Goal: Task Accomplishment & Management: Manage account settings

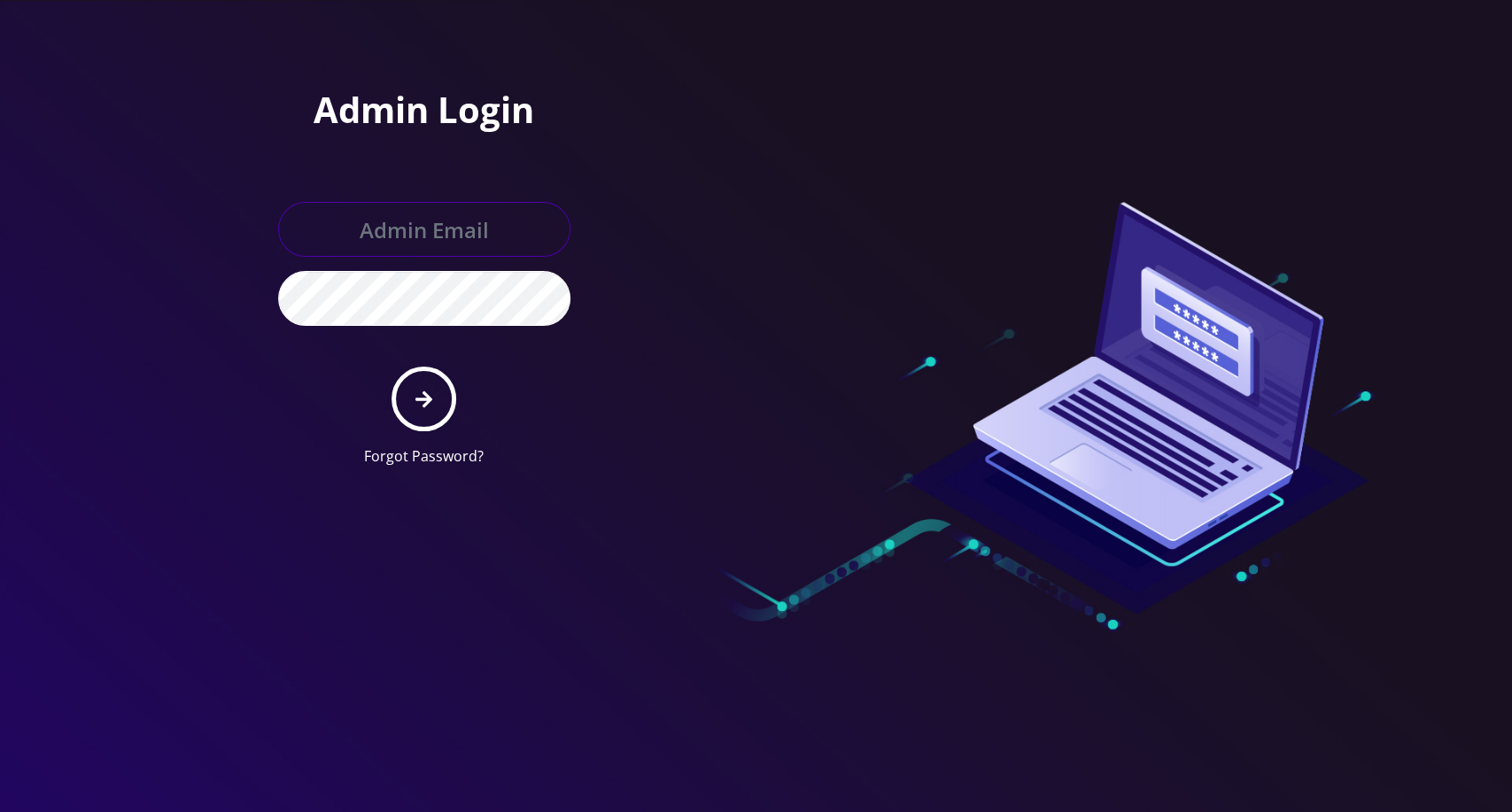
type input "[EMAIL_ADDRESS][DOMAIN_NAME]"
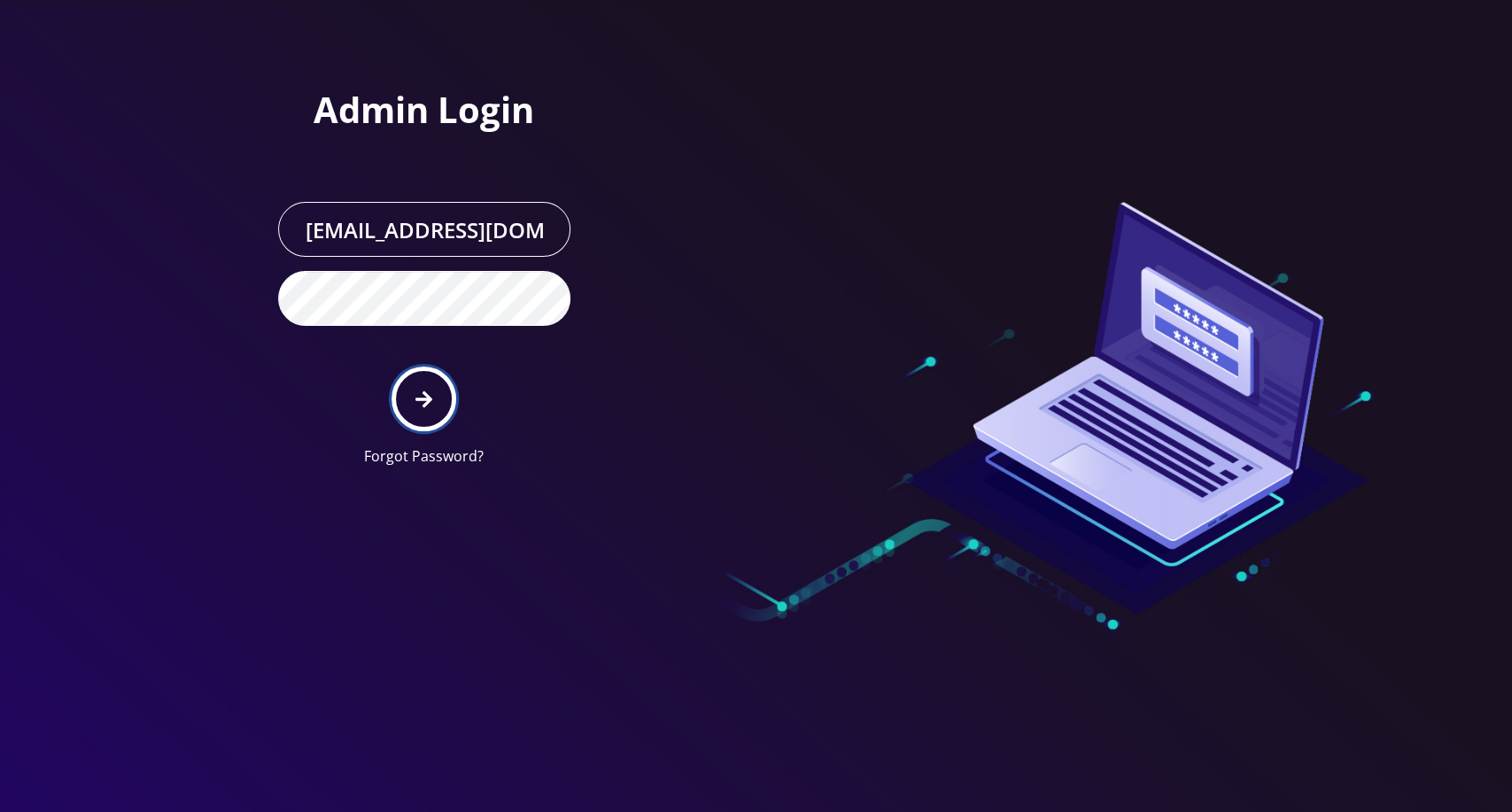
click at [434, 395] on button "submit" at bounding box center [424, 399] width 65 height 65
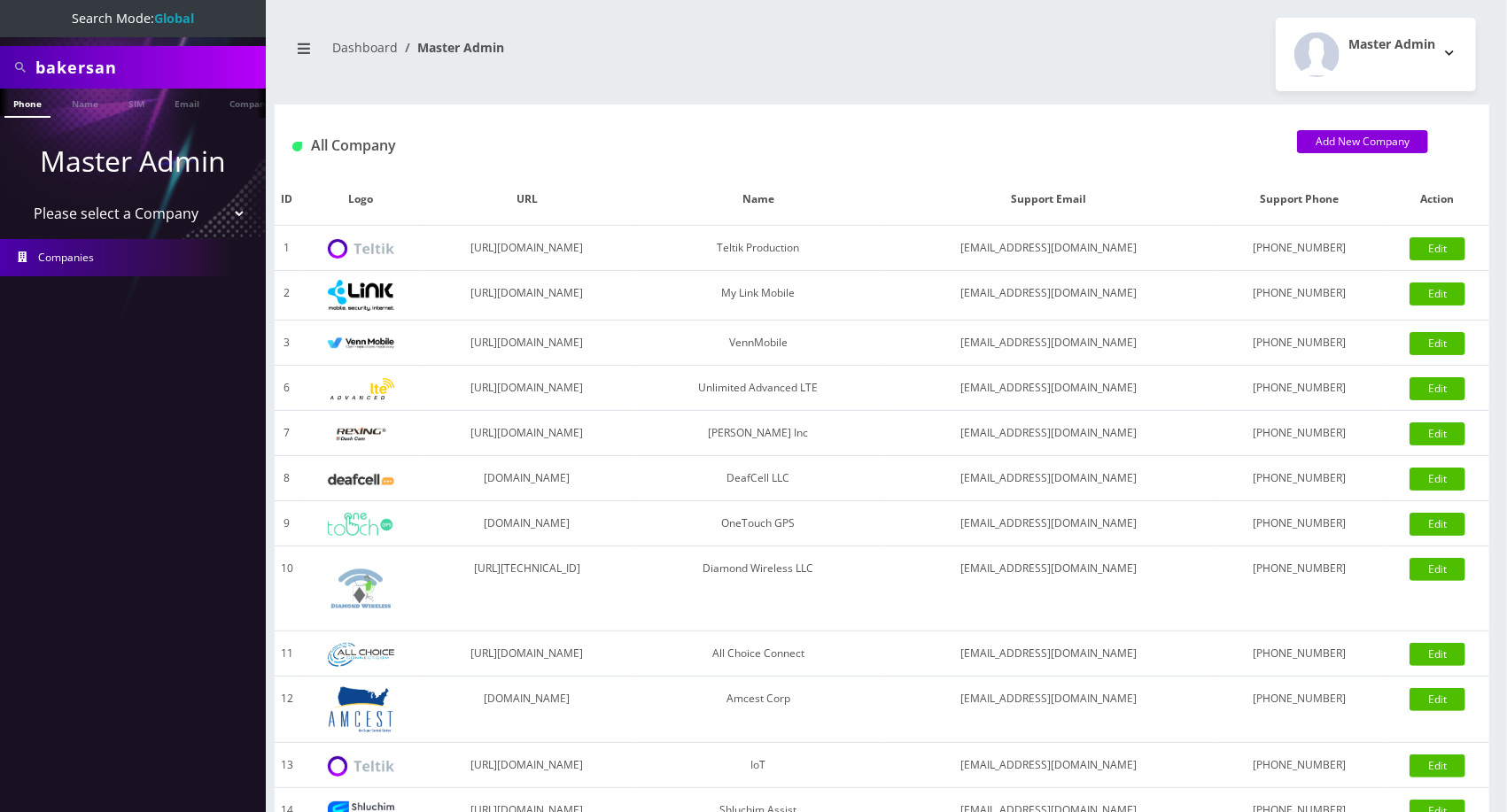
click at [146, 217] on select "Please select a Company Teltik Production My Link Mobile VennMobile Unlimited A…" at bounding box center [133, 213] width 226 height 34
select select "13"
click at [20, 197] on select "Please select a Company Teltik Production My Link Mobile VennMobile Unlimited A…" at bounding box center [133, 213] width 226 height 34
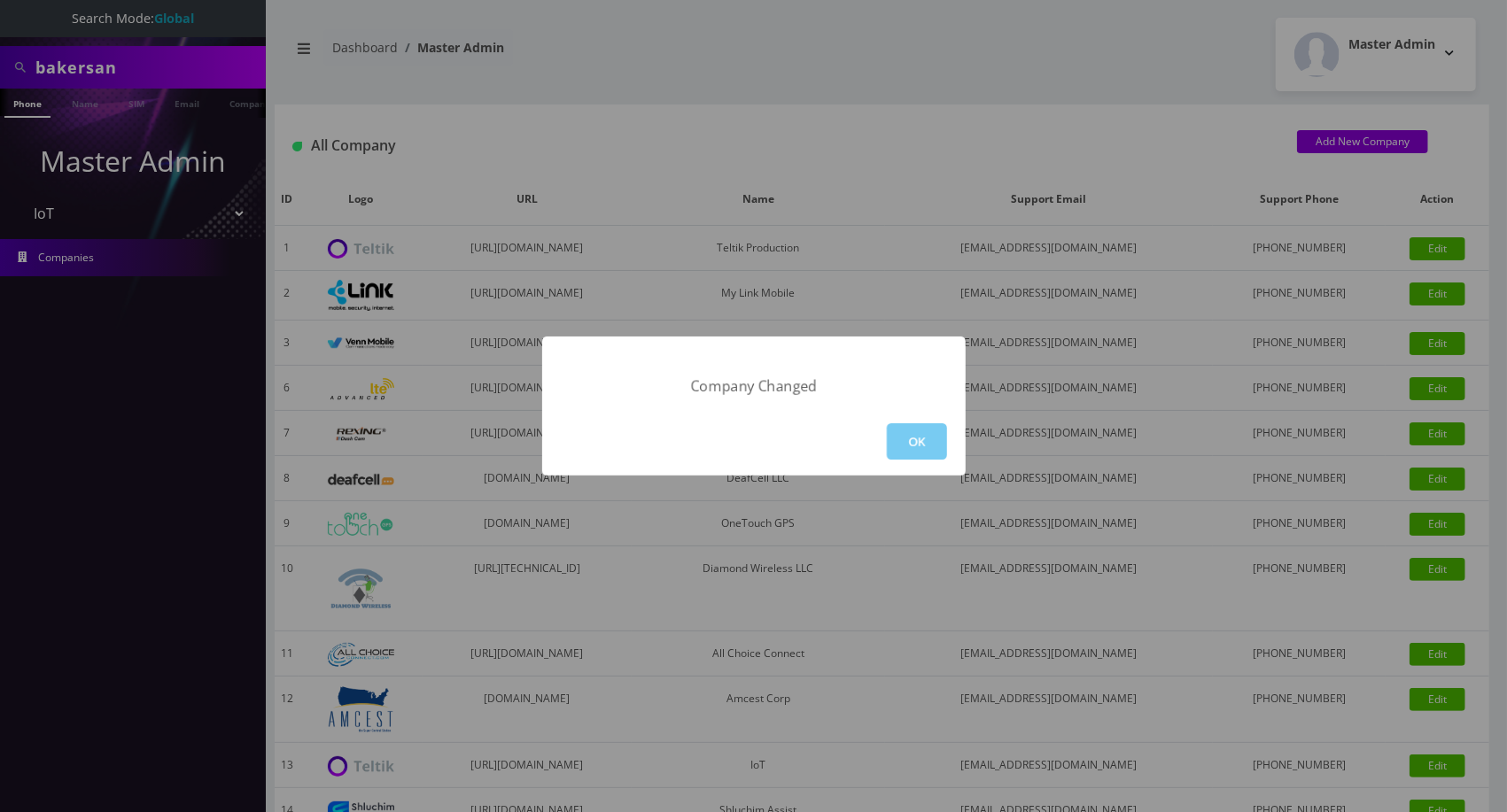
drag, startPoint x: 846, startPoint y: 425, endPoint x: 888, endPoint y: 444, distance: 46.1
click at [859, 432] on div "OK" at bounding box center [754, 441] width 423 height 68
click at [897, 448] on button "OK" at bounding box center [917, 440] width 60 height 36
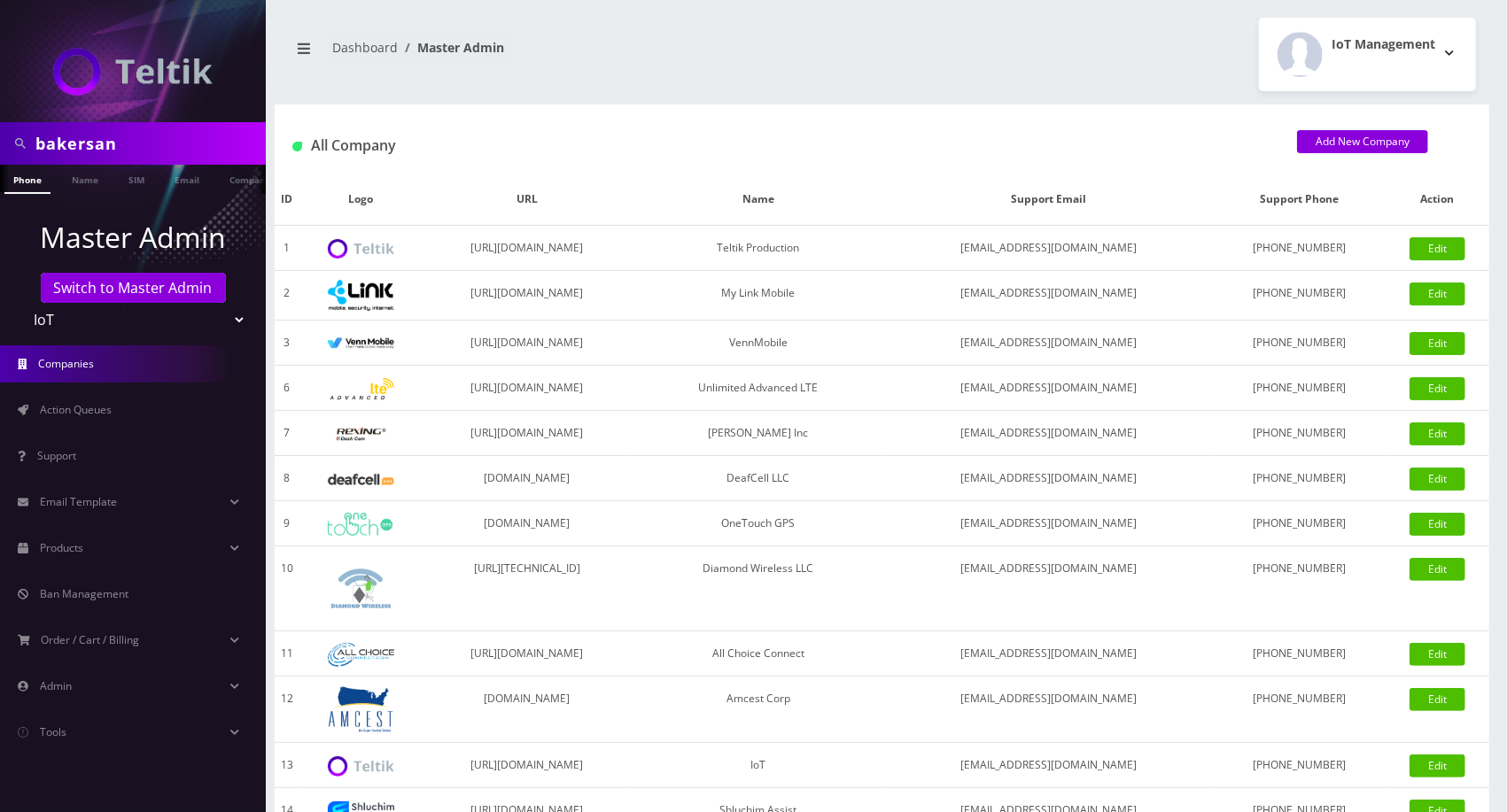
click at [85, 138] on input "bakersan" at bounding box center [148, 144] width 226 height 34
click at [85, 139] on input "bakersan" at bounding box center [148, 144] width 226 height 34
type input "seq"
click at [234, 184] on link "Company" at bounding box center [249, 179] width 59 height 29
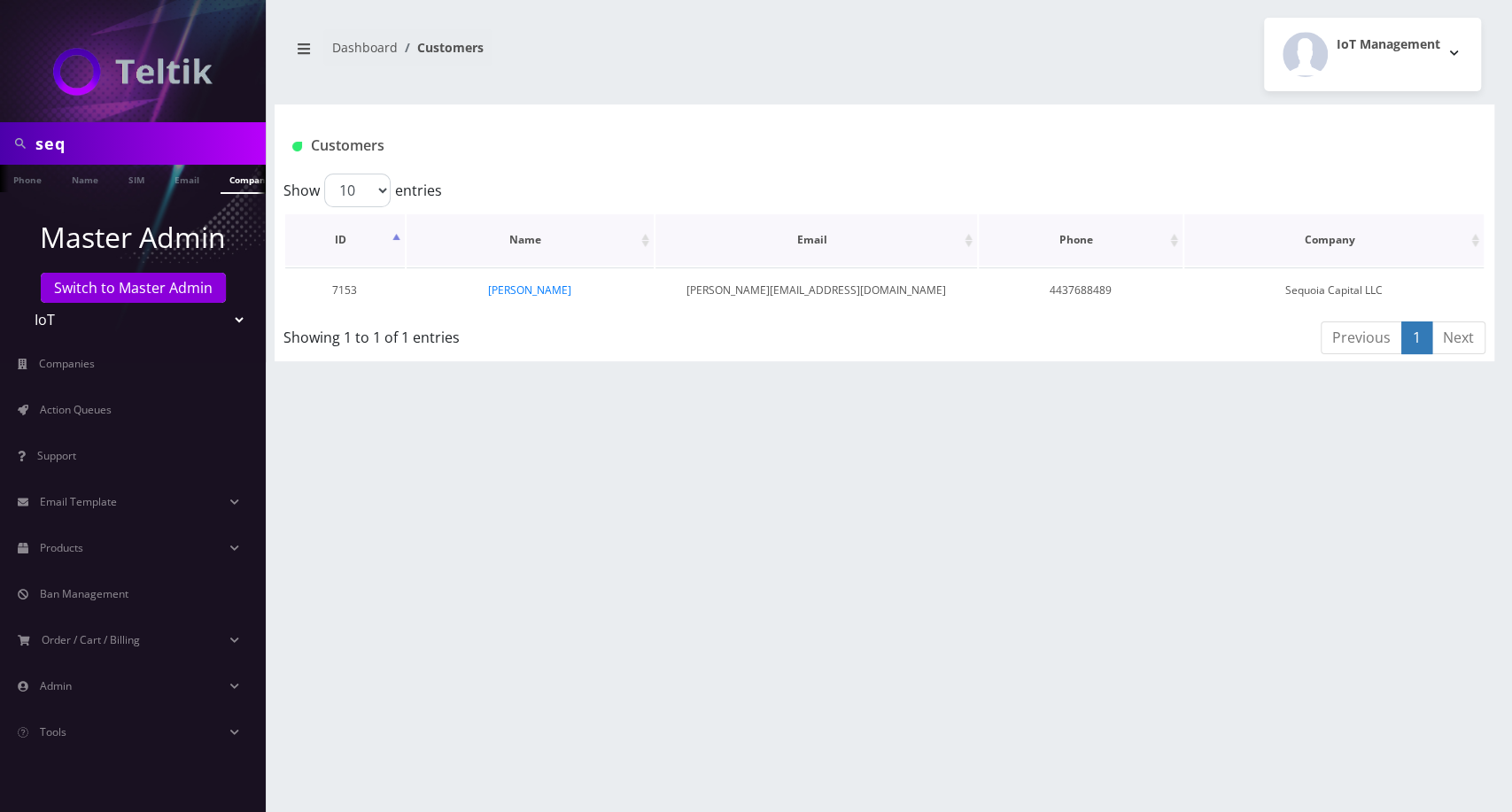
scroll to position [0, 8]
click at [516, 279] on td "ryan rosendorff" at bounding box center [531, 290] width 248 height 46
click at [519, 286] on link "ryan rosendorff" at bounding box center [530, 290] width 83 height 16
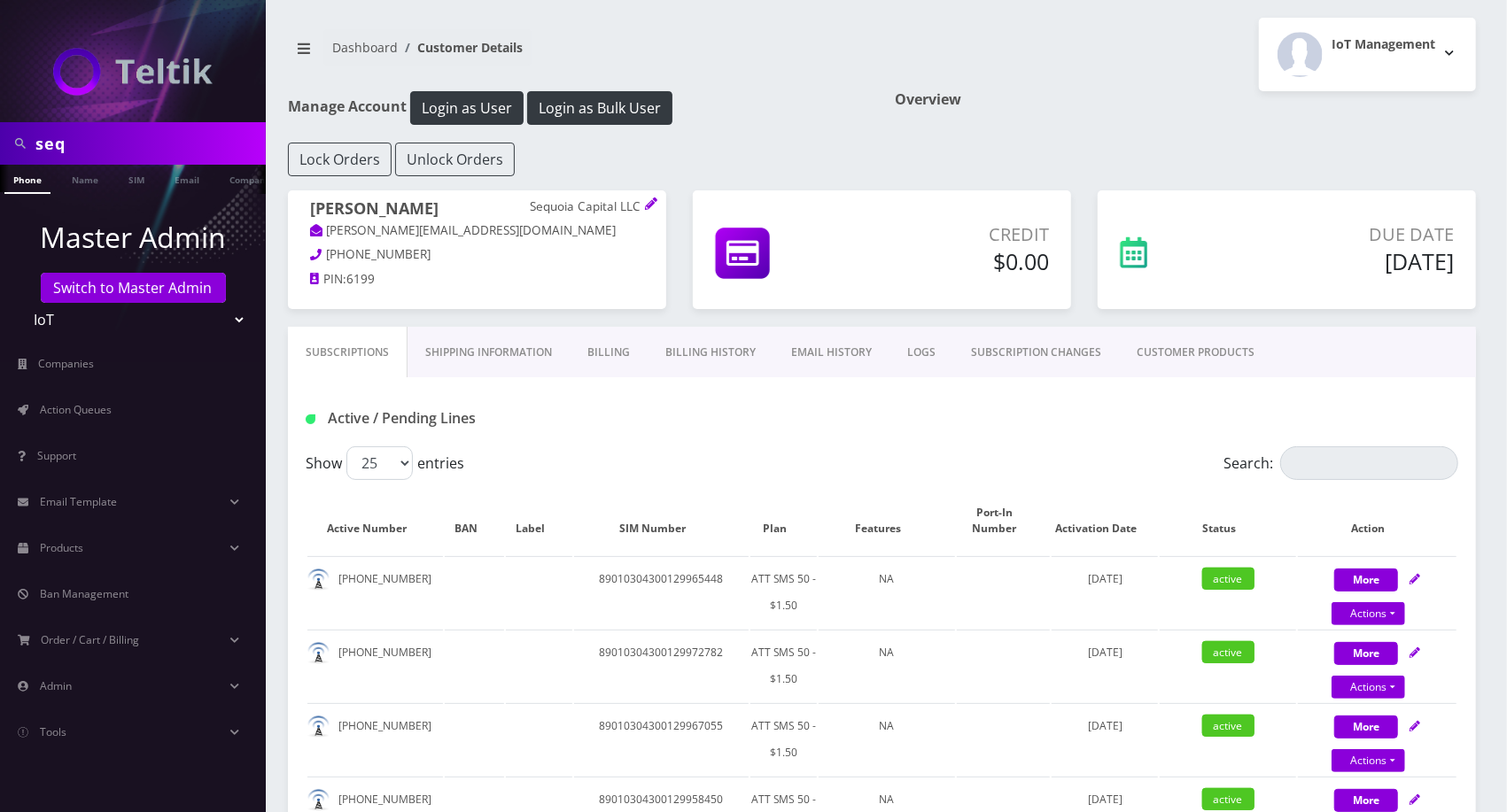
click at [1198, 362] on link "CUSTOMER PRODUCTS" at bounding box center [1196, 352] width 153 height 51
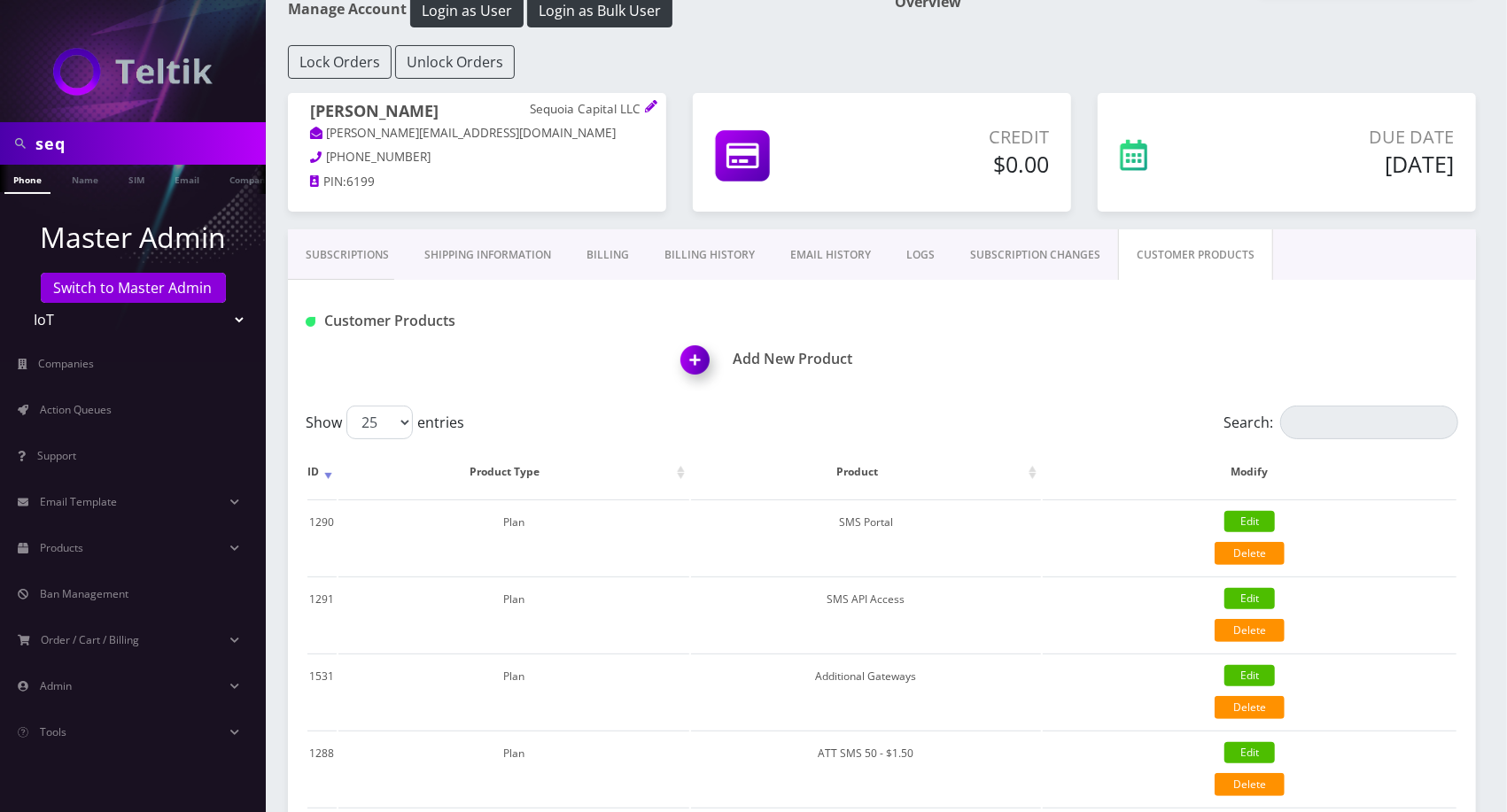
scroll to position [295, 0]
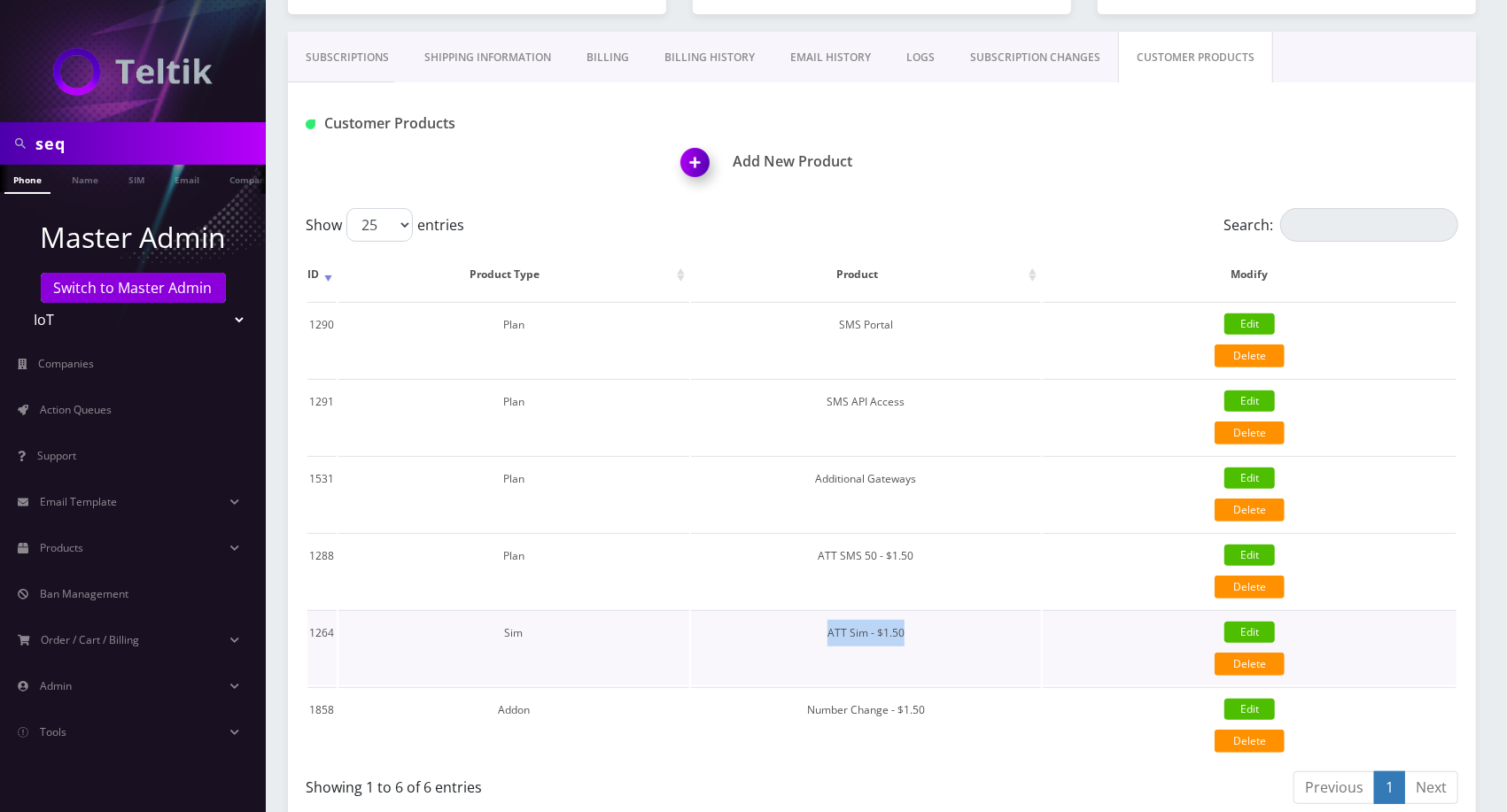
drag, startPoint x: 914, startPoint y: 634, endPoint x: 819, endPoint y: 628, distance: 95.2
click at [819, 628] on td "ATT Sim - $1.50" at bounding box center [867, 648] width 351 height 76
copy td "ATT Sim - $1.50"
click at [127, 688] on link "Admin" at bounding box center [133, 687] width 266 height 37
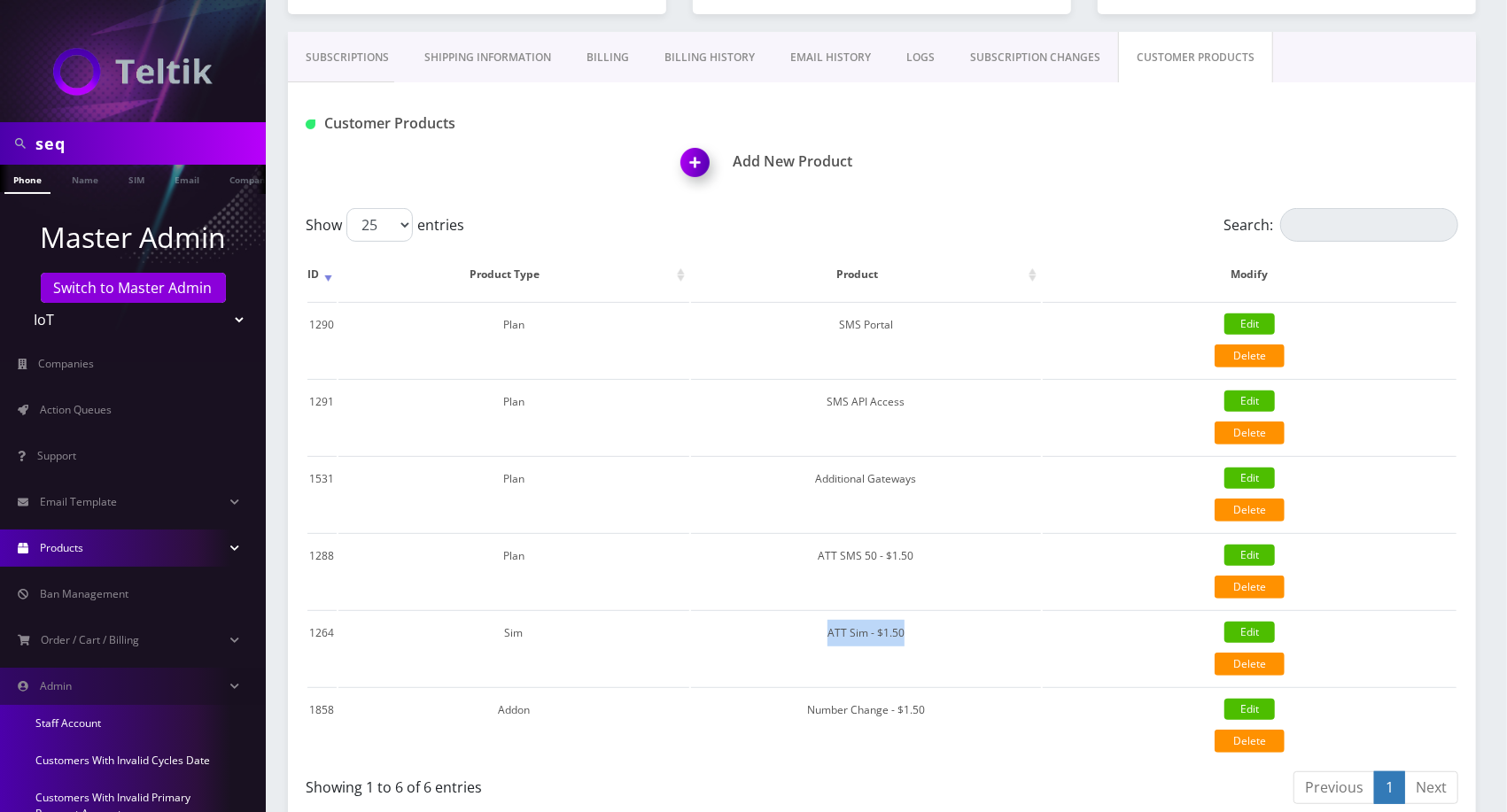
click at [90, 545] on link "Products" at bounding box center [133, 548] width 266 height 37
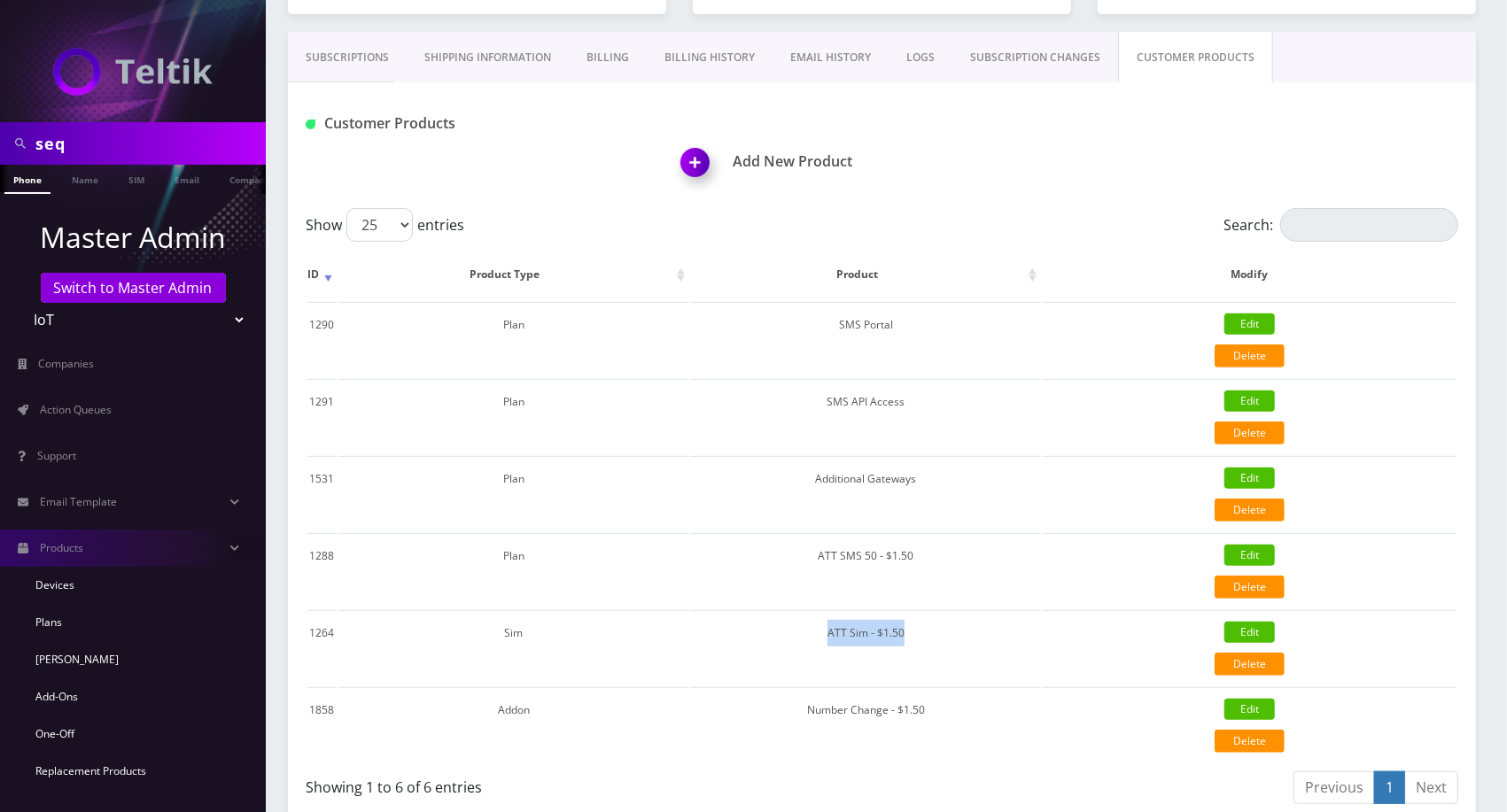
scroll to position [0, 0]
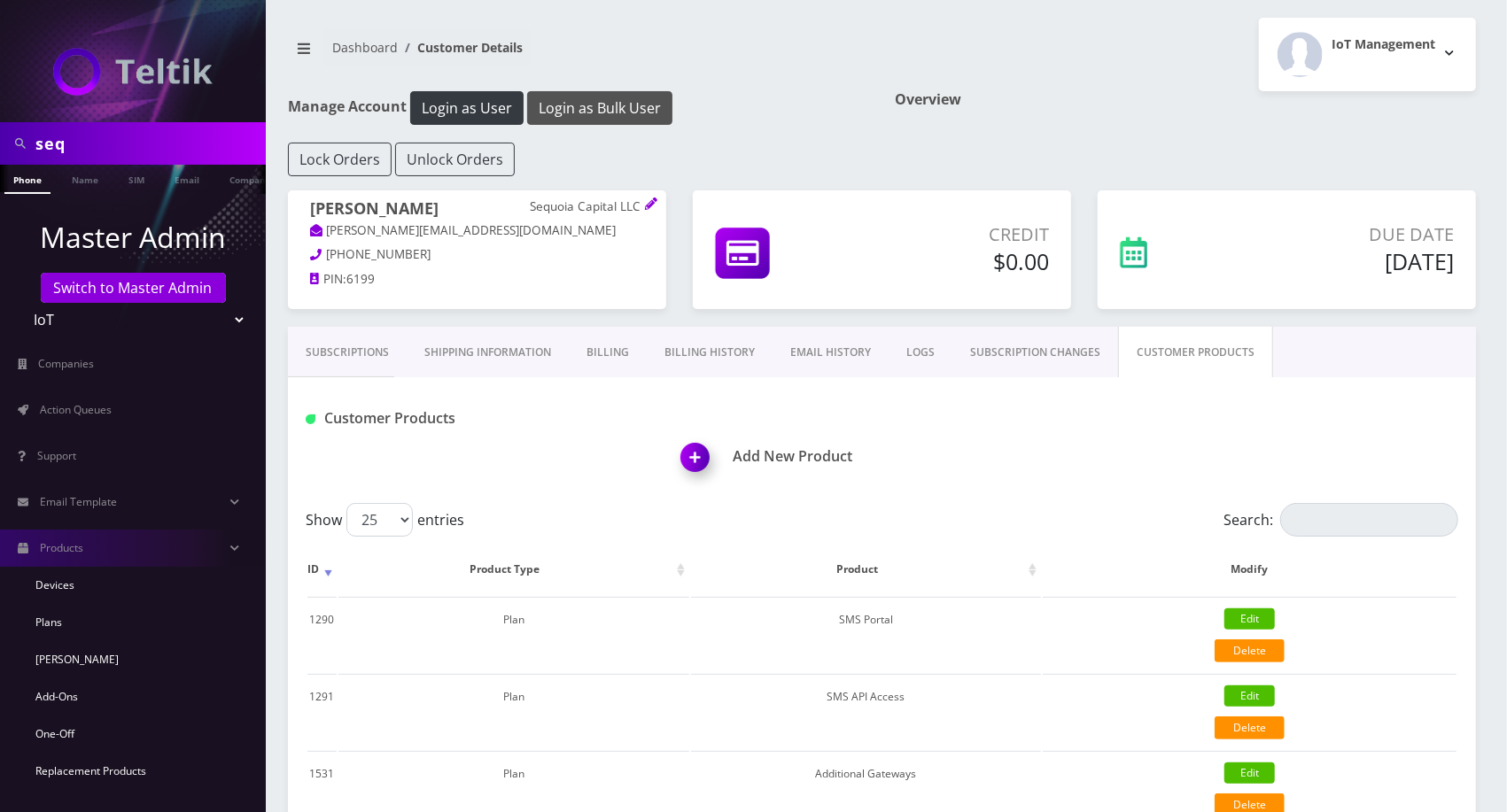
click at [612, 111] on button "Login as Bulk User" at bounding box center [600, 108] width 146 height 34
click at [128, 147] on input "seq" at bounding box center [148, 144] width 226 height 34
type input "[PERSON_NAME]"
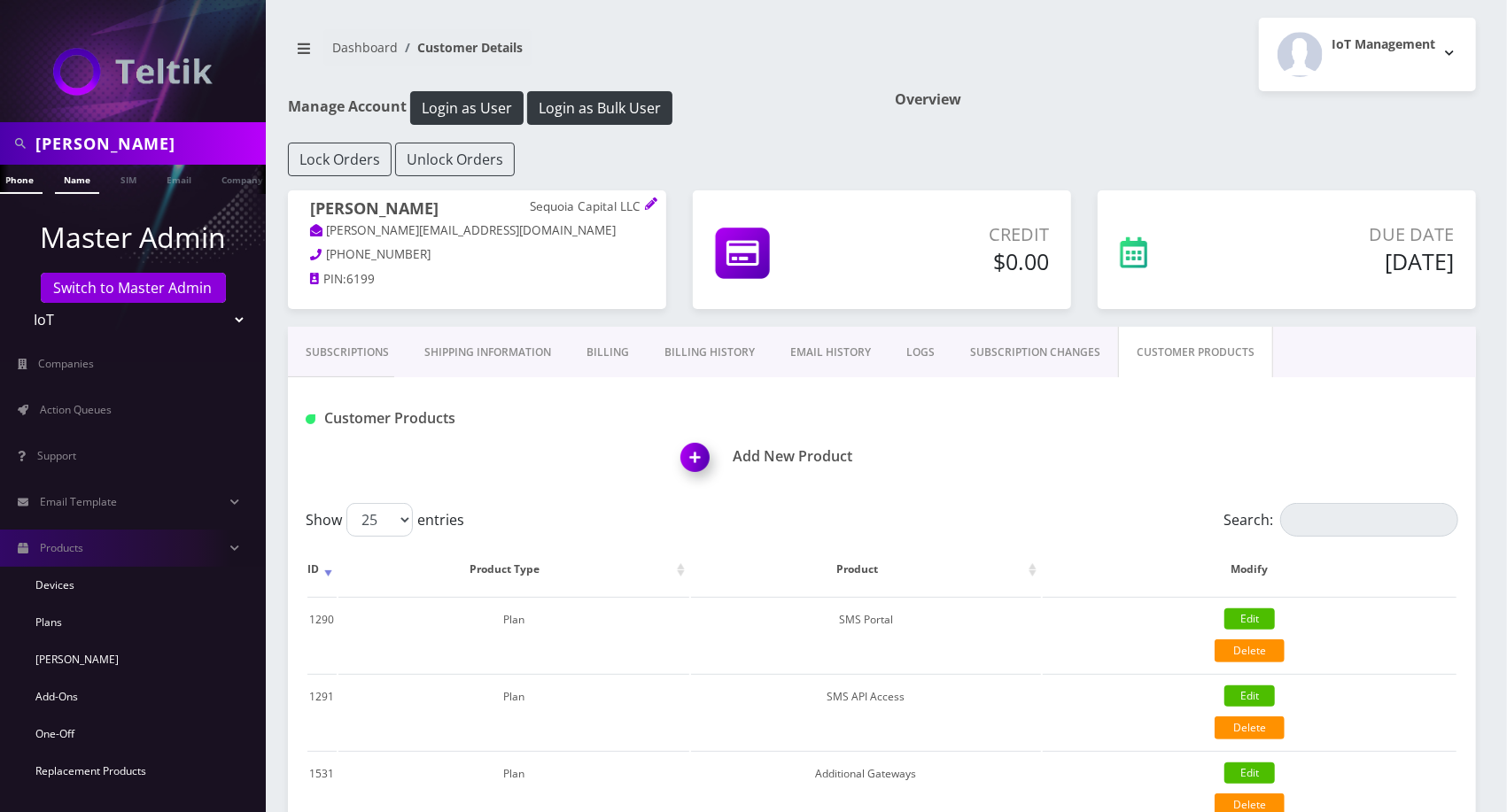
click at [56, 178] on link "Name" at bounding box center [78, 179] width 45 height 29
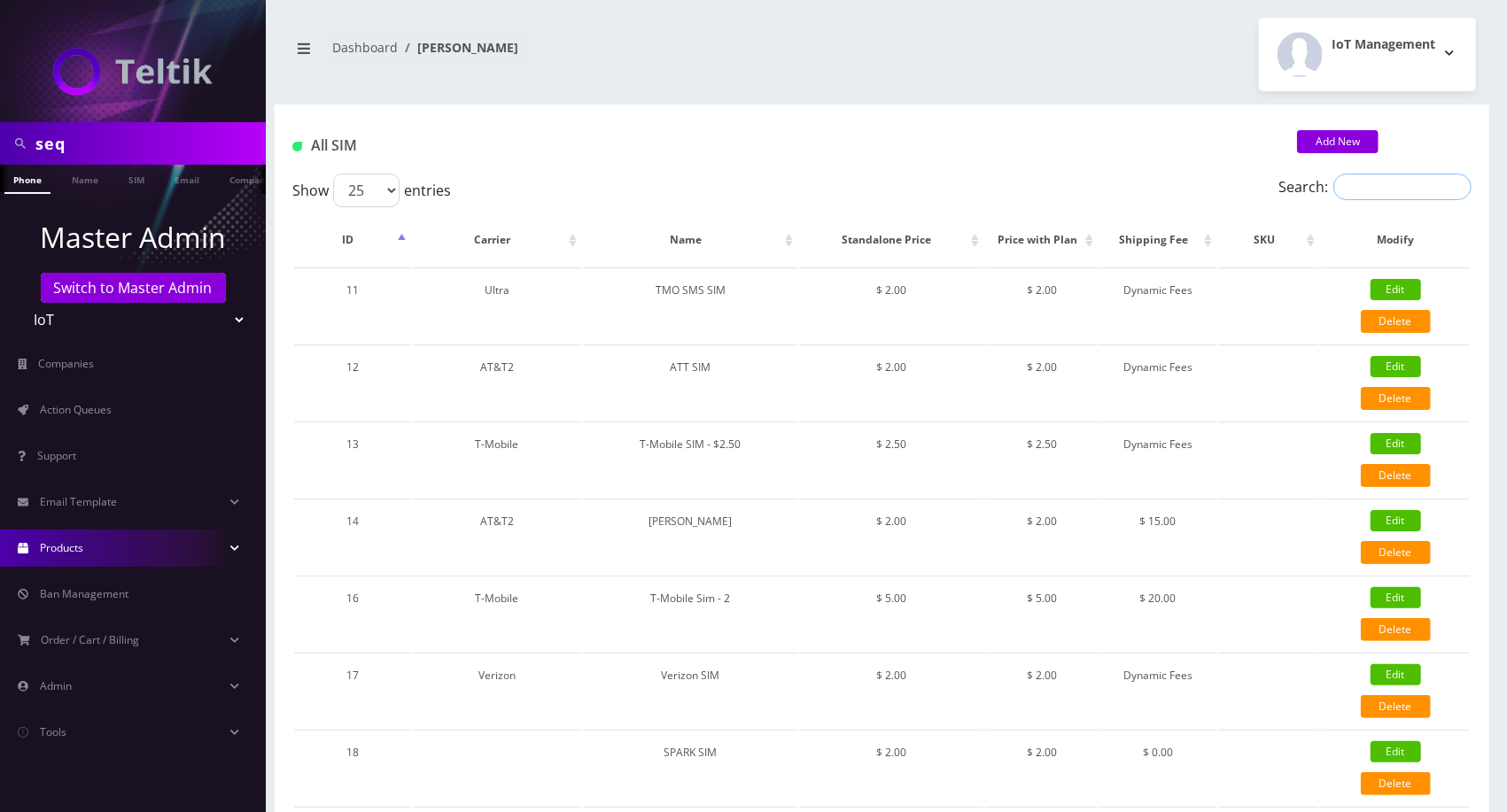
click at [1425, 182] on input "Search:" at bounding box center [1402, 186] width 138 height 26
paste input "ATT Sim - $1.50"
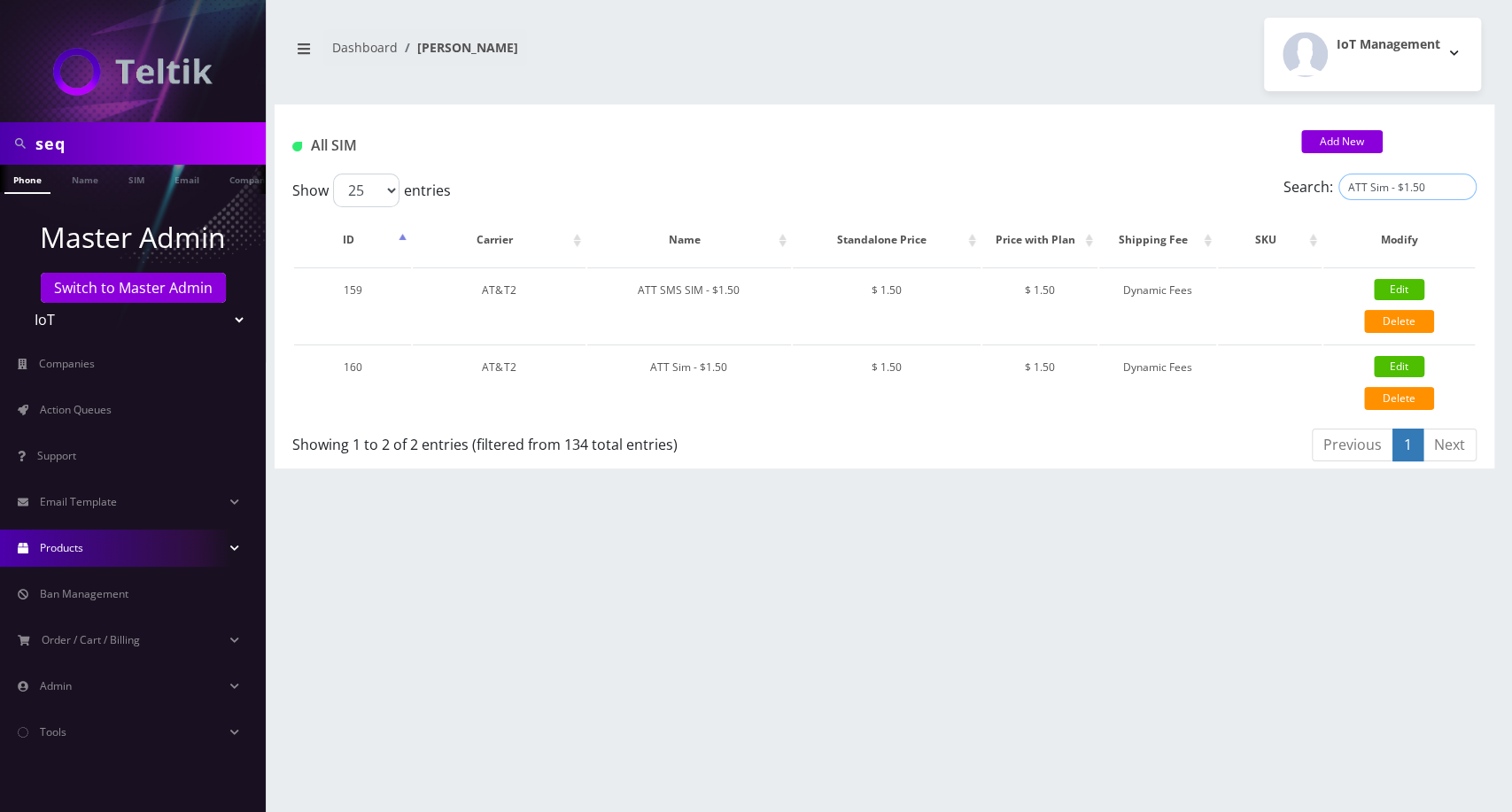
type input "ATT Sim - $1.50"
click at [1400, 283] on link "Edit" at bounding box center [1399, 290] width 50 height 21
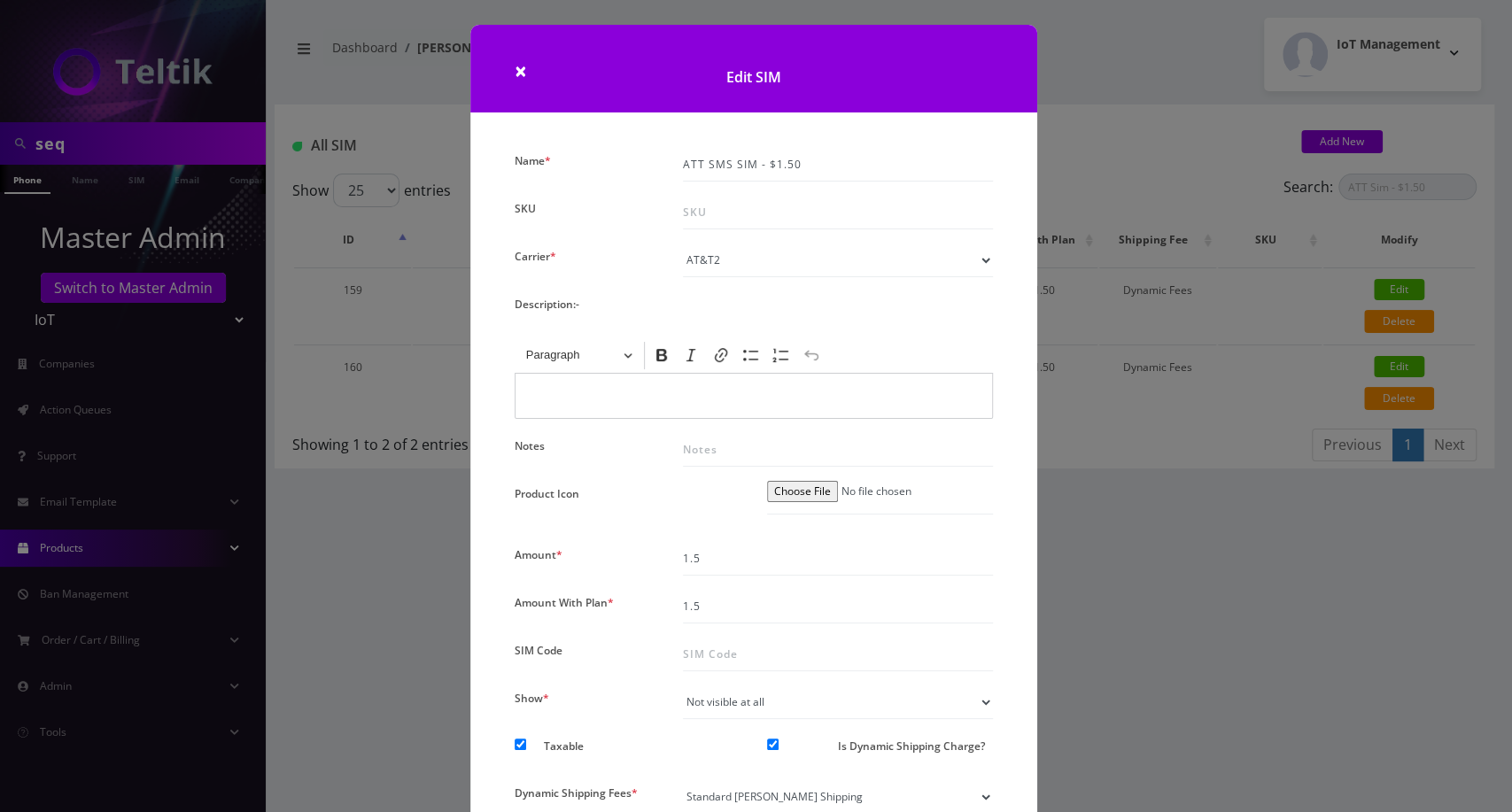
click at [1188, 575] on div "× Edit SIM Name * ATT SMS SIM - $1.50 SKU Carrier * Please Select Carrier No ca…" at bounding box center [756, 406] width 1512 height 812
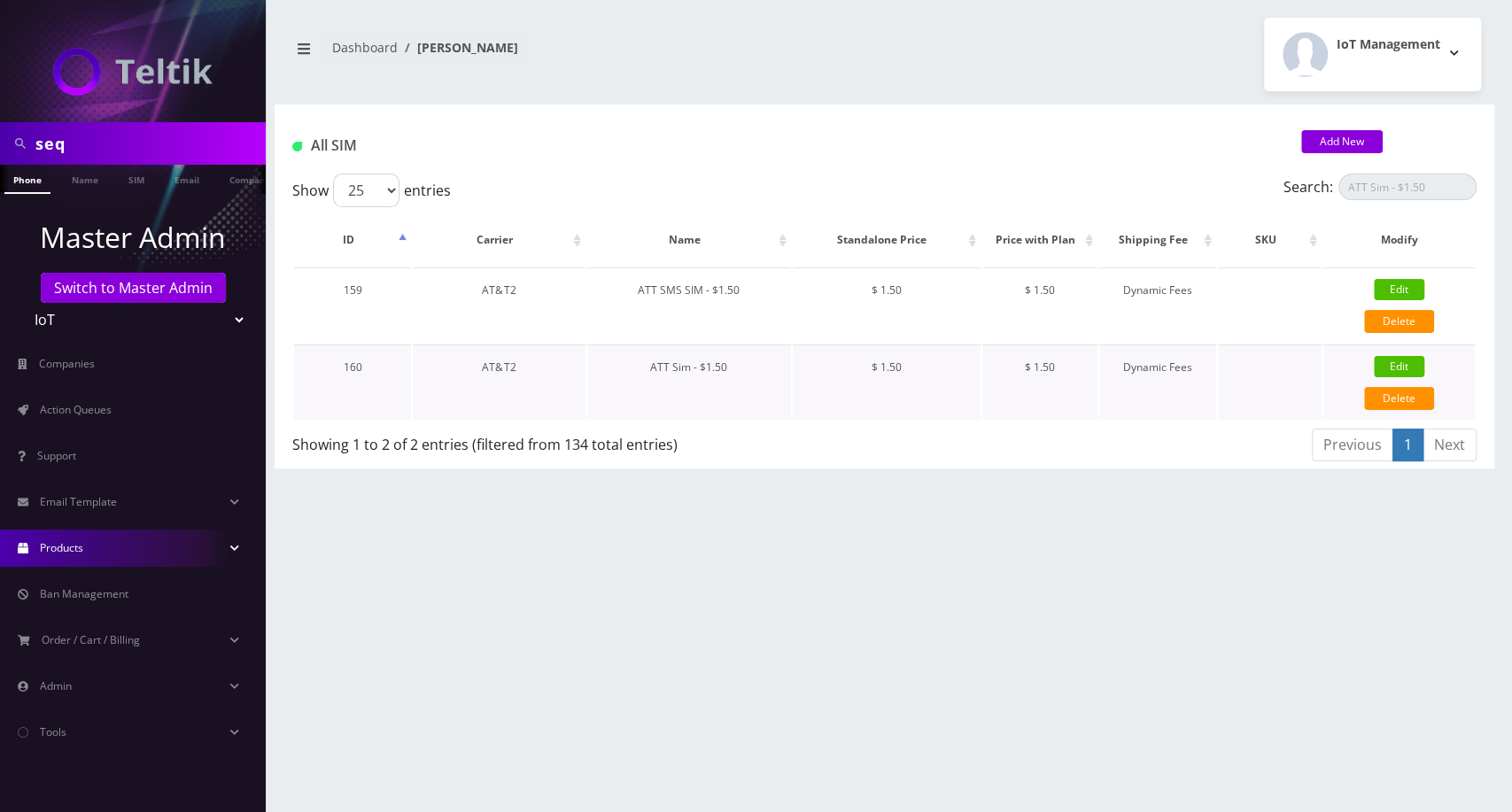
click at [1396, 362] on link "Edit" at bounding box center [1399, 367] width 50 height 21
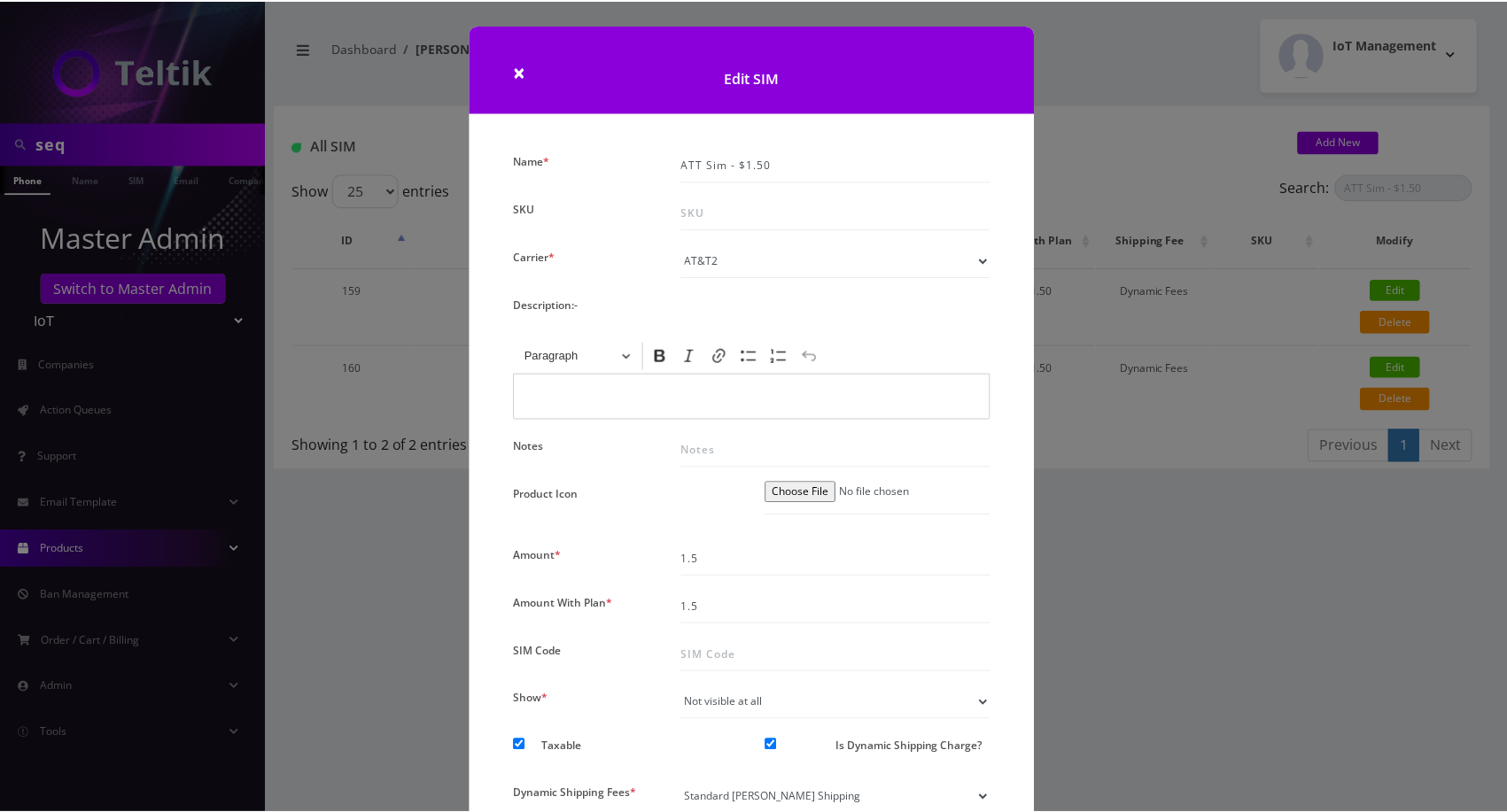
scroll to position [157, 0]
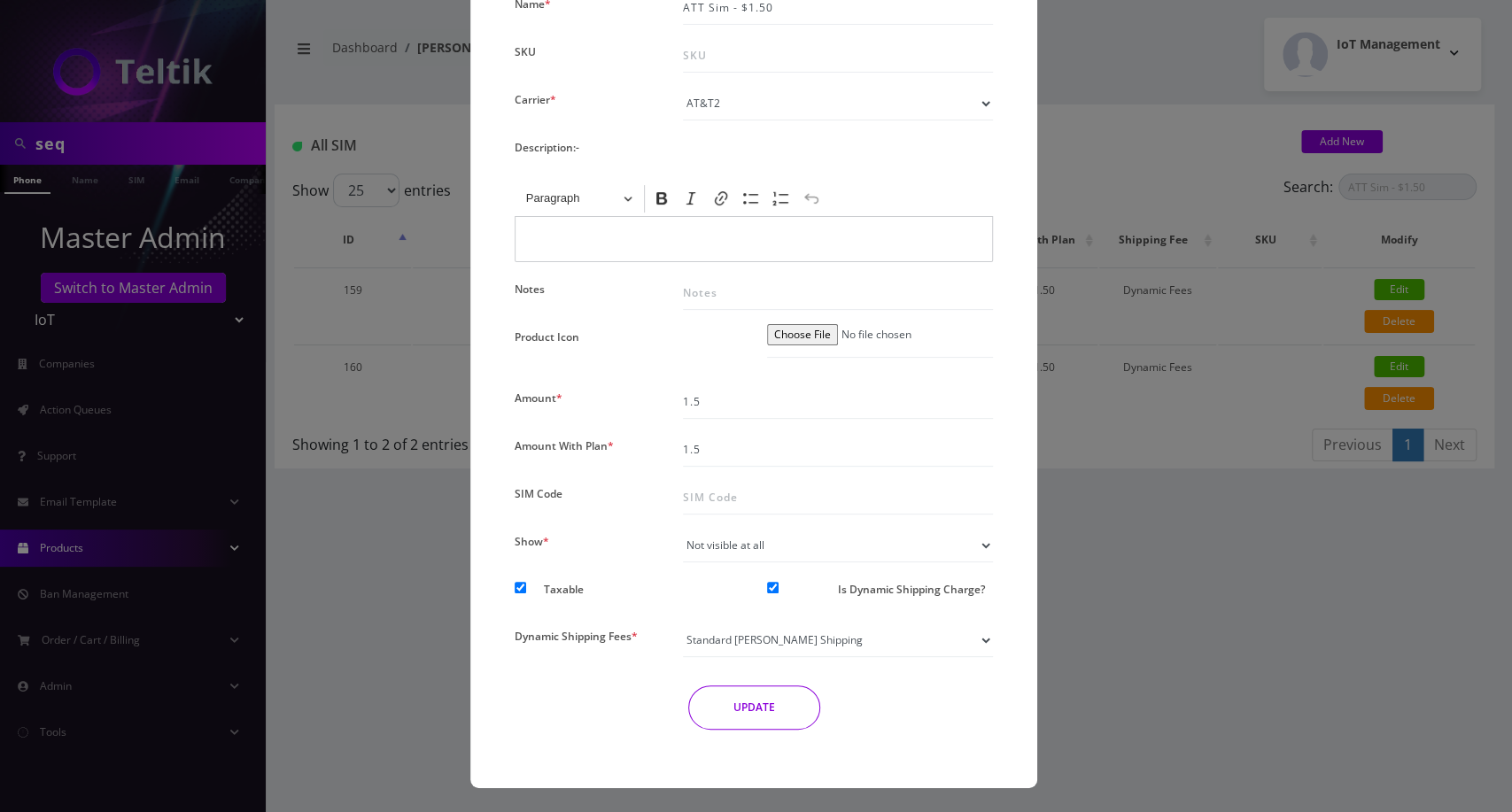
click at [773, 592] on input "Is Dynamic Shipping Charge?" at bounding box center [773, 588] width 12 height 12
checkbox input "false"
click at [751, 713] on button "UPDATE" at bounding box center [755, 708] width 132 height 45
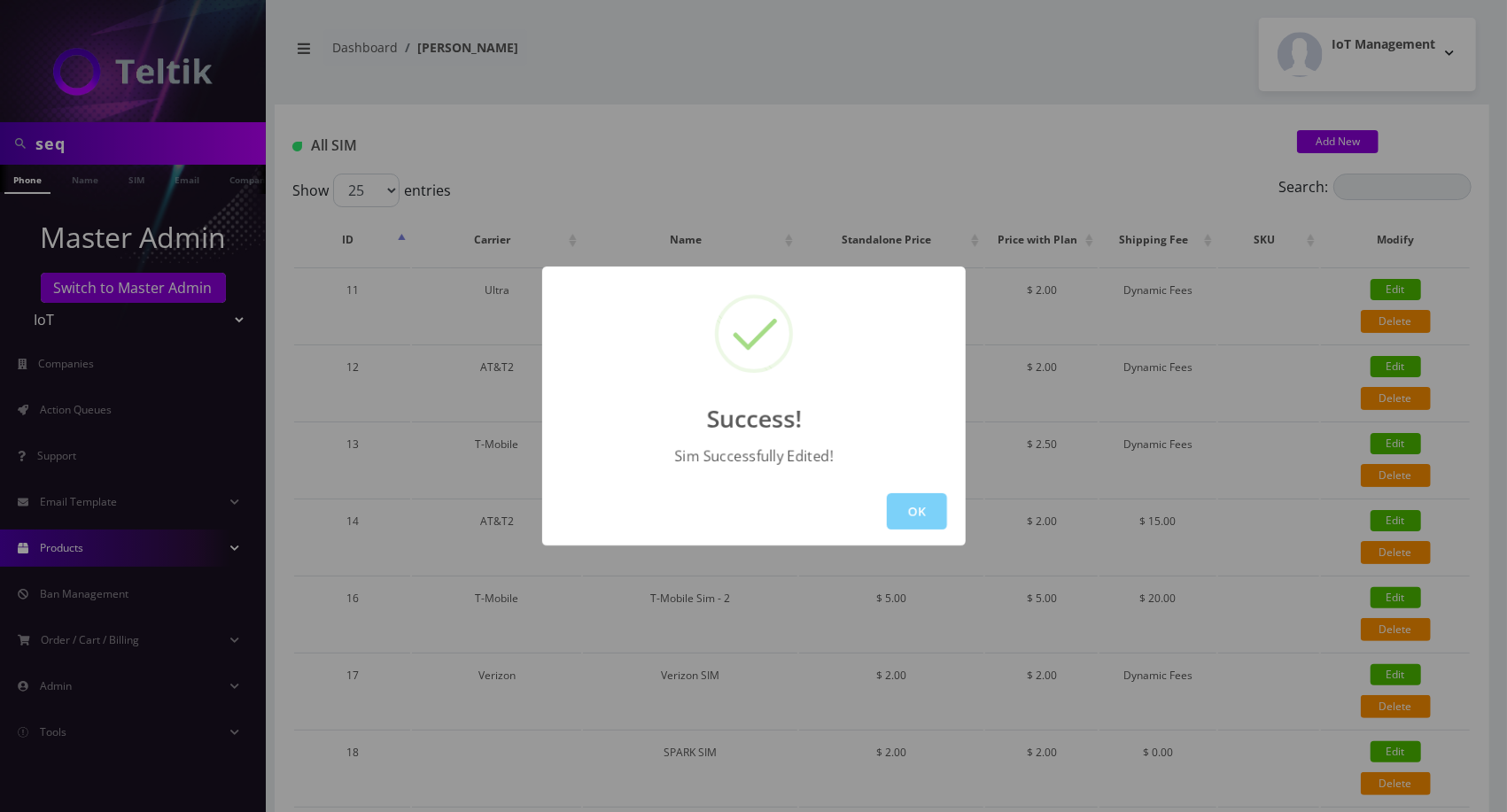
click at [950, 498] on div "OK" at bounding box center [754, 511] width 423 height 68
click at [943, 504] on button "OK" at bounding box center [917, 511] width 60 height 36
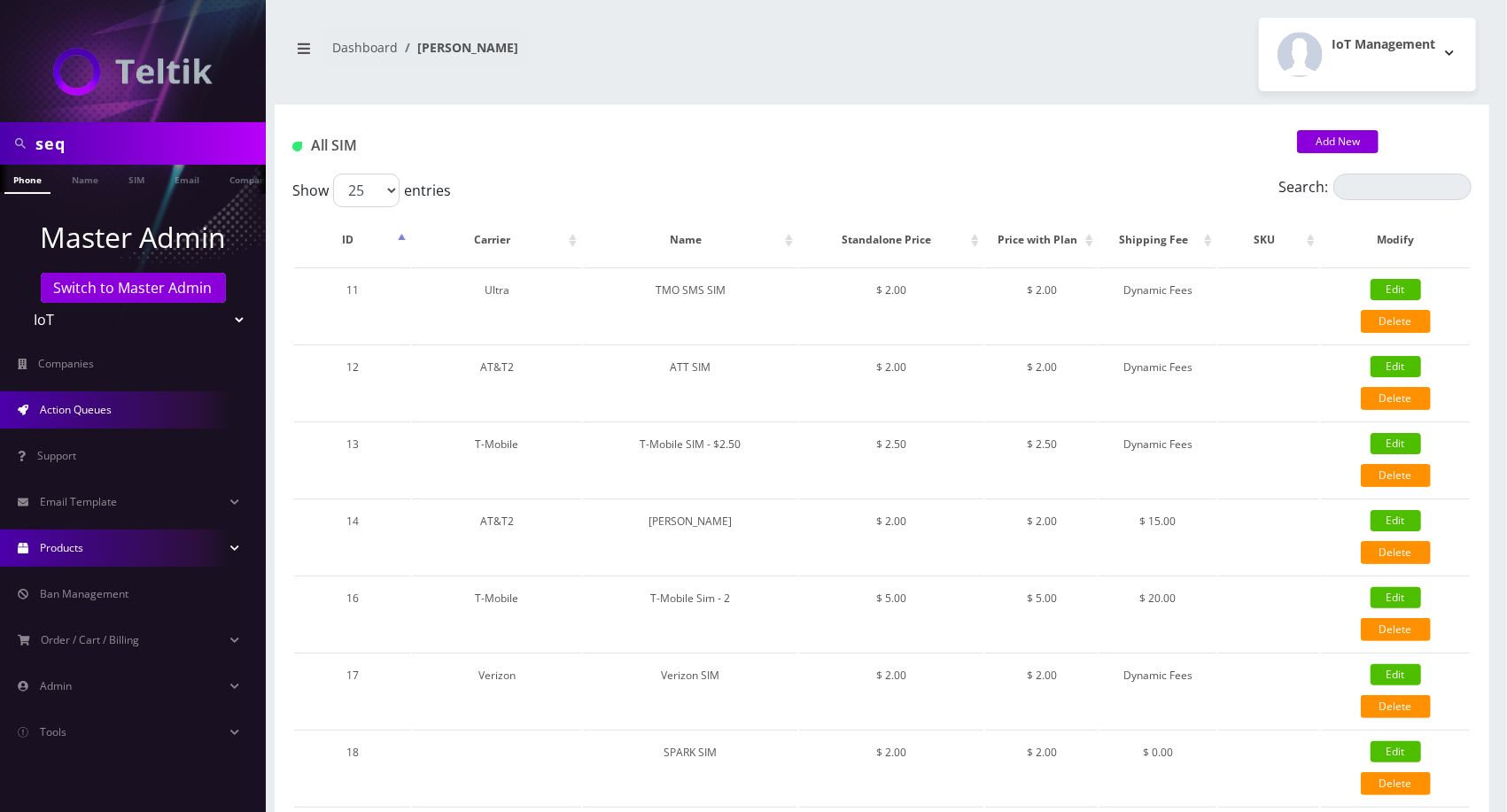
click at [93, 413] on span "Action Queues" at bounding box center [76, 410] width 72 height 16
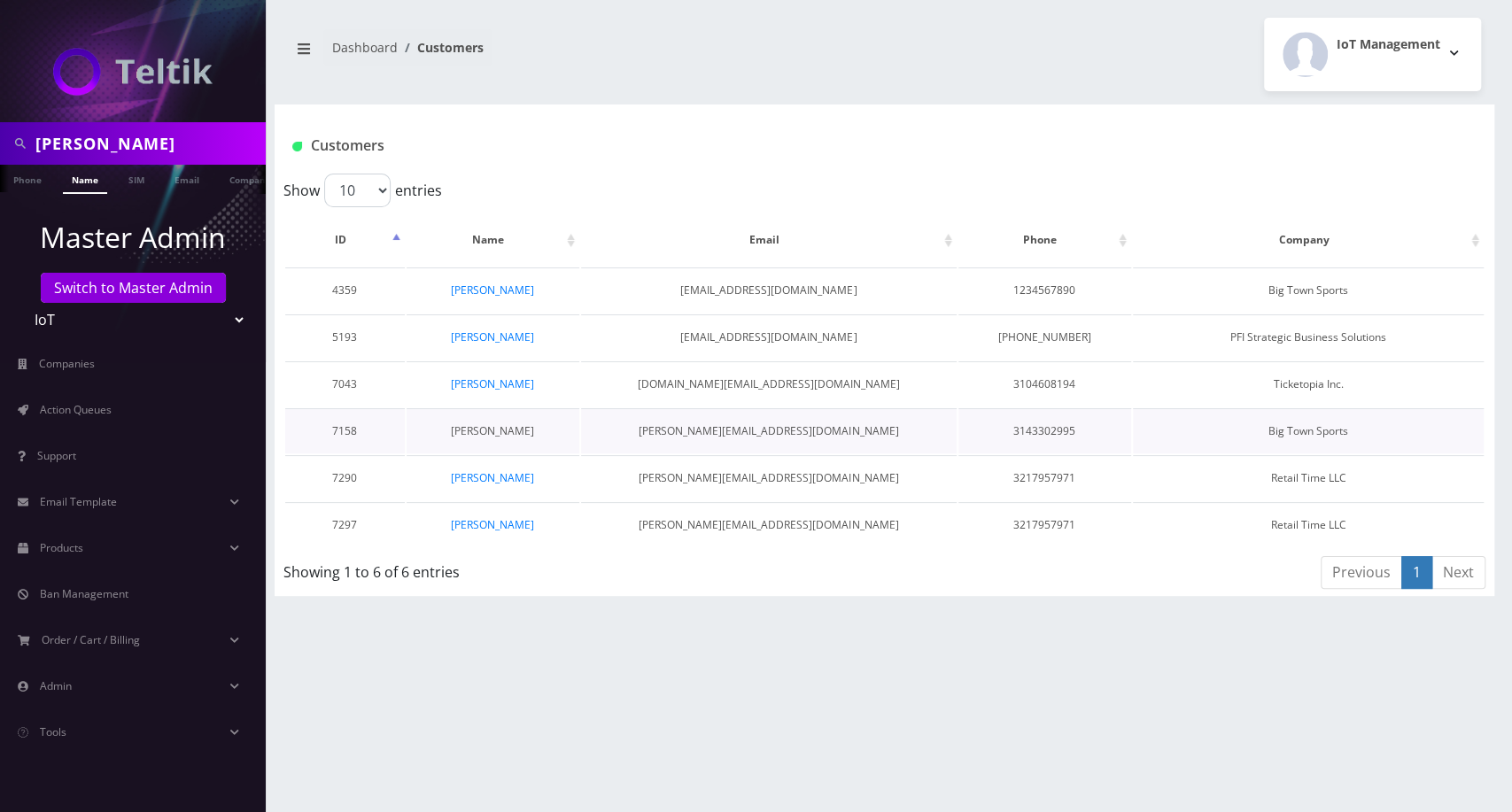
click at [496, 429] on link "[PERSON_NAME]" at bounding box center [493, 431] width 83 height 16
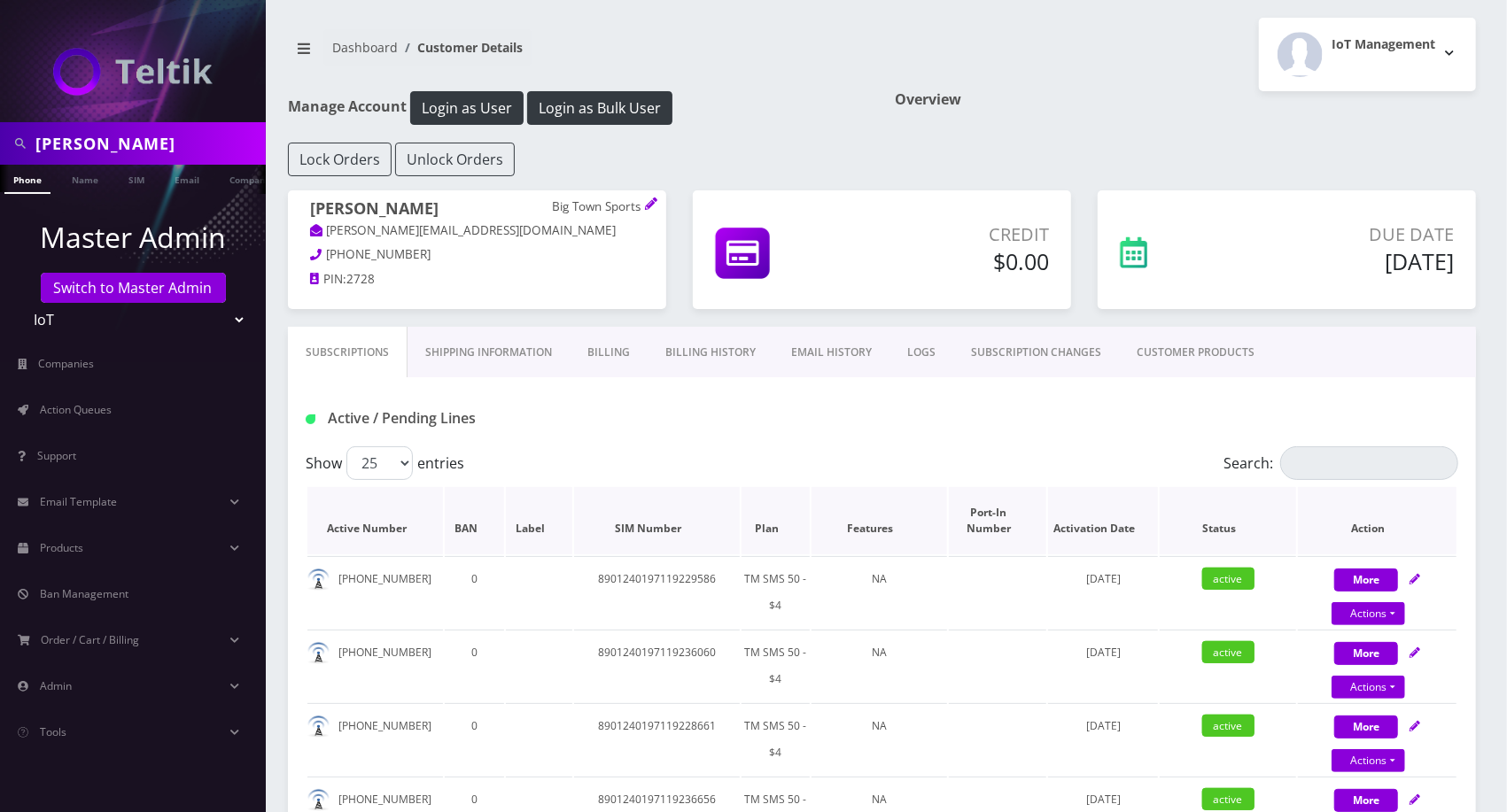
click at [764, 523] on th "Plan" at bounding box center [774, 520] width 67 height 67
click at [769, 529] on th "Plan" at bounding box center [774, 520] width 67 height 67
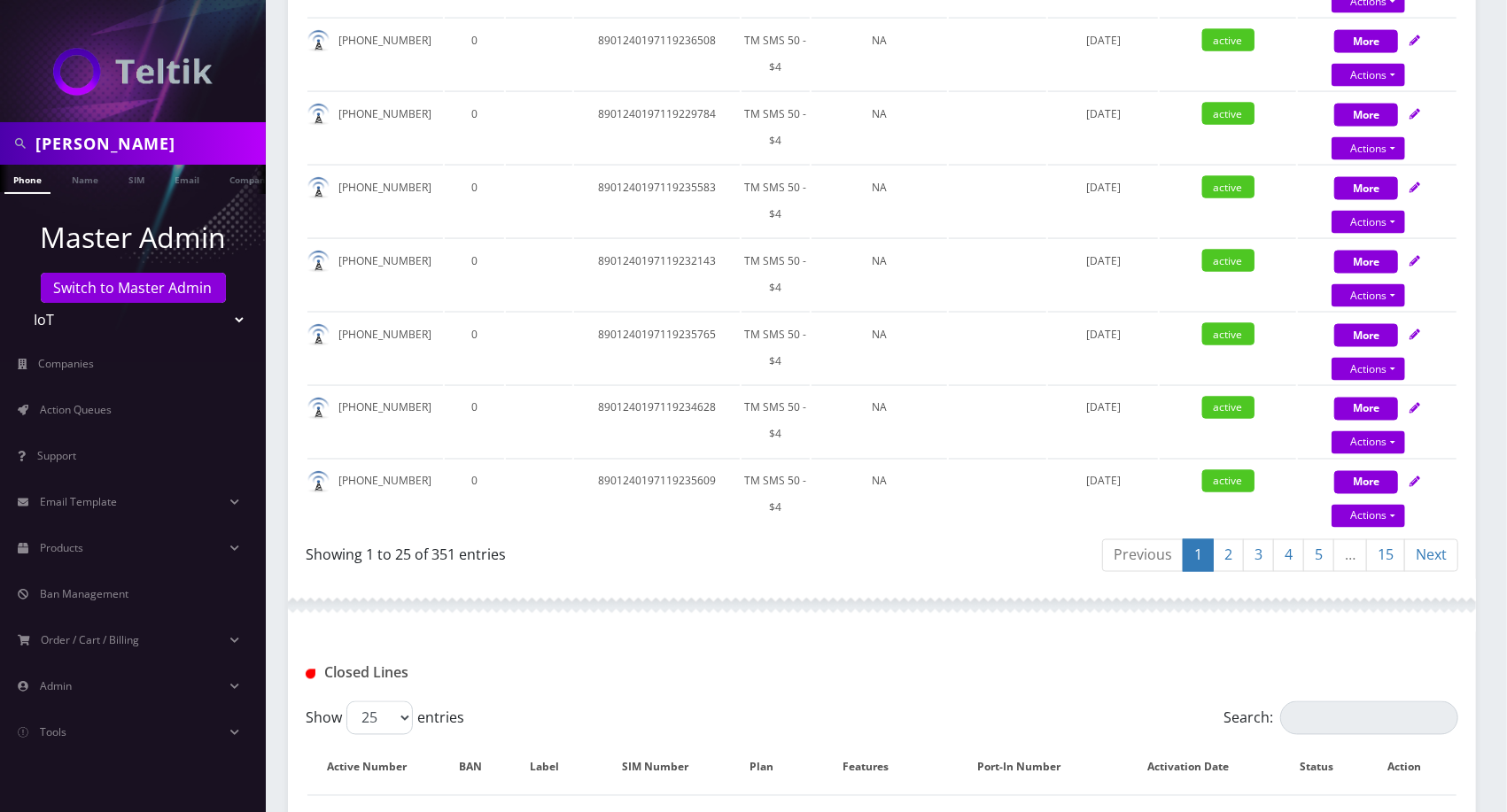
scroll to position [2033, 0]
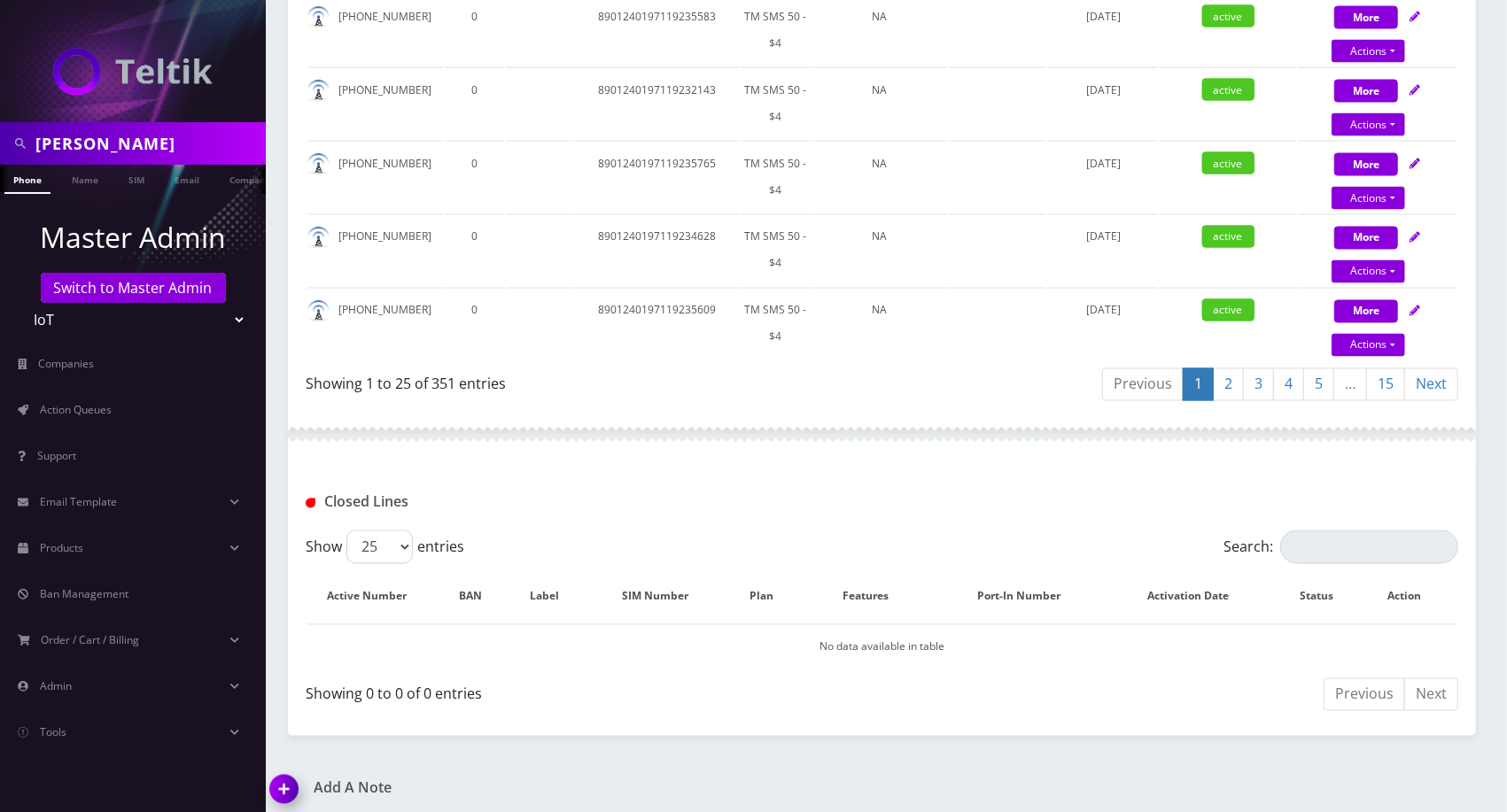
click at [1379, 378] on link "15" at bounding box center [1386, 385] width 39 height 33
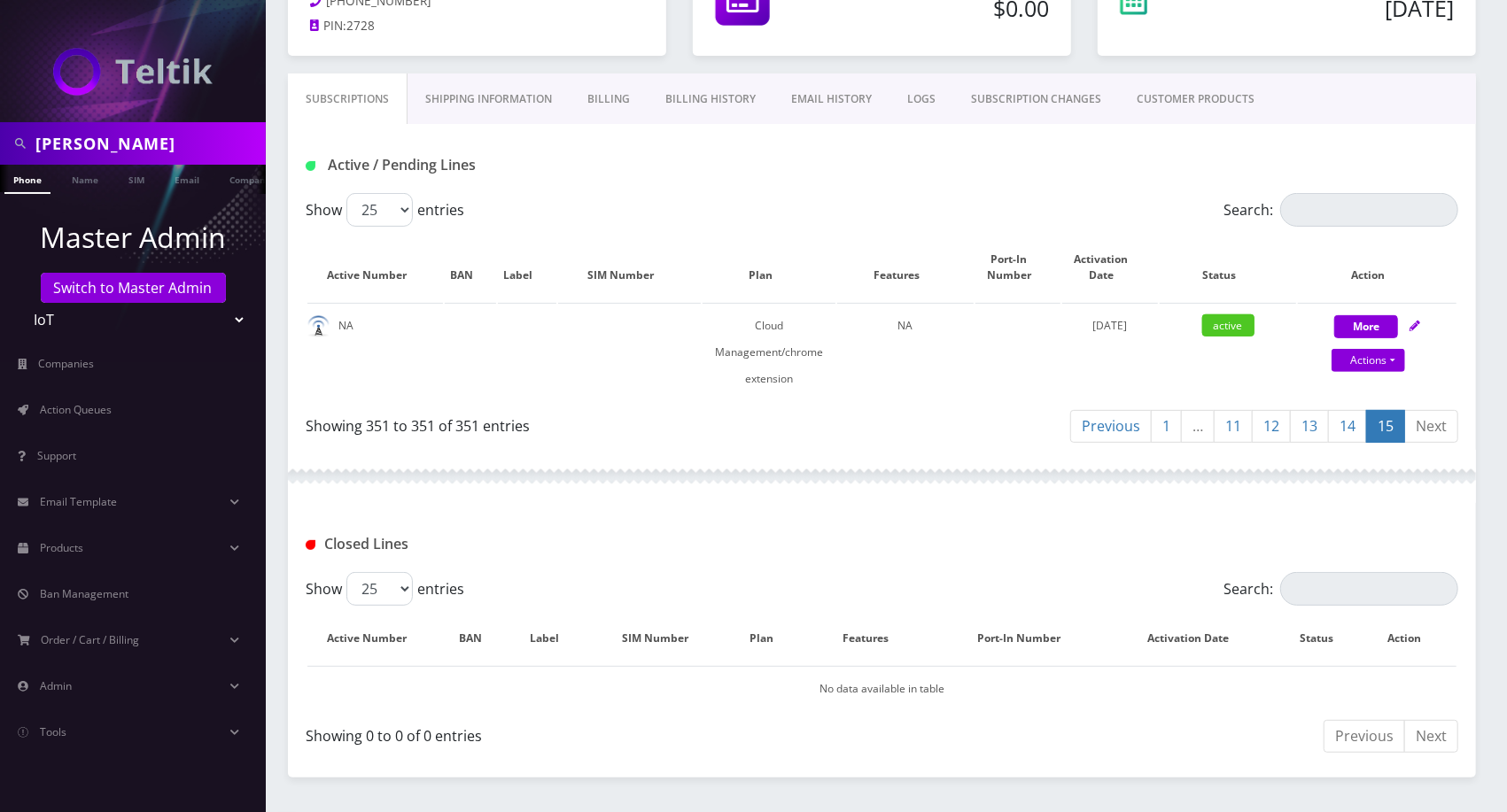
scroll to position [0, 0]
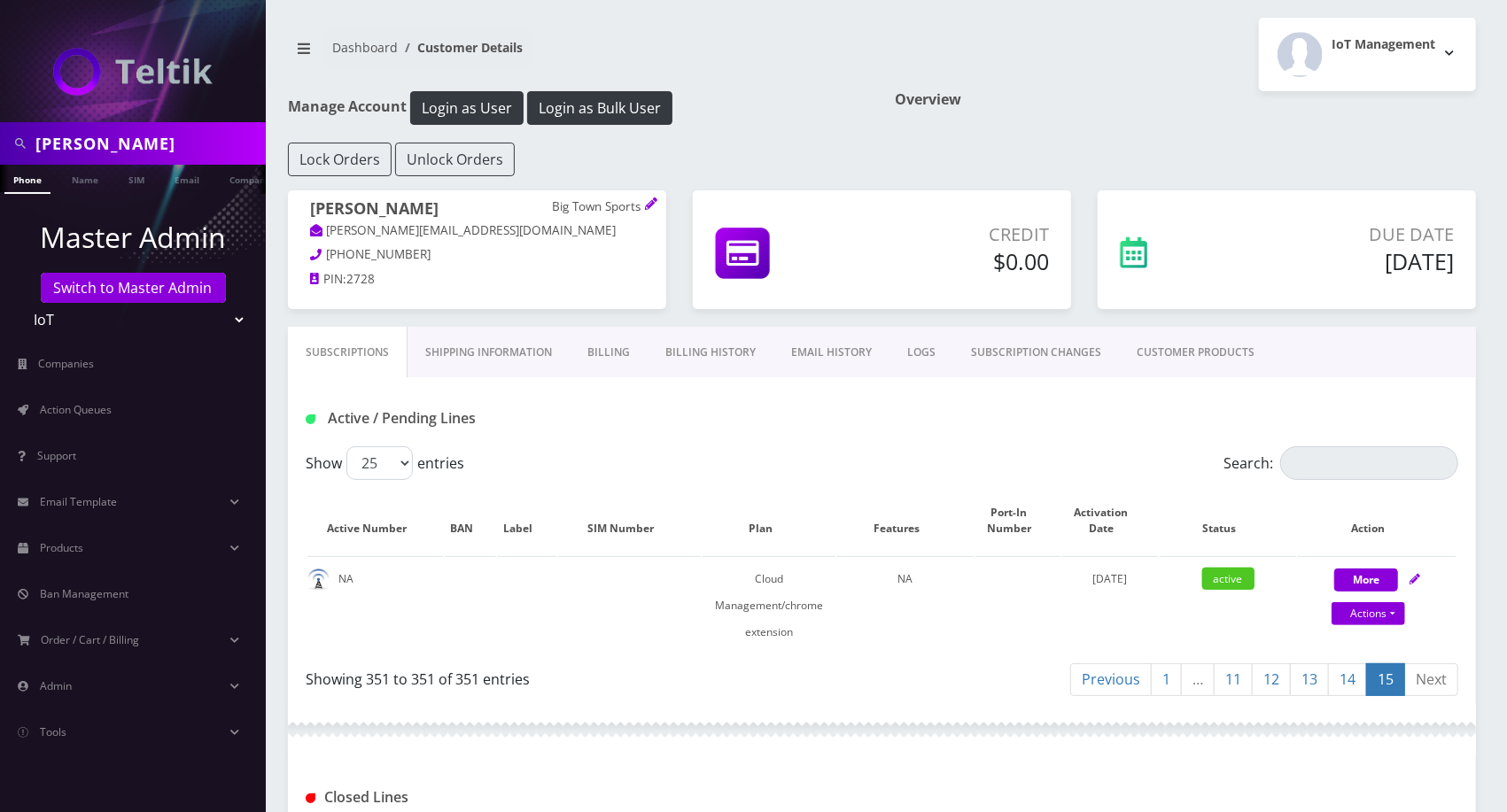
click at [1352, 668] on link "14" at bounding box center [1348, 680] width 39 height 33
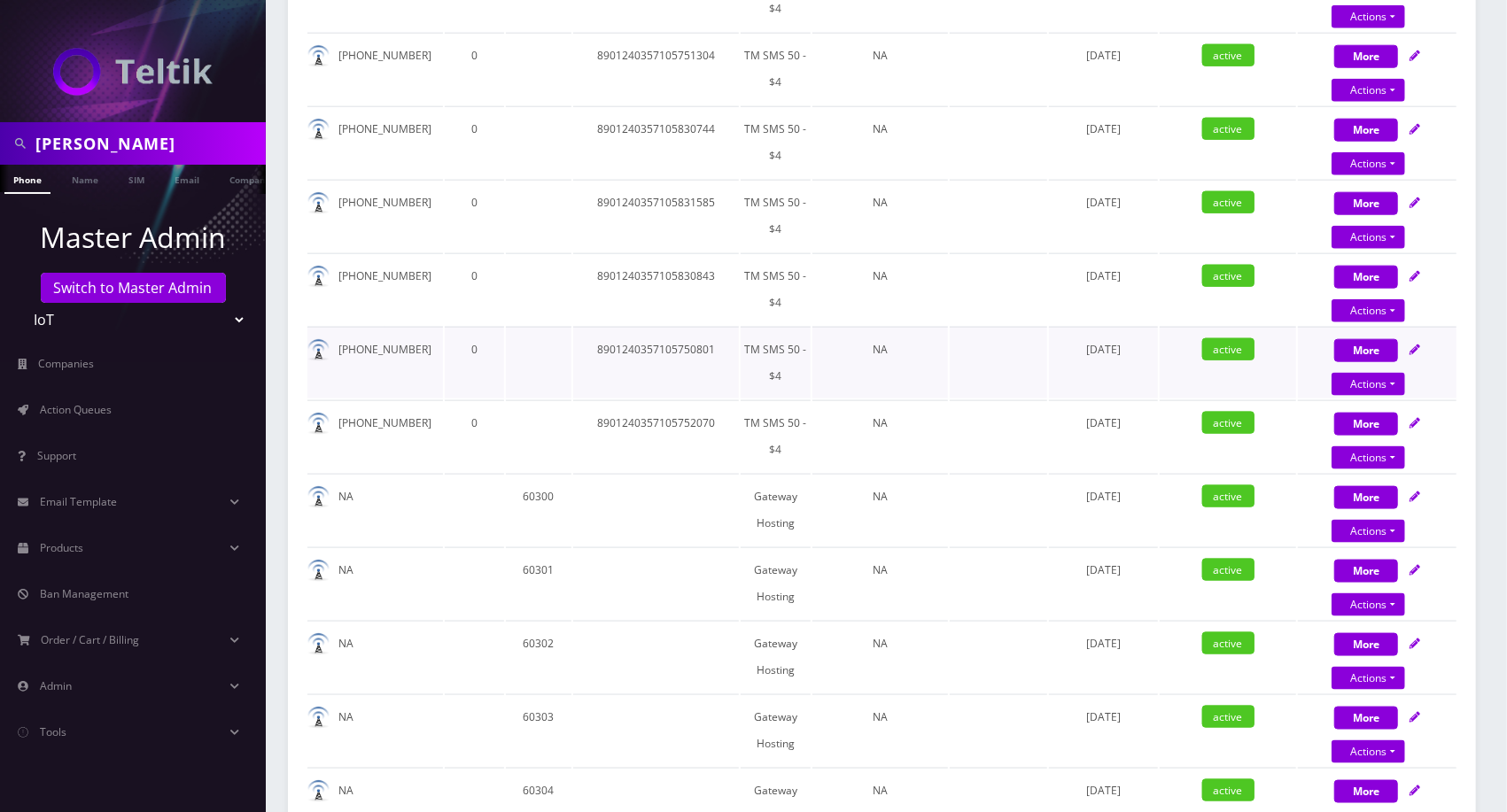
scroll to position [1639, 0]
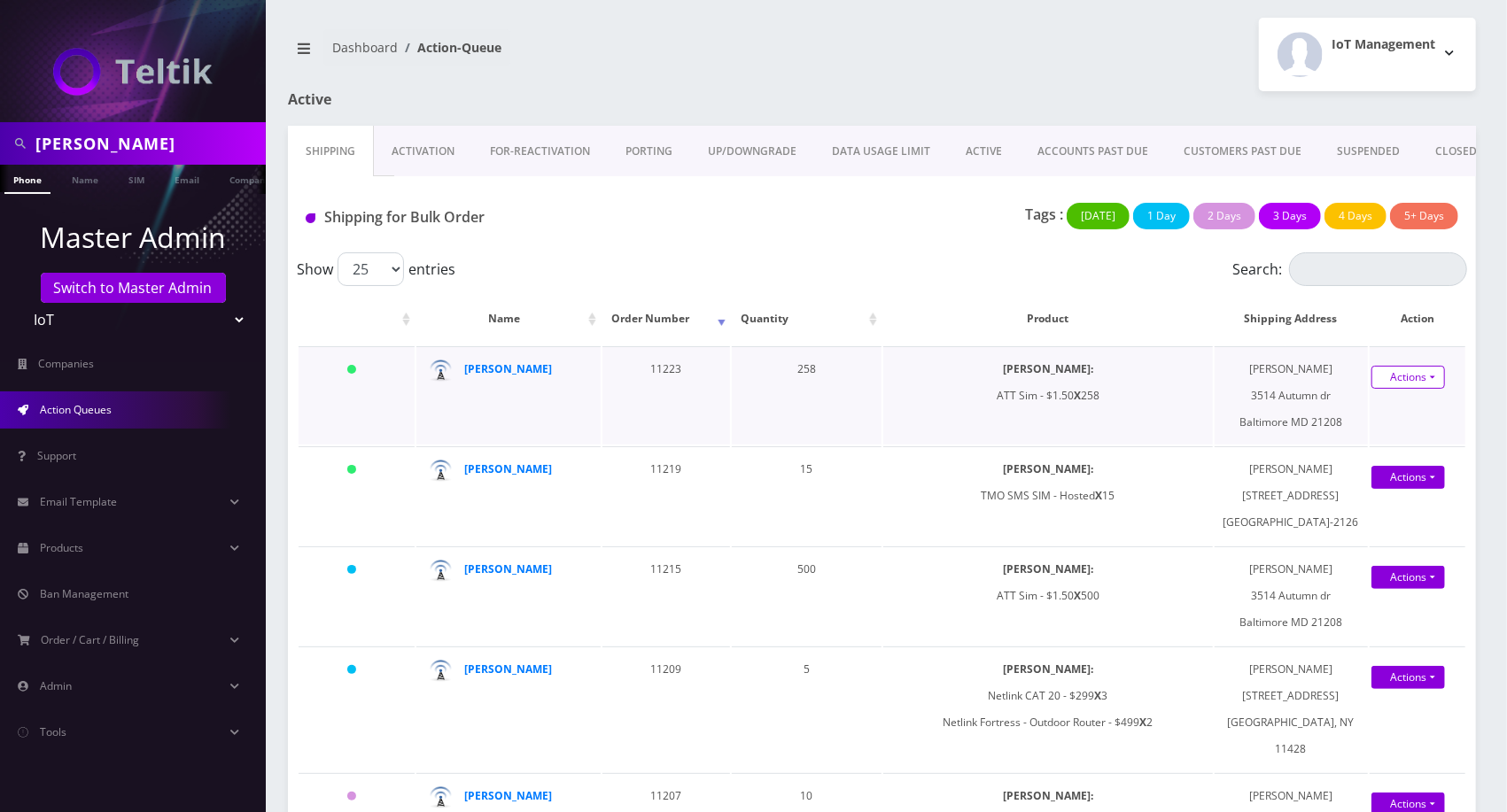
click at [1396, 389] on link "Actions" at bounding box center [1409, 377] width 74 height 23
click at [1377, 423] on link "Shipped" at bounding box center [1402, 409] width 142 height 26
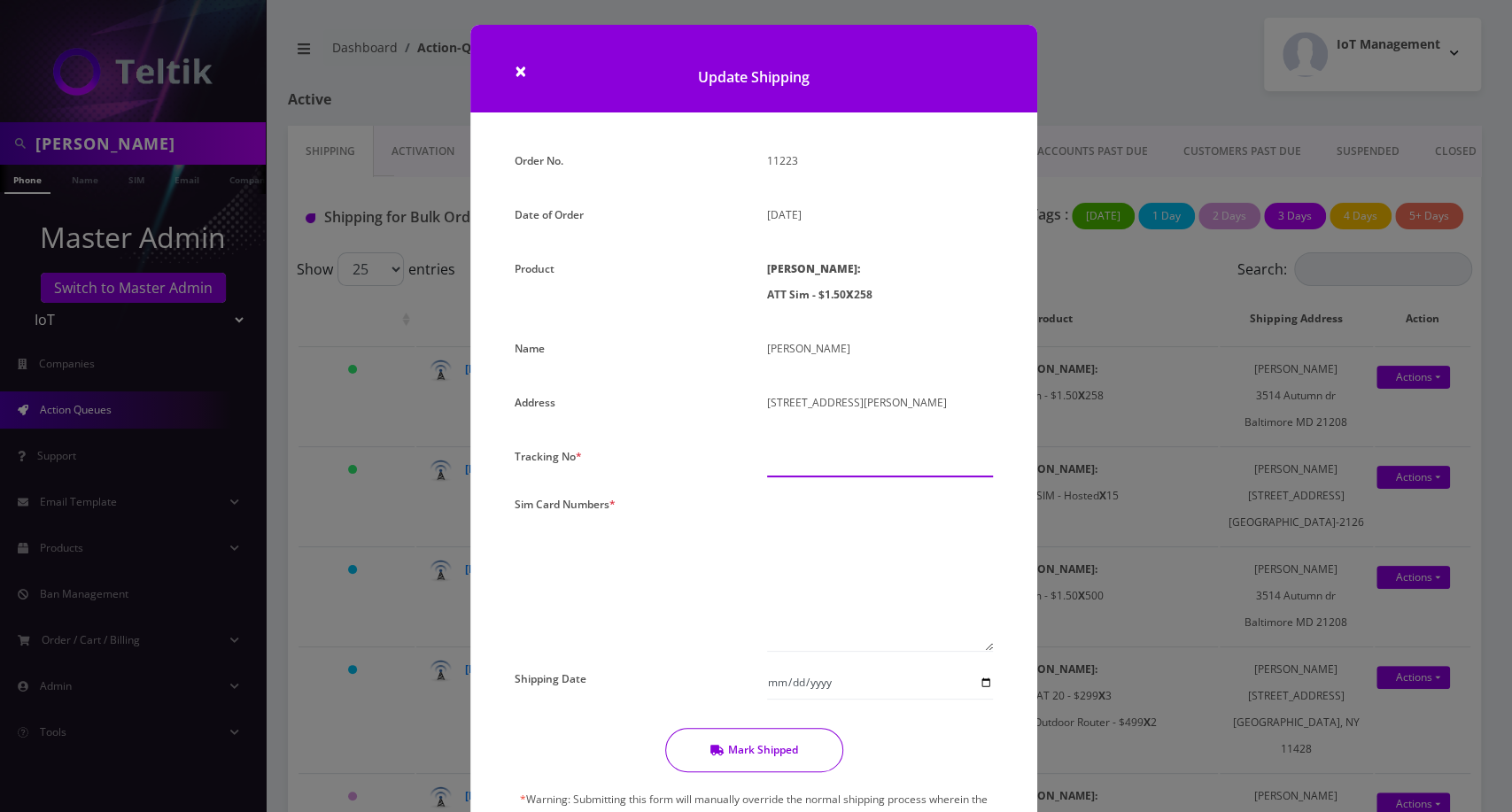
click at [914, 476] on input "text" at bounding box center [880, 460] width 226 height 34
type input "000000"
paste textarea "89010304300129978417 89010304300129980314 89010304300109326322 8901030430012997…"
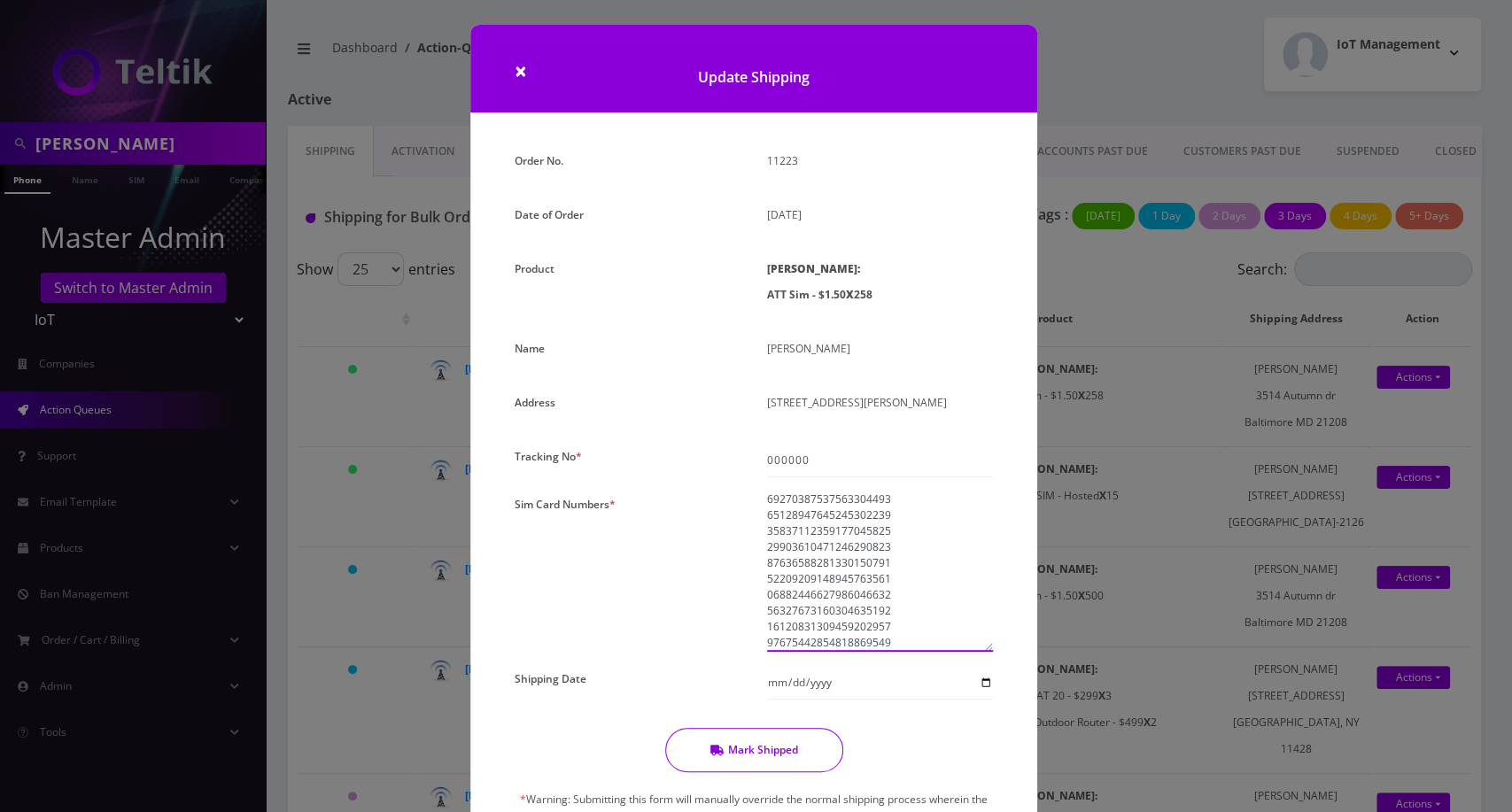
scroll to position [3953, 0]
type textarea "89010304300129978417 89010304300129980314 89010304300109326322 8901030430012997…"
click at [750, 756] on button "Mark Shipped" at bounding box center [755, 751] width 178 height 45
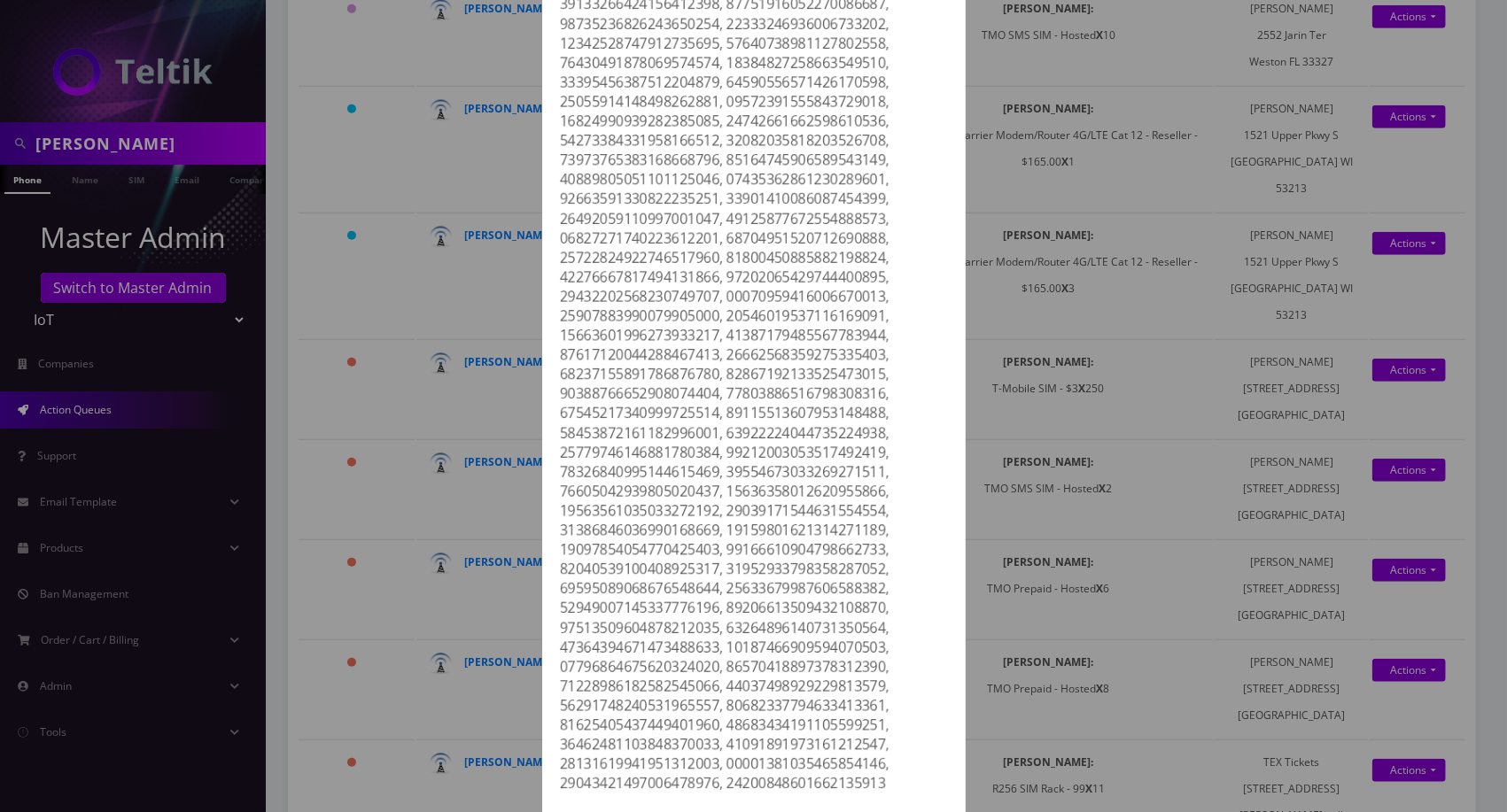
scroll to position [689, 0]
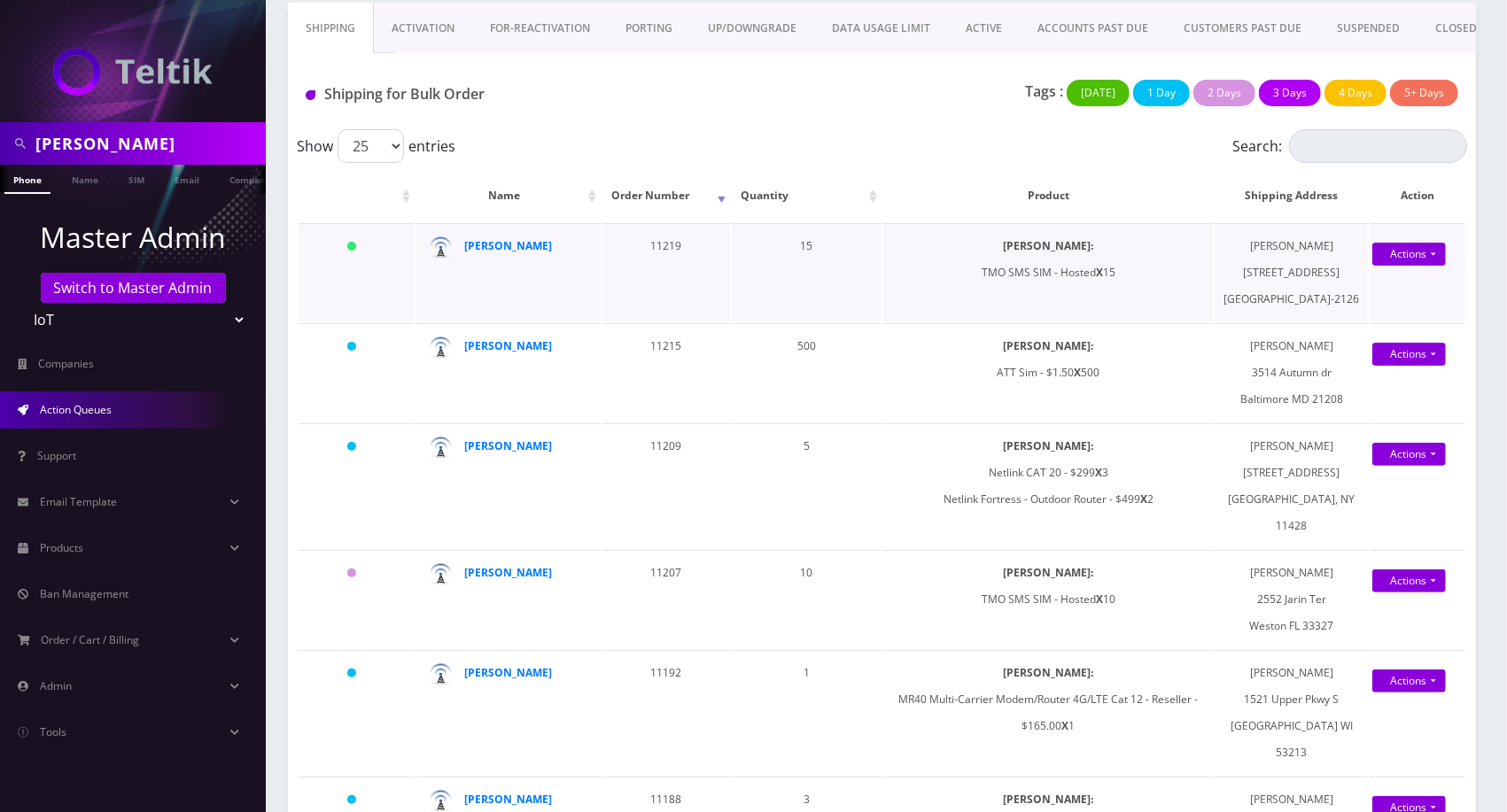
scroll to position [98, 0]
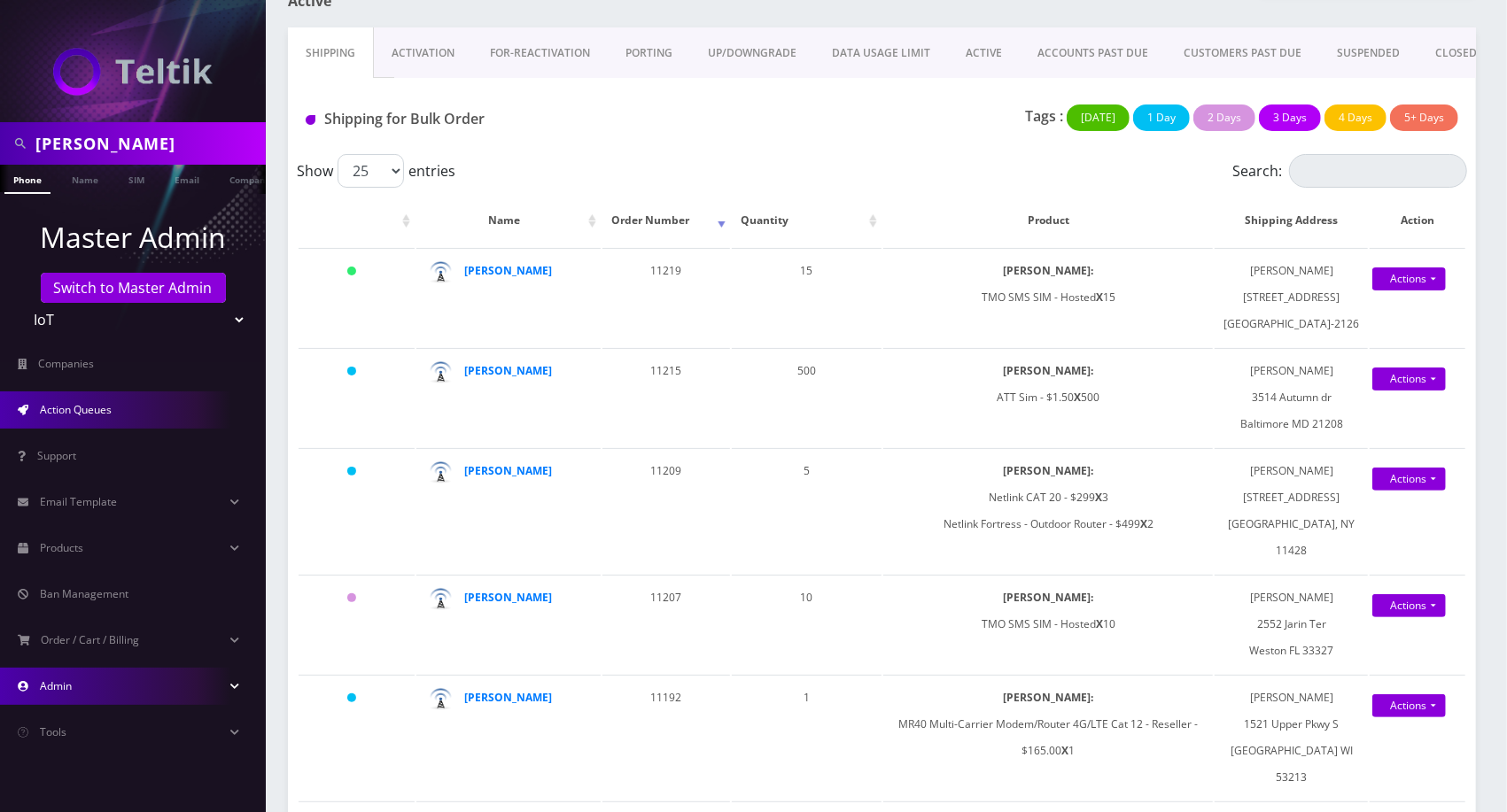
click at [98, 685] on link "Admin" at bounding box center [133, 687] width 266 height 37
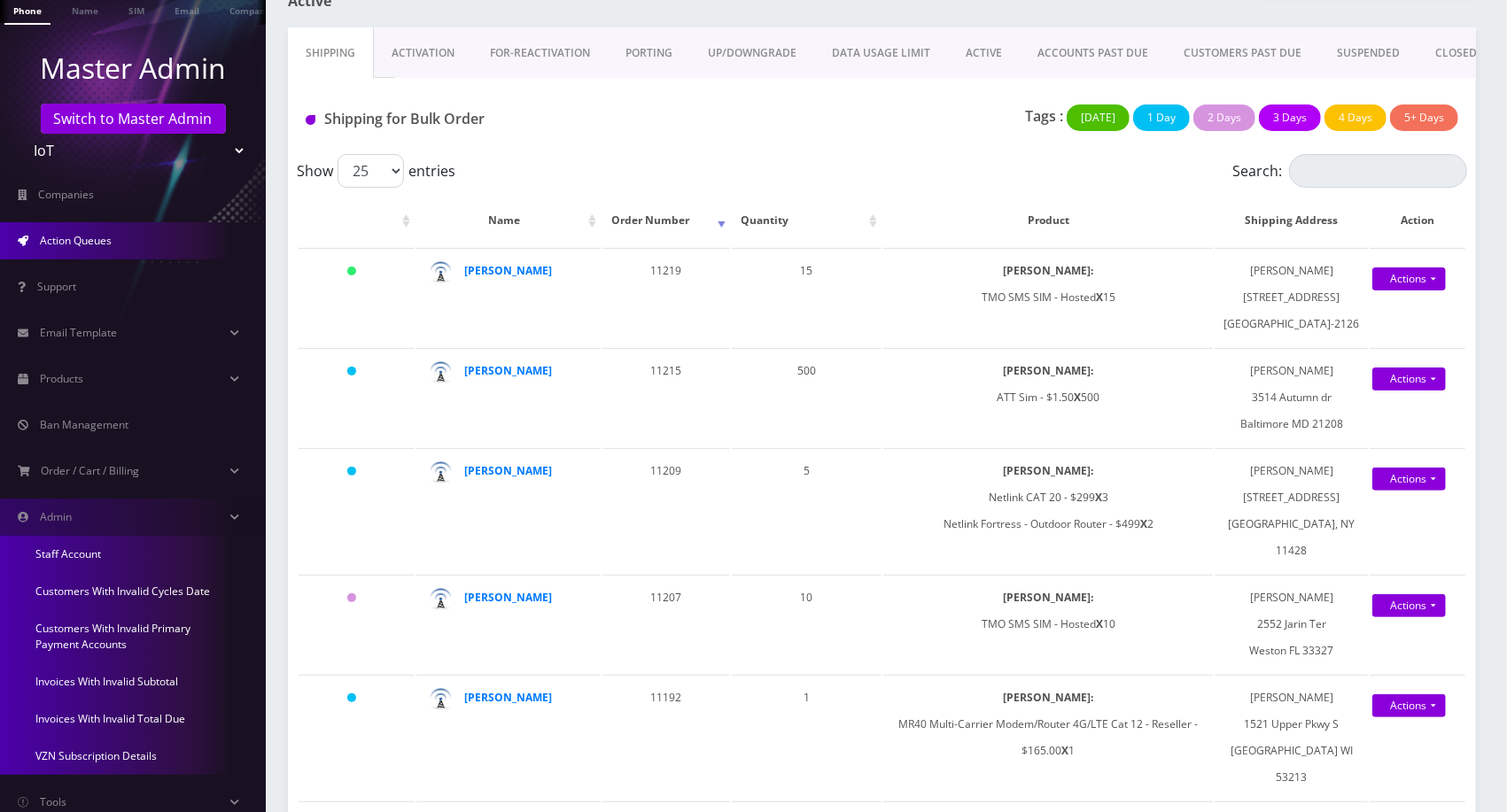
scroll to position [197, 0]
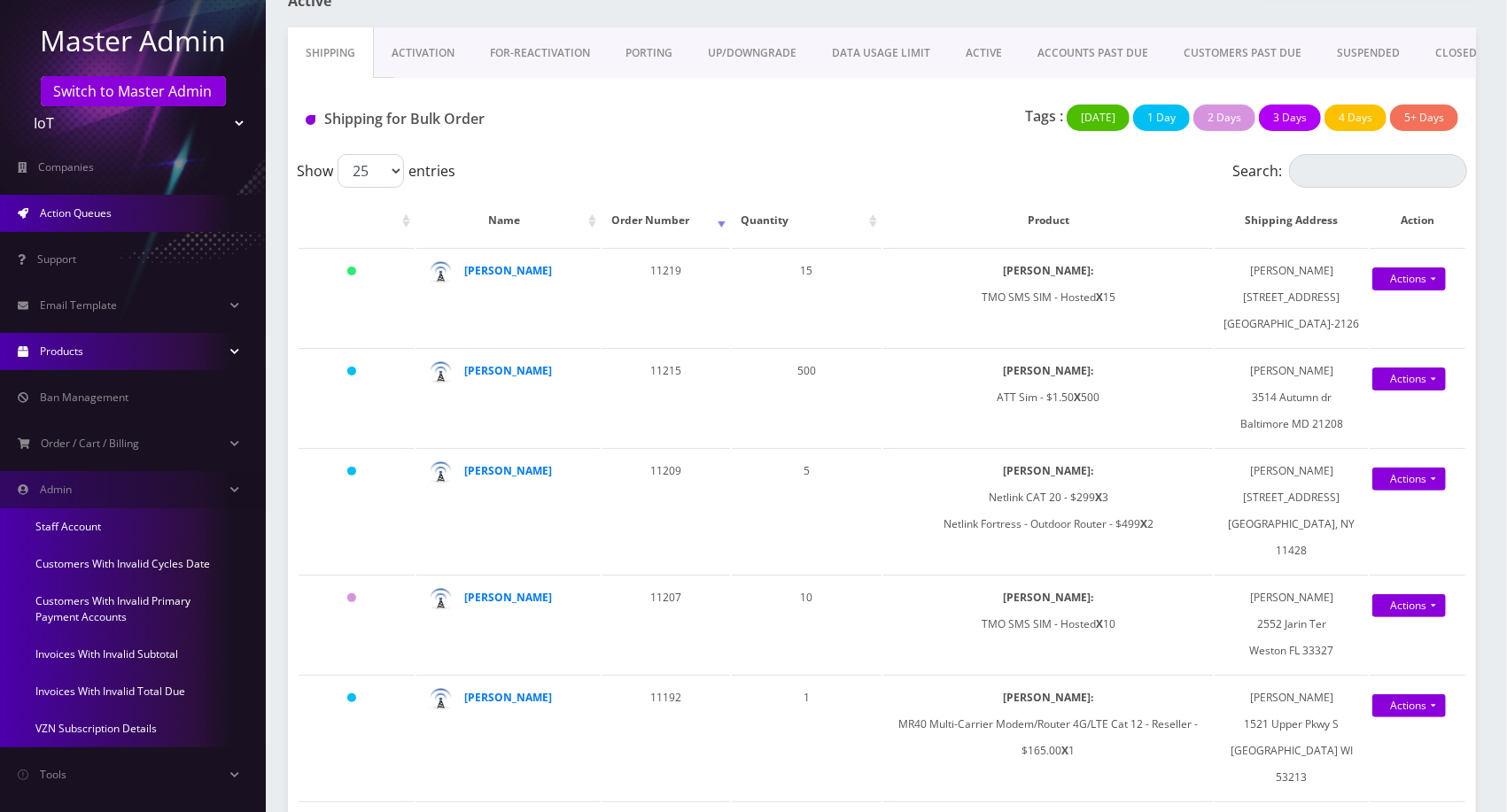
click at [86, 361] on link "Products" at bounding box center [133, 351] width 266 height 37
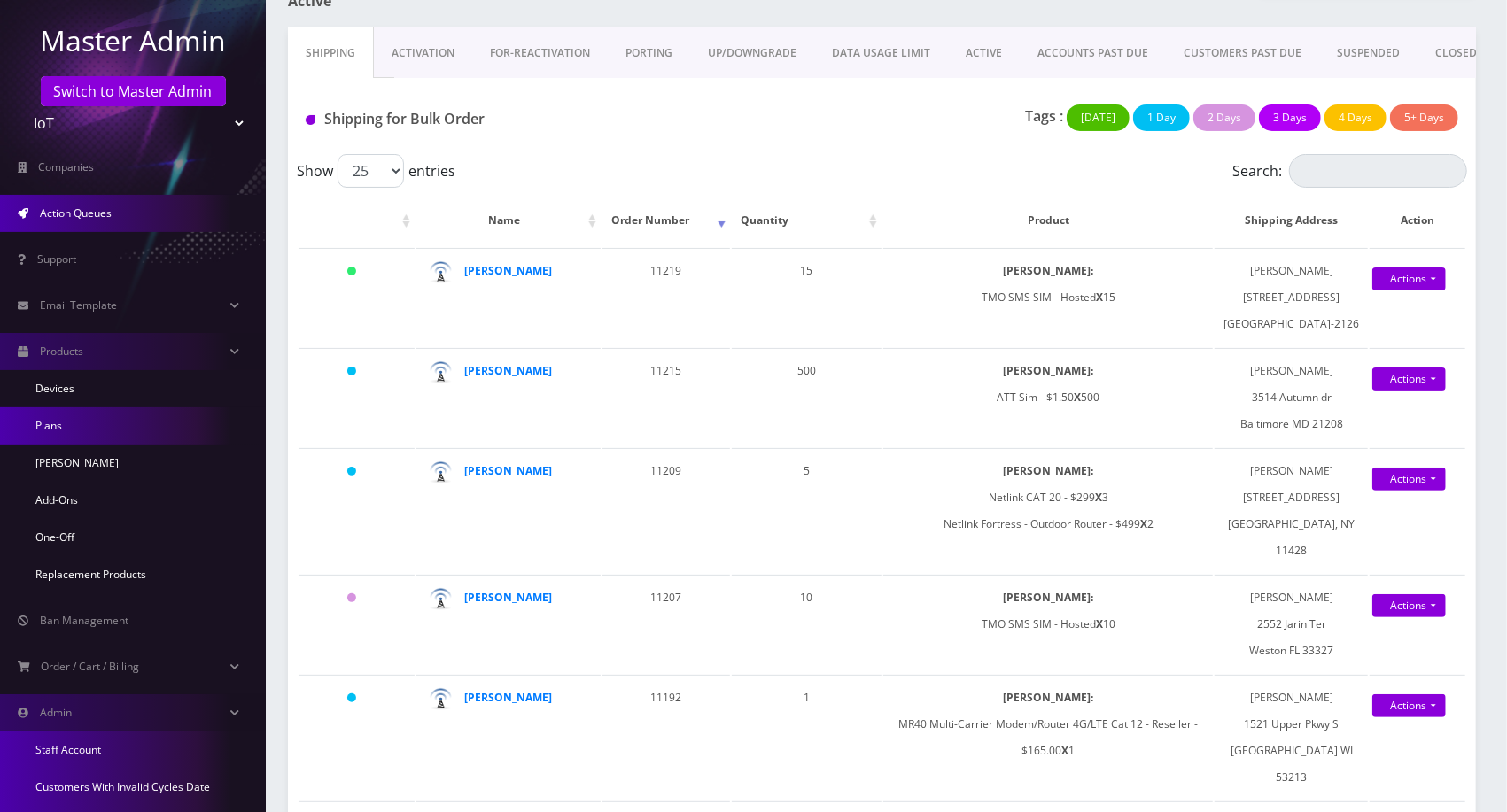
drag, startPoint x: 54, startPoint y: 462, endPoint x: 107, endPoint y: 438, distance: 58.2
click at [525, 378] on strong "ryan rosendorff" at bounding box center [508, 371] width 87 height 16
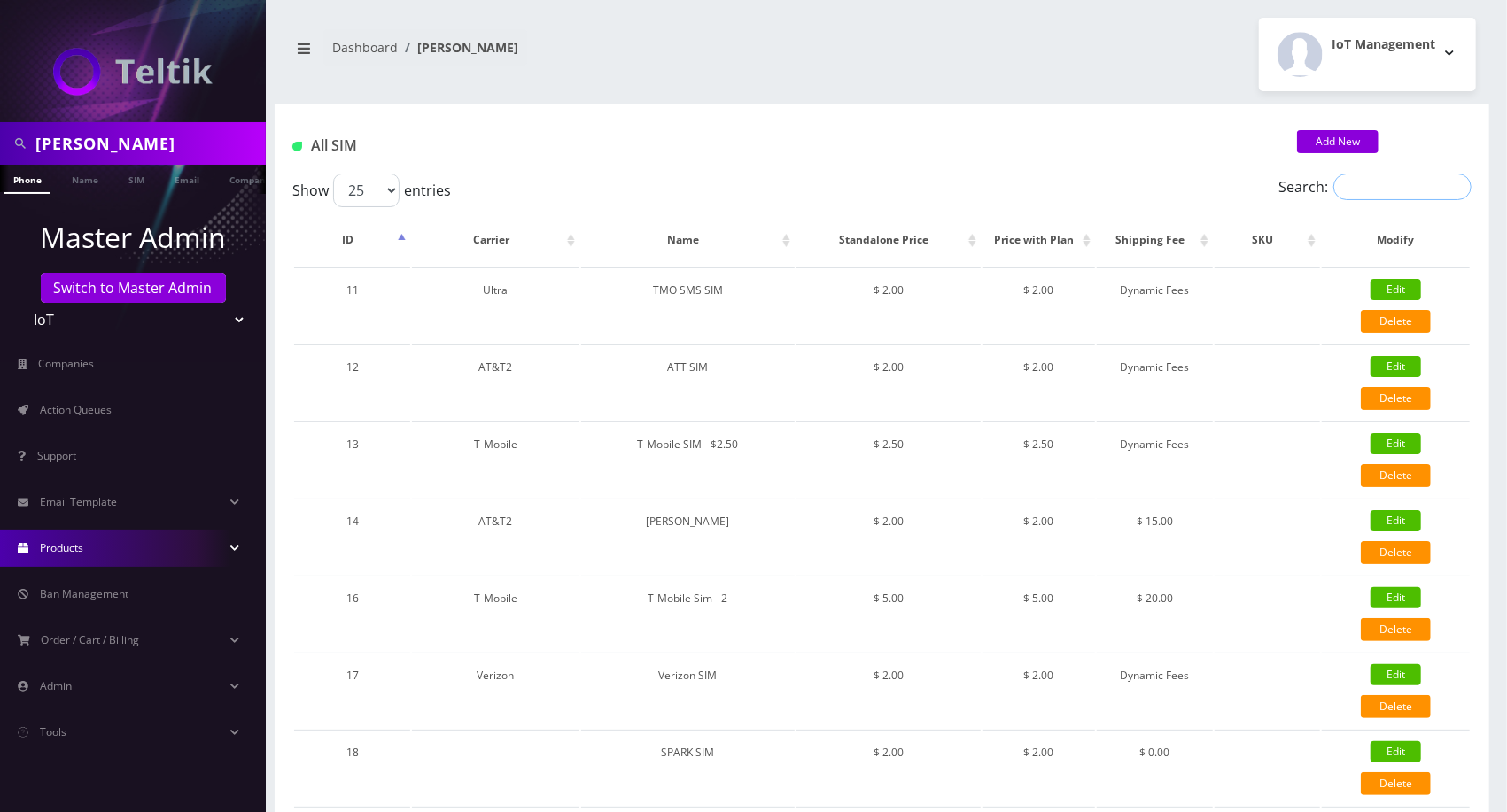
click at [1403, 193] on input "Search:" at bounding box center [1402, 186] width 138 height 26
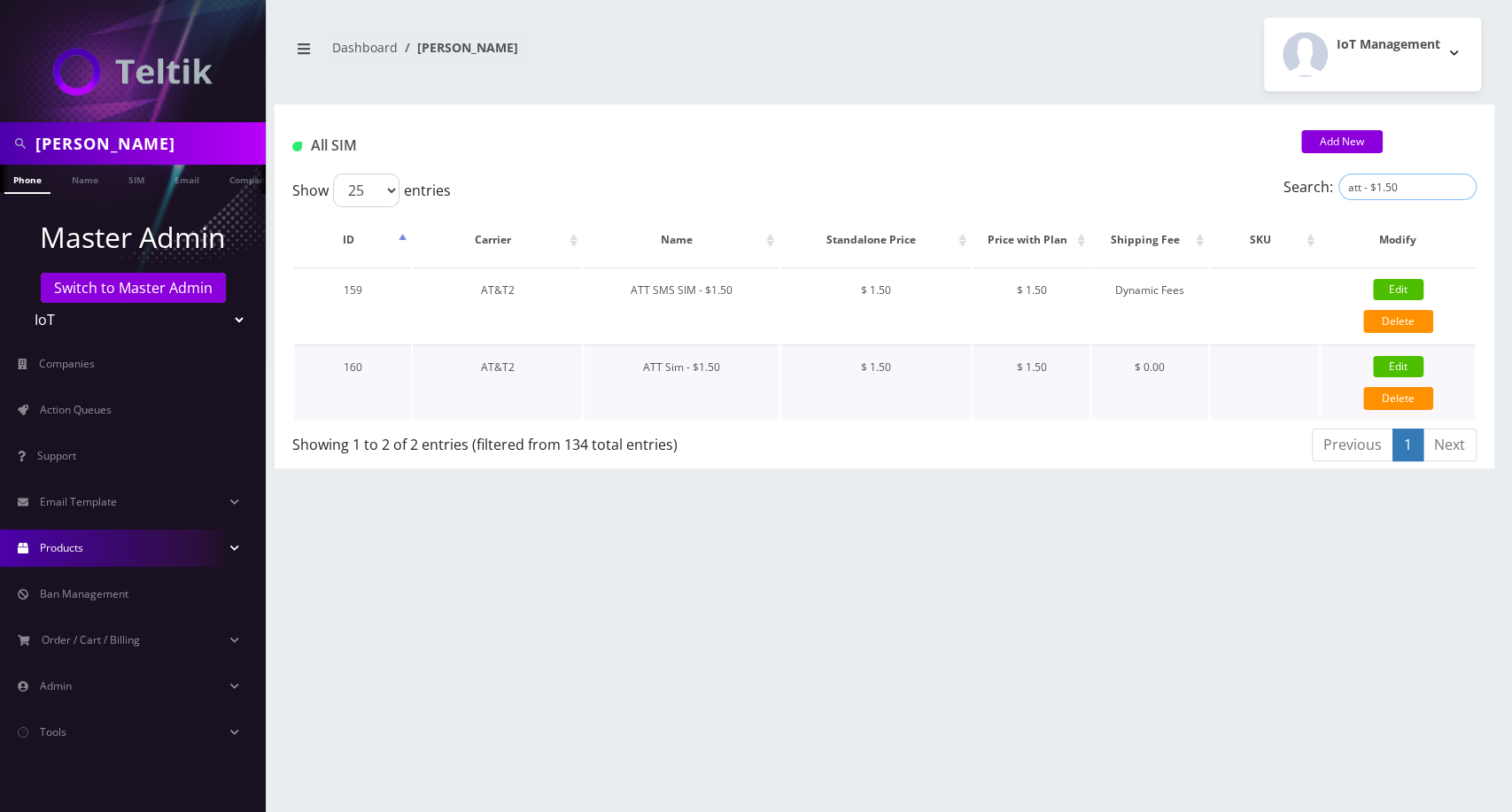
type input "att - $1.50"
click at [1402, 352] on td "Edit Delete" at bounding box center [1397, 382] width 154 height 76
click at [1406, 358] on link "Edit" at bounding box center [1398, 367] width 50 height 21
type input "ATT Sim - $1.50"
select select "14"
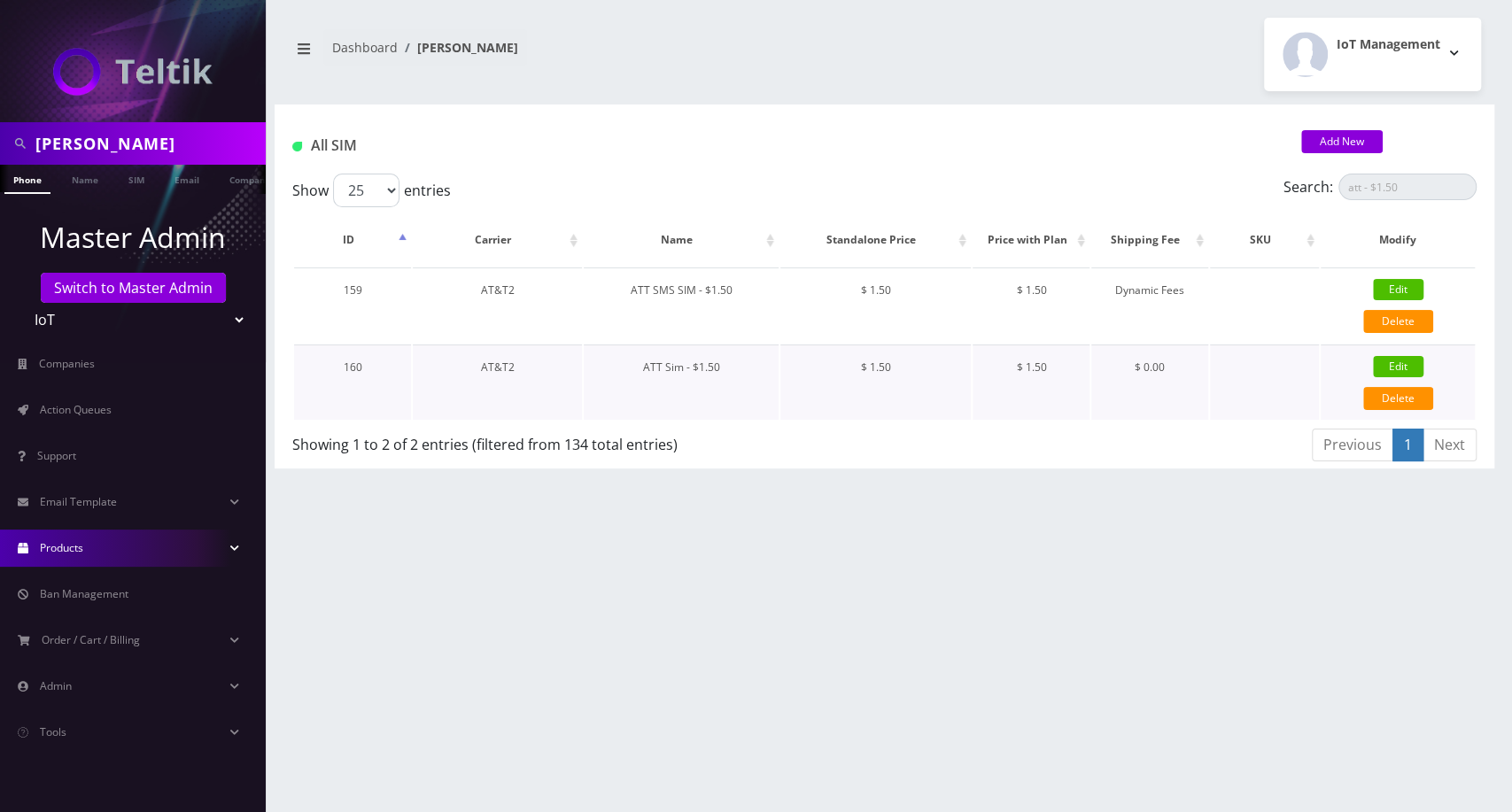
type input "1.5"
select select "3"
checkbox input "true"
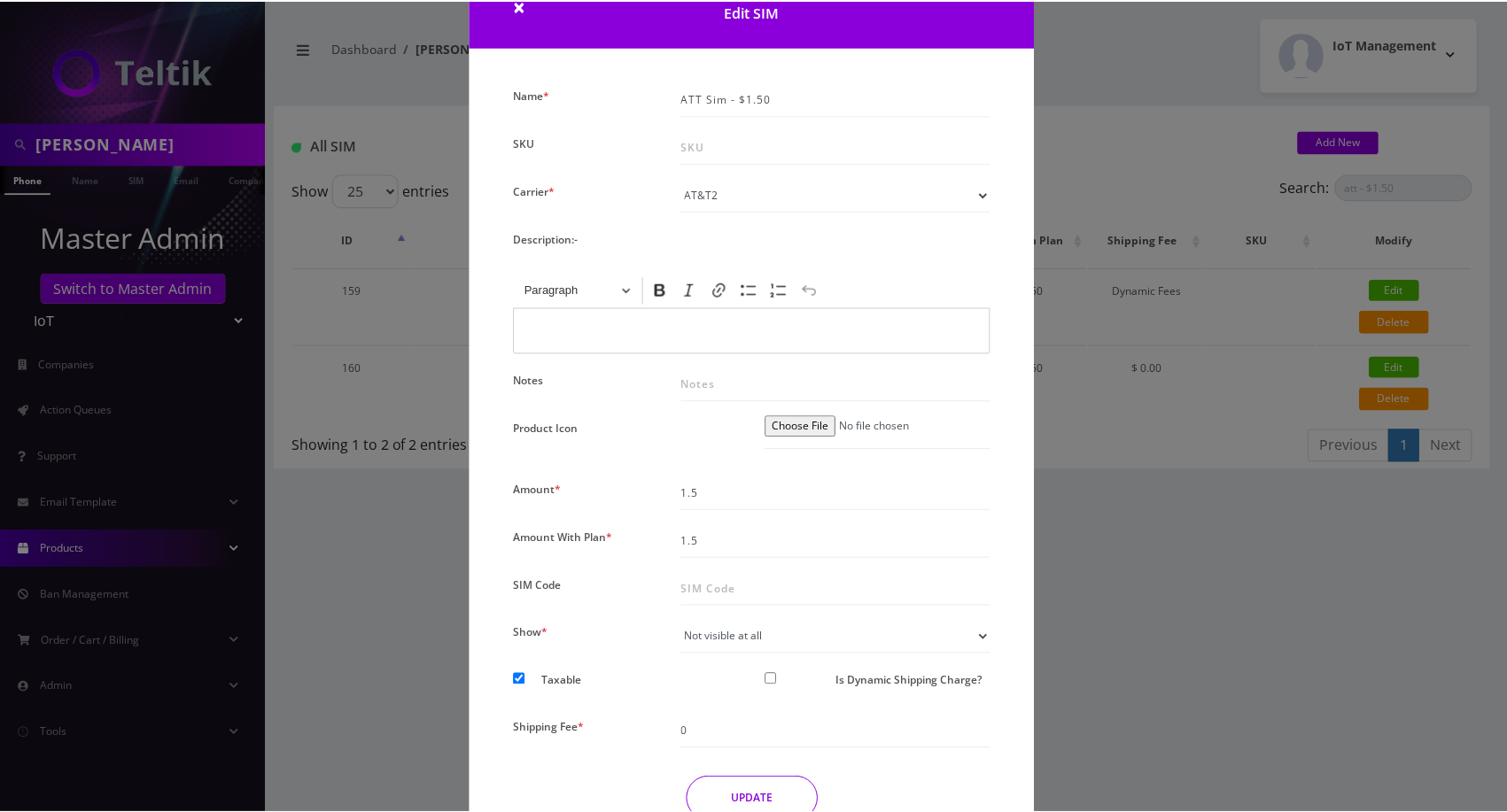
scroll to position [157, 0]
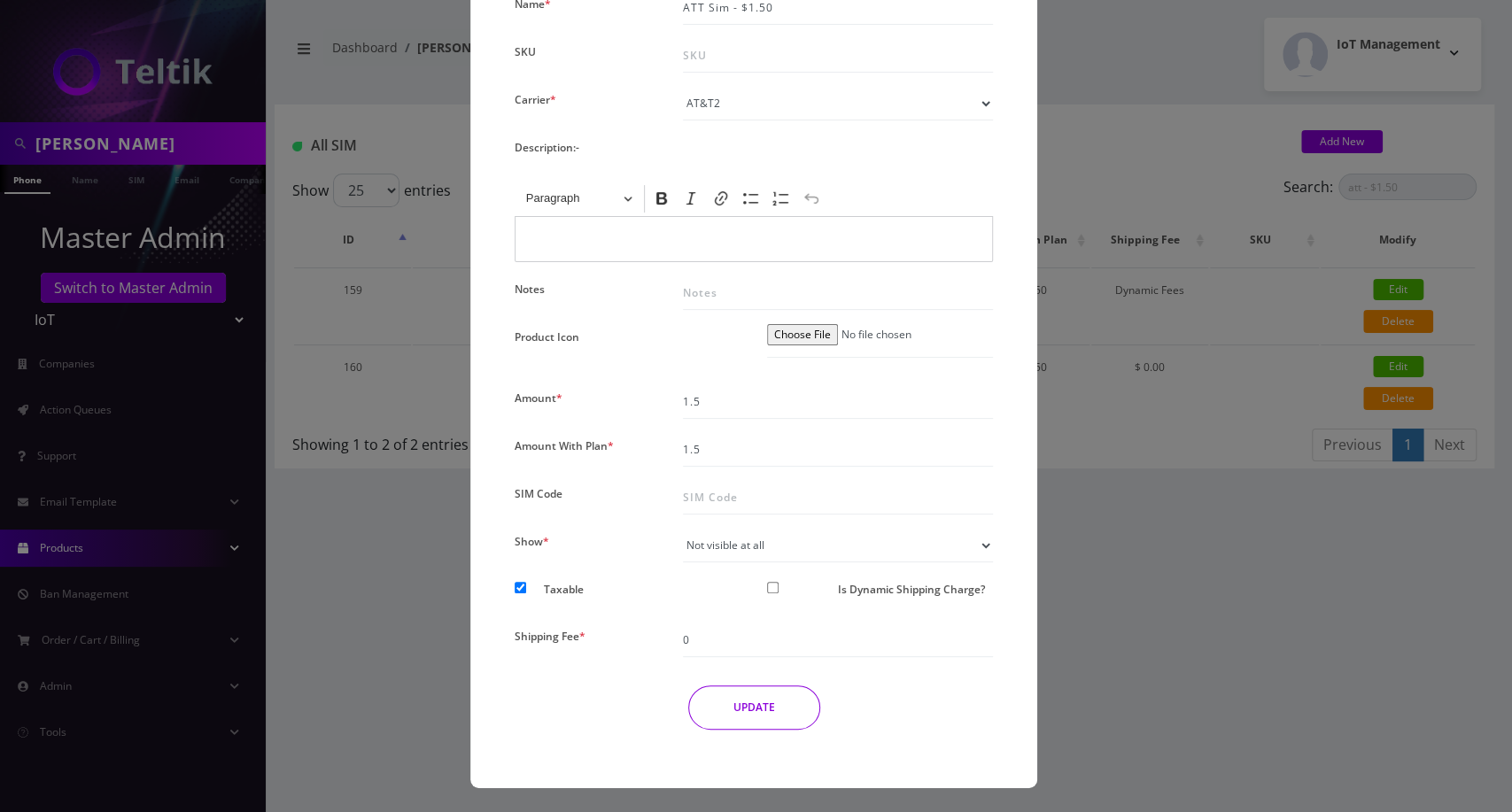
click at [788, 586] on div at bounding box center [795, 593] width 84 height 33
click at [780, 588] on div at bounding box center [795, 593] width 84 height 33
click at [770, 589] on input "Is Dynamic Shipping Charge?" at bounding box center [773, 588] width 12 height 12
checkbox input "true"
click at [751, 661] on div "Name * ATT Sim - $1.50 SKU Carrier * Please Select Carrier No carrier / unlocke…" at bounding box center [754, 368] width 504 height 753
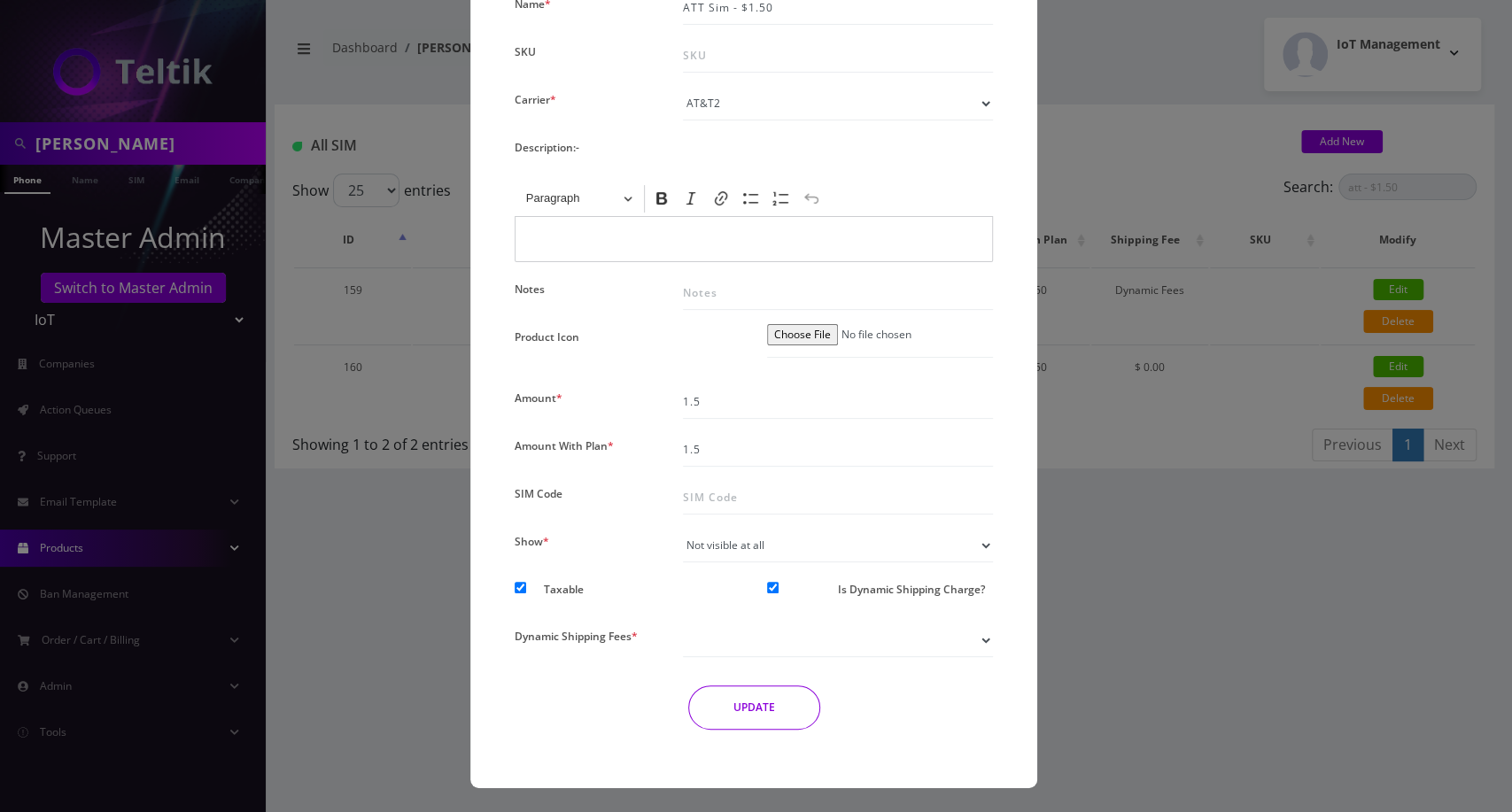
click at [760, 652] on select "Standard SIMs Shipping Standard MR40 Shipping Standard SIM Rack Shipping" at bounding box center [838, 640] width 310 height 34
select select "2"
click at [683, 624] on select "Standard SIMs Shipping Standard MR40 Shipping Standard SIM Rack Shipping" at bounding box center [838, 640] width 310 height 34
click at [768, 701] on button "UPDATE" at bounding box center [755, 708] width 132 height 45
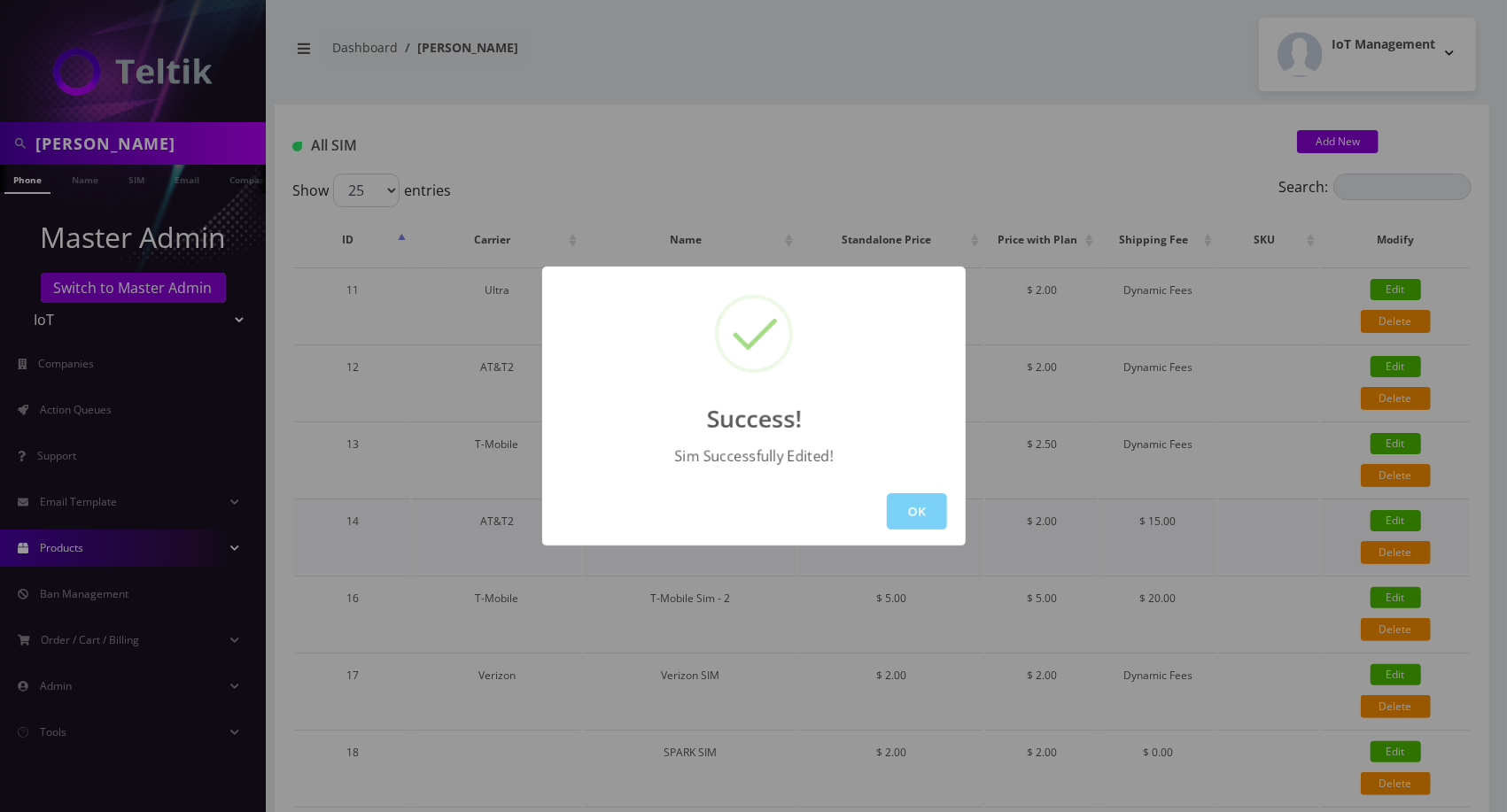
click at [936, 503] on button "OK" at bounding box center [917, 511] width 60 height 36
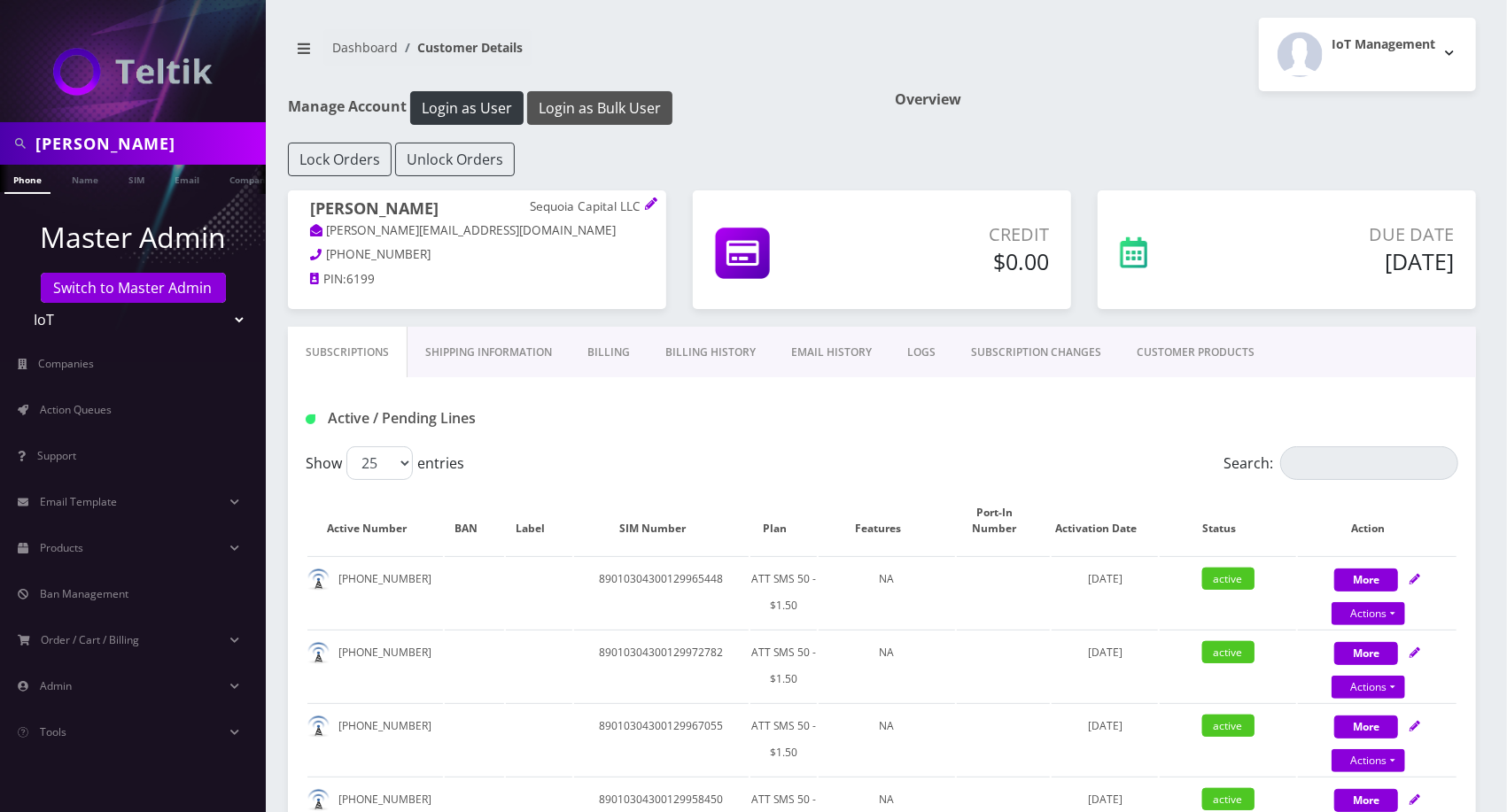
click at [610, 112] on button "Login as Bulk User" at bounding box center [600, 108] width 146 height 34
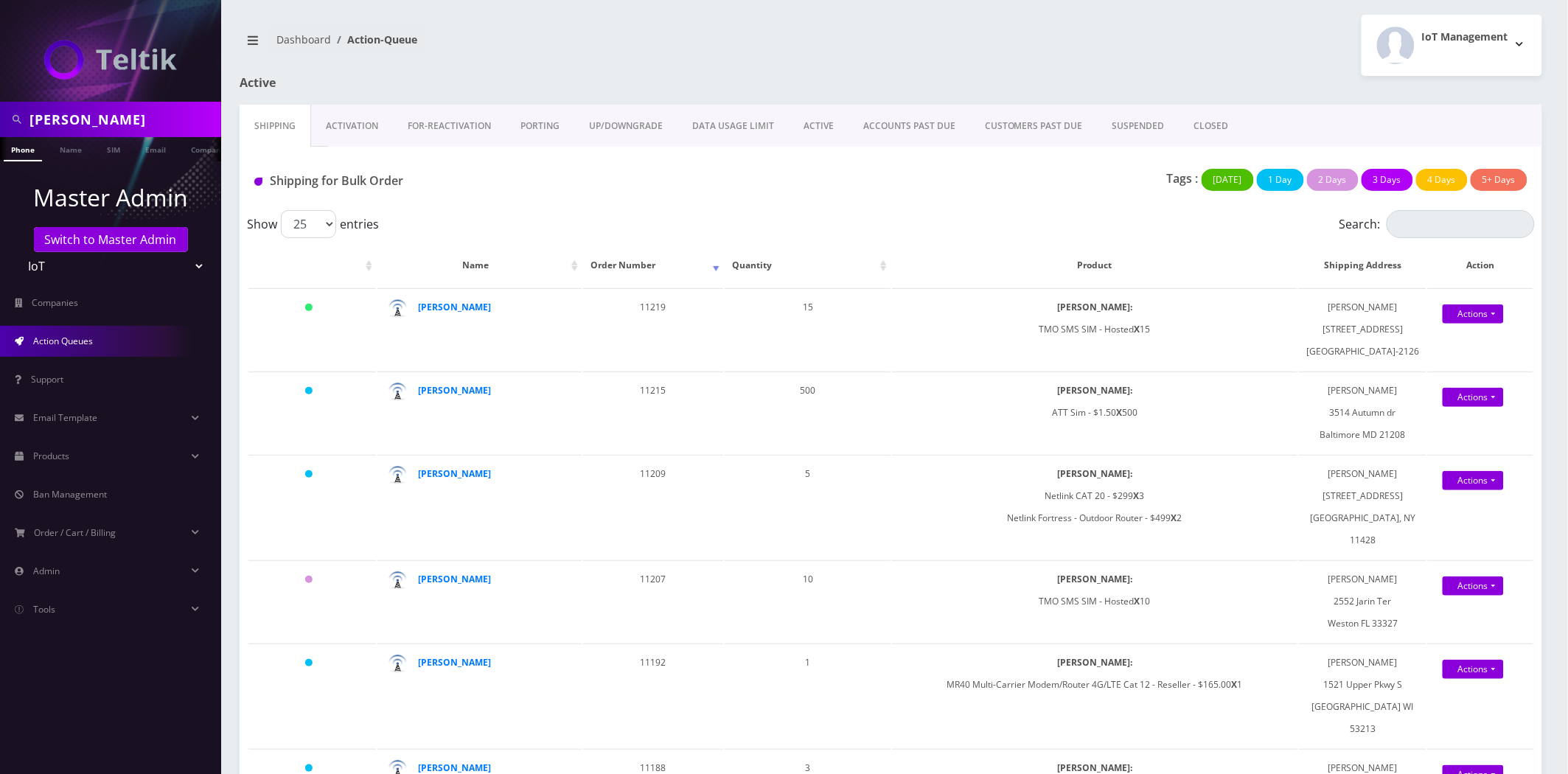
click at [350, 125] on link "Activation" at bounding box center [351, 126] width 82 height 43
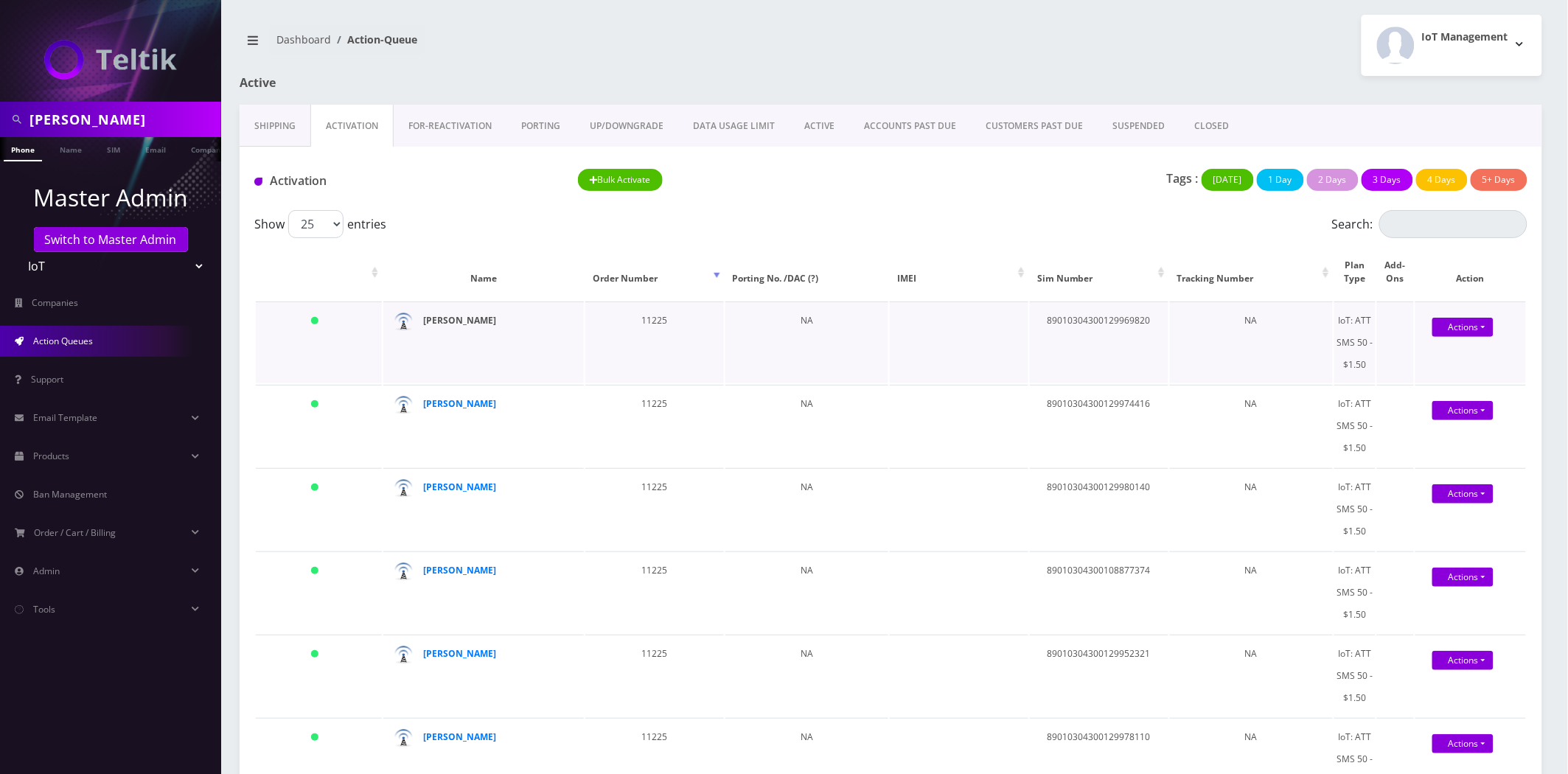
click at [472, 320] on strong "ryan rosendorff" at bounding box center [460, 320] width 73 height 13
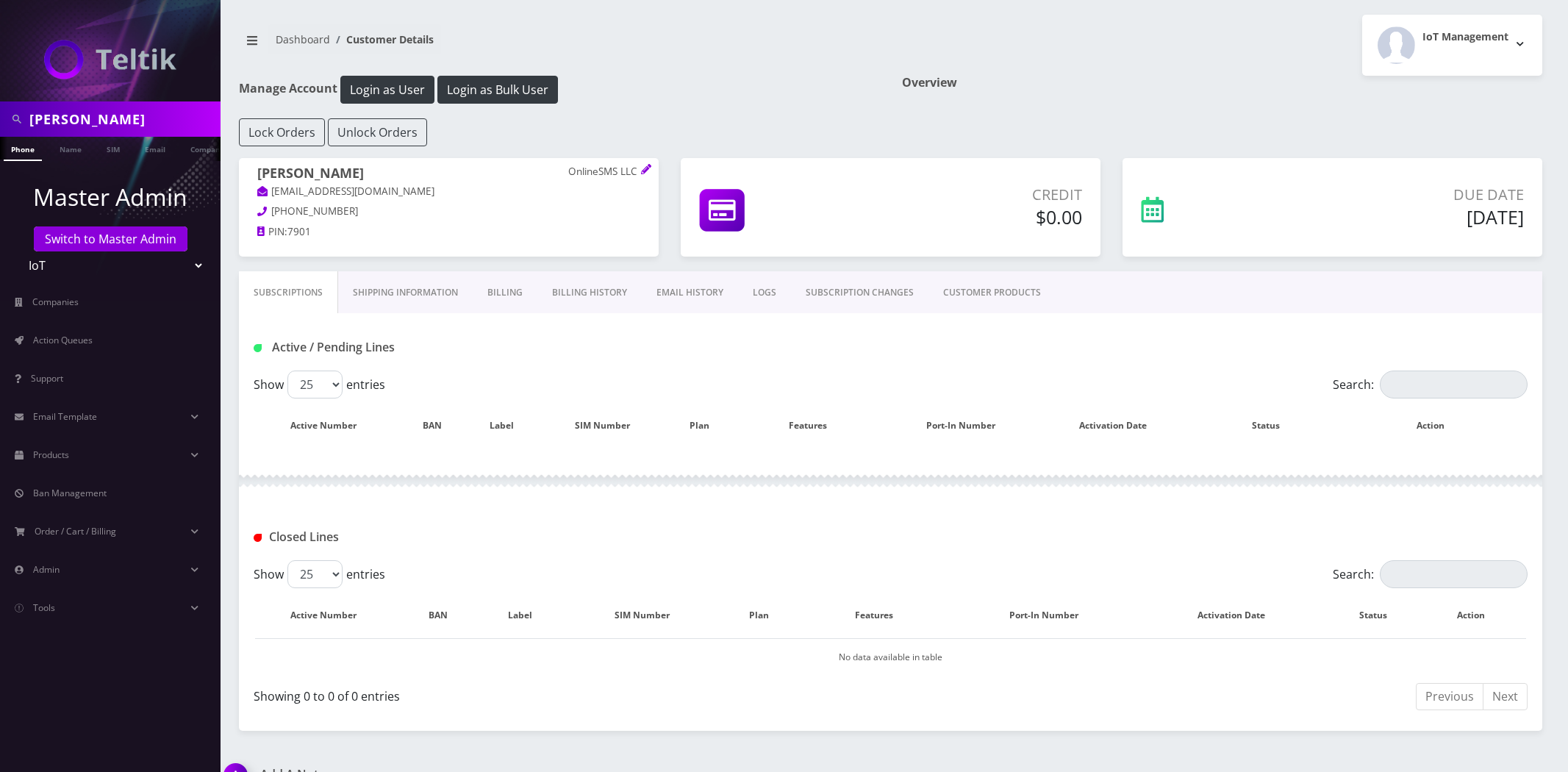
click at [590, 292] on link "Billing History" at bounding box center [590, 292] width 105 height 43
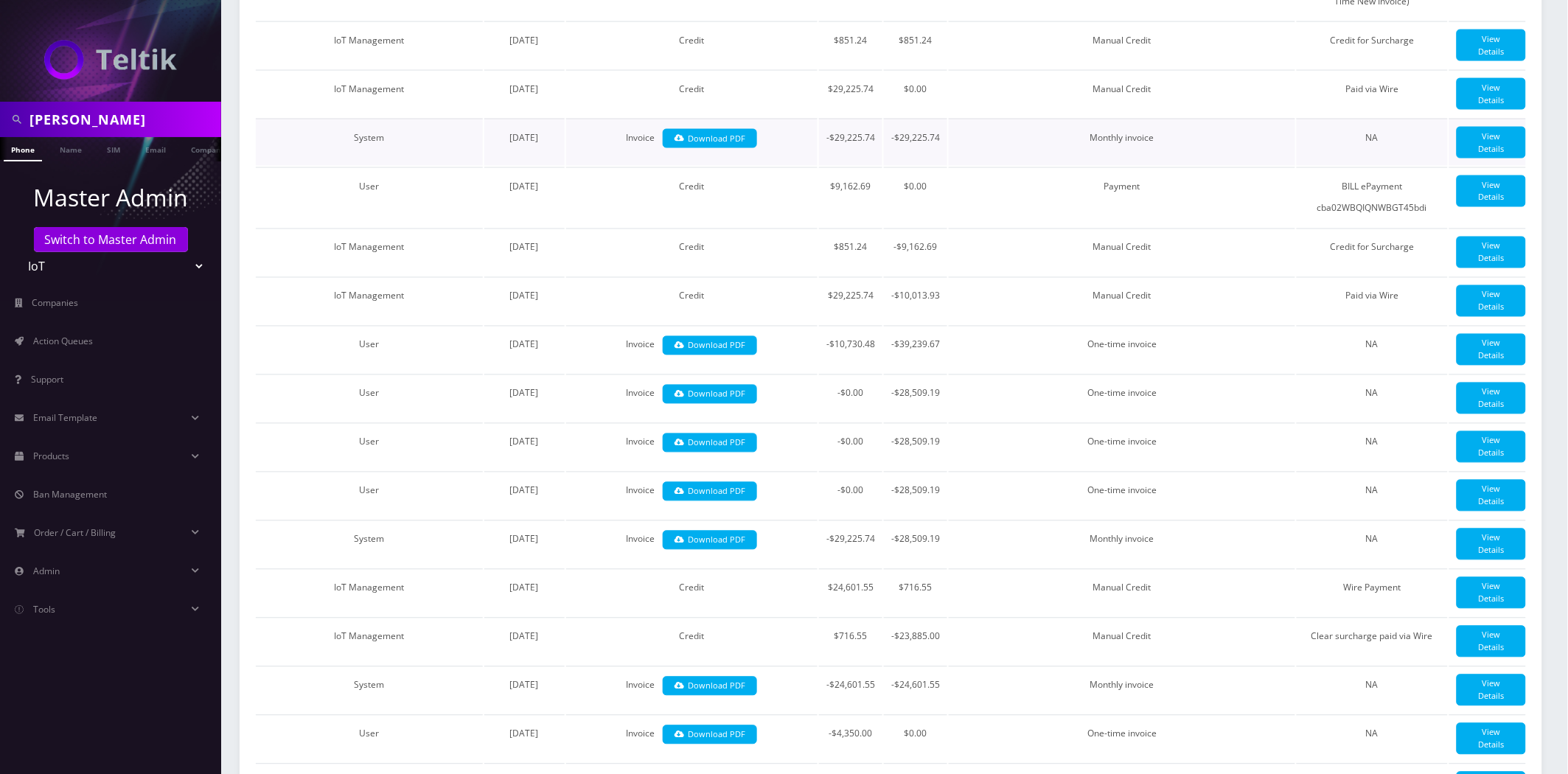
scroll to position [819, 0]
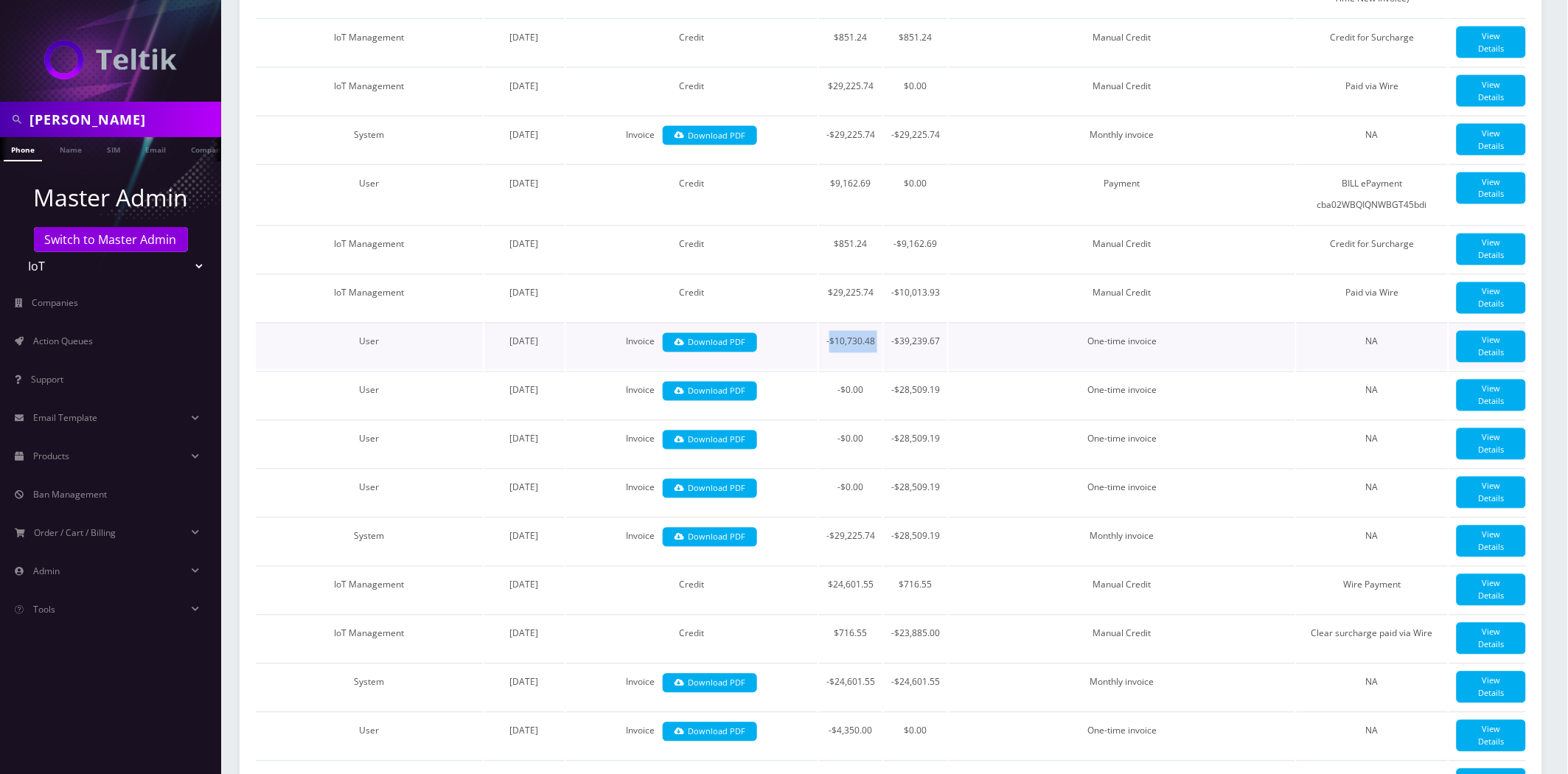
drag, startPoint x: 882, startPoint y: 387, endPoint x: 829, endPoint y: 391, distance: 53.2
click at [829, 370] on tr "User June 13, 2025 Invoice Download PDF -$10,730.48 -$39,239.67 One-time invoic…" at bounding box center [891, 346] width 1270 height 47
drag, startPoint x: 952, startPoint y: 532, endPoint x: 893, endPoint y: 539, distance: 59.4
click at [893, 516] on tr "User June 13, 2025 Invoice Download PDF -$0.00 -$28,509.19 One-time invoice NA …" at bounding box center [891, 492] width 1270 height 47
drag, startPoint x: 868, startPoint y: 381, endPoint x: 826, endPoint y: 382, distance: 42.0
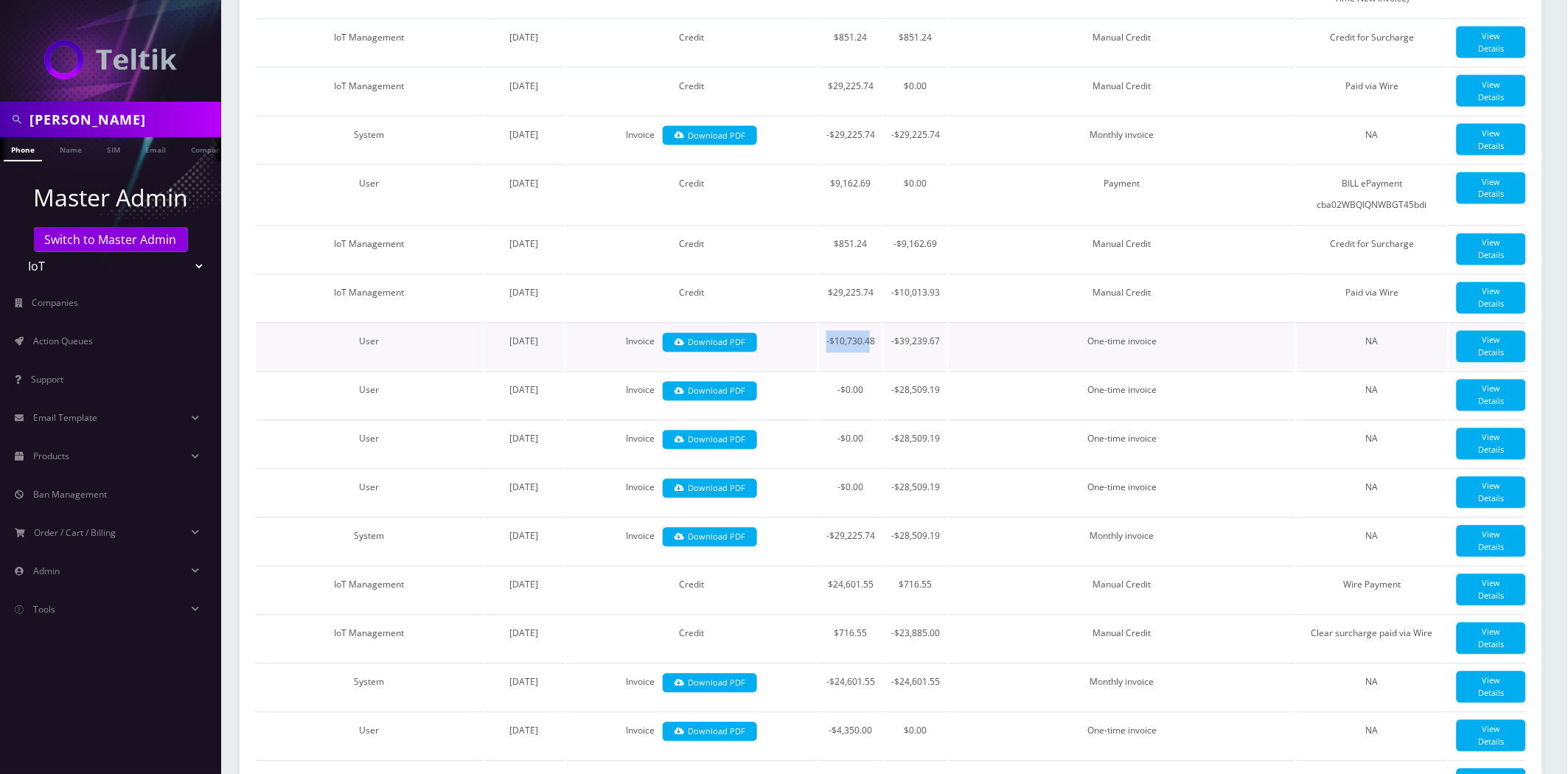
click at [826, 370] on td "-$10,730.48" at bounding box center [851, 346] width 64 height 47
drag, startPoint x: 878, startPoint y: 575, endPoint x: 849, endPoint y: 579, distance: 29.3
click at [849, 564] on td "-$29,225.74" at bounding box center [851, 541] width 64 height 47
drag, startPoint x: 878, startPoint y: 387, endPoint x: 862, endPoint y: 387, distance: 16.0
click at [862, 370] on td "-$10,730.48" at bounding box center [851, 346] width 64 height 47
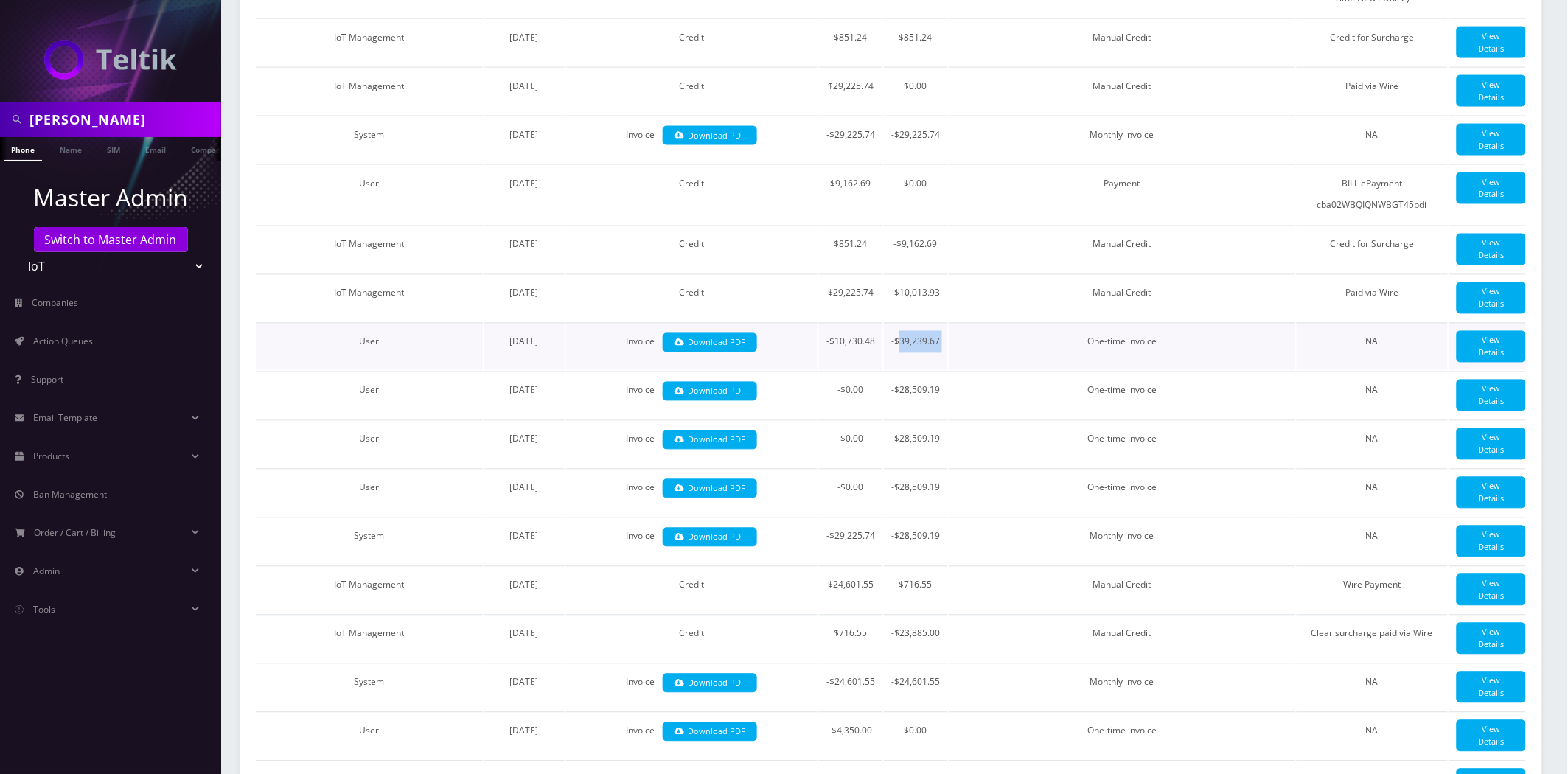
drag, startPoint x: 946, startPoint y: 379, endPoint x: 899, endPoint y: 385, distance: 47.4
click at [899, 370] on tr "User June 13, 2025 Invoice Download PDF -$10,730.48 -$39,239.67 One-time invoic…" at bounding box center [891, 346] width 1270 height 47
drag, startPoint x: 938, startPoint y: 632, endPoint x: 895, endPoint y: 632, distance: 43.0
click at [896, 613] on td "$716.55" at bounding box center [916, 589] width 64 height 47
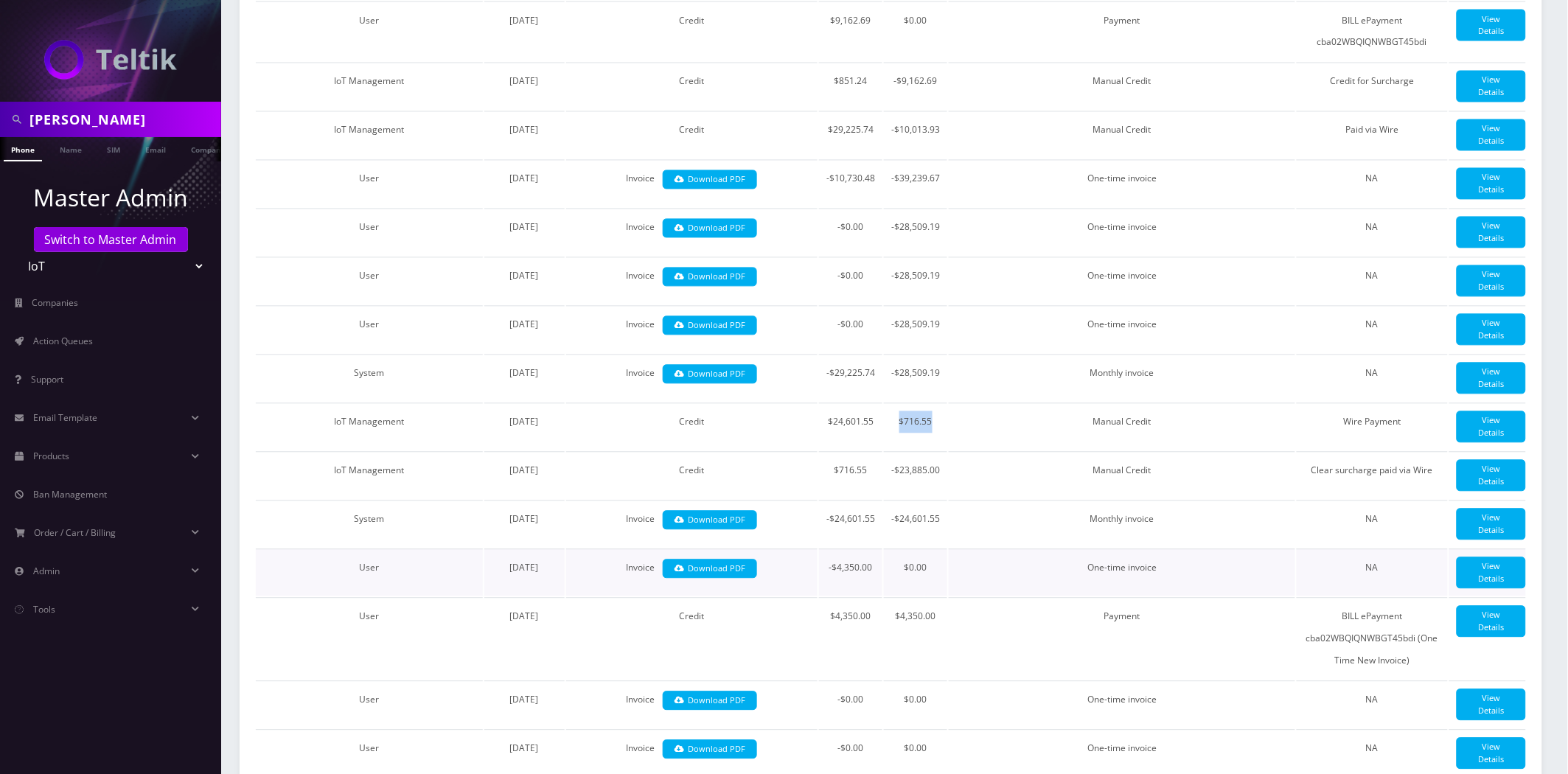
scroll to position [982, 0]
click at [891, 596] on td "$0.00" at bounding box center [916, 571] width 64 height 47
click at [901, 596] on td "$0.00" at bounding box center [916, 571] width 64 height 47
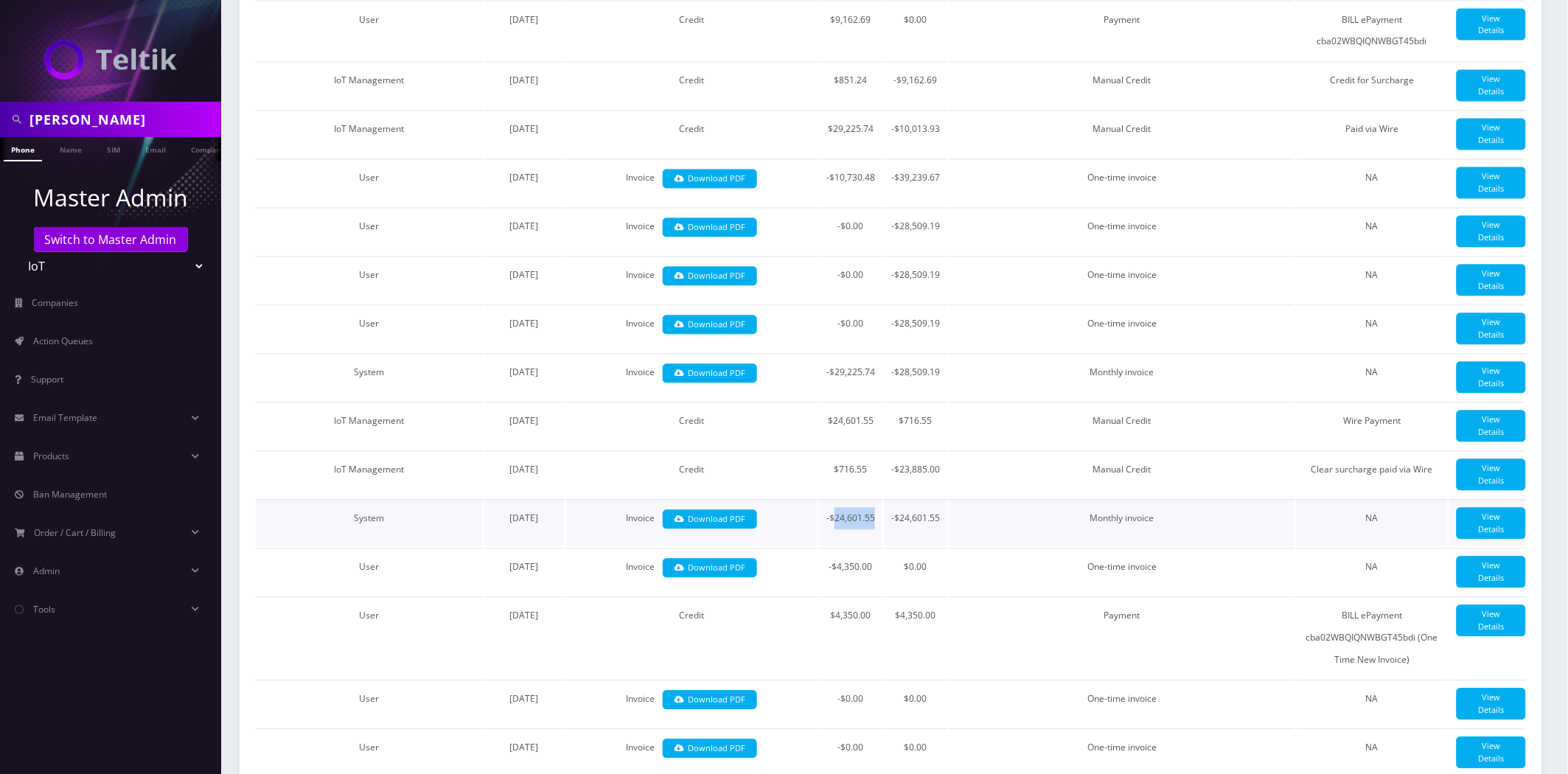
drag, startPoint x: 876, startPoint y: 551, endPoint x: 834, endPoint y: 561, distance: 43.2
click at [834, 547] on td "-$24,601.55" at bounding box center [851, 523] width 64 height 47
copy td "24,601.55"
drag, startPoint x: 867, startPoint y: 510, endPoint x: 837, endPoint y: 513, distance: 30.1
click at [837, 498] on td "$716.55" at bounding box center [851, 475] width 64 height 47
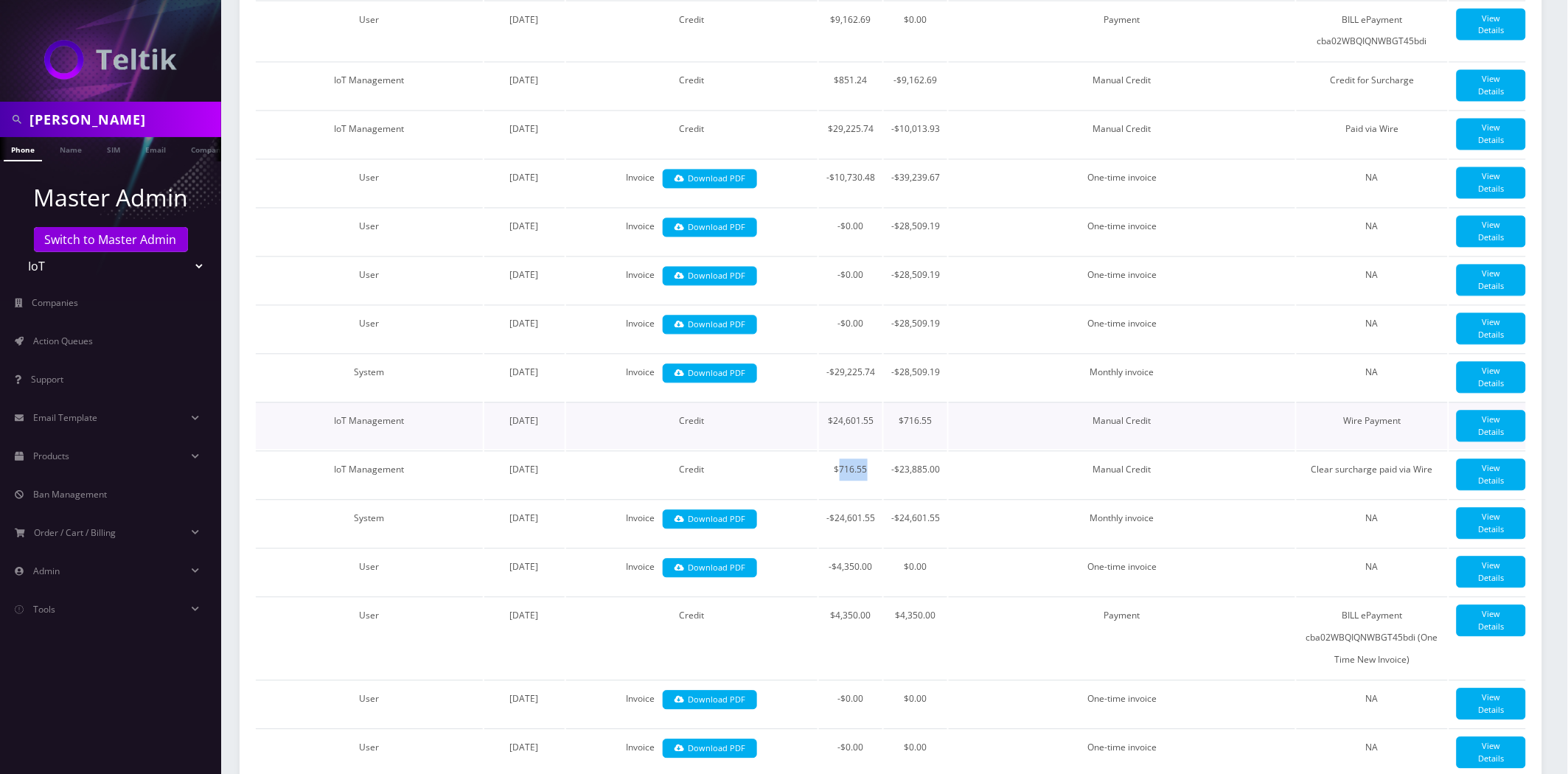
copy td "716.55"
drag, startPoint x: 855, startPoint y: 460, endPoint x: 833, endPoint y: 464, distance: 22.4
click at [833, 450] on td "$24,601.55" at bounding box center [851, 426] width 64 height 47
copy td "24,601.55"
drag, startPoint x: 867, startPoint y: 506, endPoint x: 838, endPoint y: 514, distance: 30.1
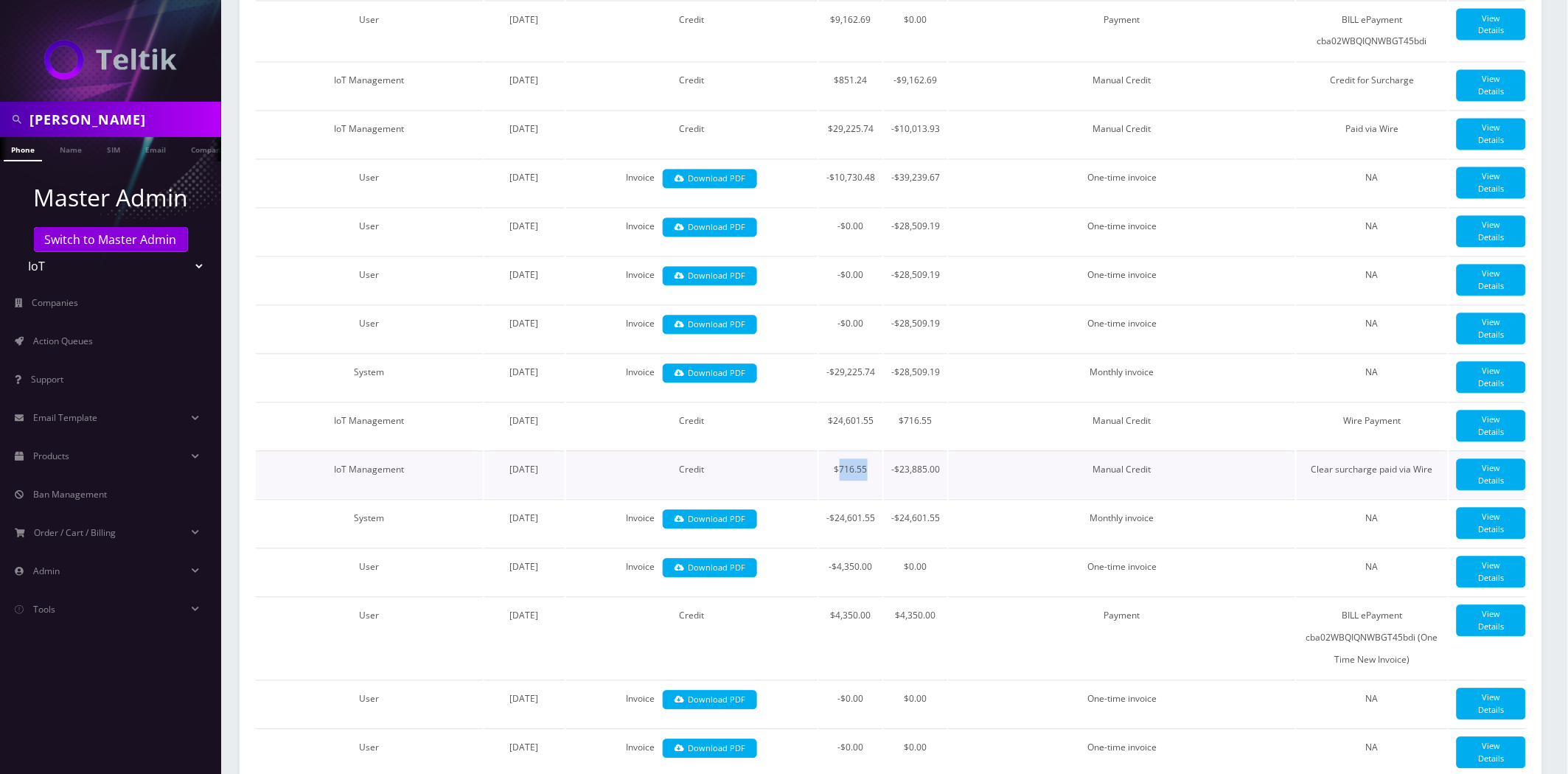
click at [838, 498] on td "$716.55" at bounding box center [851, 475] width 64 height 47
copy td "716.55"
drag, startPoint x: 933, startPoint y: 458, endPoint x: 901, endPoint y: 466, distance: 33.0
click at [901, 450] on td "$716.55" at bounding box center [916, 426] width 64 height 47
drag, startPoint x: 871, startPoint y: 400, endPoint x: 834, endPoint y: 420, distance: 42.1
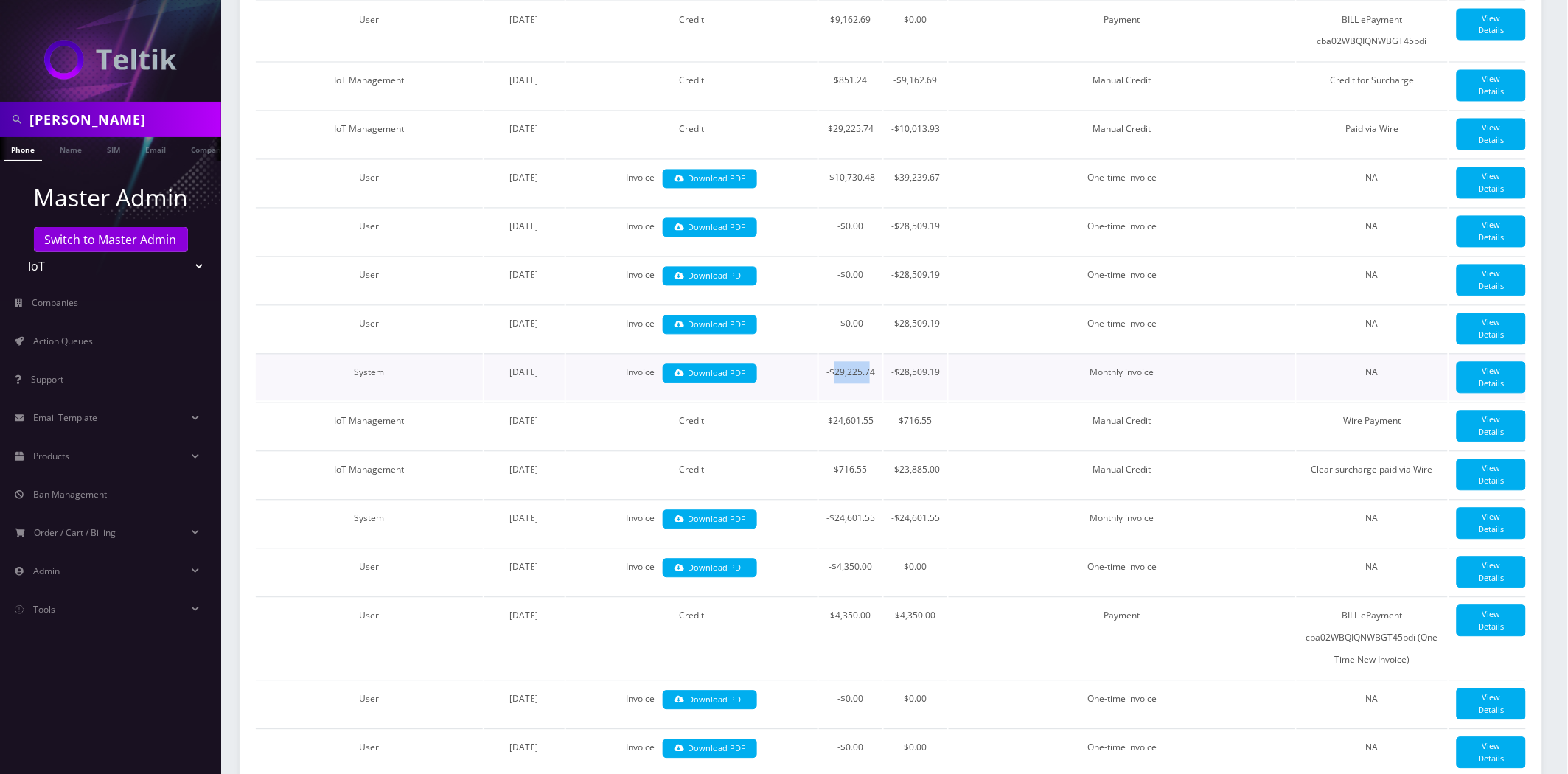
click at [834, 401] on td "-$29,225.74" at bounding box center [851, 377] width 64 height 47
click at [870, 401] on td "-$29,225.74" at bounding box center [851, 377] width 64 height 47
drag, startPoint x: 929, startPoint y: 465, endPoint x: 904, endPoint y: 465, distance: 25.0
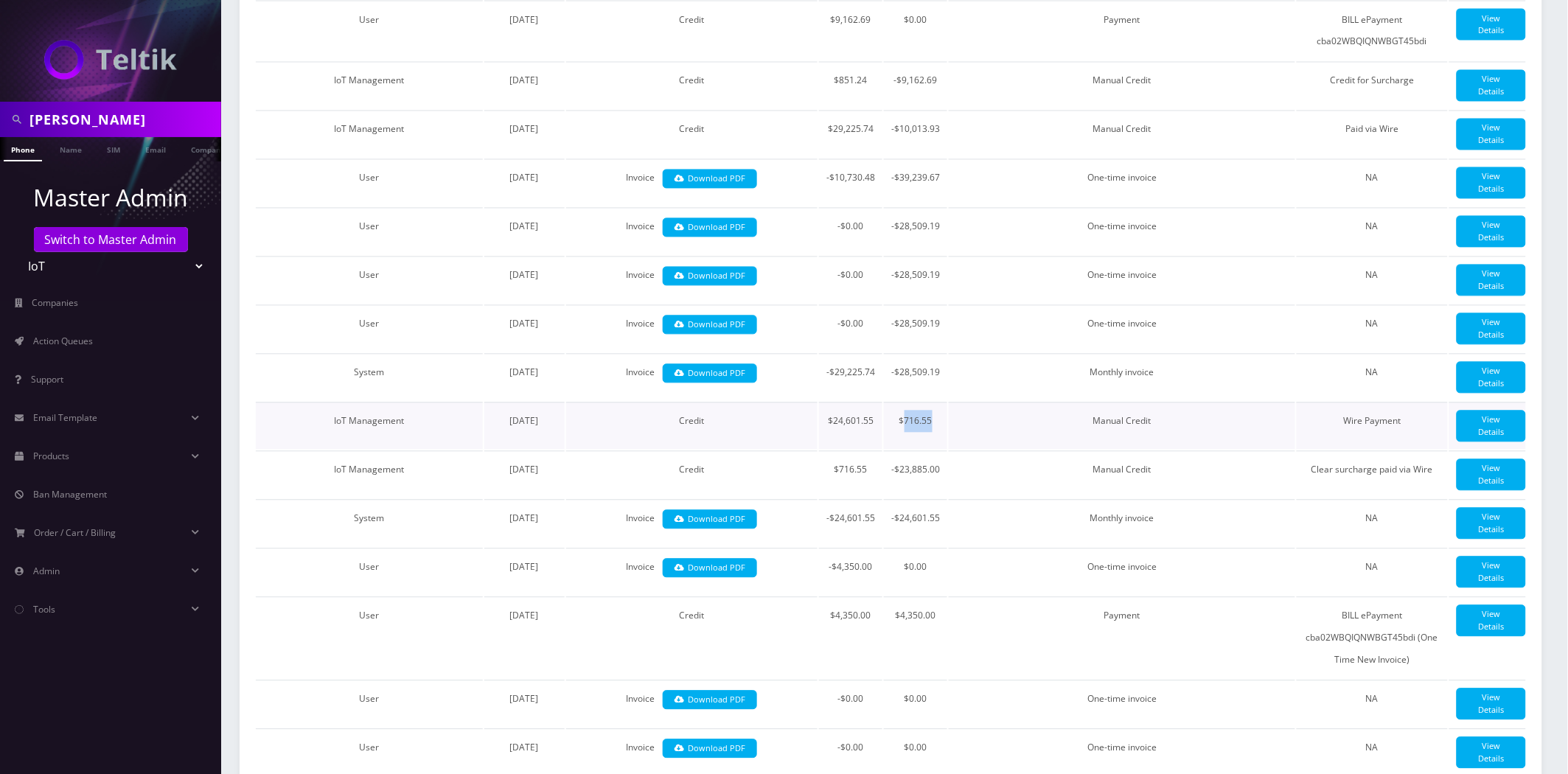
click at [904, 450] on td "$716.55" at bounding box center [916, 426] width 64 height 47
click at [844, 401] on td "-$29,225.74" at bounding box center [851, 377] width 64 height 47
click at [921, 450] on td "$716.55" at bounding box center [916, 426] width 64 height 47
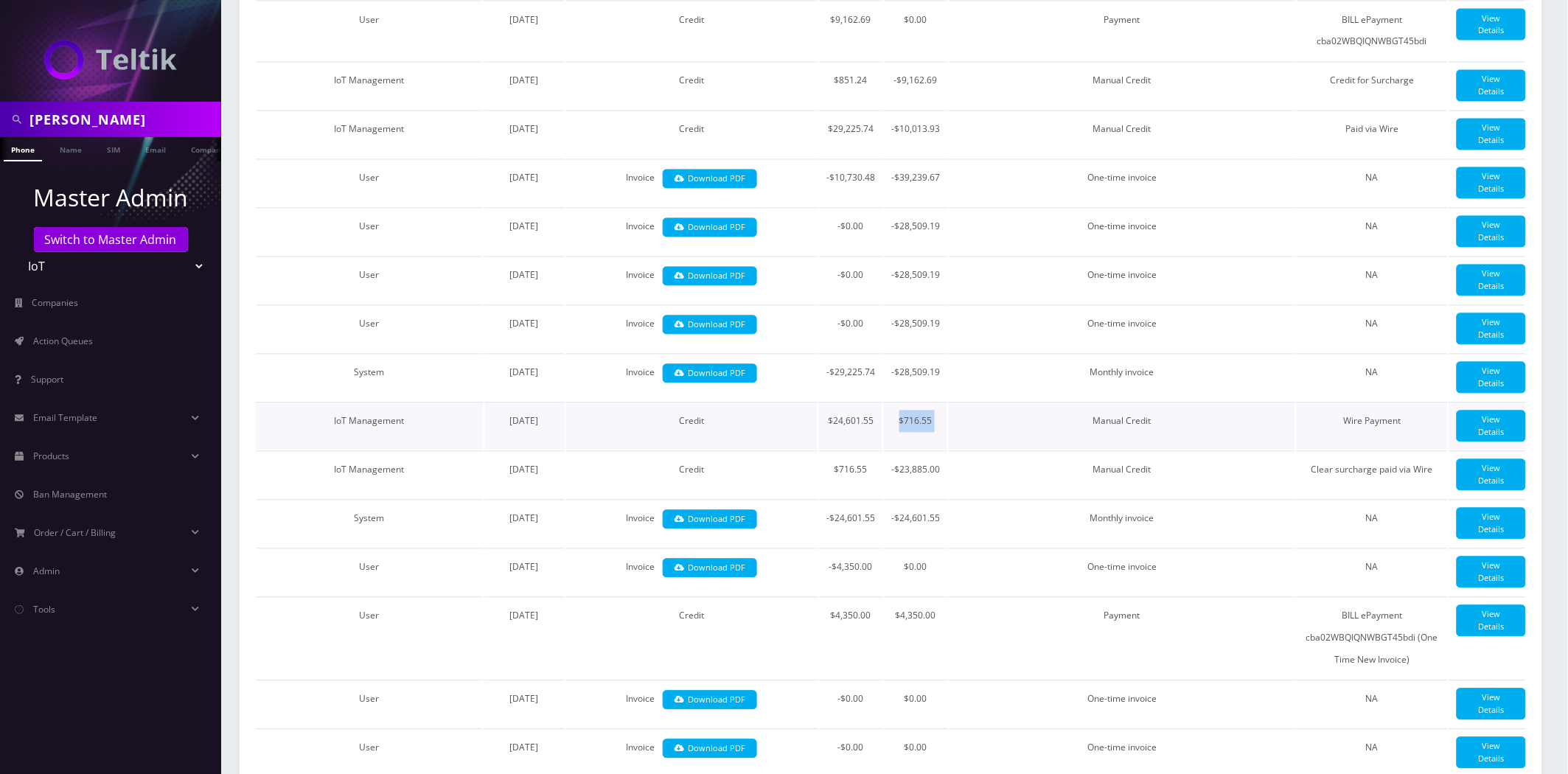
click at [921, 450] on td "$716.55" at bounding box center [916, 426] width 64 height 47
click at [841, 401] on td "-$29,225.74" at bounding box center [851, 377] width 64 height 47
click at [843, 498] on td "$716.55" at bounding box center [851, 475] width 64 height 47
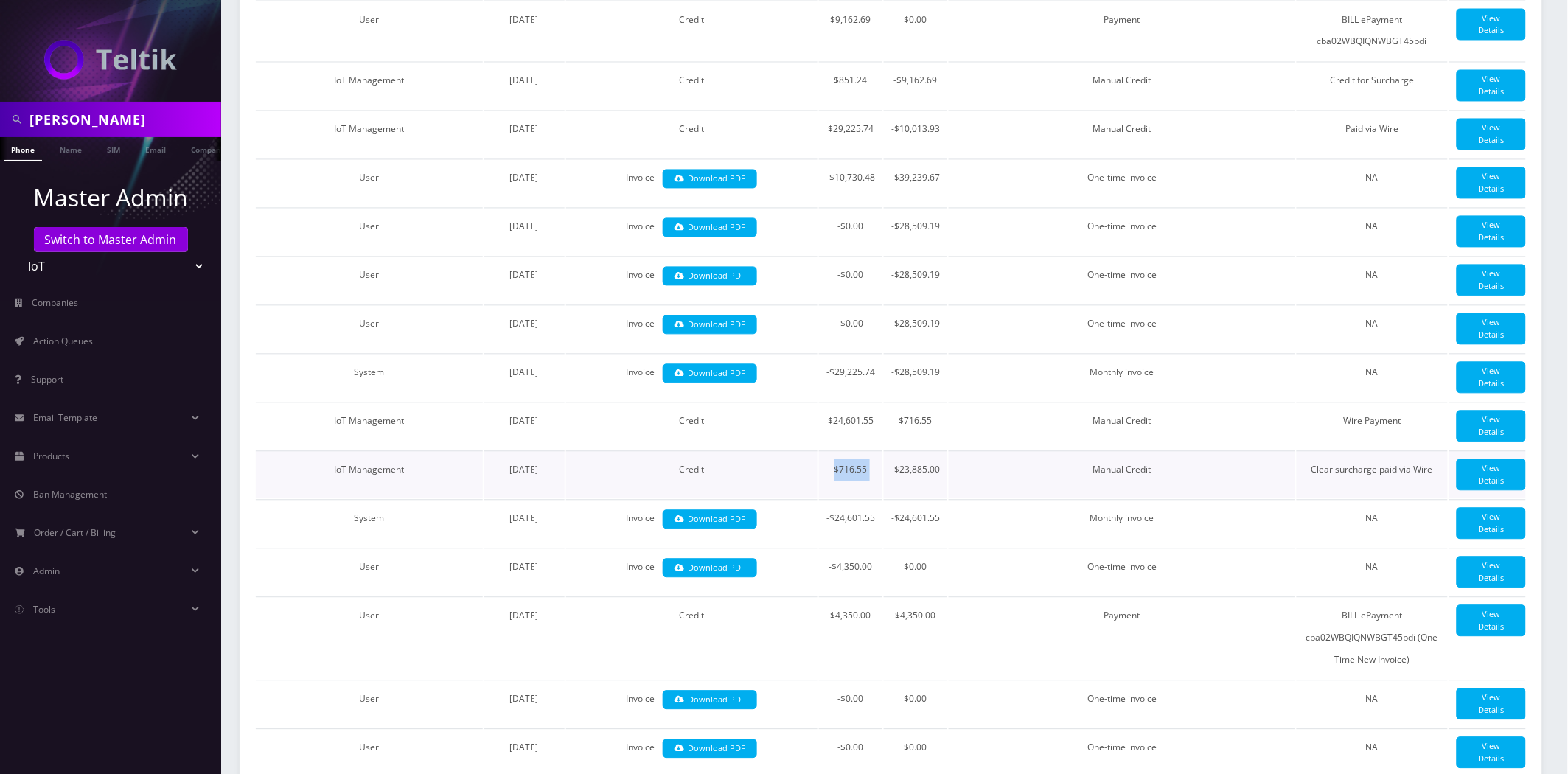
click at [843, 498] on td "$716.55" at bounding box center [851, 475] width 64 height 47
click at [849, 498] on td "$716.55" at bounding box center [851, 475] width 64 height 47
click at [842, 401] on td "-$29,225.74" at bounding box center [851, 377] width 64 height 47
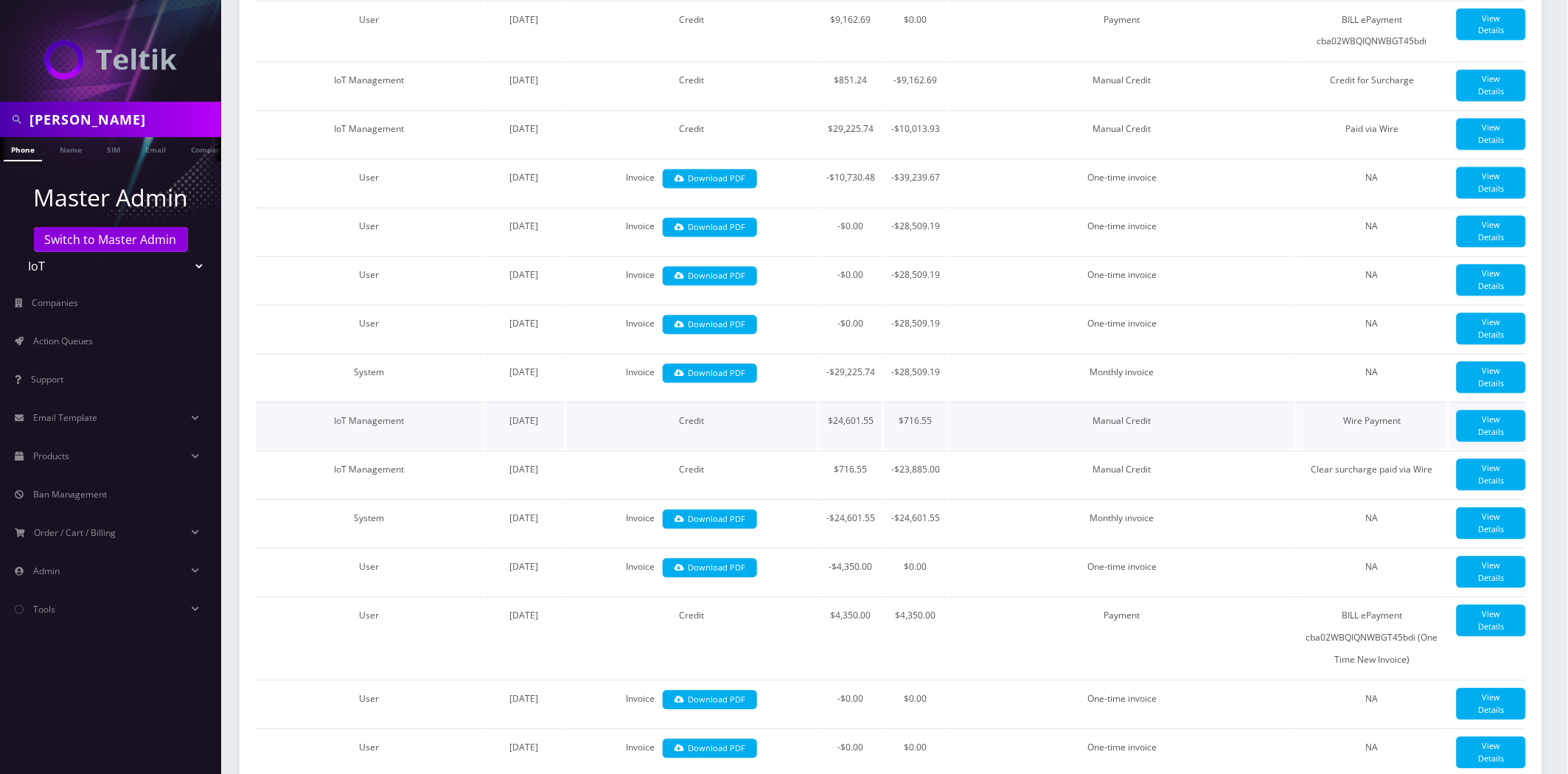
click at [857, 446] on td "$24,601.55" at bounding box center [851, 426] width 64 height 47
click at [846, 450] on td "$24,601.55" at bounding box center [851, 426] width 64 height 47
click at [897, 450] on td "$716.55" at bounding box center [916, 426] width 64 height 47
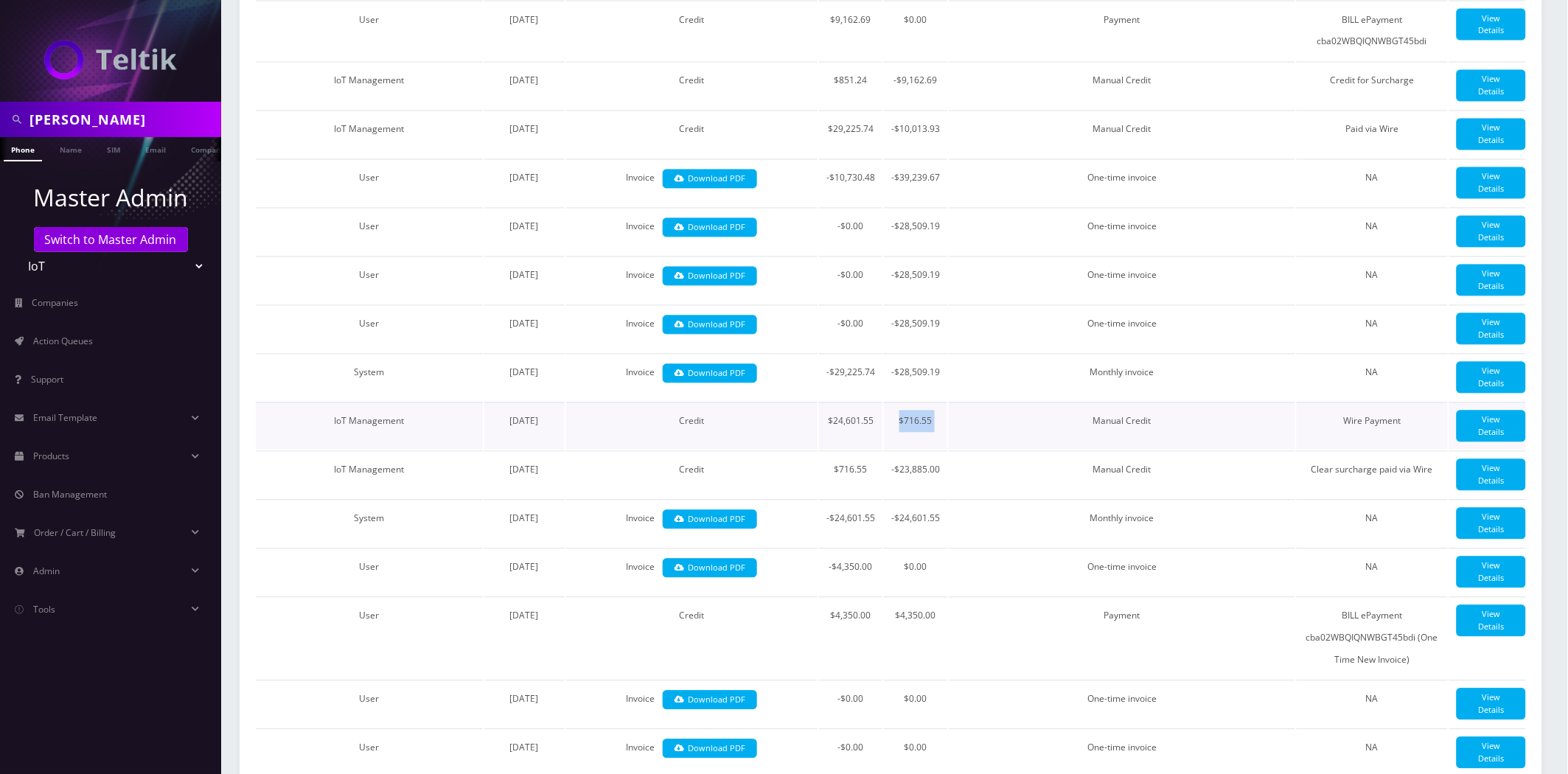
click at [898, 450] on td "$716.55" at bounding box center [916, 426] width 64 height 47
drag, startPoint x: 872, startPoint y: 410, endPoint x: 845, endPoint y: 412, distance: 27.1
click at [845, 401] on td "-$29,225.74" at bounding box center [851, 377] width 64 height 47
drag, startPoint x: 934, startPoint y: 462, endPoint x: 904, endPoint y: 462, distance: 30.0
click at [904, 450] on td "$716.55" at bounding box center [916, 426] width 64 height 47
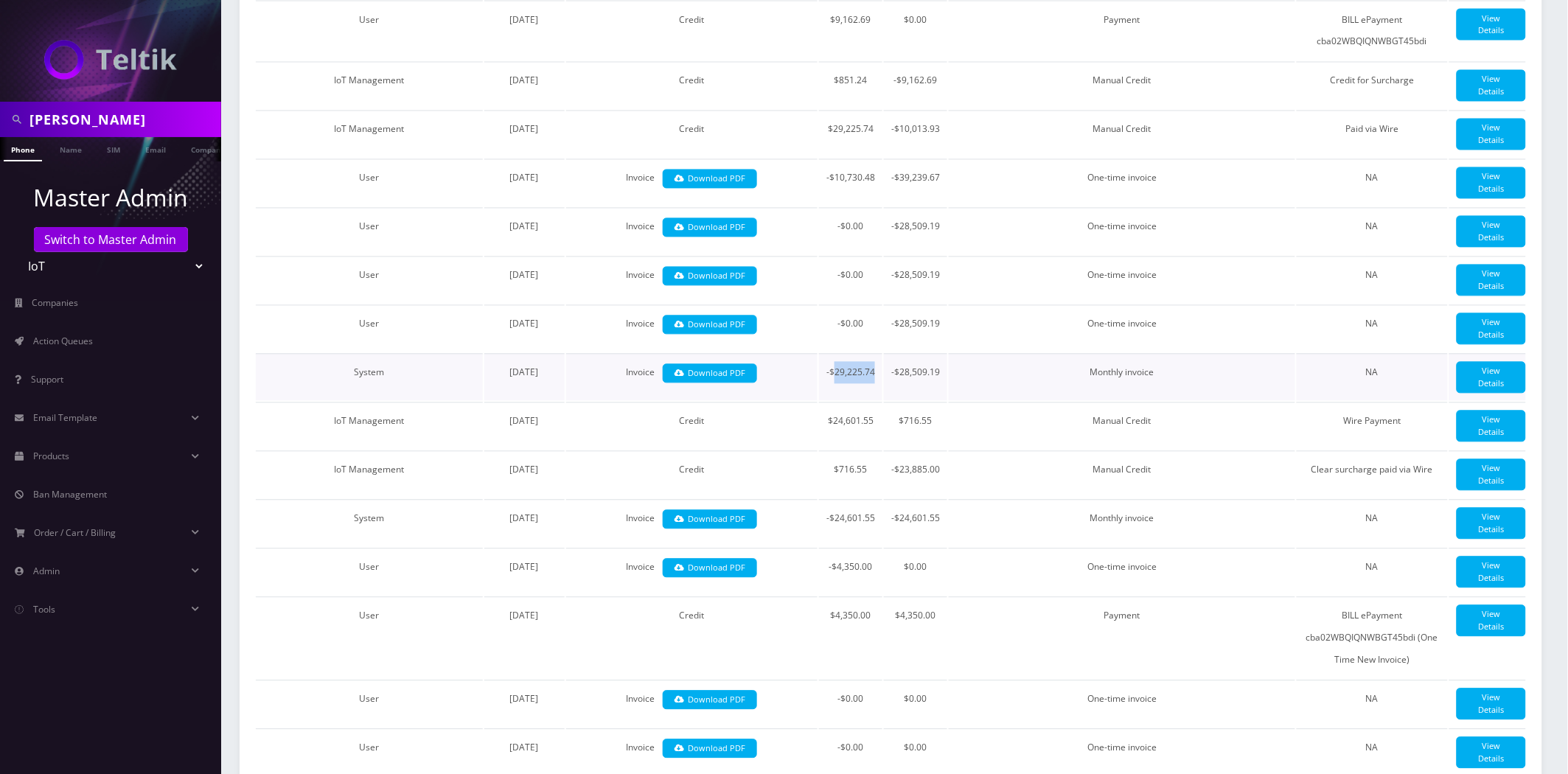
drag, startPoint x: 874, startPoint y: 406, endPoint x: 836, endPoint y: 415, distance: 39.1
click at [836, 401] on td "-$29,225.74" at bounding box center [851, 377] width 64 height 47
click at [858, 401] on td "-$29,225.74" at bounding box center [851, 377] width 64 height 47
drag, startPoint x: 866, startPoint y: 209, endPoint x: 842, endPoint y: 220, distance: 26.4
click at [842, 207] on td "-$10,730.48" at bounding box center [851, 182] width 64 height 47
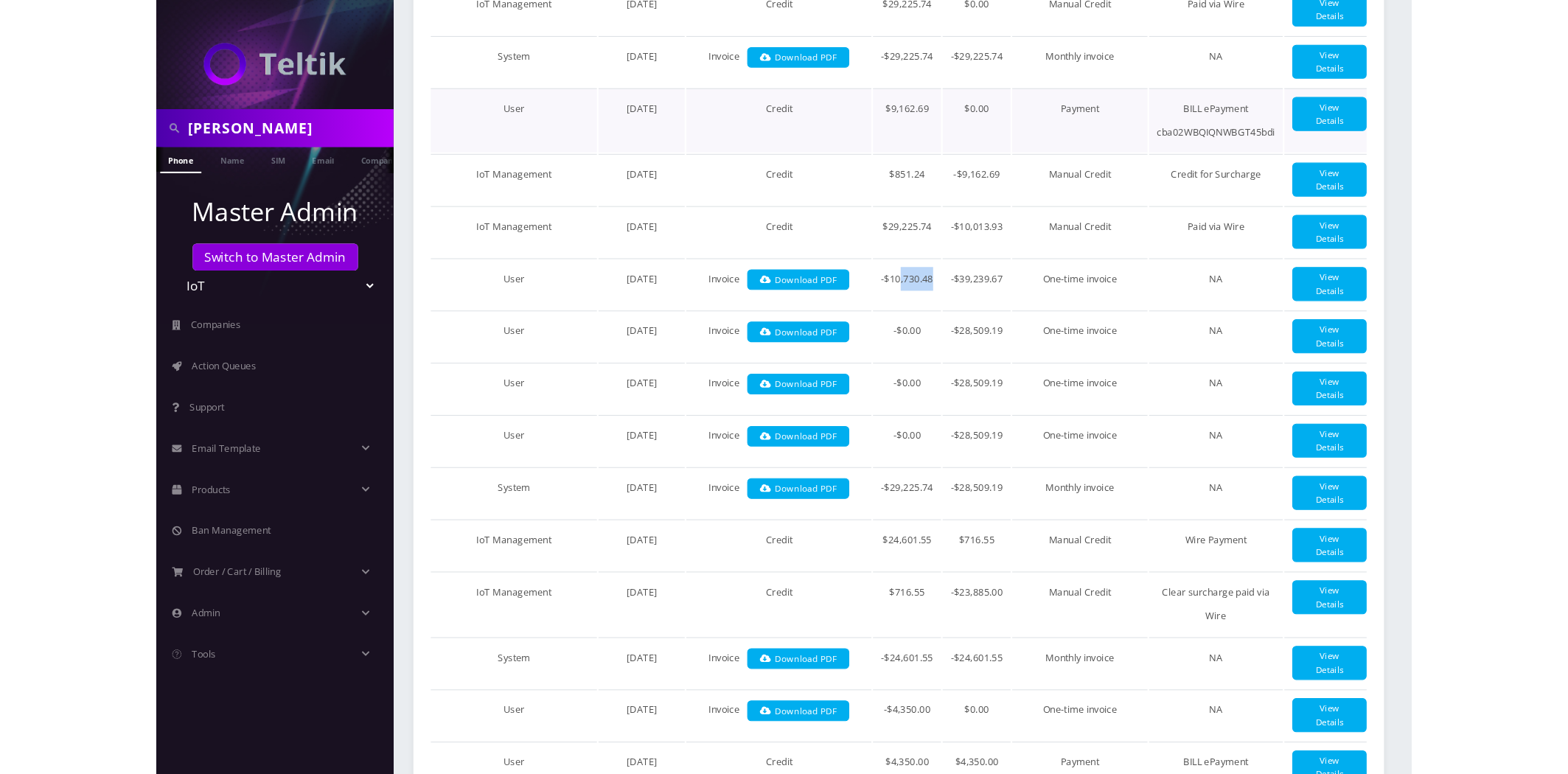
scroll to position [901, 0]
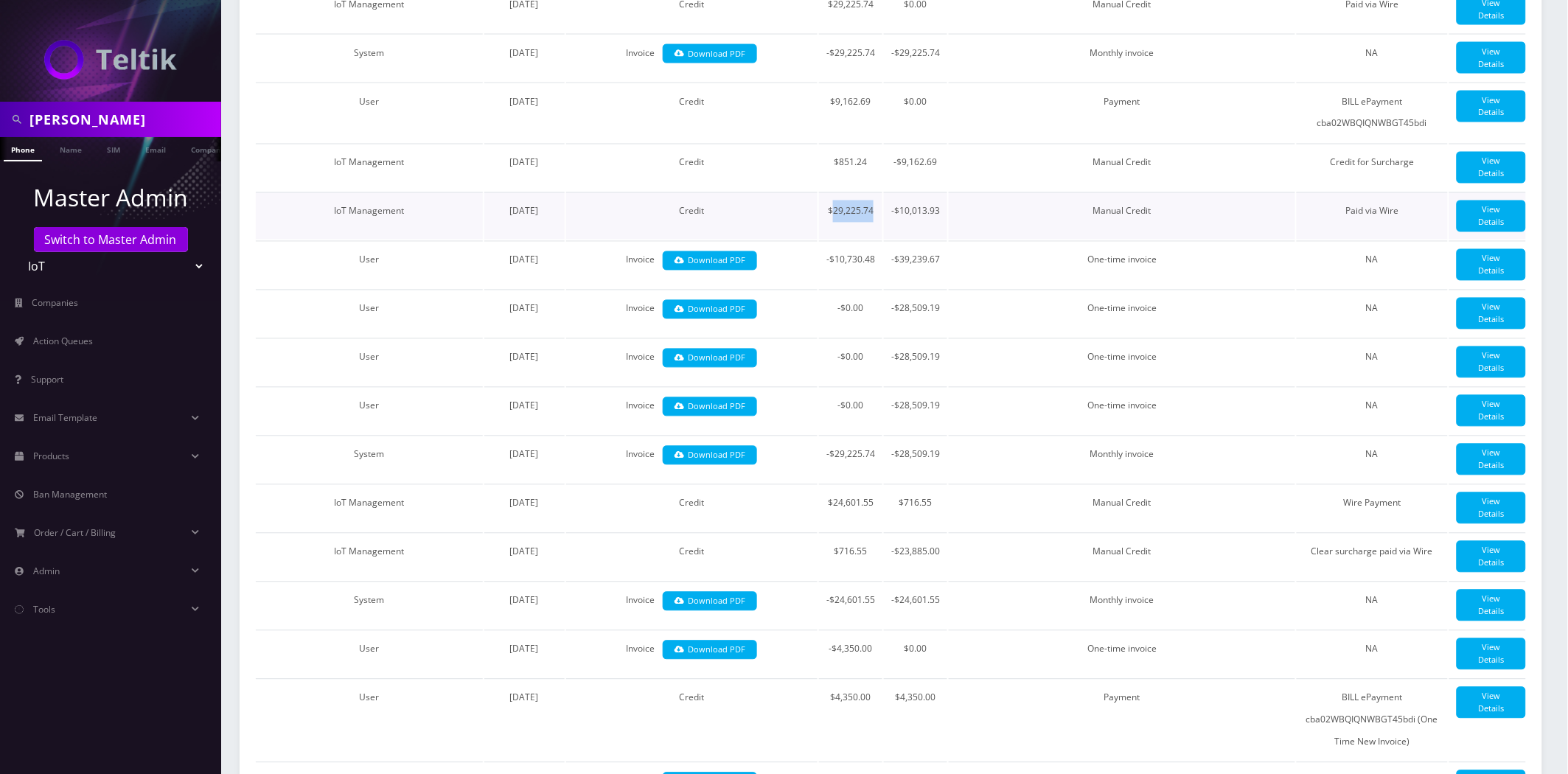
drag, startPoint x: 874, startPoint y: 248, endPoint x: 832, endPoint y: 258, distance: 43.2
click at [832, 240] on td "$29,225.74" at bounding box center [851, 215] width 64 height 47
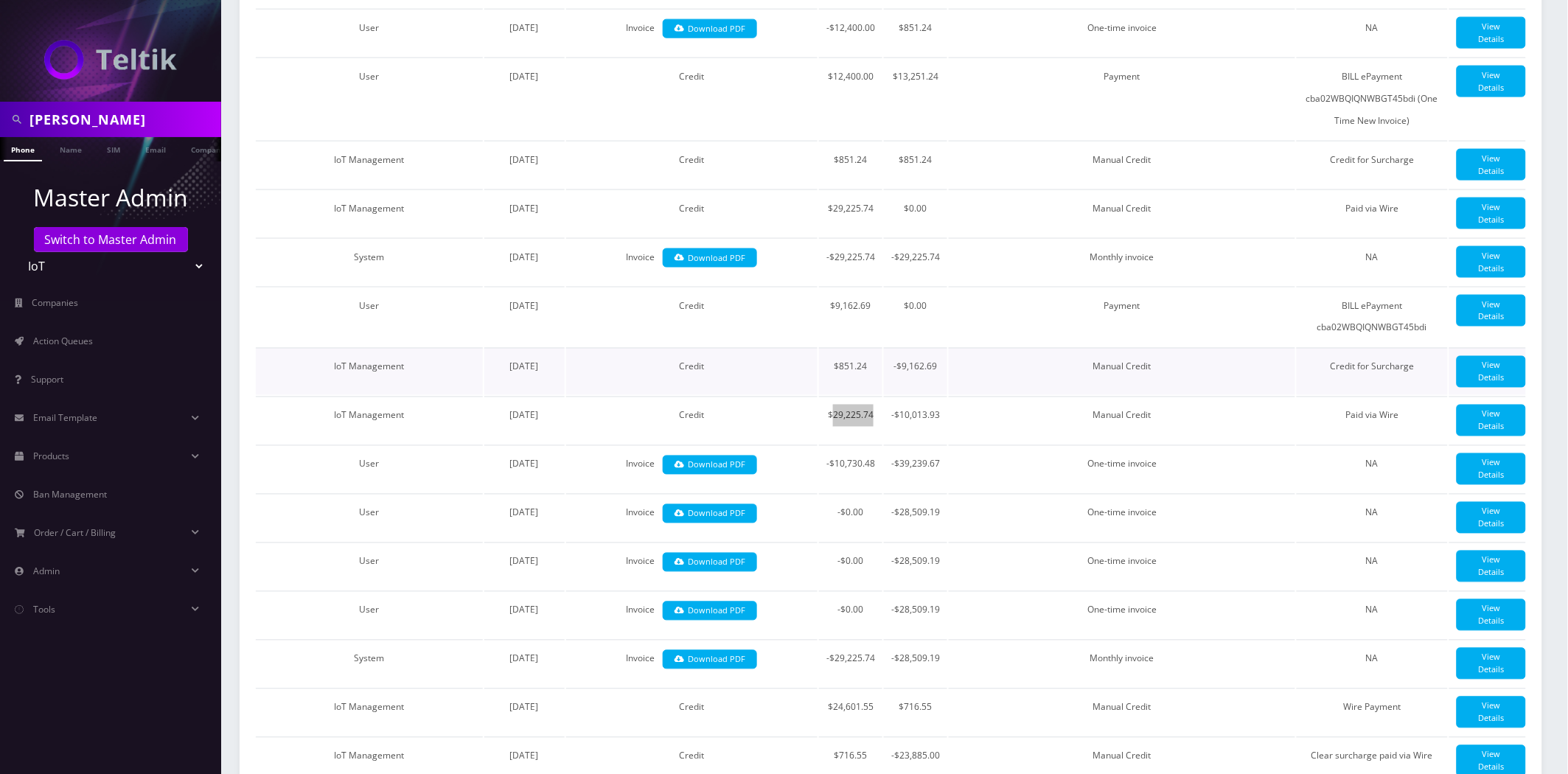
scroll to position [655, 0]
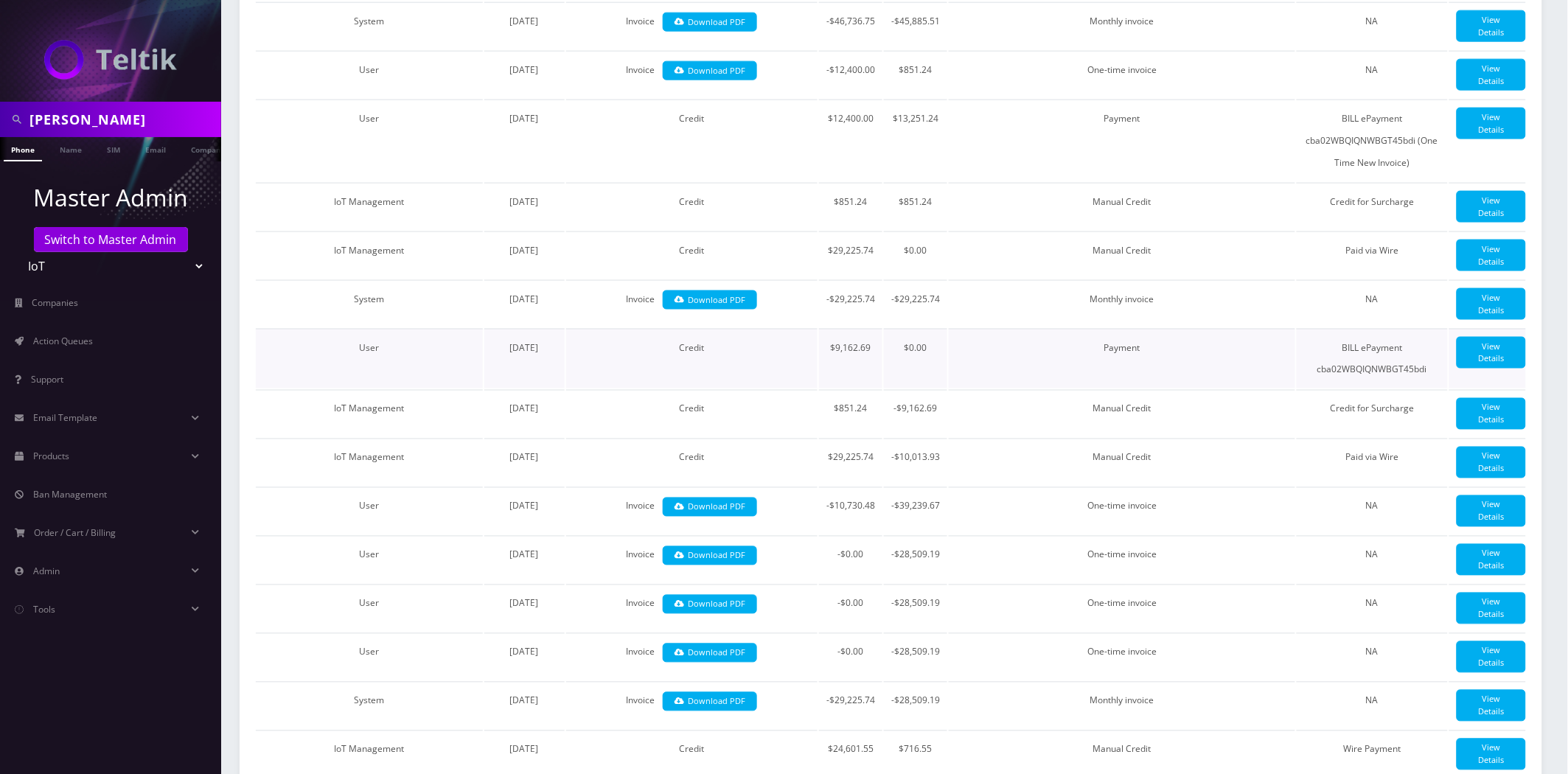
click at [870, 388] on td "$9,162.69" at bounding box center [851, 358] width 64 height 60
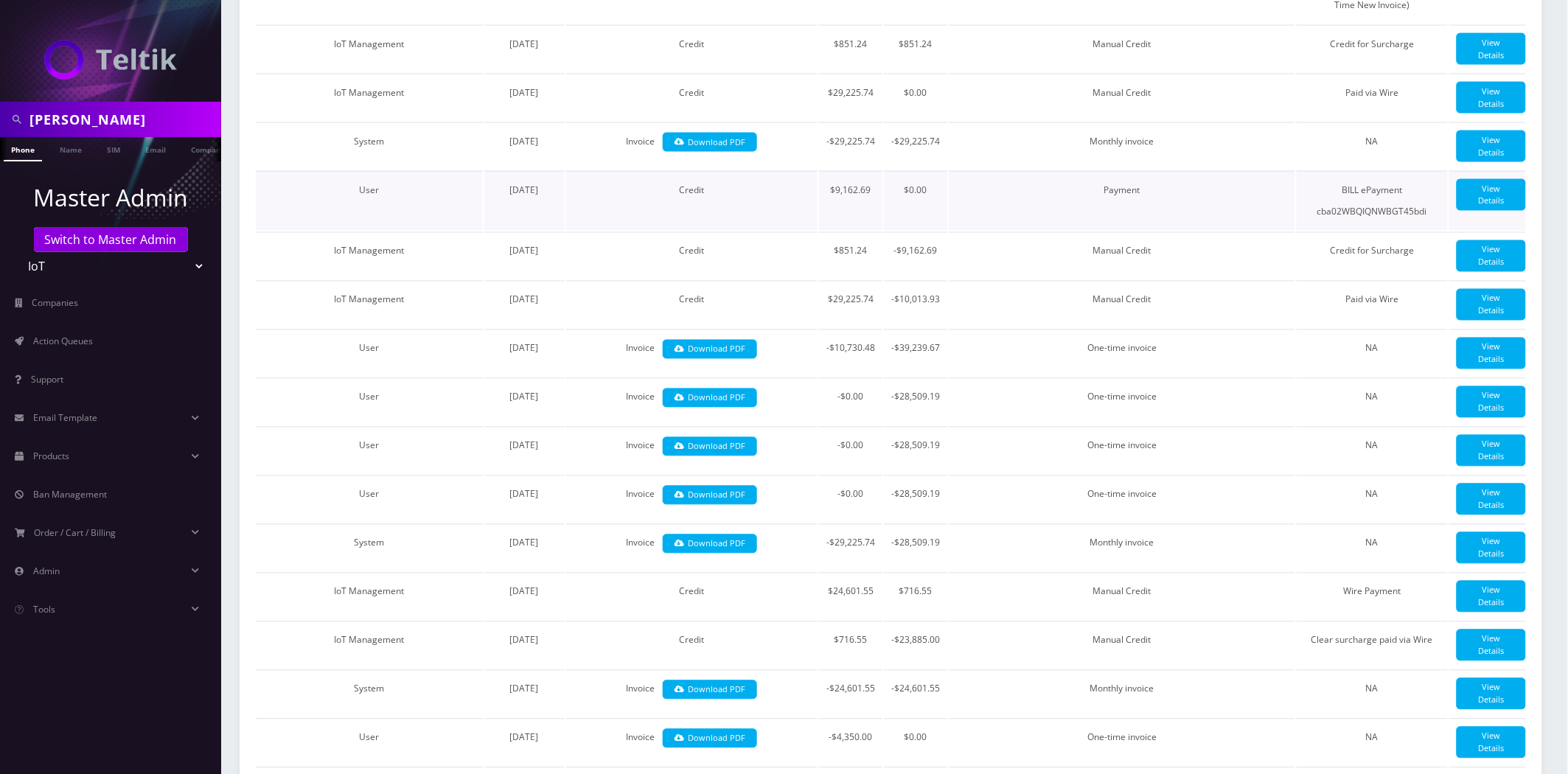
scroll to position [819, 0]
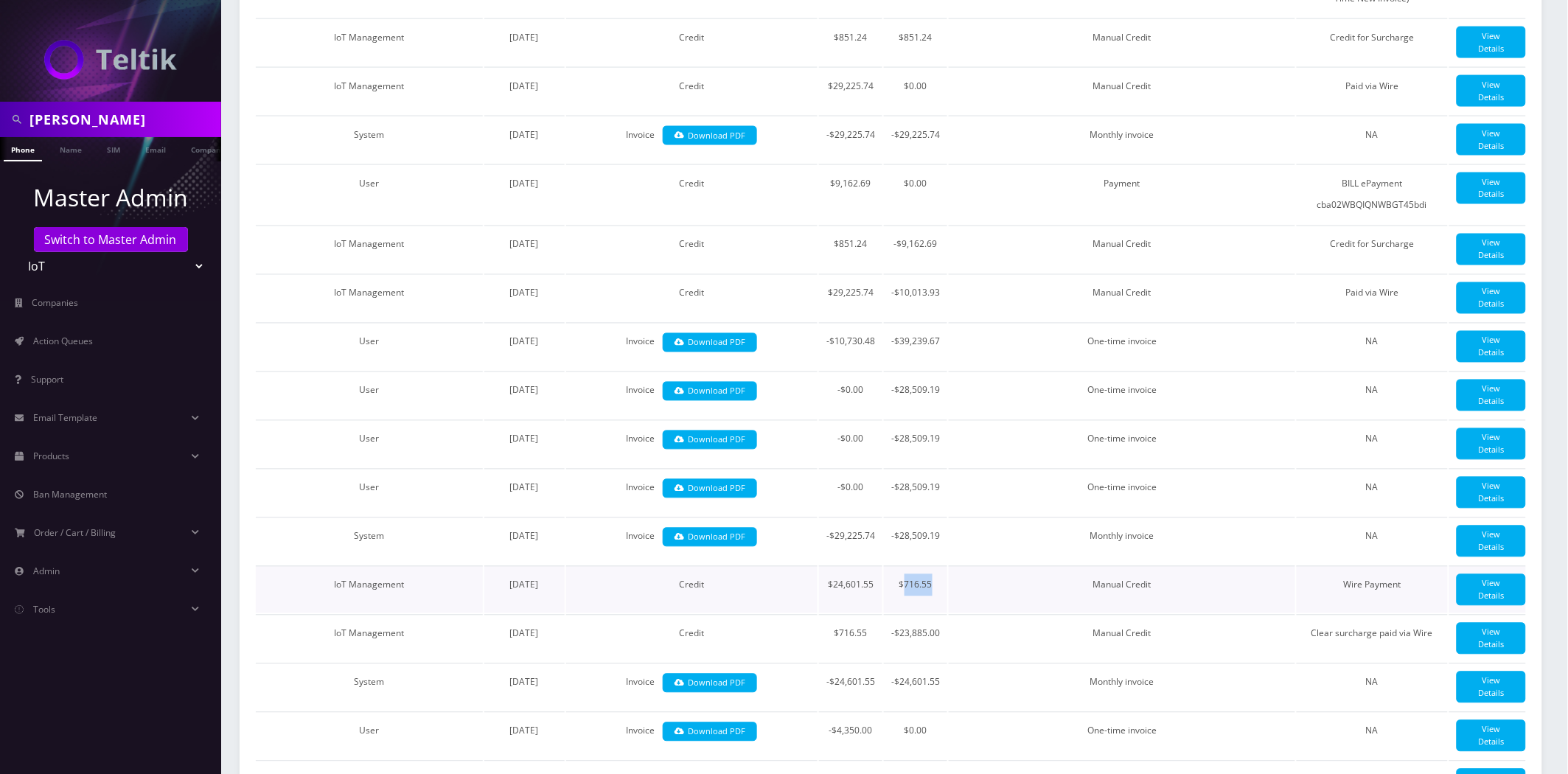
drag, startPoint x: 929, startPoint y: 624, endPoint x: 903, endPoint y: 636, distance: 28.6
click at [903, 613] on td "$716.55" at bounding box center [916, 589] width 64 height 47
copy td "716.55"
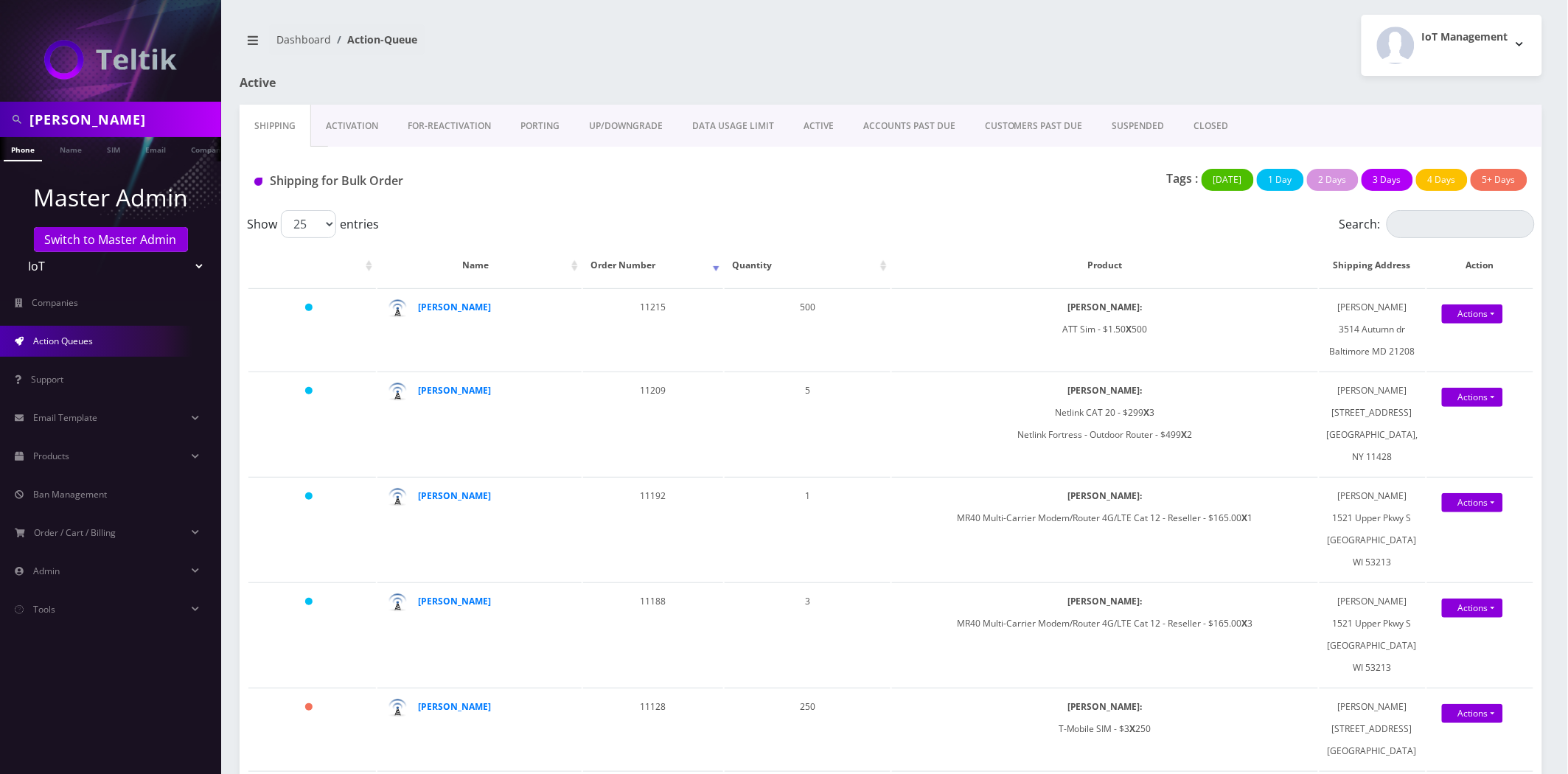
click at [148, 116] on input "[PERSON_NAME]" at bounding box center [124, 119] width 188 height 28
type input "[PERSON_NAME]"
click at [64, 144] on link "Name" at bounding box center [71, 149] width 37 height 24
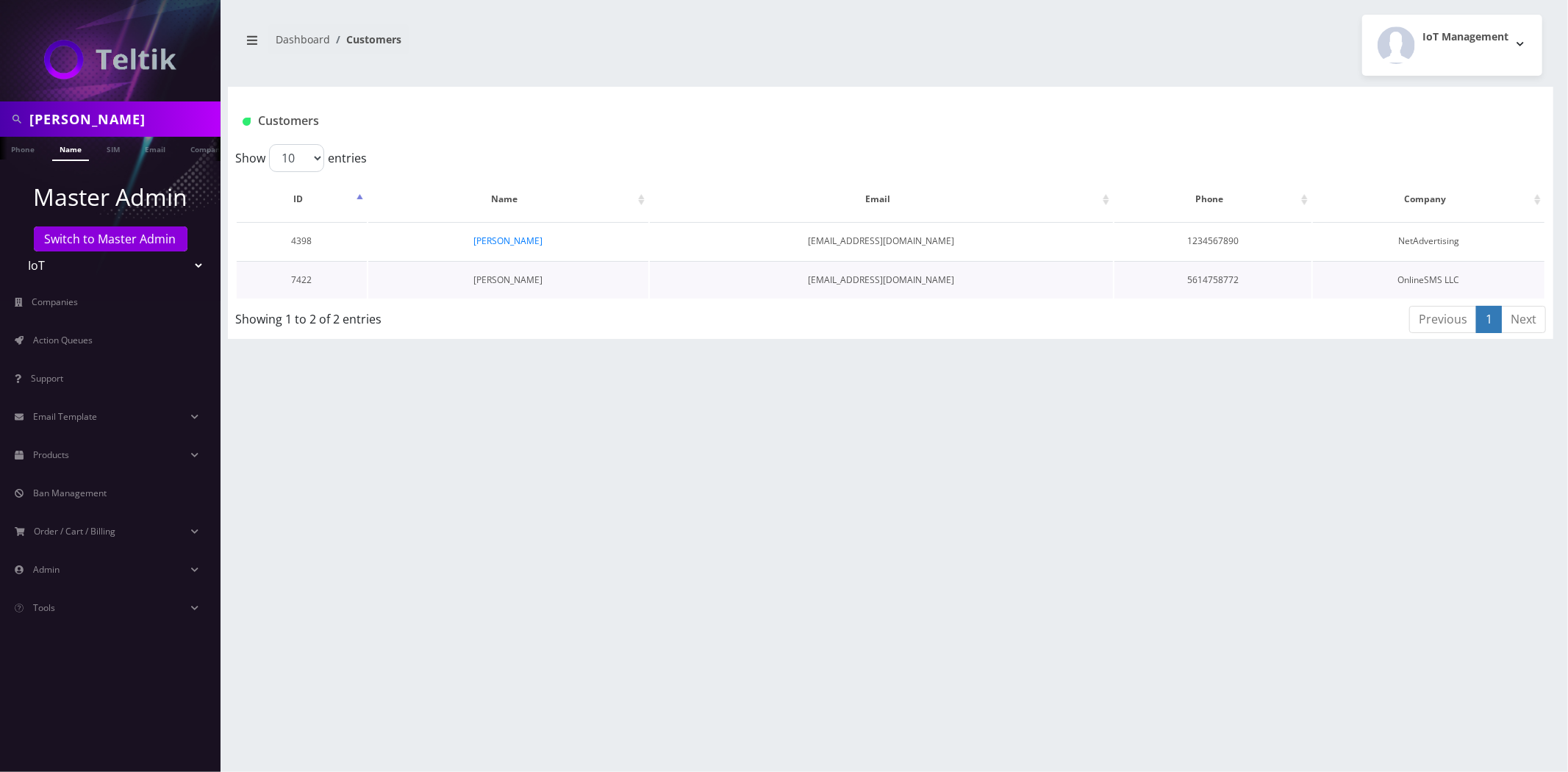
click at [488, 275] on link "[PERSON_NAME]" at bounding box center [508, 280] width 69 height 13
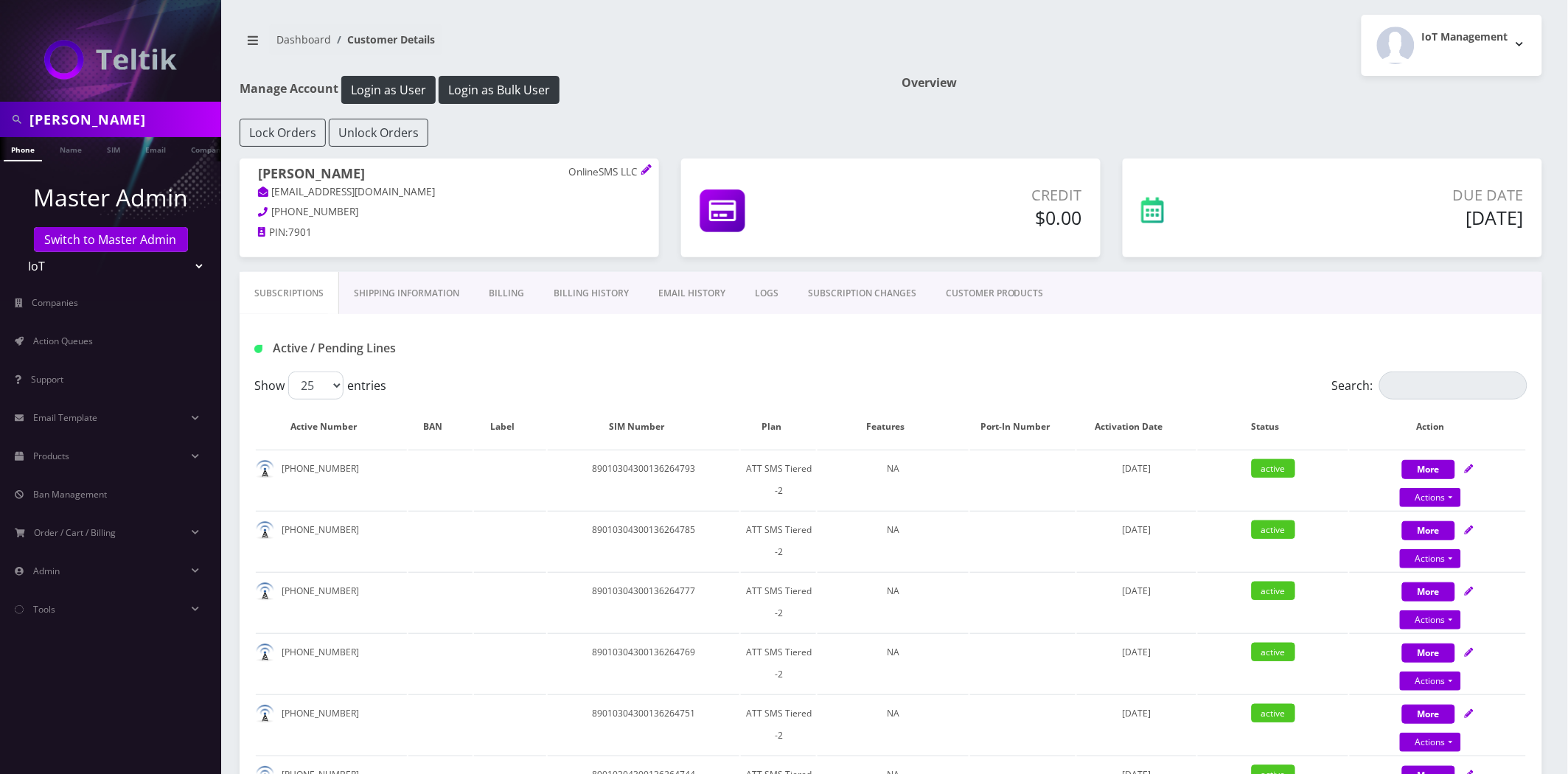
click at [608, 276] on link "Billing History" at bounding box center [592, 293] width 105 height 43
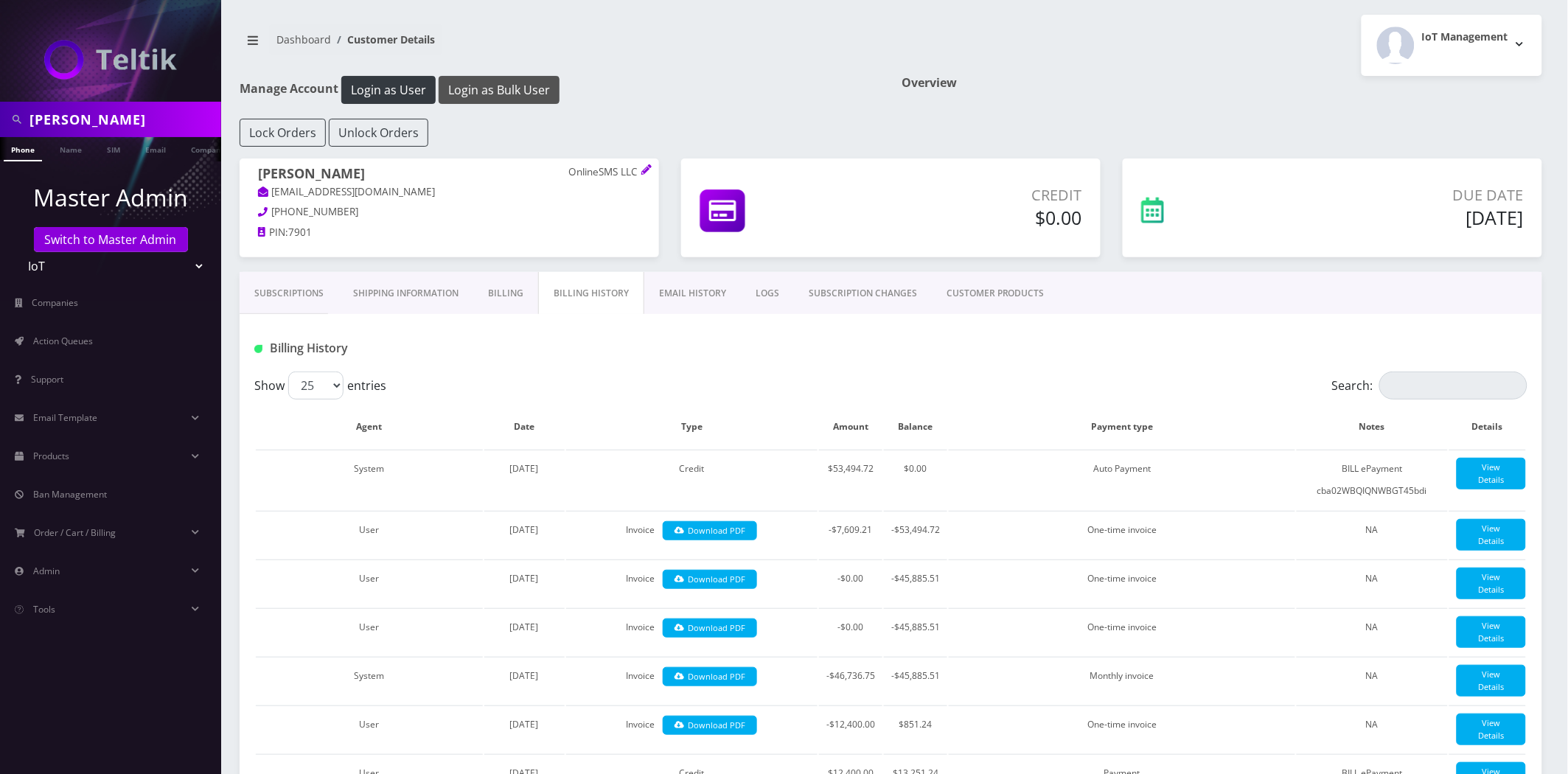
click at [509, 93] on button "Login as Bulk User" at bounding box center [499, 90] width 121 height 28
click at [152, 106] on input "gerardo" at bounding box center [124, 119] width 188 height 28
click at [152, 107] on input "gerardo" at bounding box center [124, 119] width 188 height 28
type input "mason"
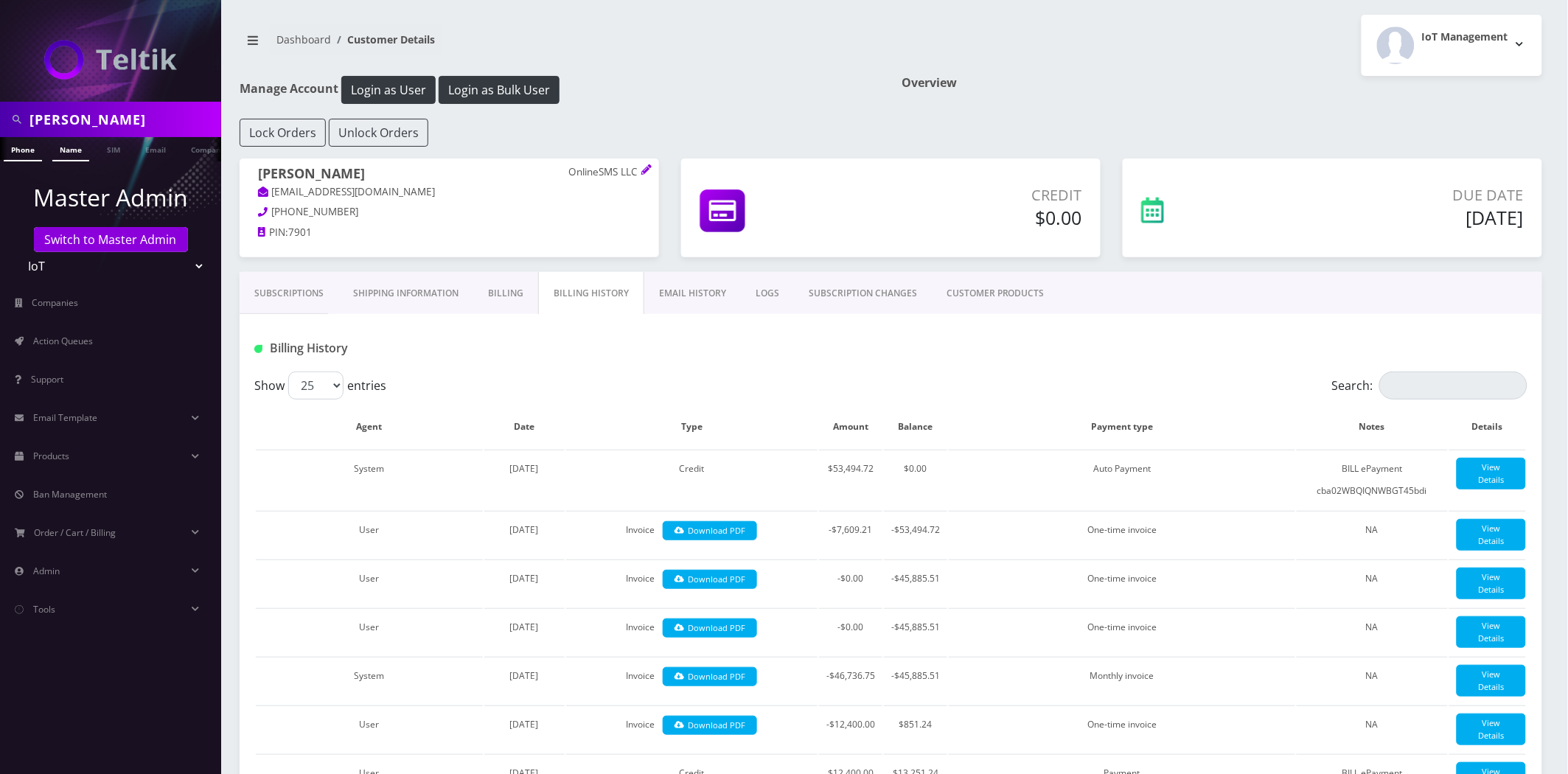
click at [70, 155] on link "Name" at bounding box center [71, 149] width 37 height 24
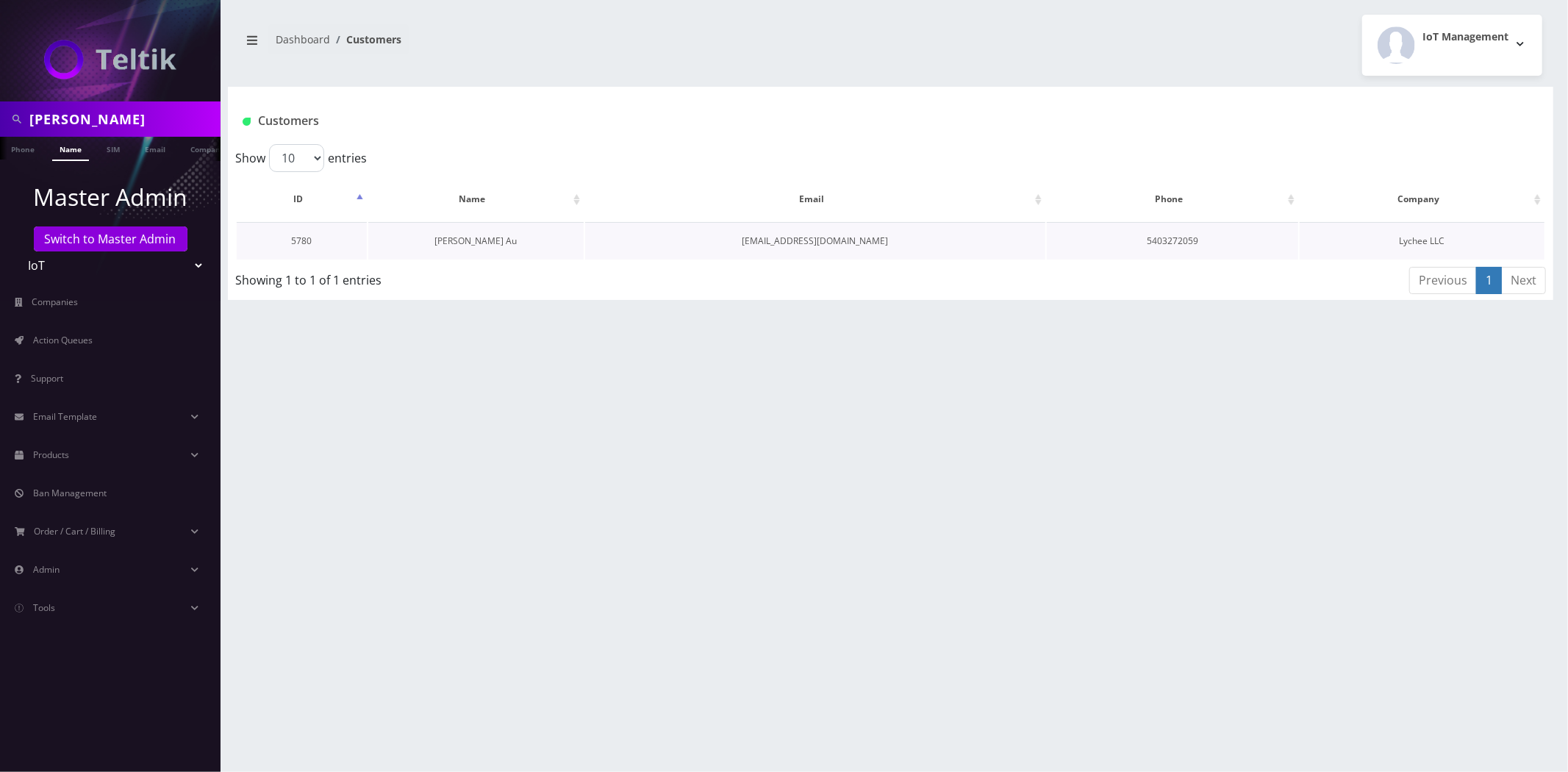
click at [468, 237] on link "Mason Au" at bounding box center [476, 241] width 82 height 13
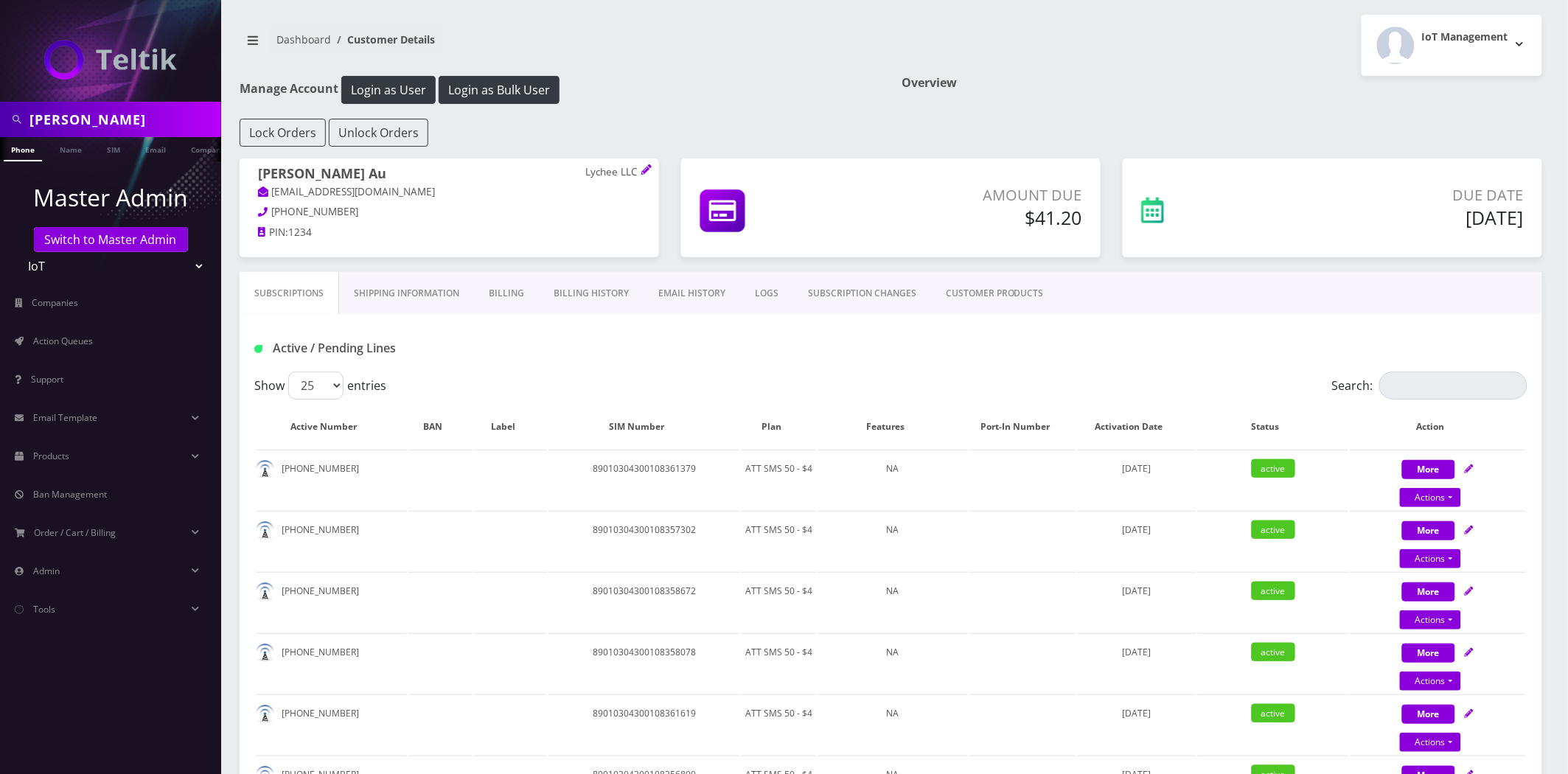
click at [954, 78] on h1 "Overview" at bounding box center [1223, 82] width 641 height 14
drag, startPoint x: 386, startPoint y: 194, endPoint x: 267, endPoint y: 189, distance: 119.1
click at [267, 189] on p "lycheelimited@gmail.com" at bounding box center [450, 192] width 383 height 16
copy link "lycheelimited@gmail.com"
click at [108, 107] on input "mason" at bounding box center [124, 119] width 188 height 28
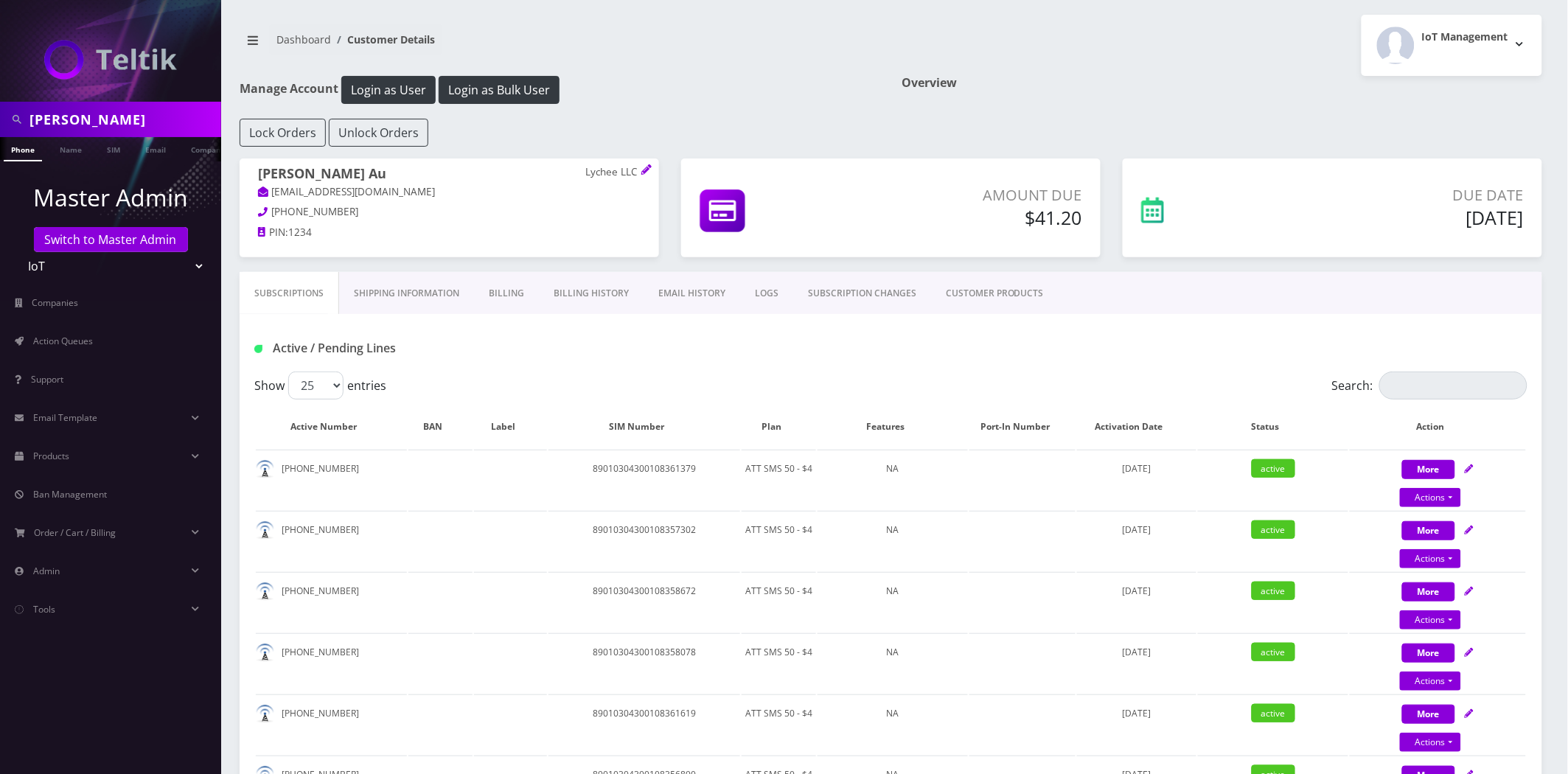
click at [108, 111] on input "mason" at bounding box center [124, 119] width 188 height 28
click at [107, 111] on input "mason" at bounding box center [124, 119] width 188 height 28
type input "[PERSON_NAME]"
click at [54, 150] on link "Name" at bounding box center [71, 149] width 37 height 24
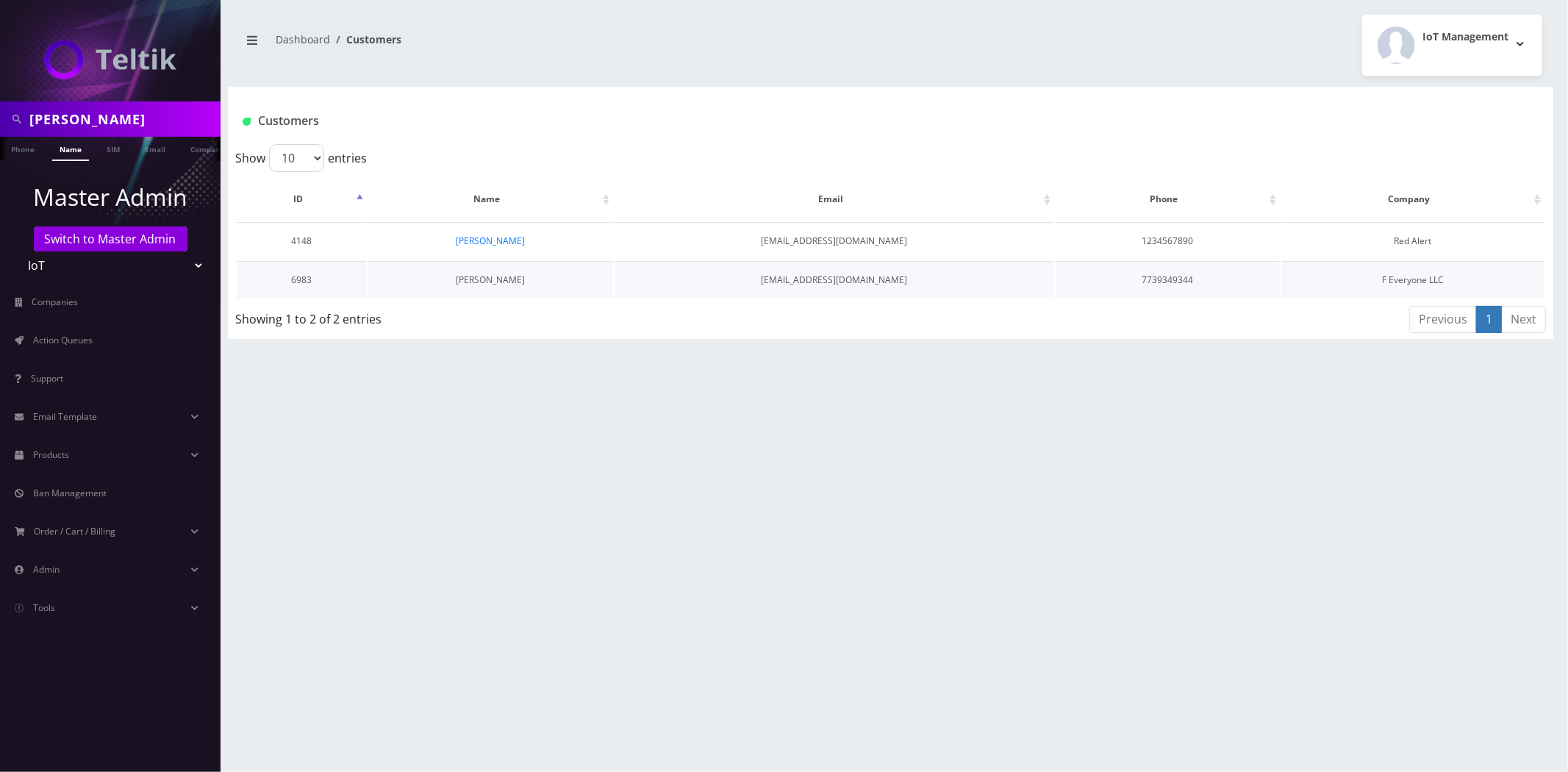
click at [484, 278] on link "[PERSON_NAME]" at bounding box center [490, 280] width 69 height 13
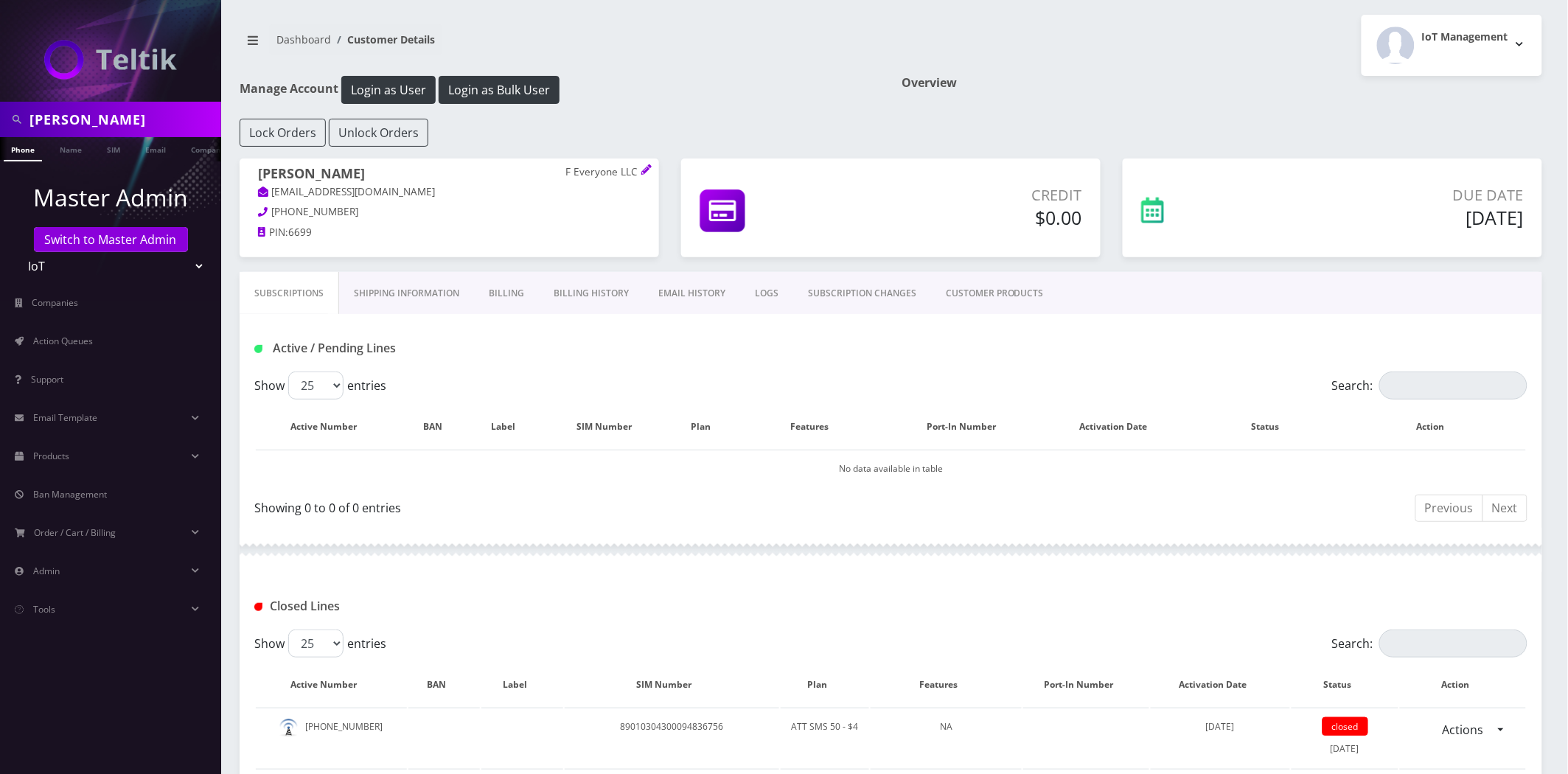
click at [610, 287] on link "Billing History" at bounding box center [592, 293] width 105 height 43
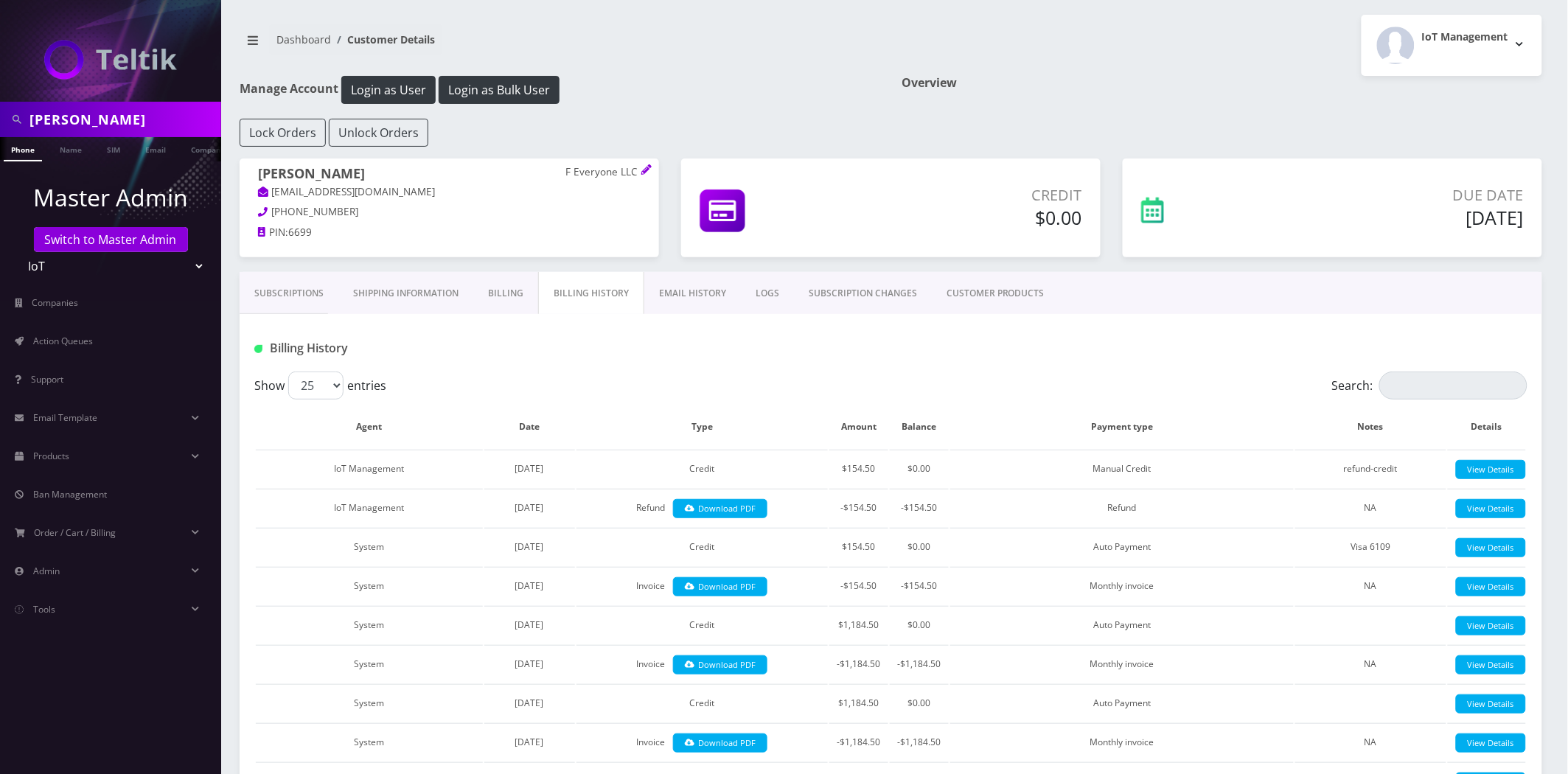
click at [241, 292] on link "Subscriptions" at bounding box center [289, 293] width 99 height 43
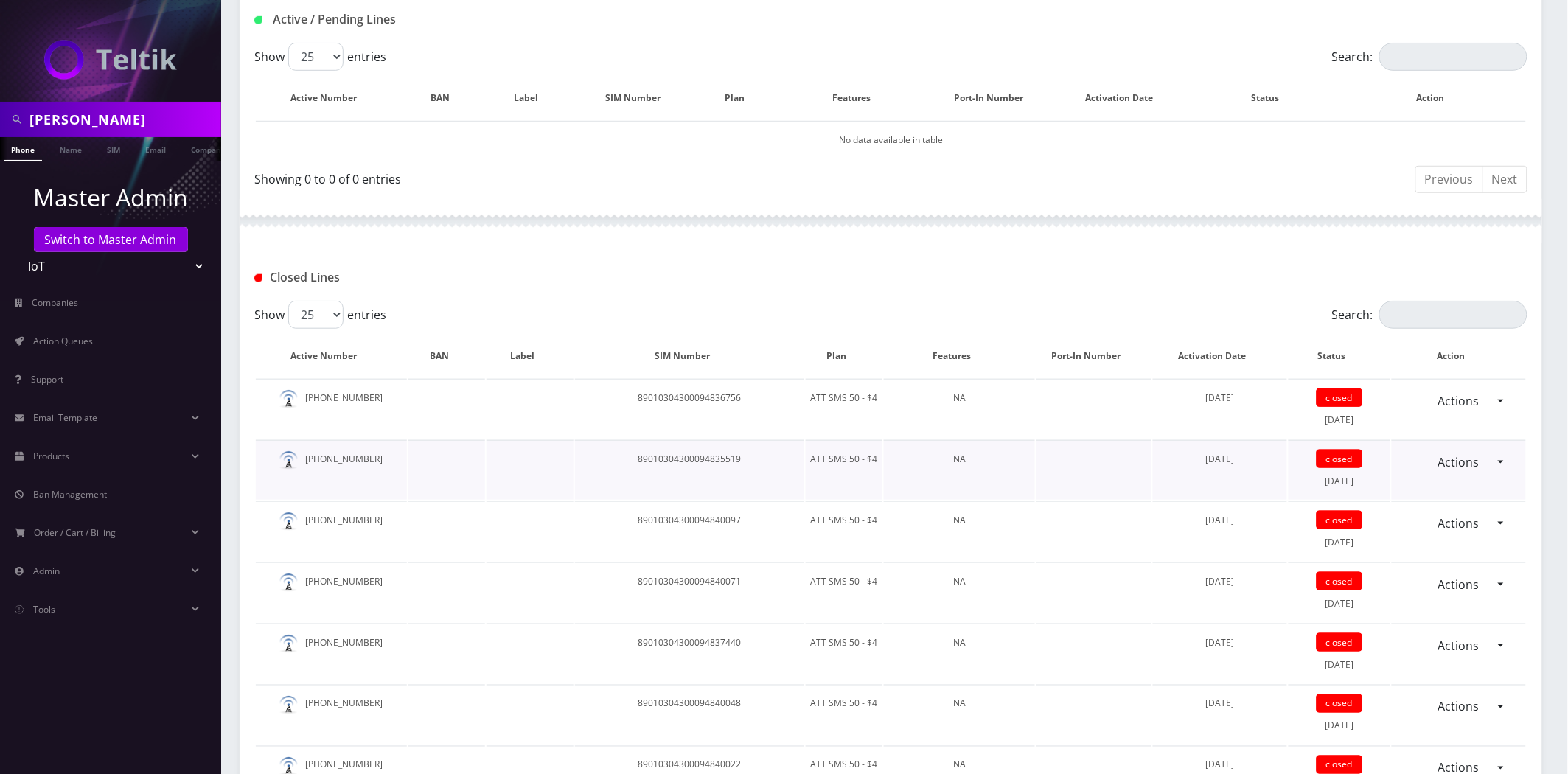
scroll to position [327, 0]
click at [1503, 395] on div "Actions Reopen" at bounding box center [1459, 402] width 134 height 28
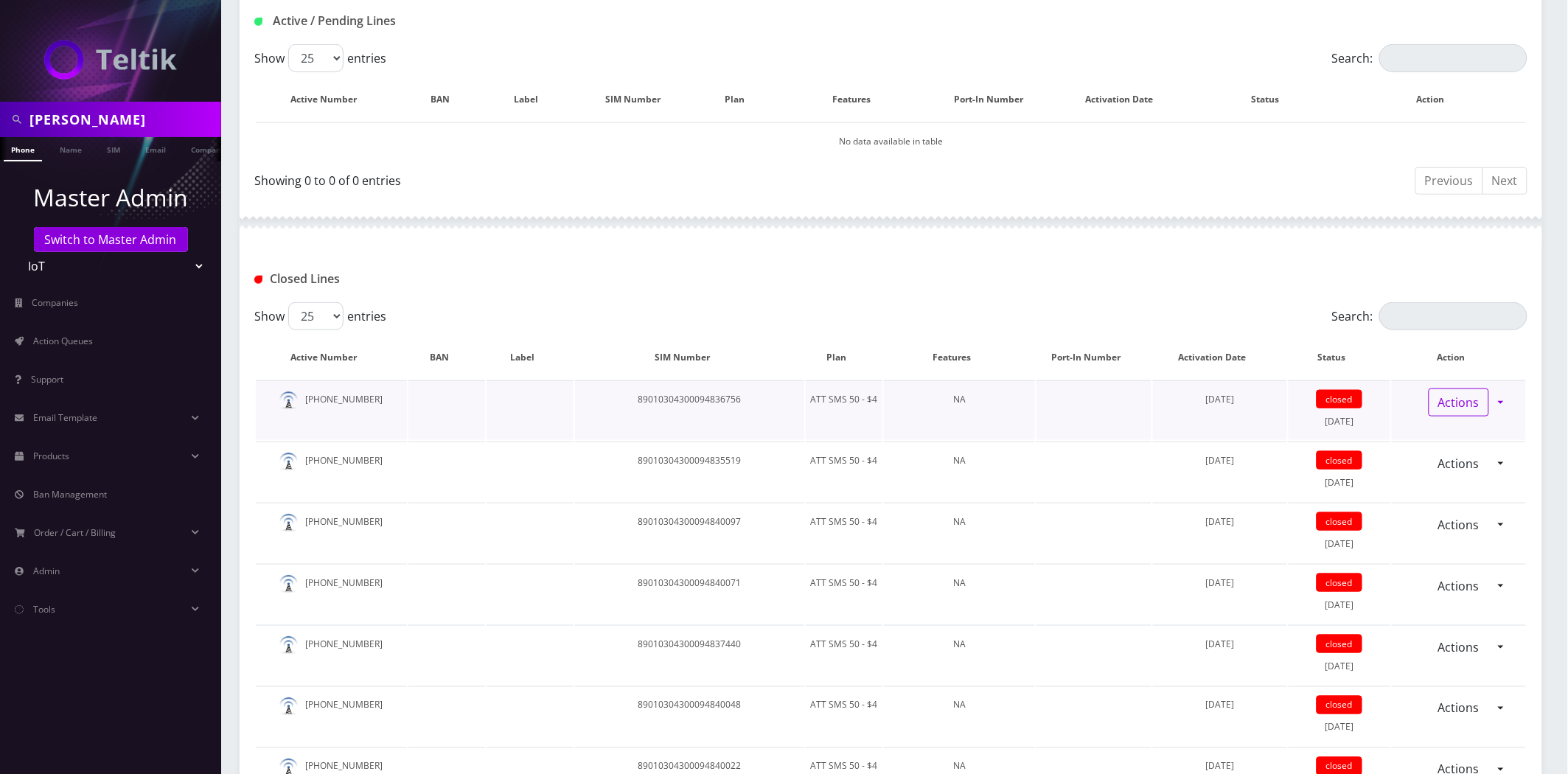
click at [1490, 399] on link "Actions" at bounding box center [1459, 402] width 61 height 28
click at [1490, 400] on link "Actions" at bounding box center [1459, 402] width 61 height 28
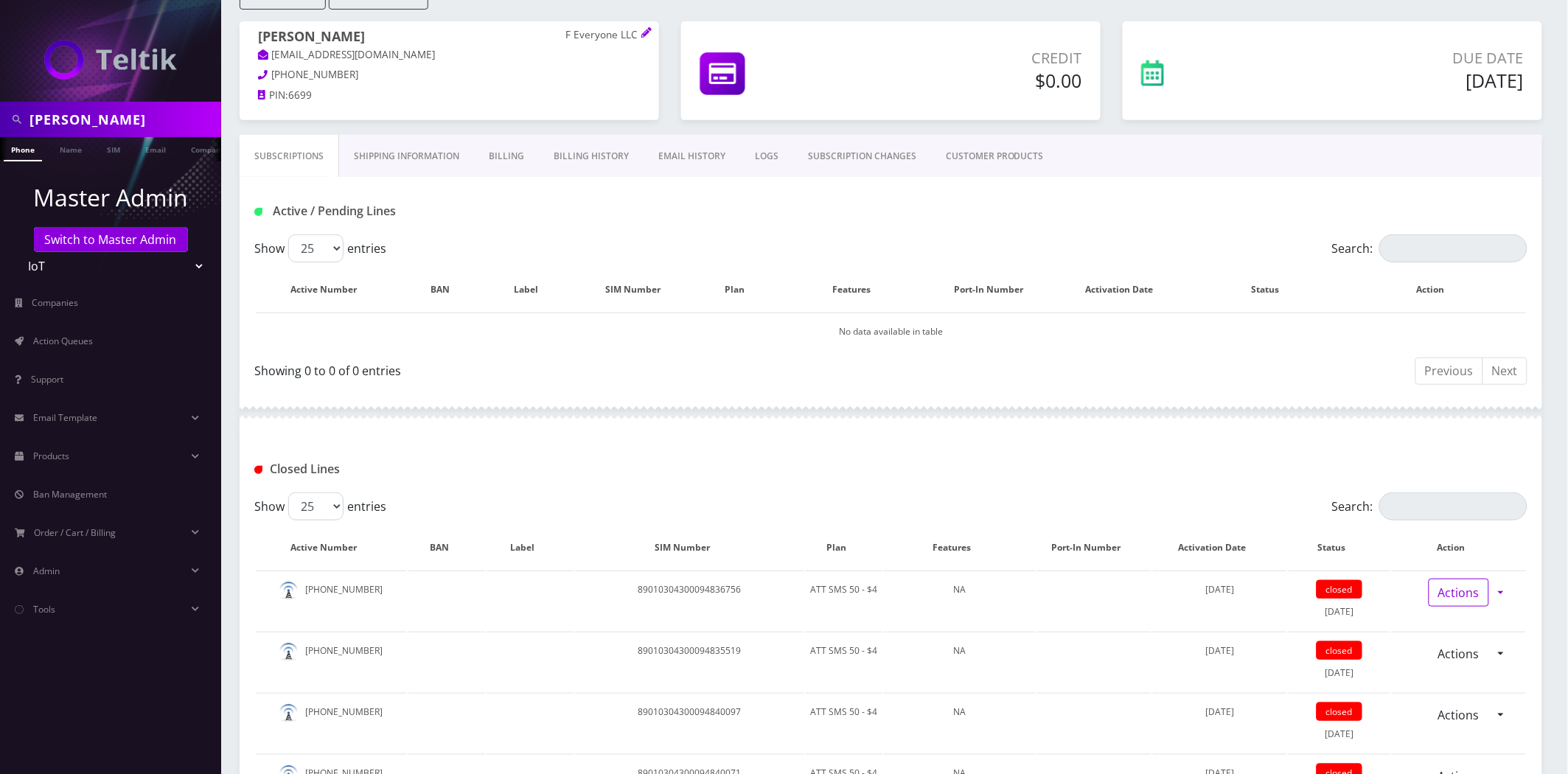
scroll to position [98, 0]
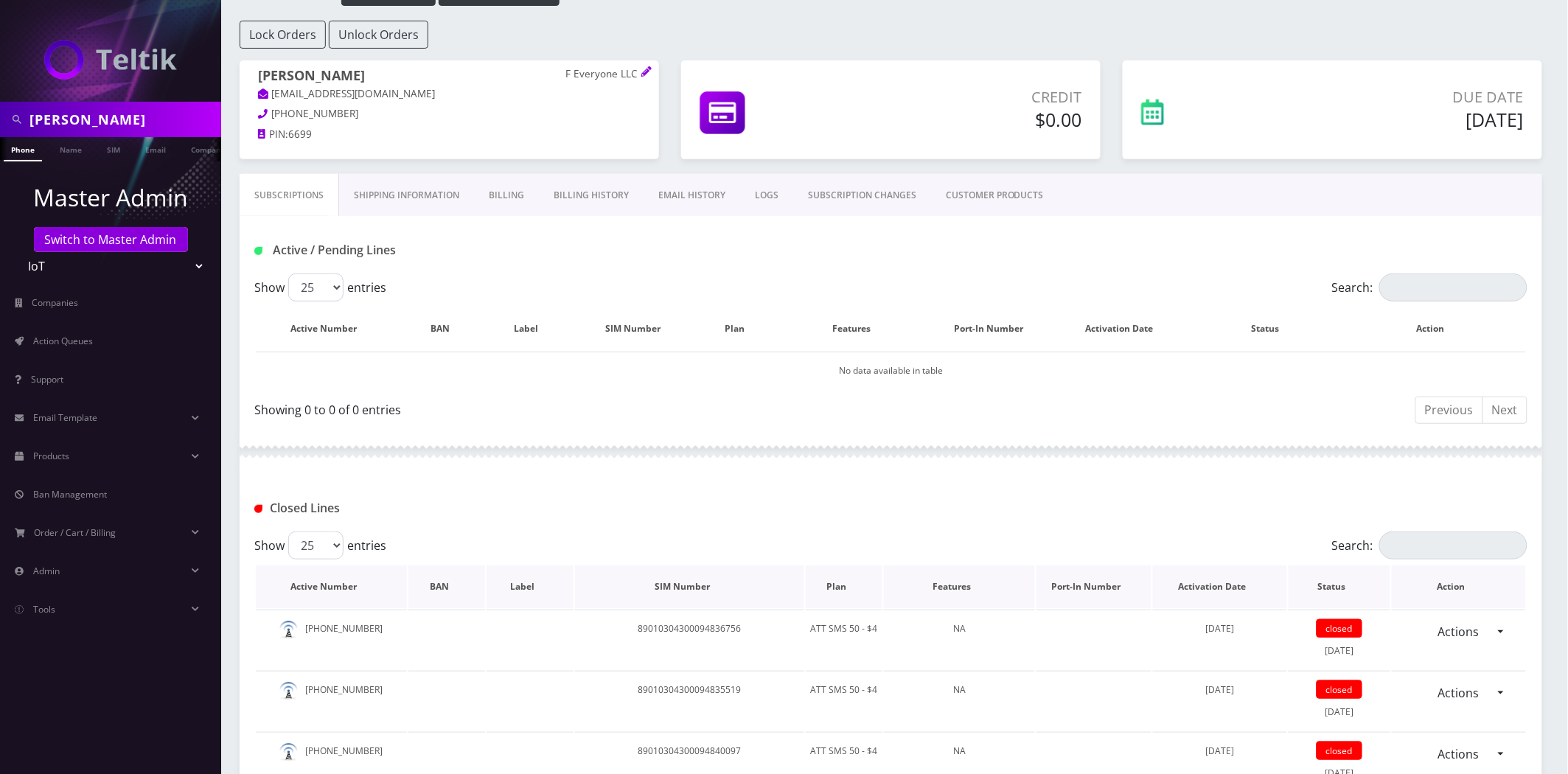
click at [841, 584] on th "Plan" at bounding box center [844, 586] width 77 height 43
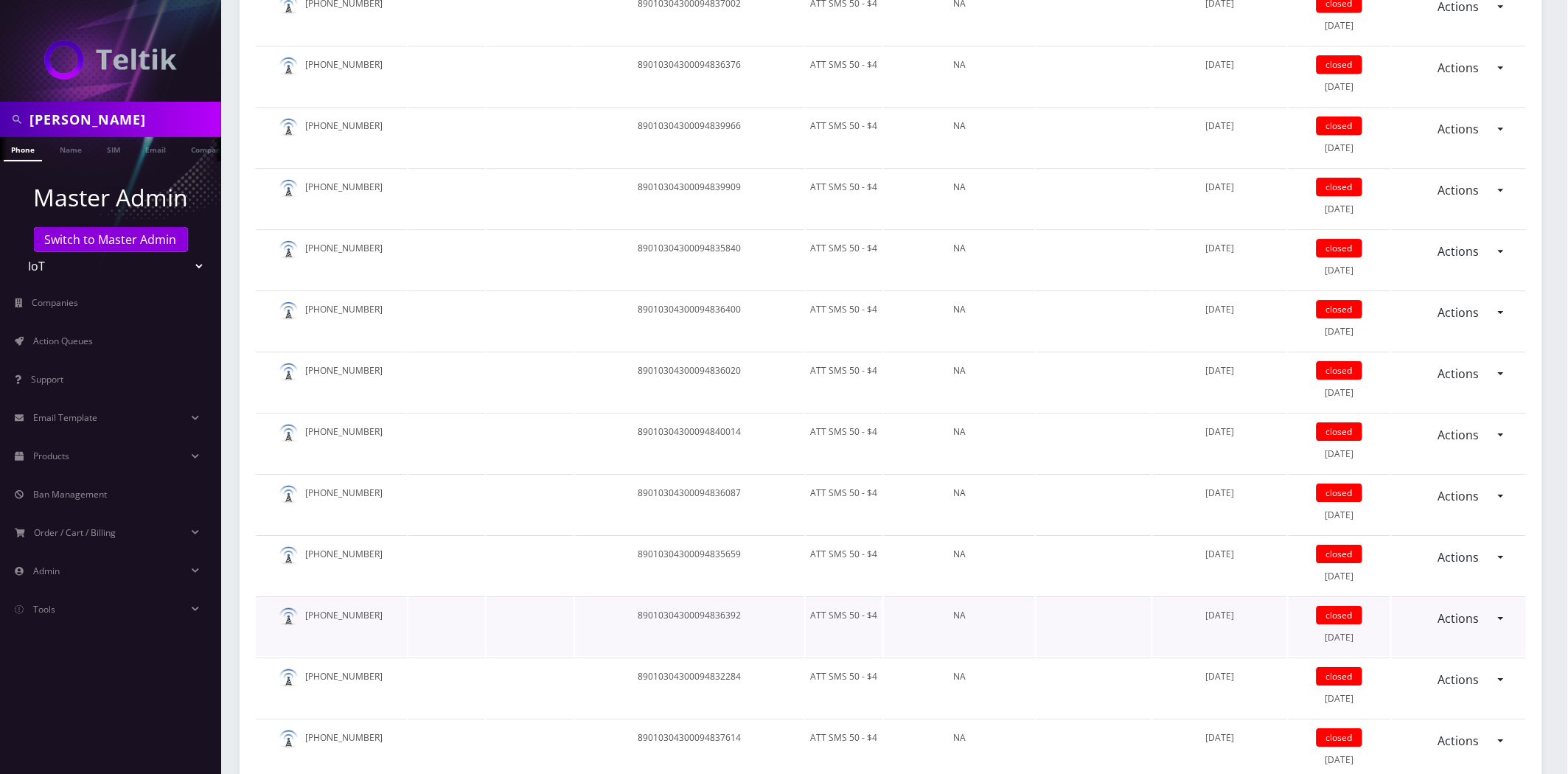
scroll to position [1572, 0]
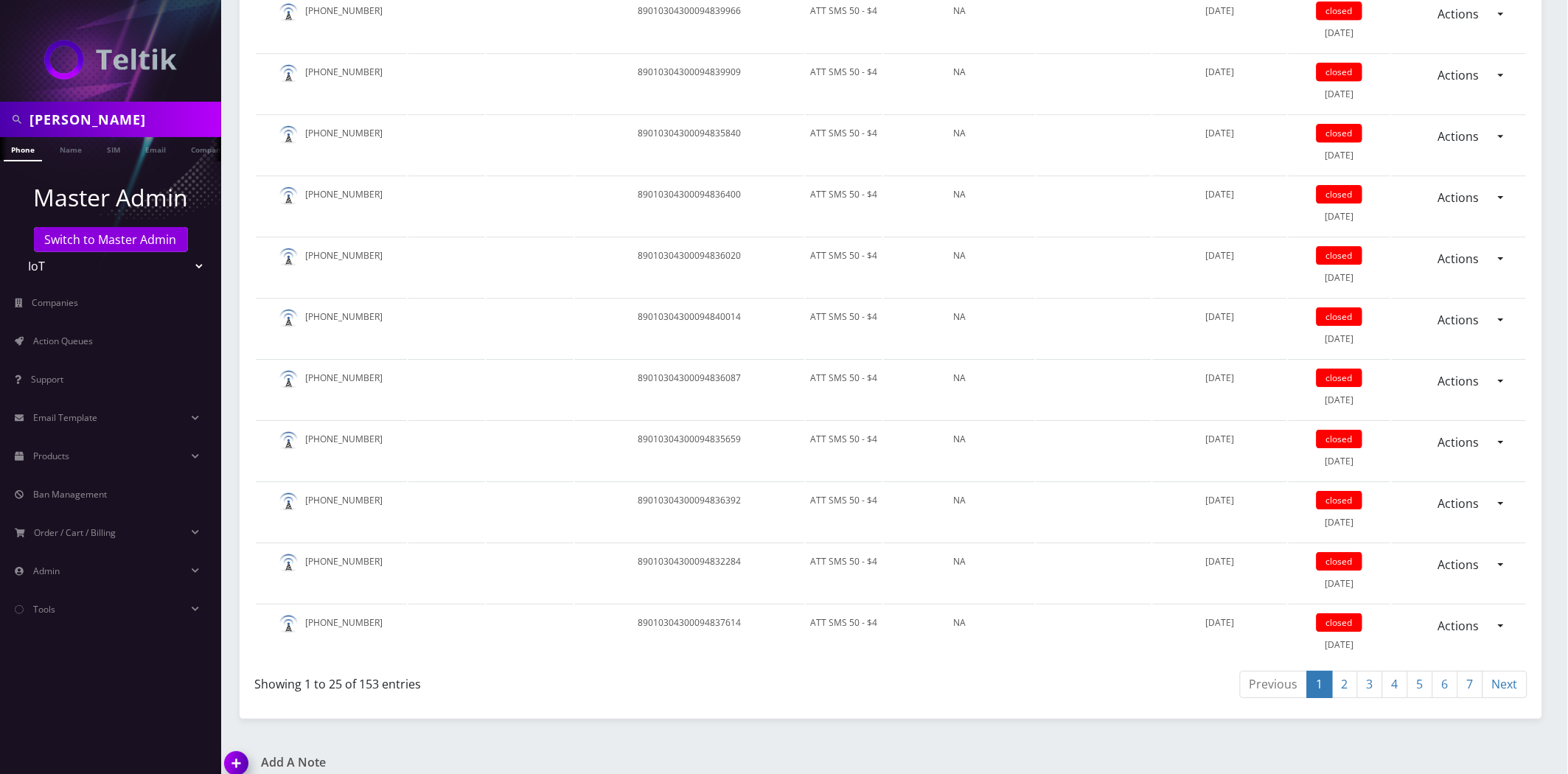
click at [1349, 679] on link "2" at bounding box center [1345, 684] width 26 height 27
click at [1373, 671] on link "3" at bounding box center [1370, 684] width 26 height 27
drag, startPoint x: 1404, startPoint y: 669, endPoint x: 1381, endPoint y: 646, distance: 32.5
click at [1402, 671] on link "4" at bounding box center [1395, 684] width 26 height 27
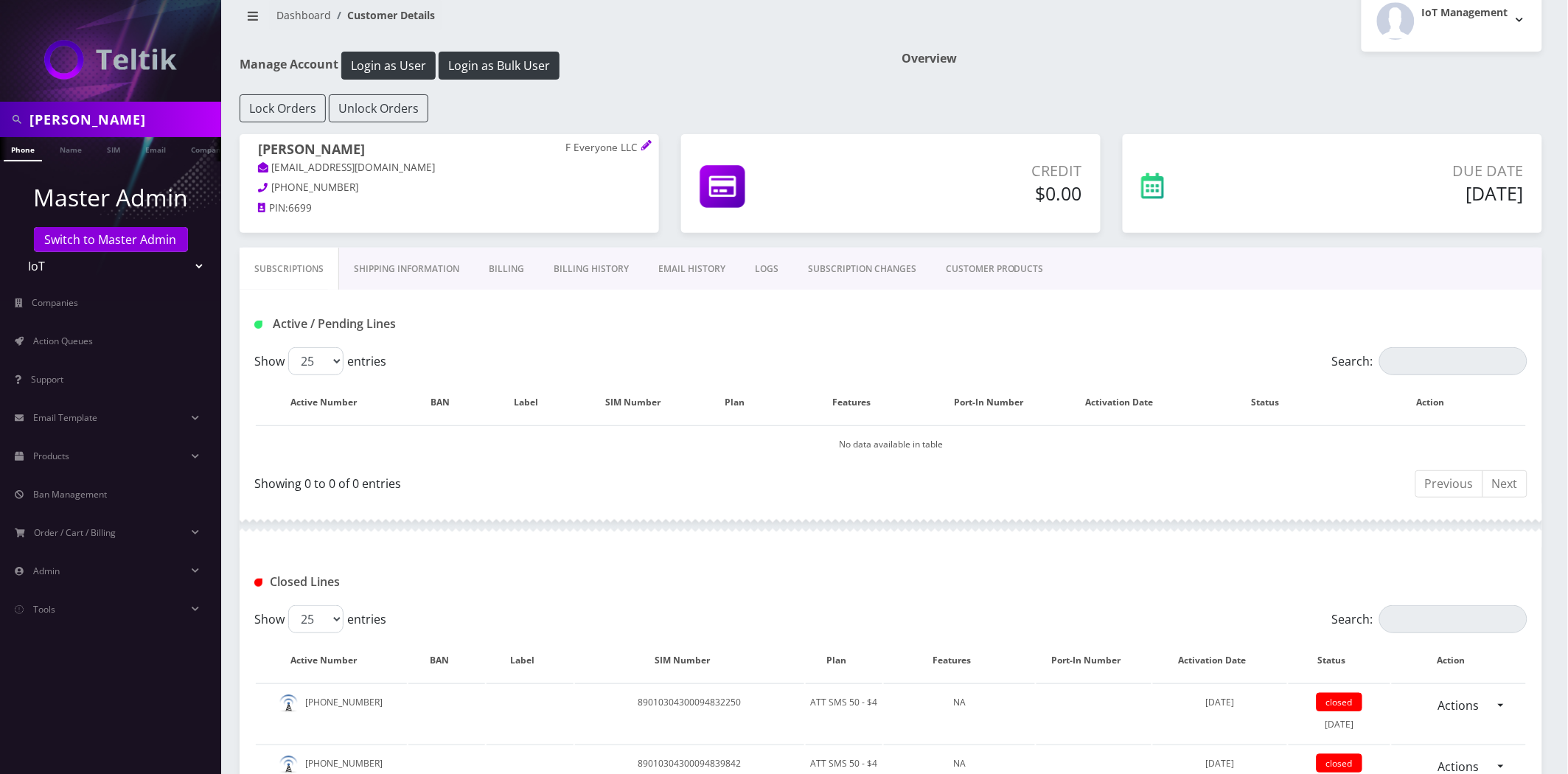
scroll to position [0, 0]
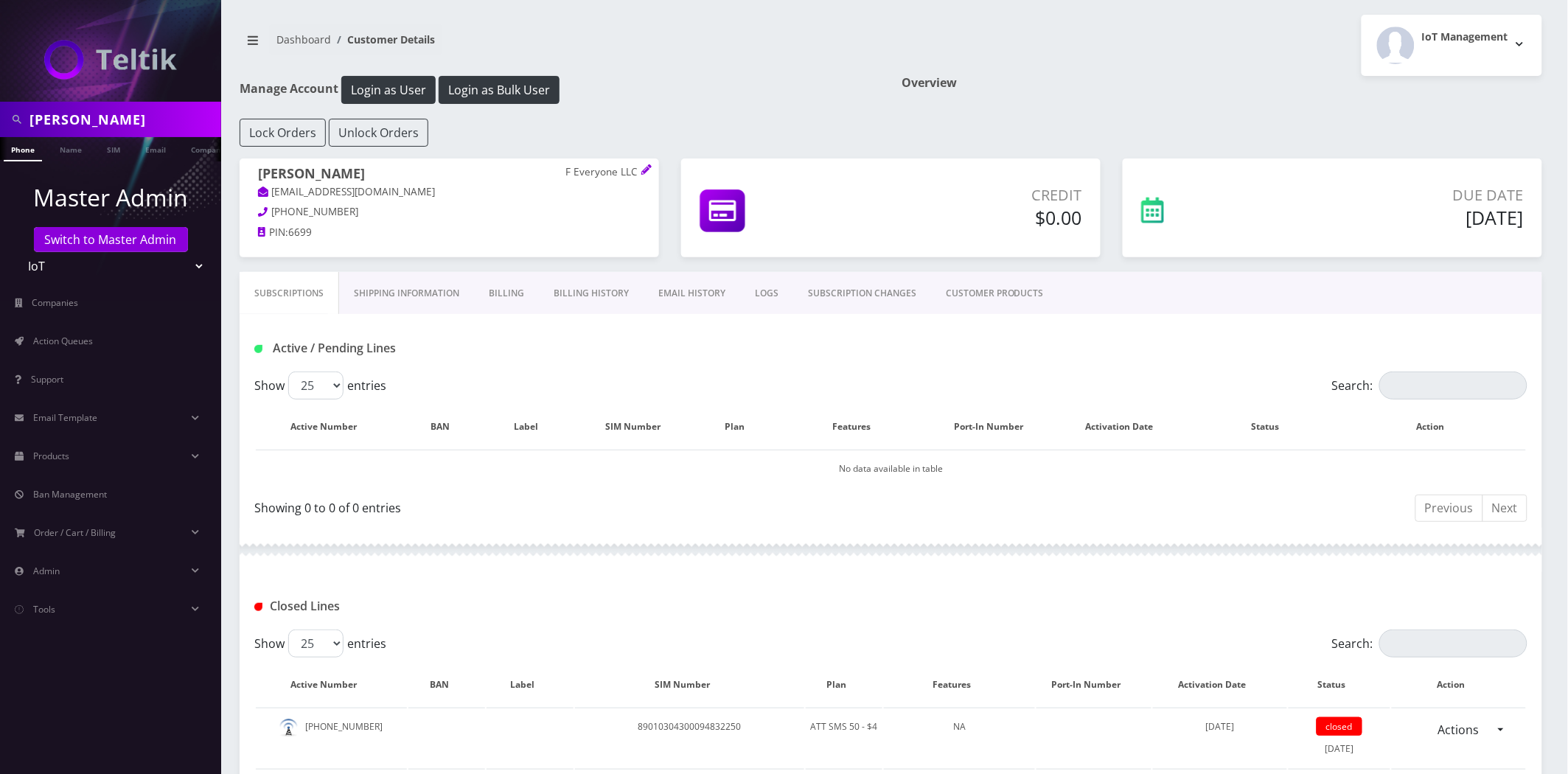
click at [698, 298] on link "EMAIL HISTORY" at bounding box center [692, 293] width 97 height 43
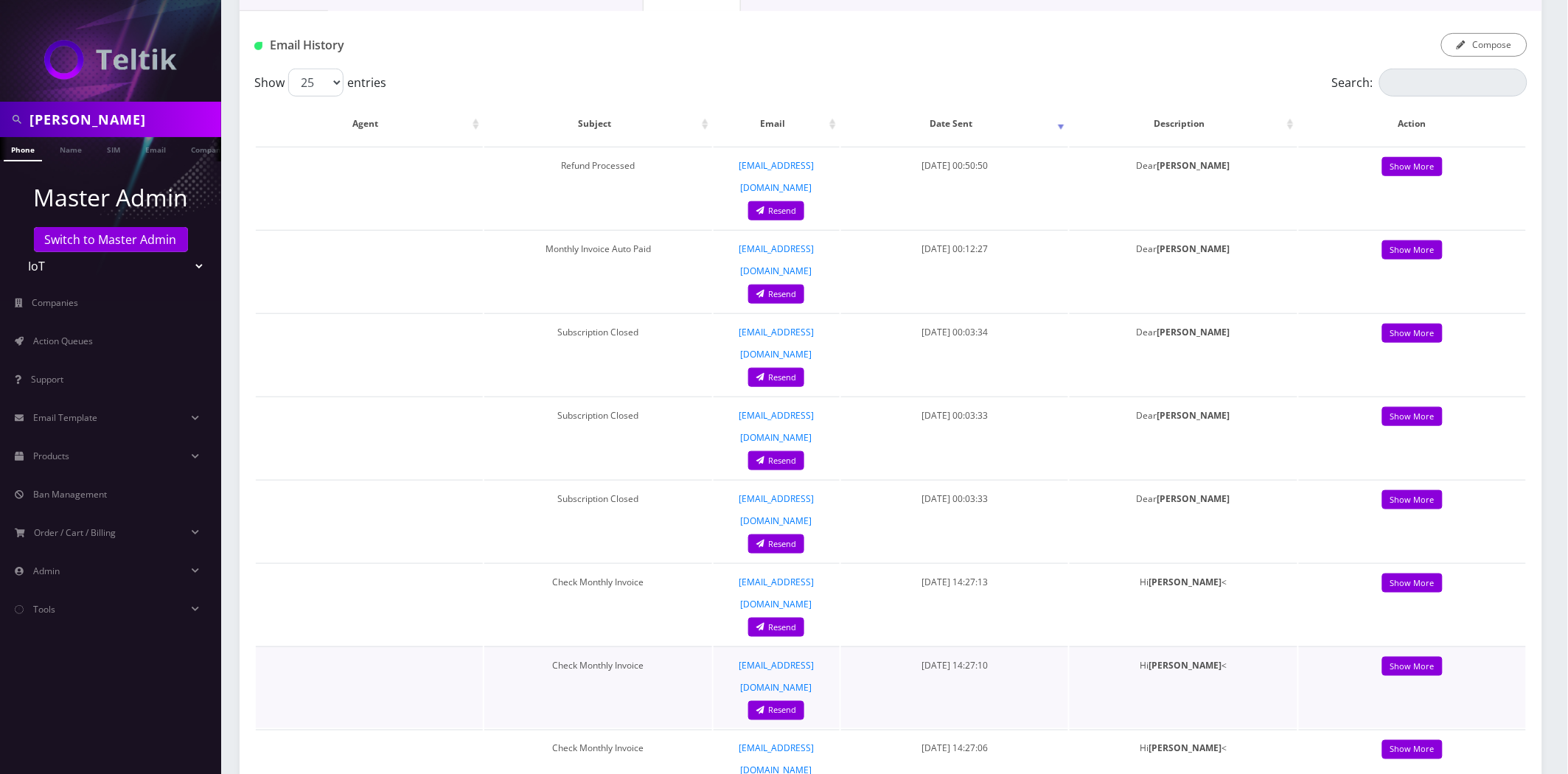
scroll to position [327, 0]
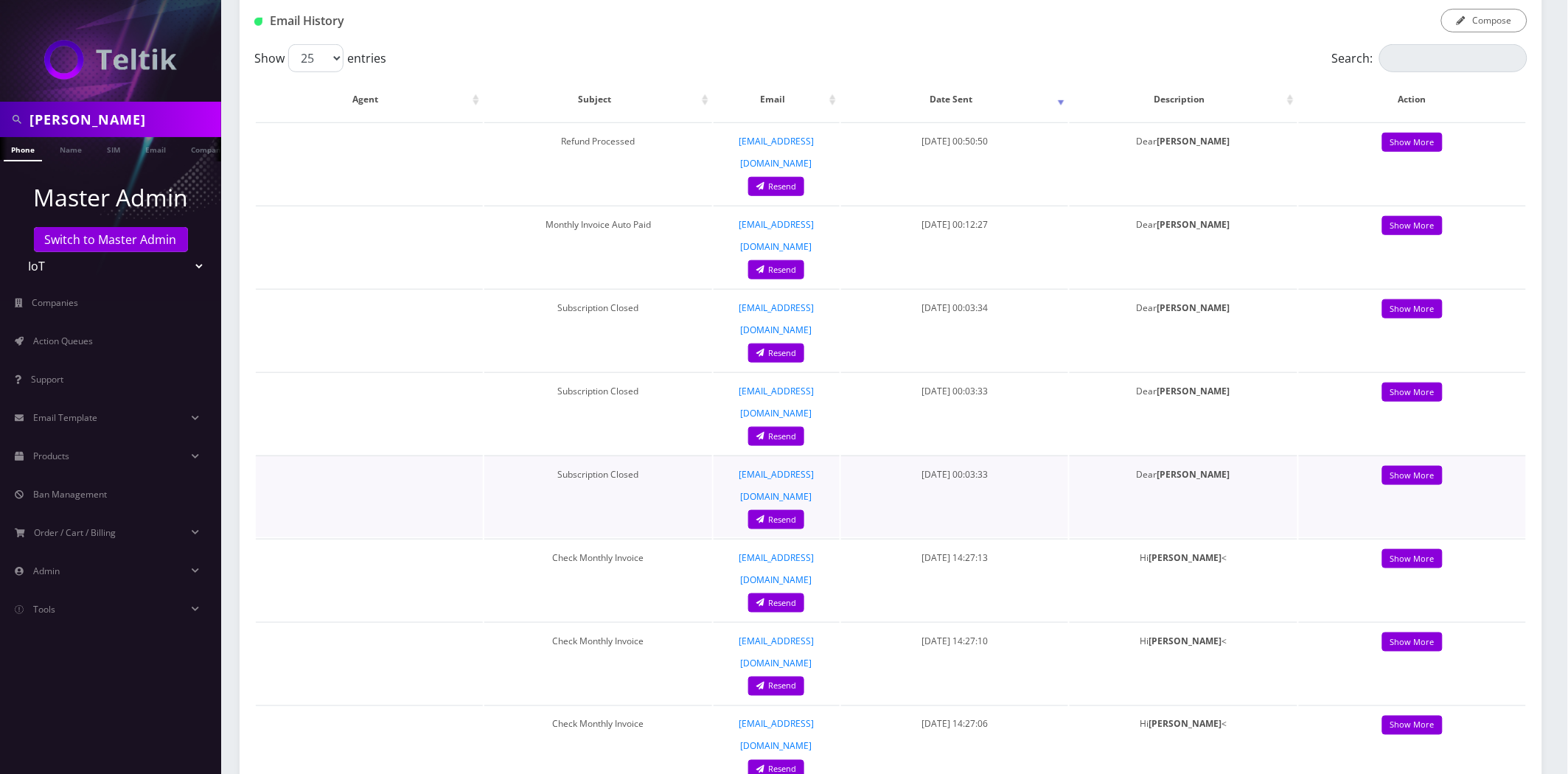
click at [1419, 455] on td "Show More" at bounding box center [1412, 496] width 227 height 82
click at [1419, 466] on link "Show More" at bounding box center [1412, 475] width 61 height 20
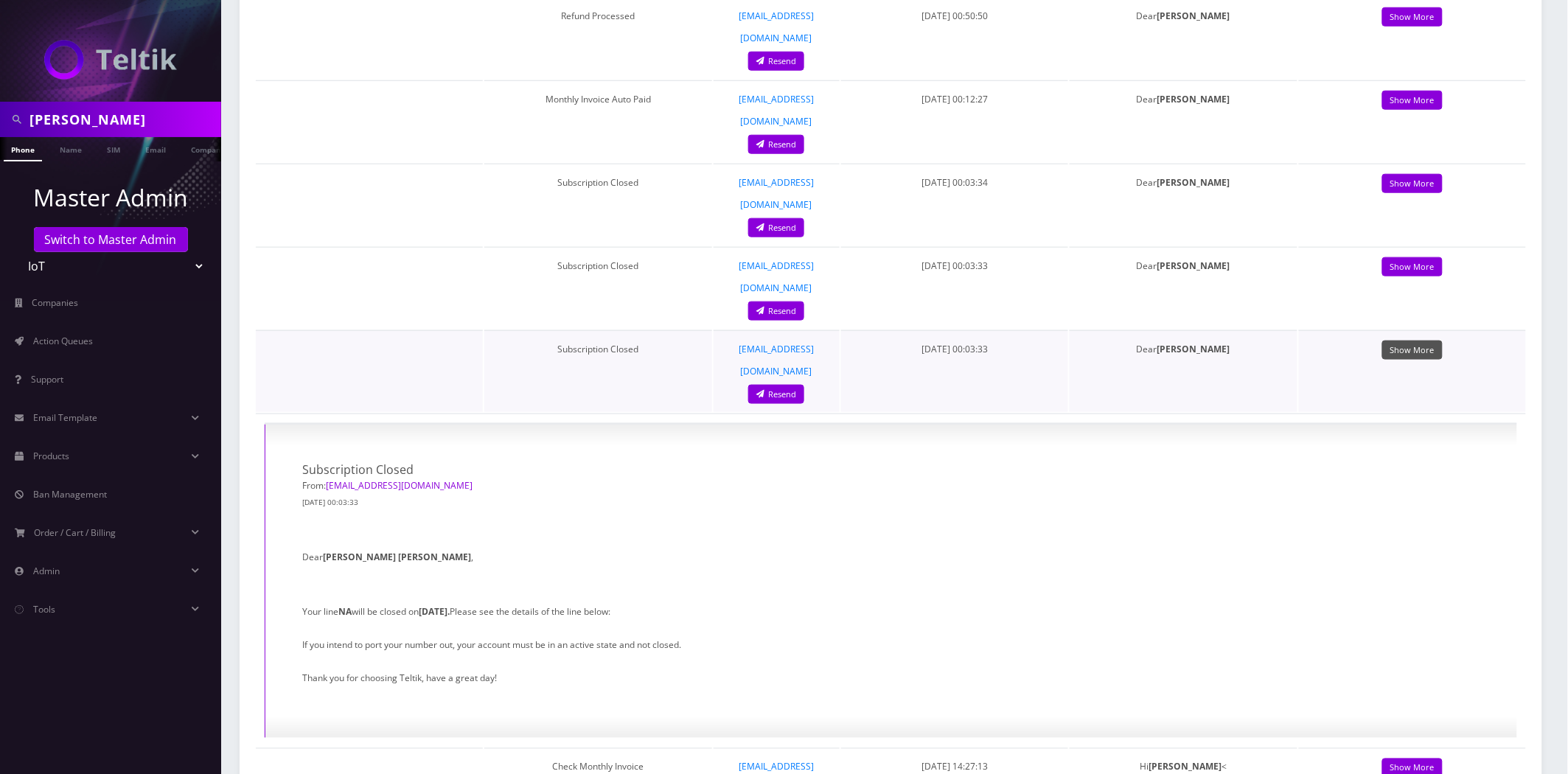
scroll to position [491, 0]
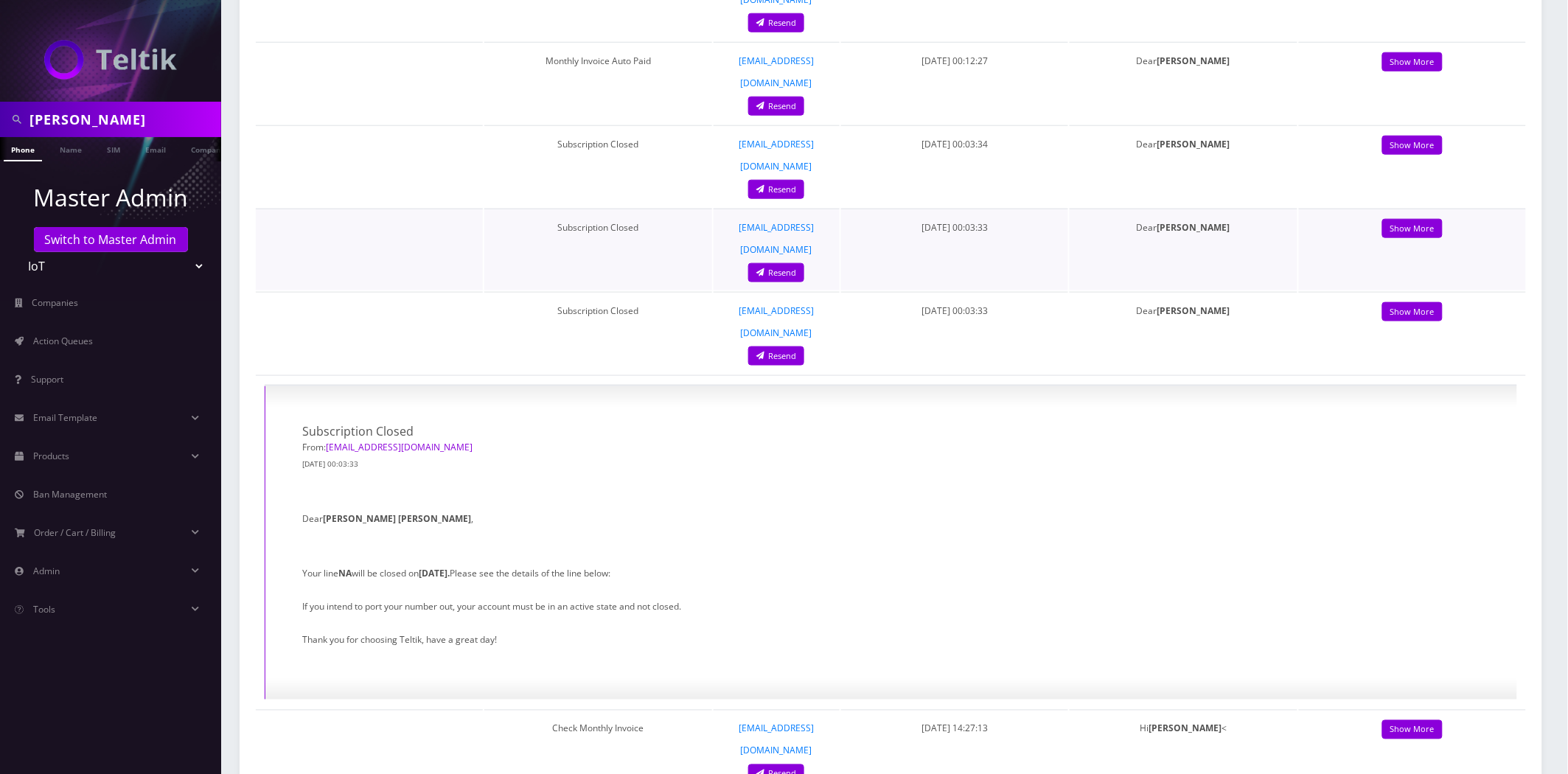
click at [1414, 208] on td "Show More" at bounding box center [1412, 249] width 227 height 82
click at [1415, 219] on link "Show More" at bounding box center [1412, 228] width 61 height 20
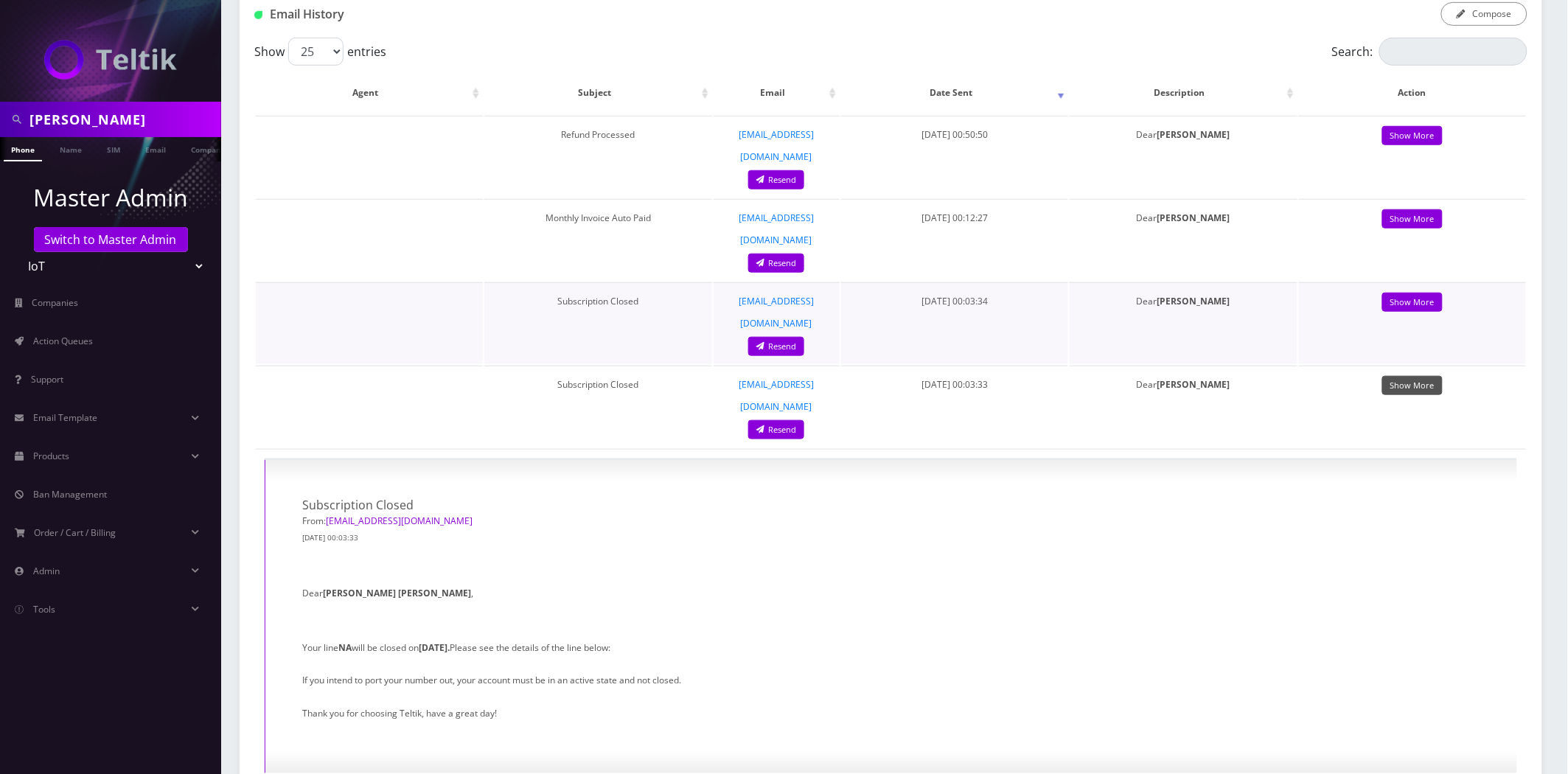
scroll to position [327, 0]
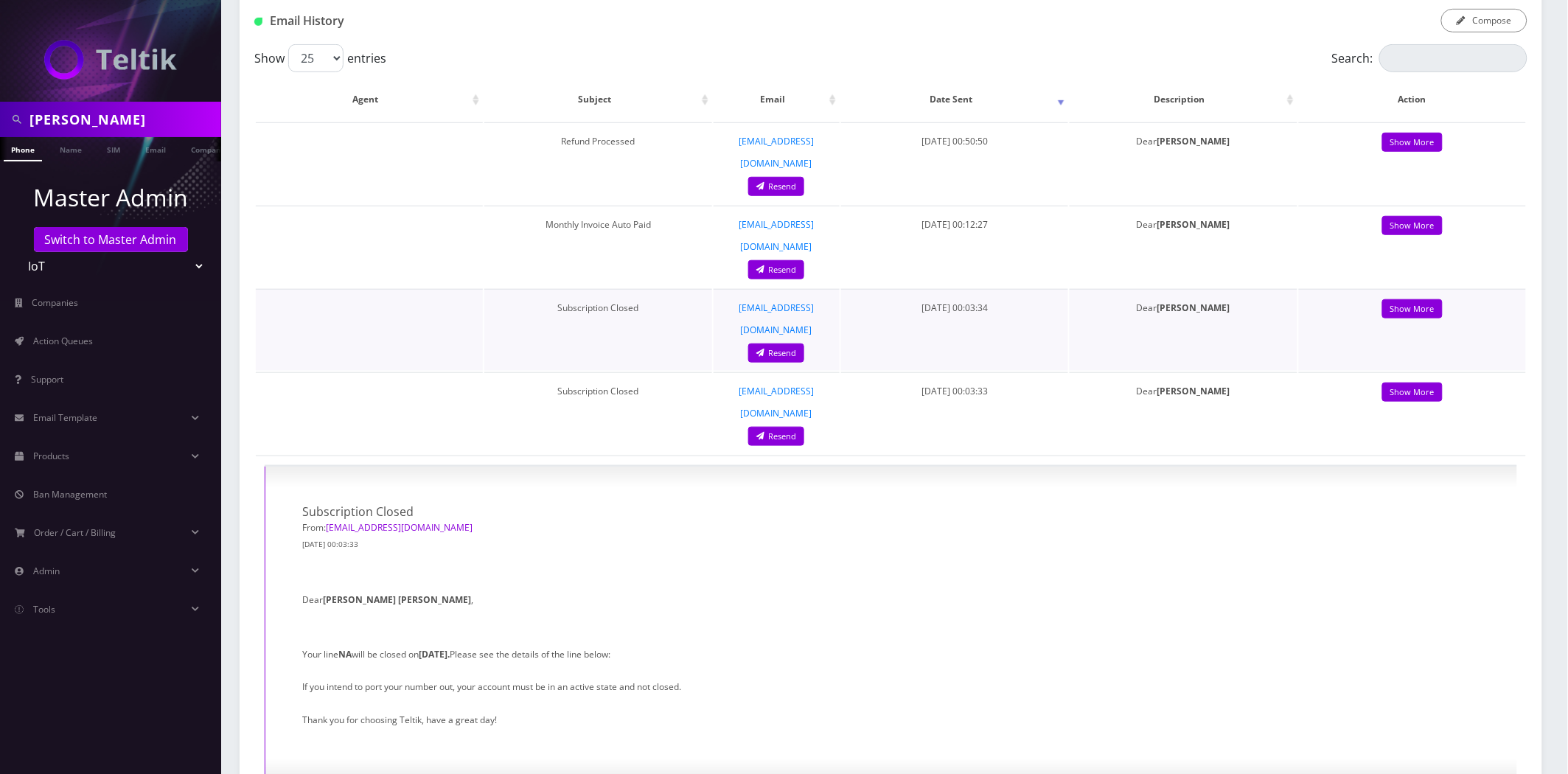
click at [1419, 289] on td "Show More" at bounding box center [1412, 329] width 227 height 82
click at [1420, 299] on link "Show More" at bounding box center [1412, 309] width 61 height 20
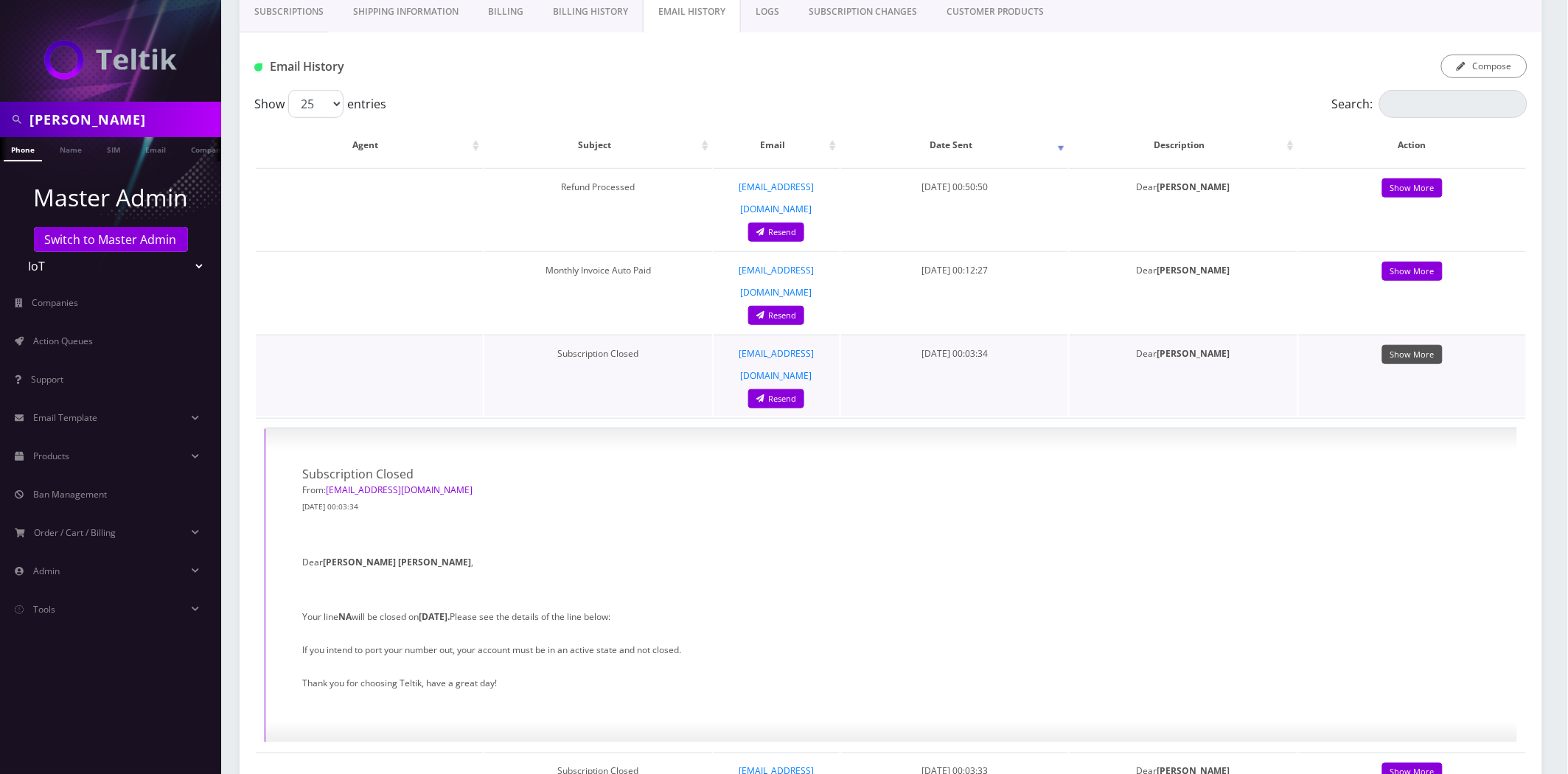
scroll to position [0, 0]
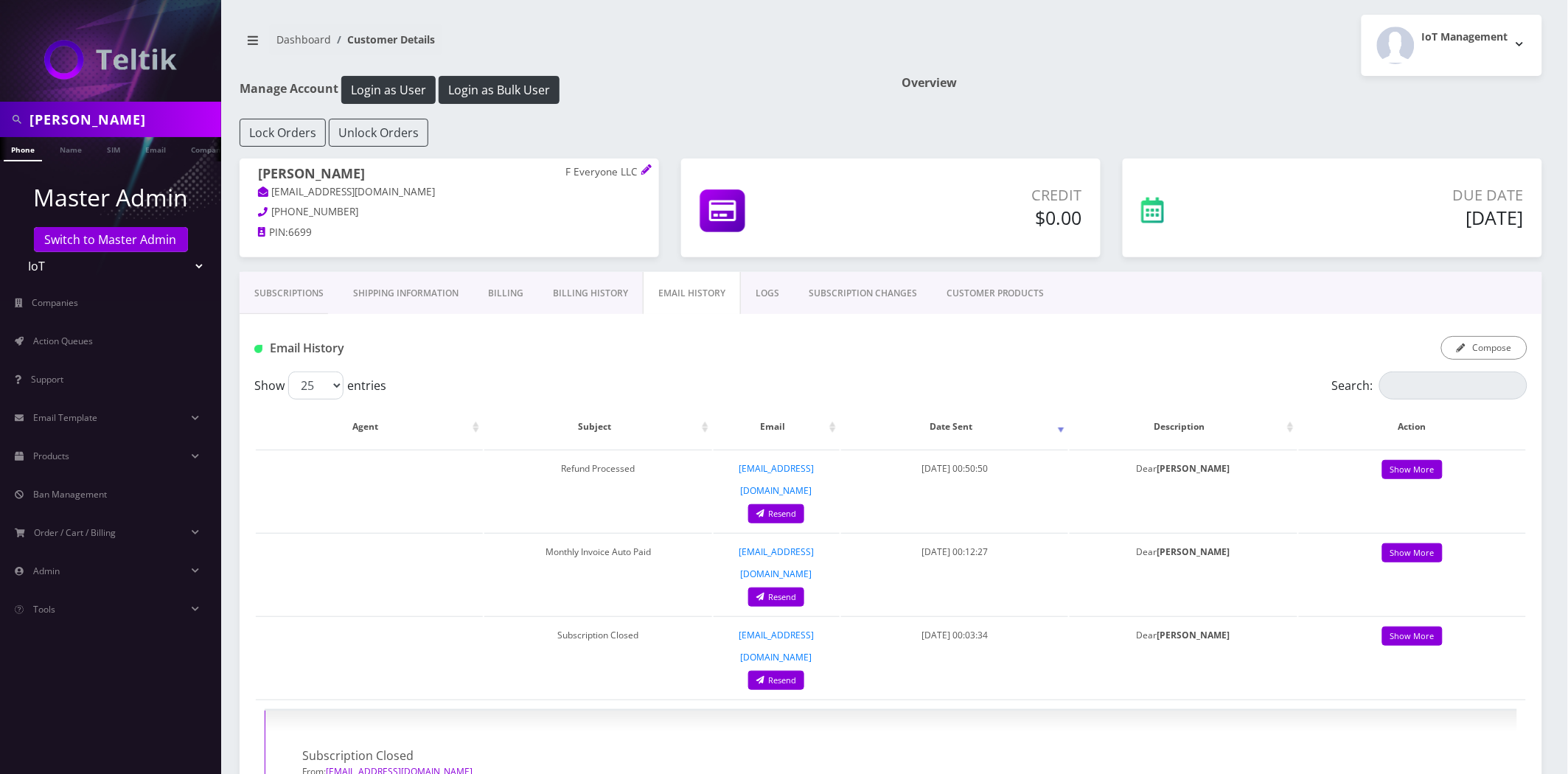
click at [578, 292] on link "Billing History" at bounding box center [591, 293] width 105 height 43
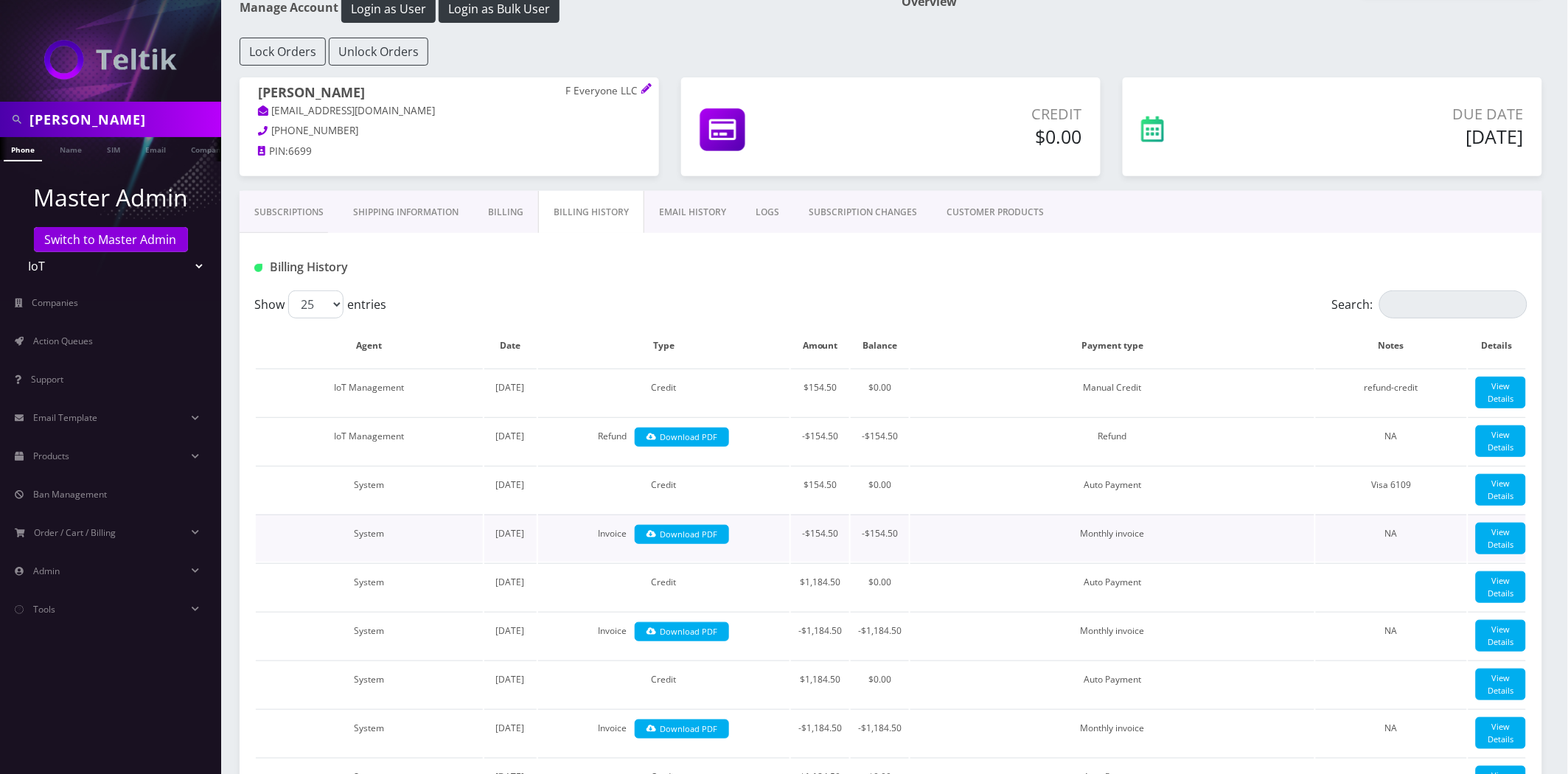
scroll to position [82, 0]
drag, startPoint x: 835, startPoint y: 563, endPoint x: 806, endPoint y: 568, distance: 29.4
click at [806, 561] on td "-$154.50" at bounding box center [820, 537] width 58 height 47
click at [678, 544] on link "Download PDF" at bounding box center [682, 533] width 95 height 20
click at [790, 260] on div at bounding box center [1106, 266] width 863 height 24
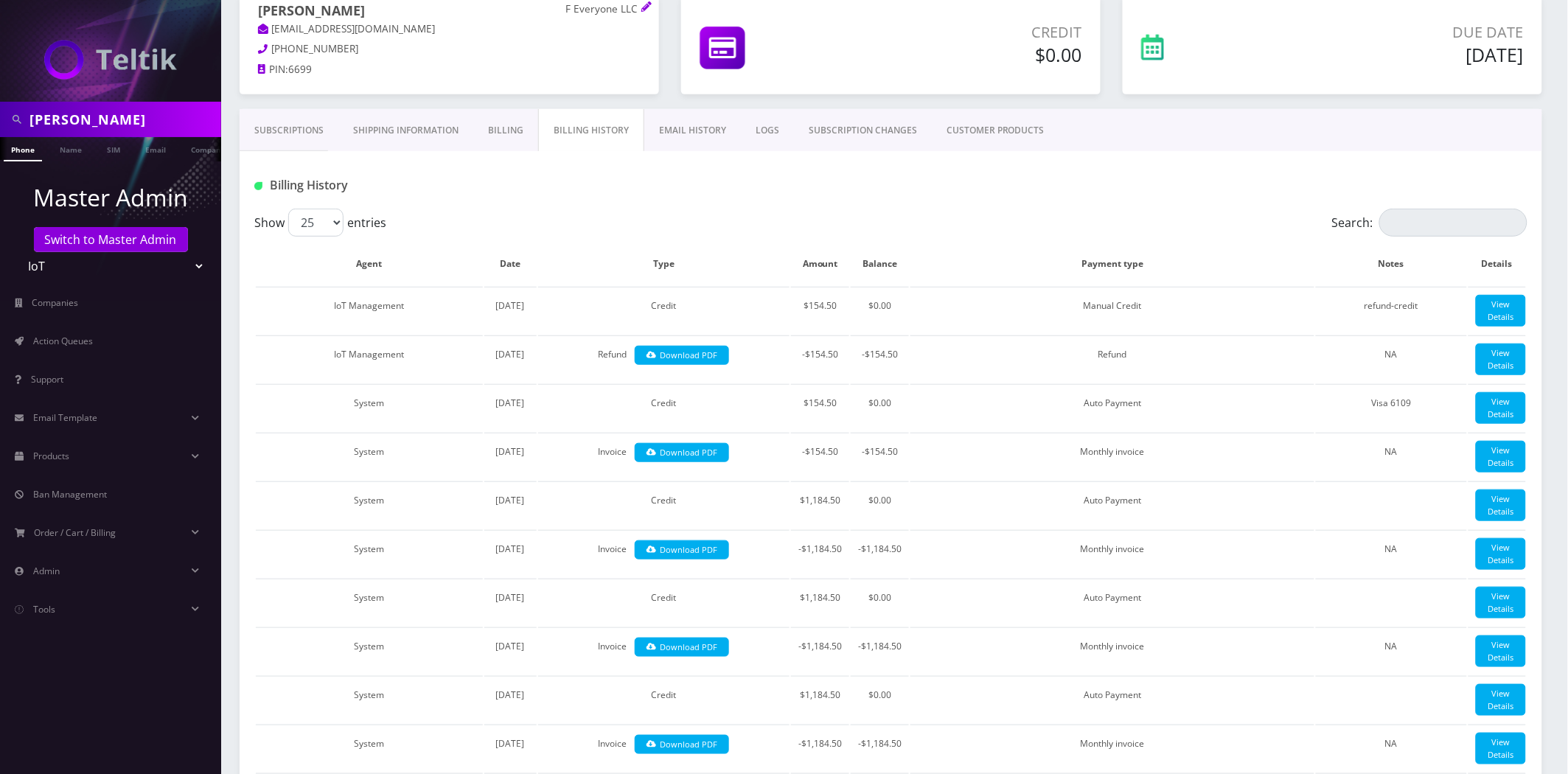
scroll to position [164, 0]
click at [362, 106] on div "Jason Morgan F Everyone LLC morgan9@gmail.com 773-934-9344 PIN: 6699" at bounding box center [449, 52] width 442 height 114
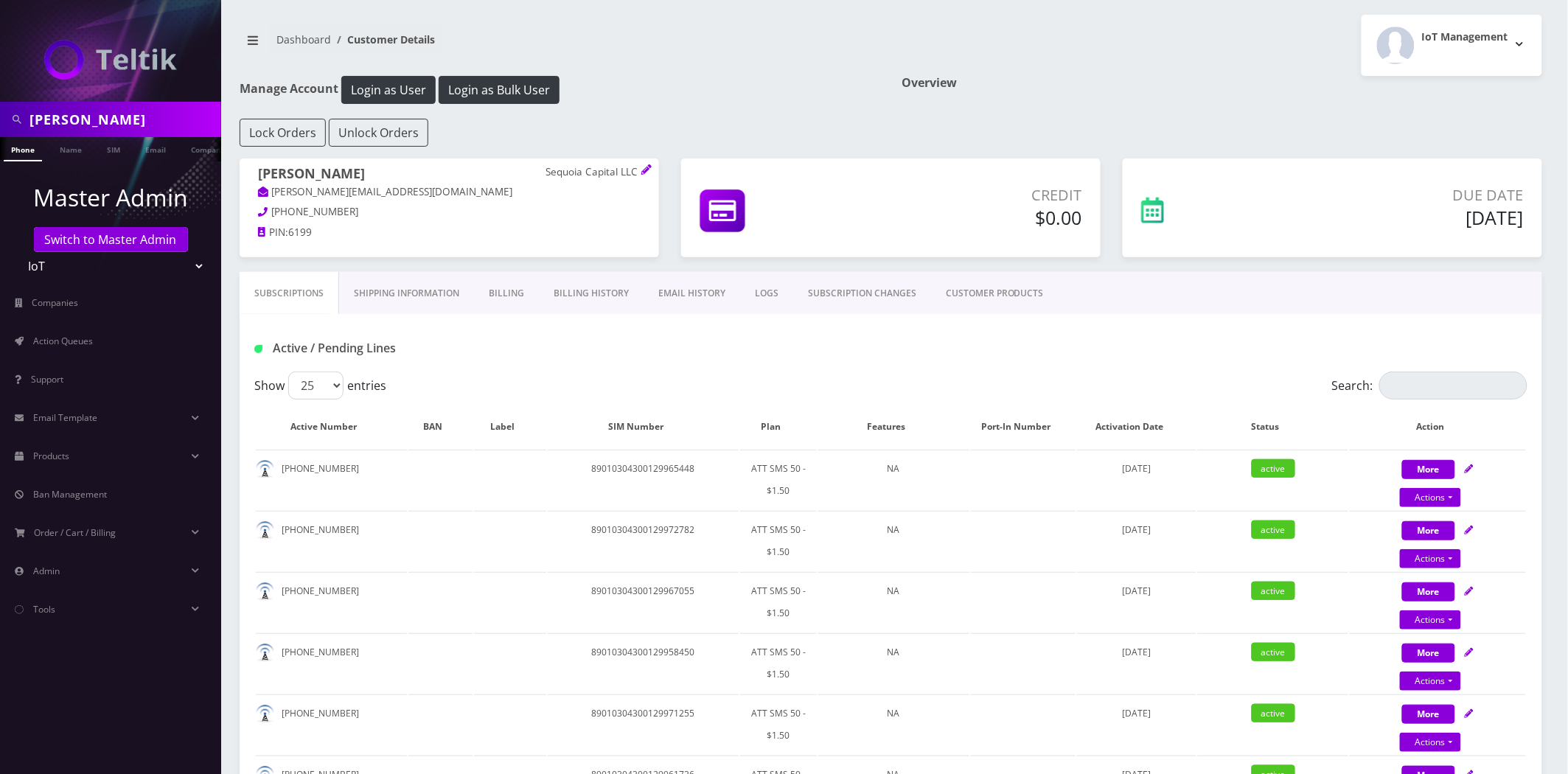
click at [704, 295] on link "EMAIL HISTORY" at bounding box center [692, 293] width 97 height 43
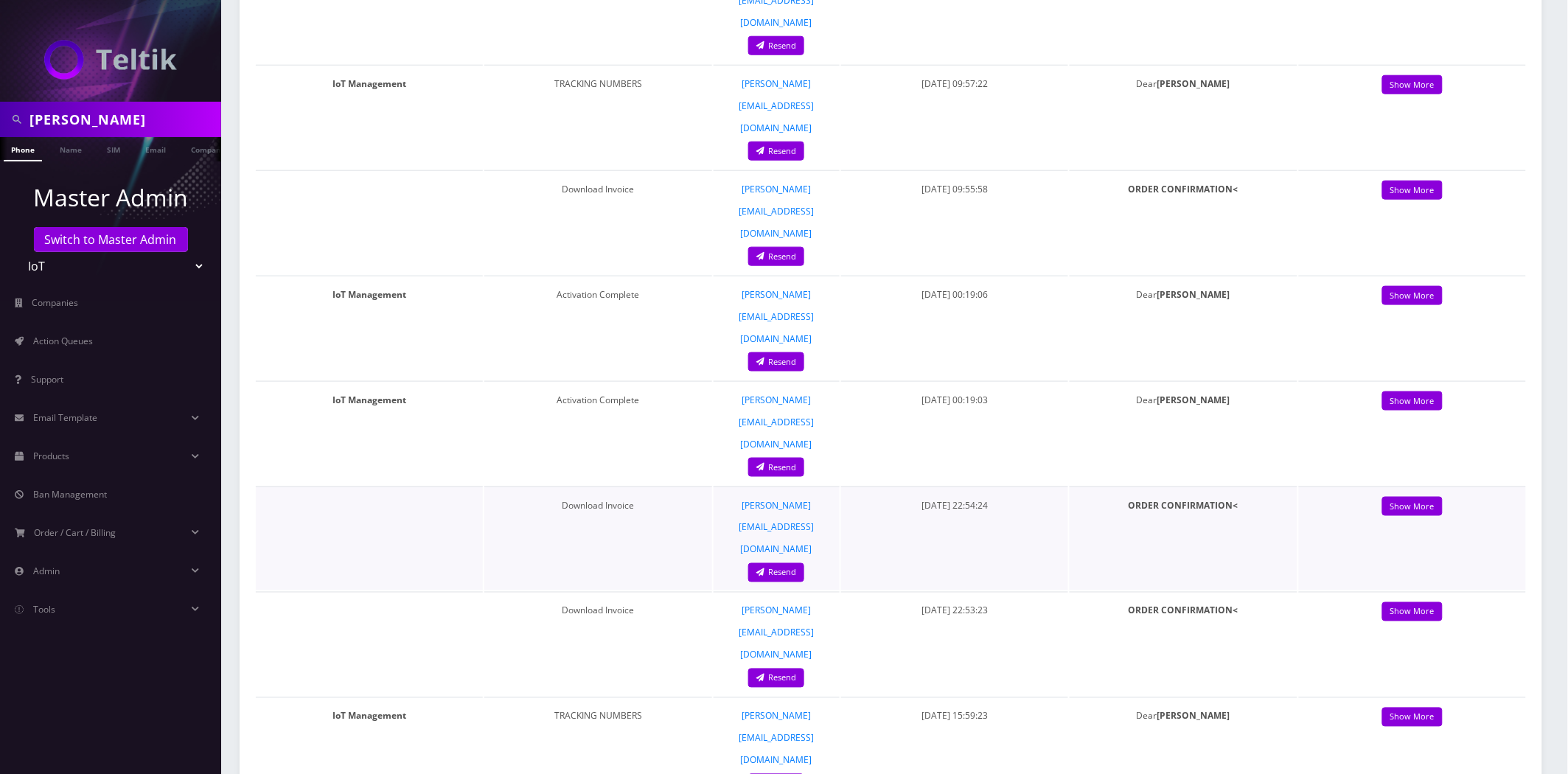
scroll to position [491, 0]
click at [1411, 391] on link "Show More" at bounding box center [1412, 400] width 61 height 20
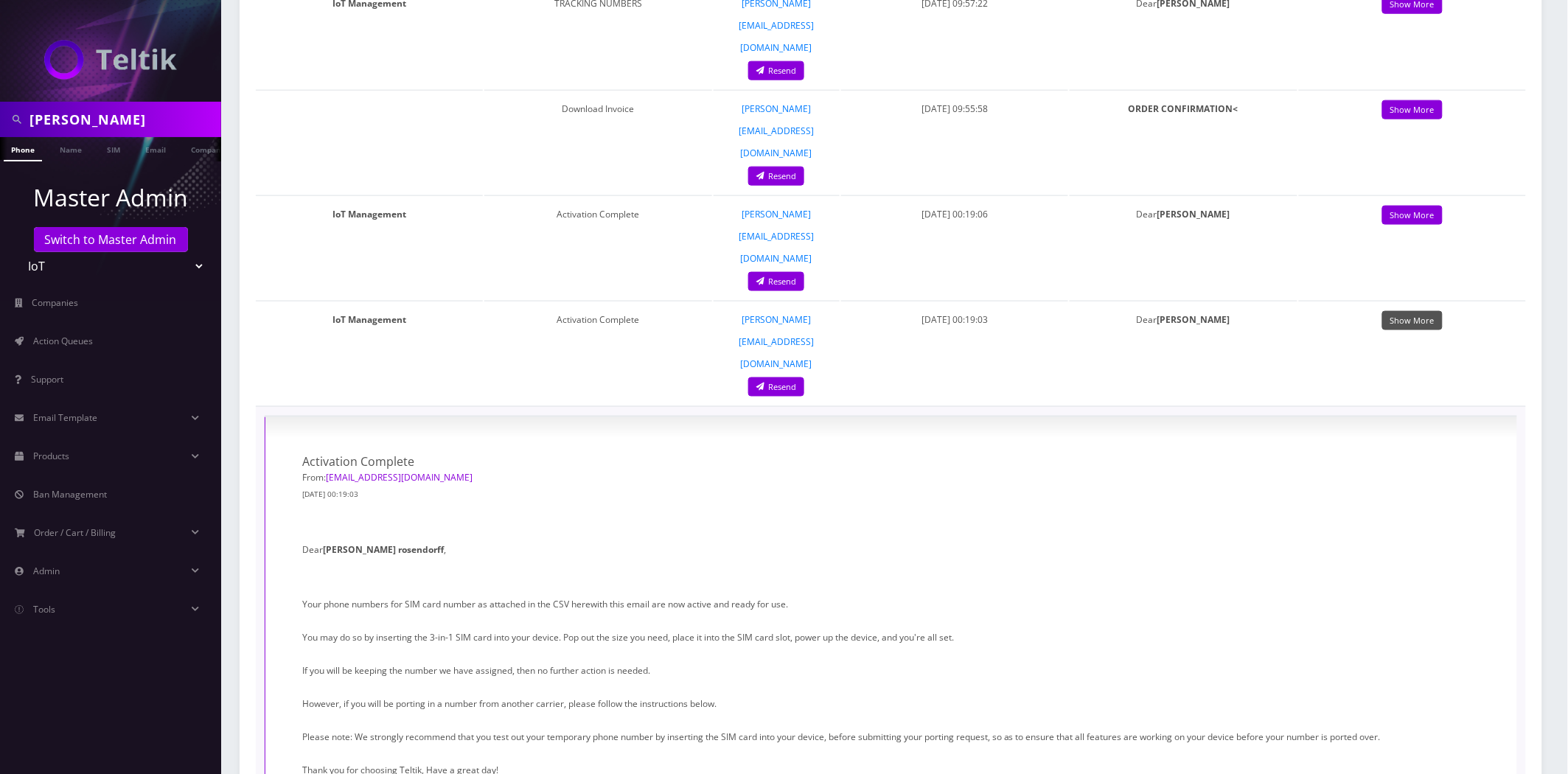
scroll to position [573, 0]
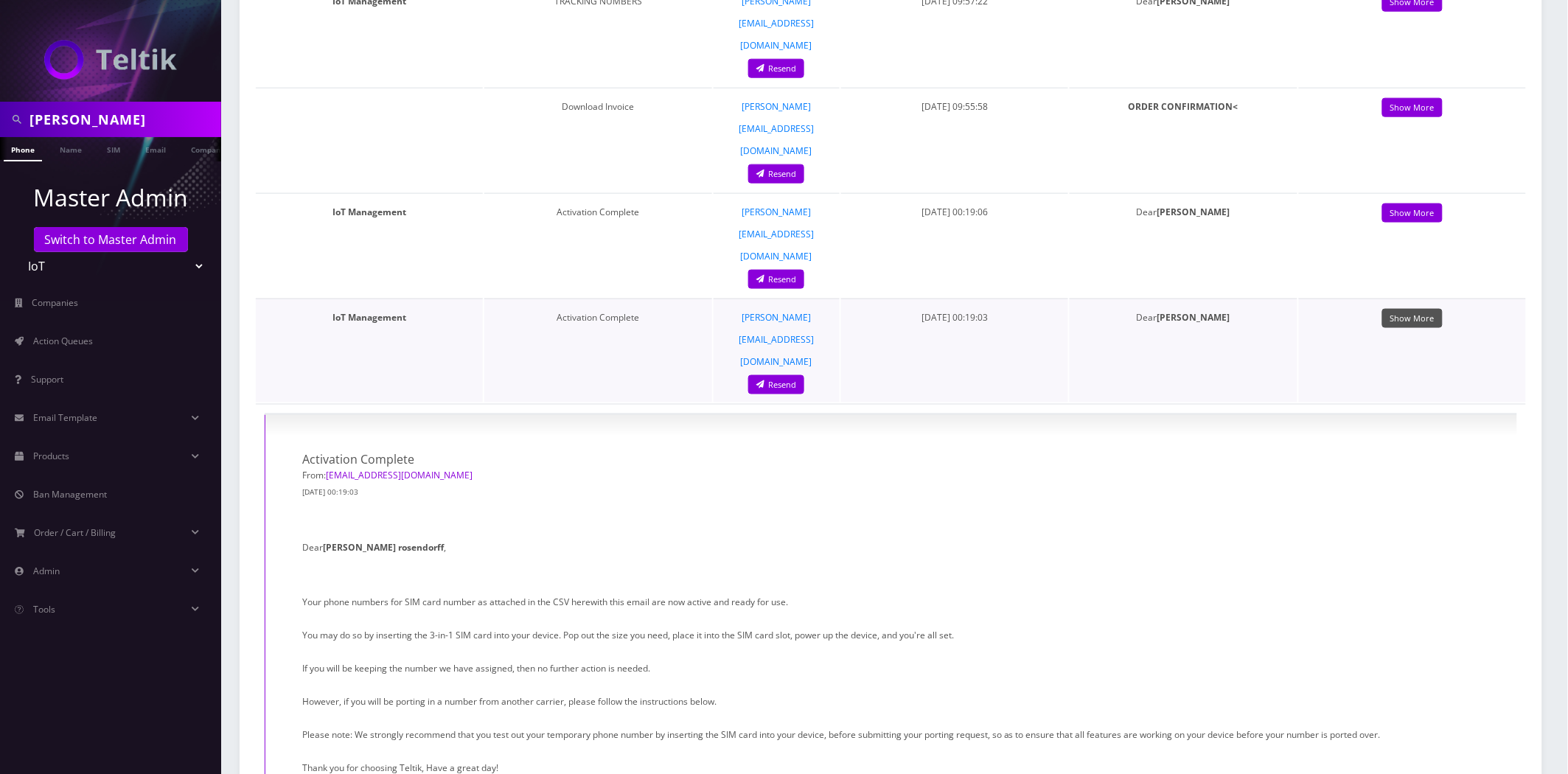
click at [1422, 309] on link "Show More" at bounding box center [1412, 319] width 61 height 20
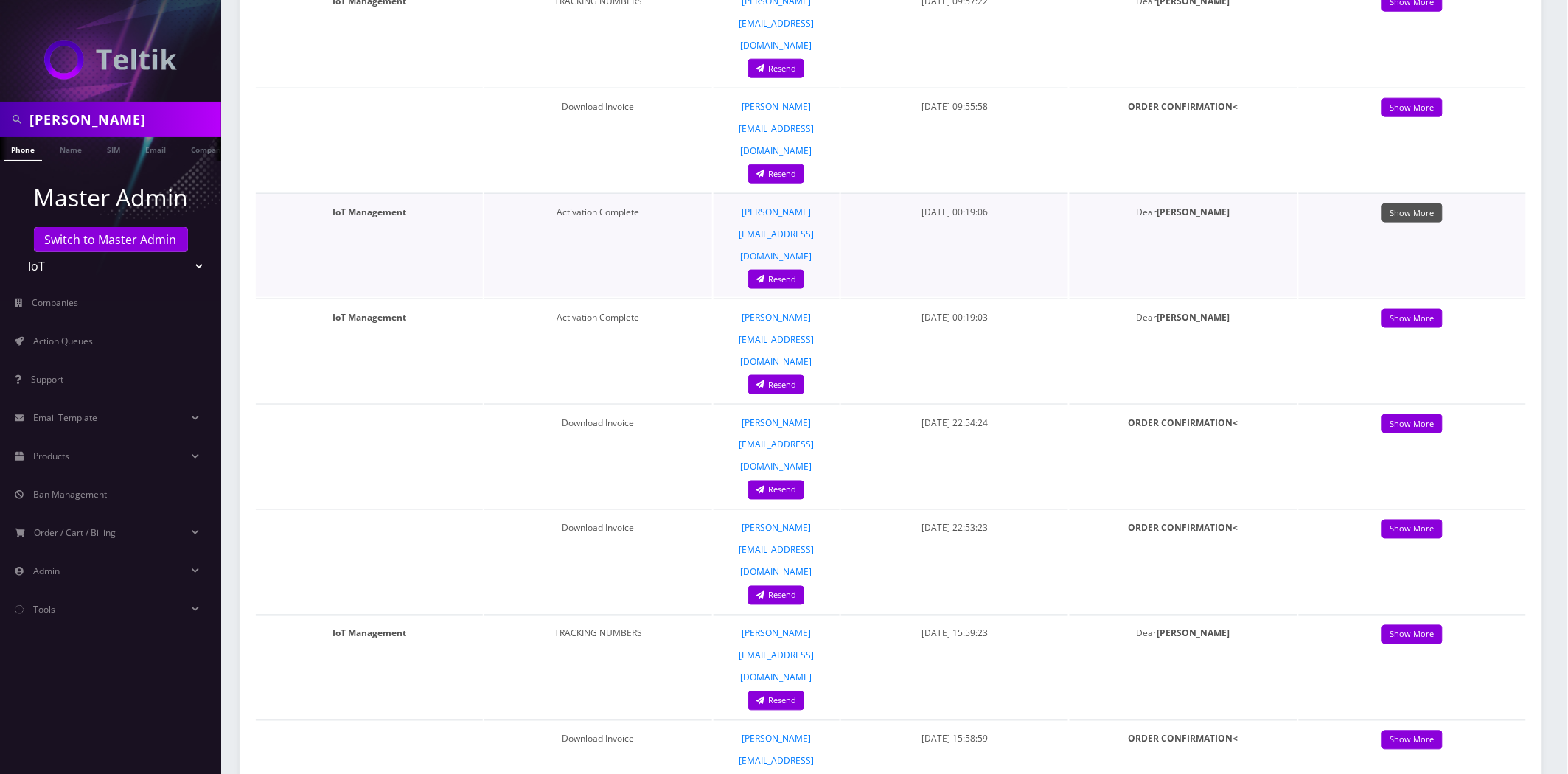
click at [1413, 203] on link "Show More" at bounding box center [1412, 213] width 61 height 20
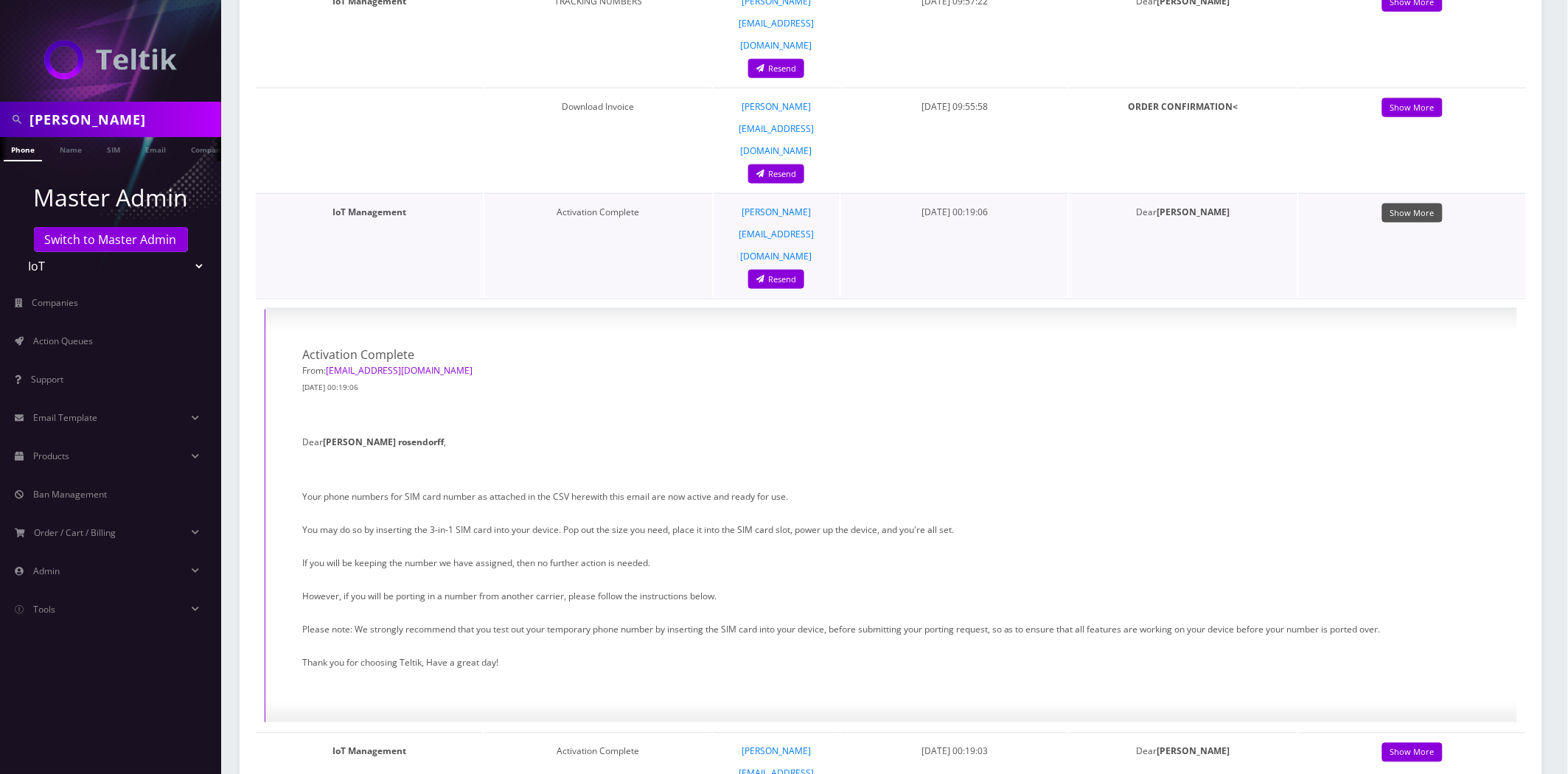
click at [1415, 203] on link "Show More" at bounding box center [1412, 213] width 61 height 20
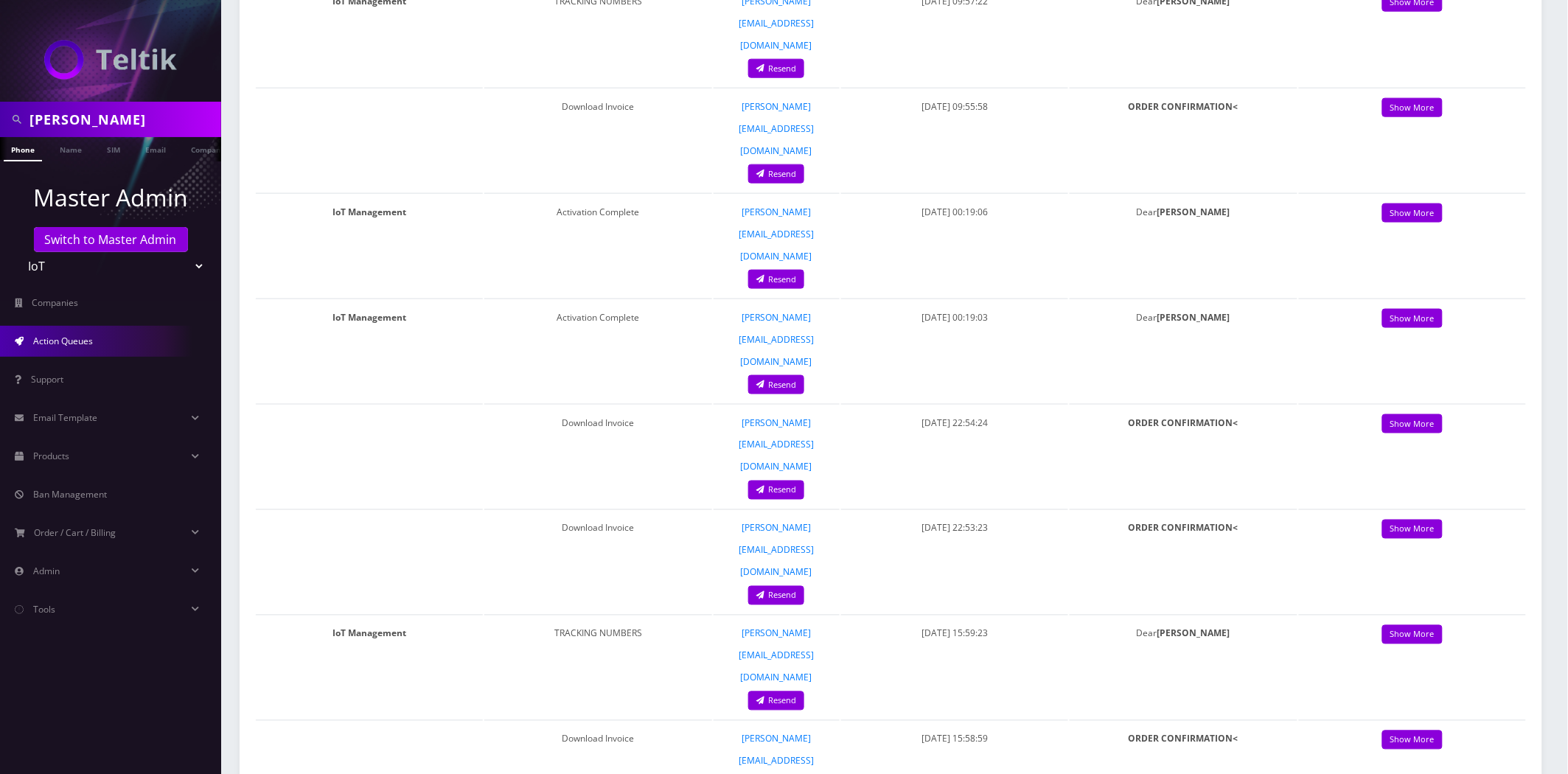
click at [67, 340] on span "Action Queues" at bounding box center [63, 341] width 60 height 13
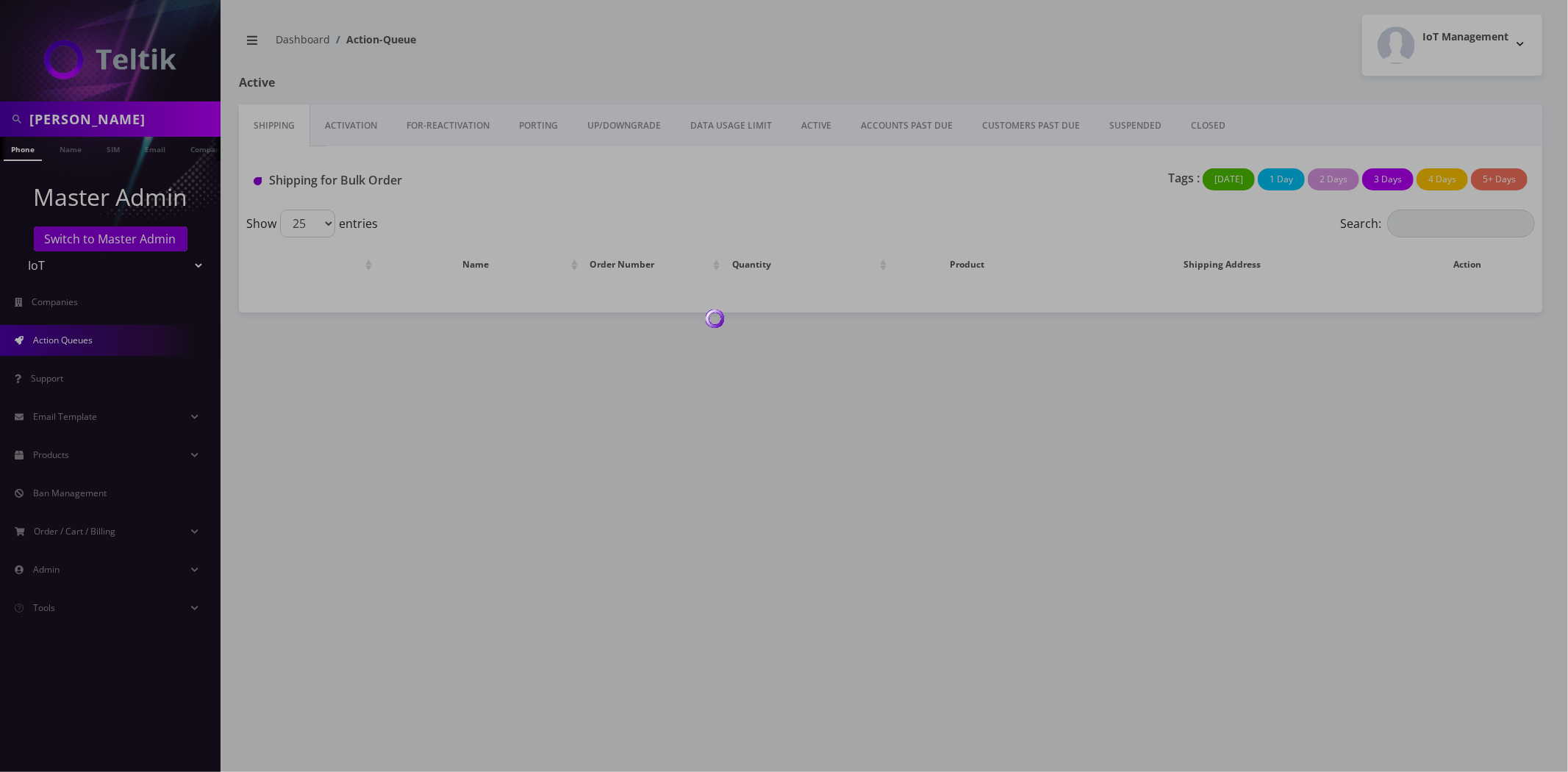
click at [1207, 121] on div at bounding box center [784, 386] width 1568 height 772
click at [1207, 125] on div at bounding box center [784, 386] width 1568 height 772
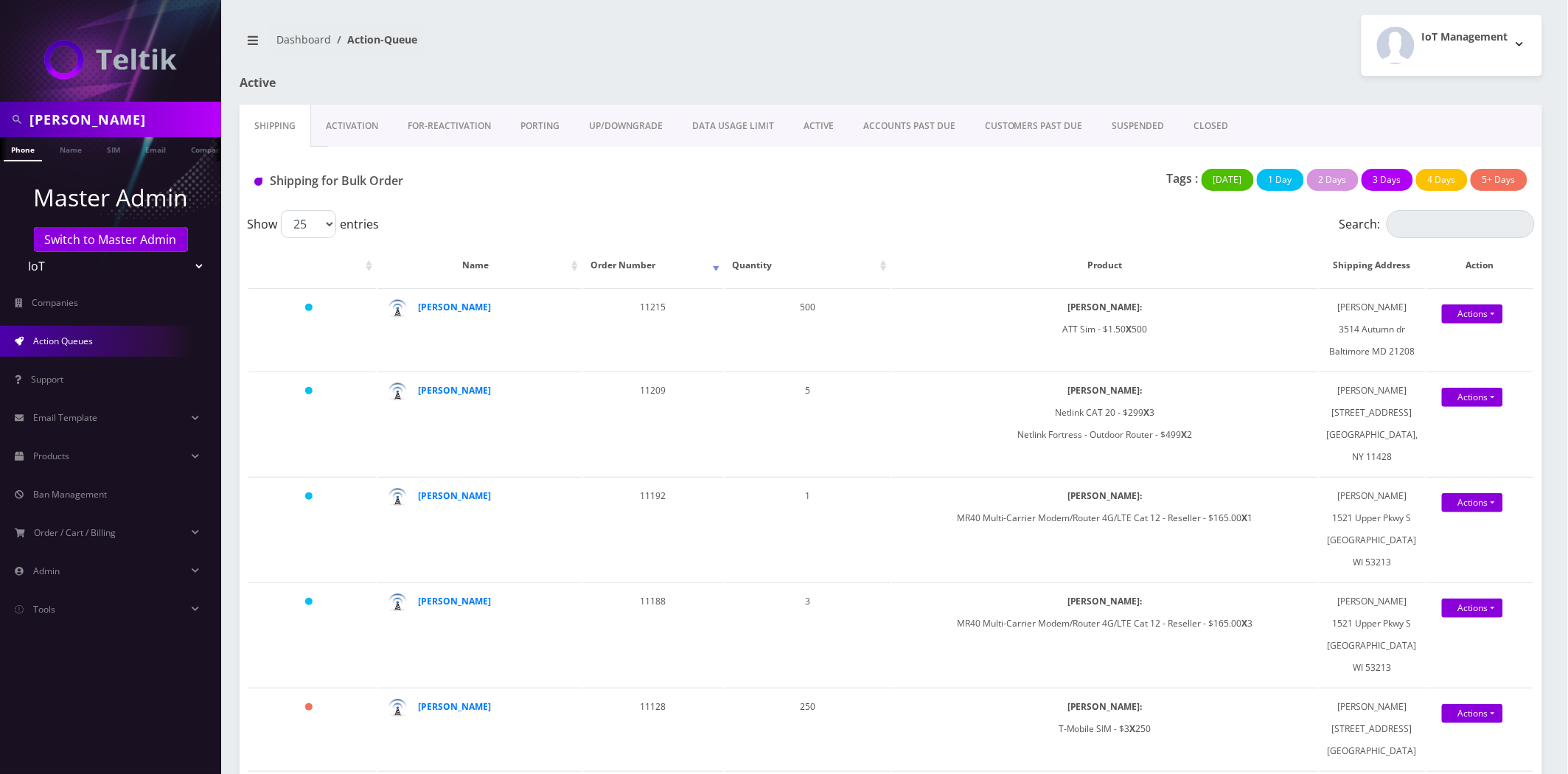
click at [1210, 125] on link "CLOSED" at bounding box center [1211, 126] width 64 height 43
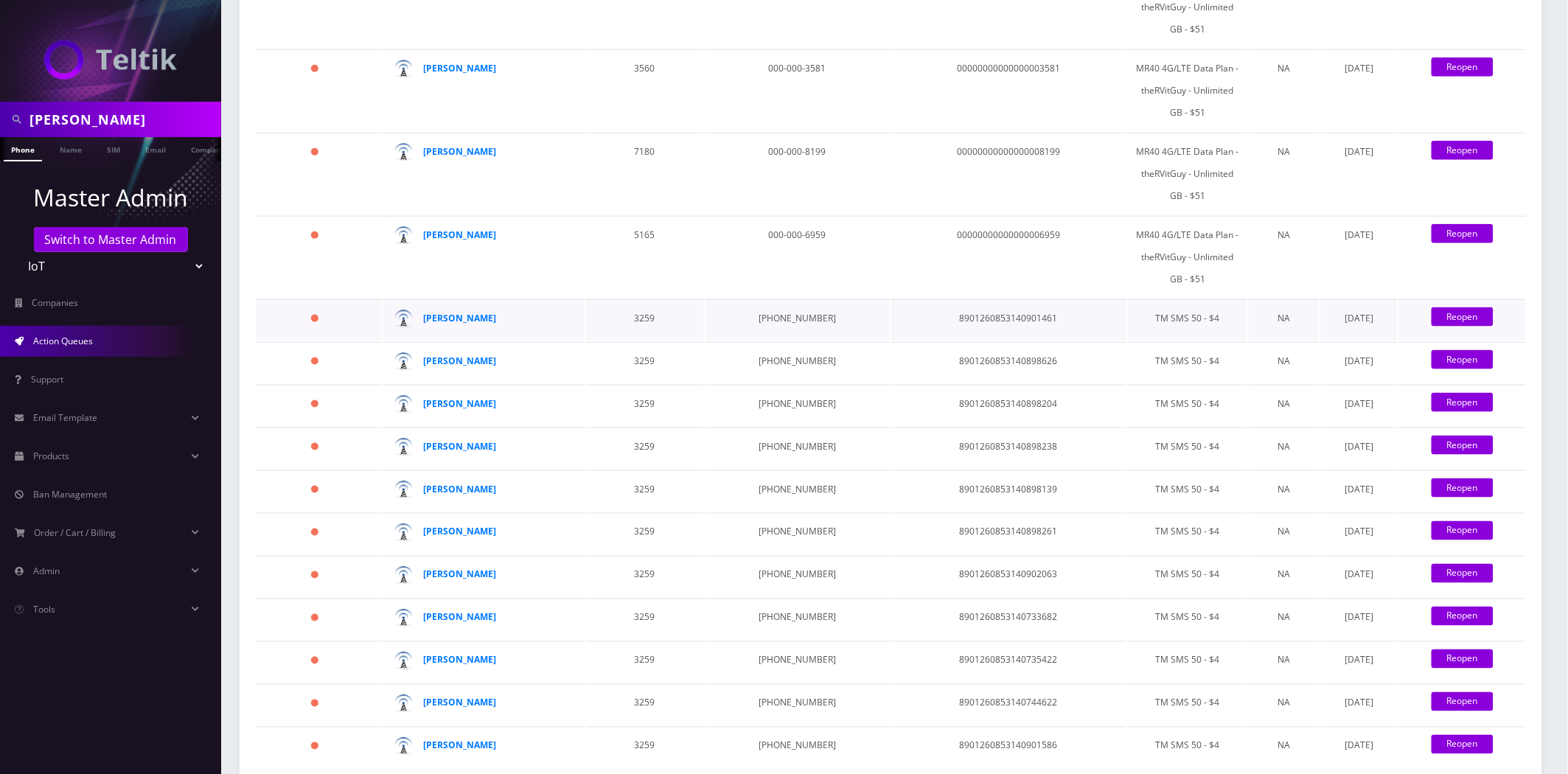
scroll to position [2507, 0]
click at [1328, 773] on link "2" at bounding box center [1323, 789] width 26 height 27
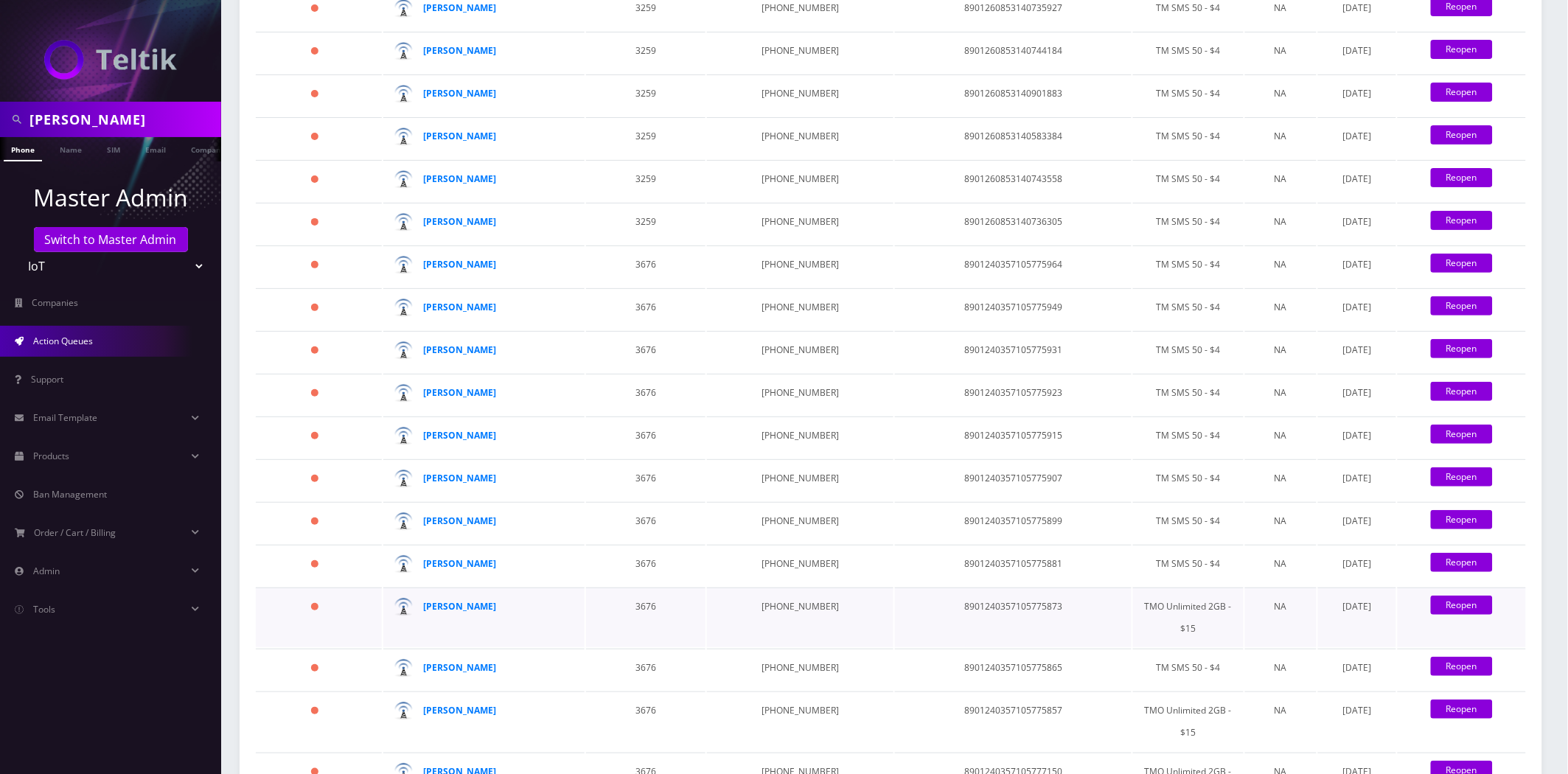
scroll to position [1897, 0]
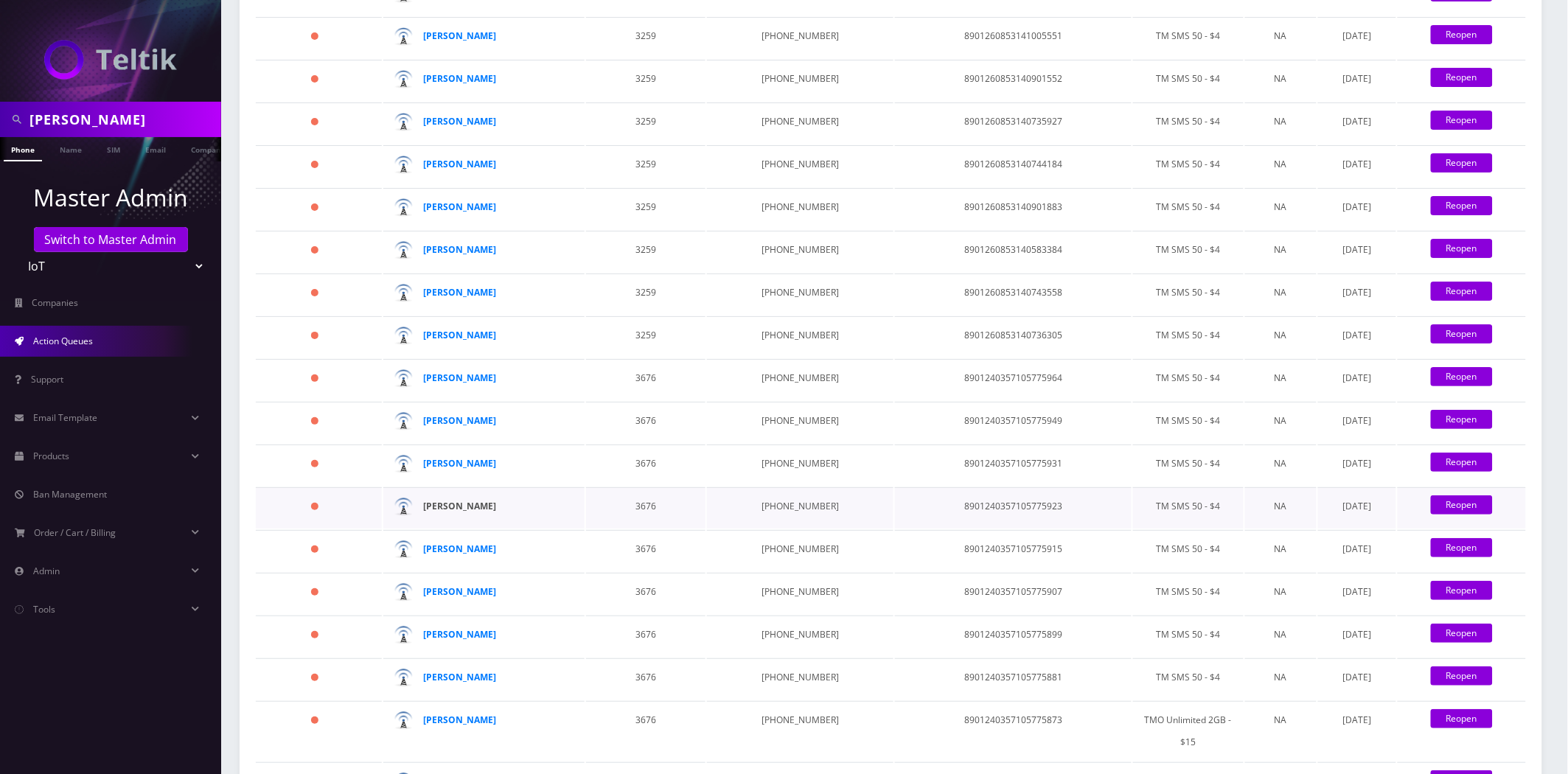
click at [450, 500] on strong "[PERSON_NAME]" at bounding box center [460, 506] width 73 height 13
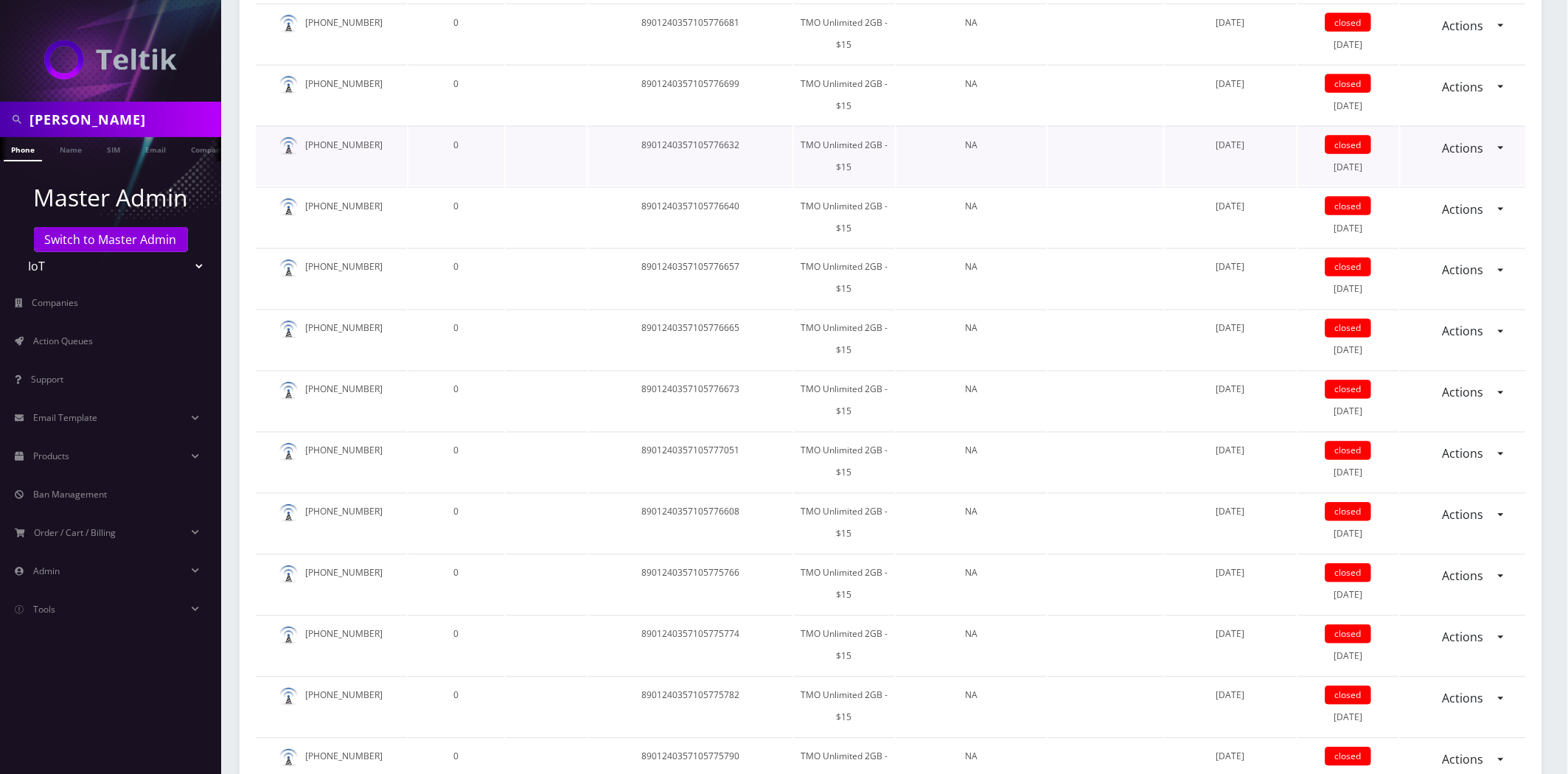
scroll to position [180, 0]
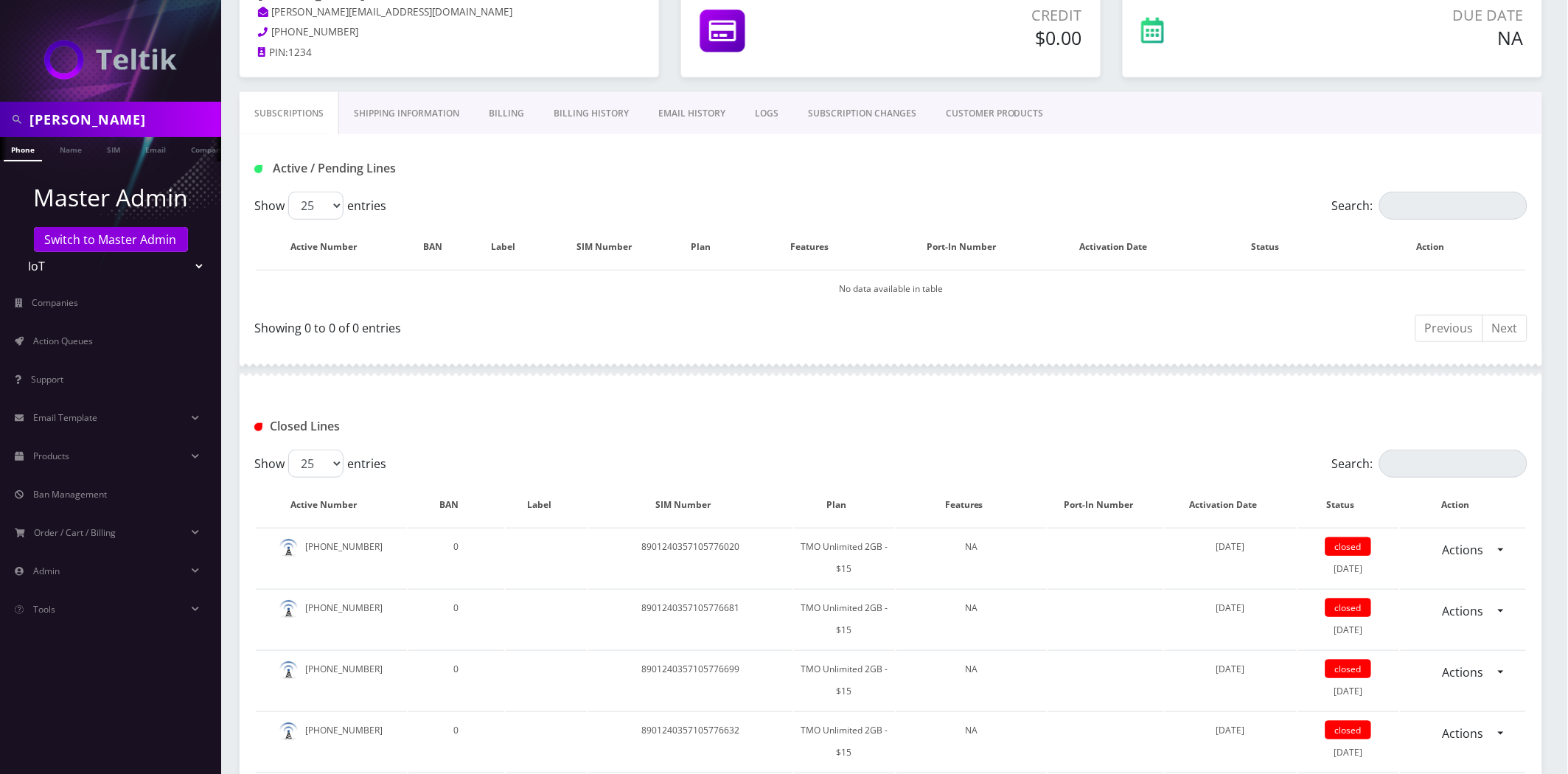
click at [591, 107] on link "Billing History" at bounding box center [592, 113] width 105 height 43
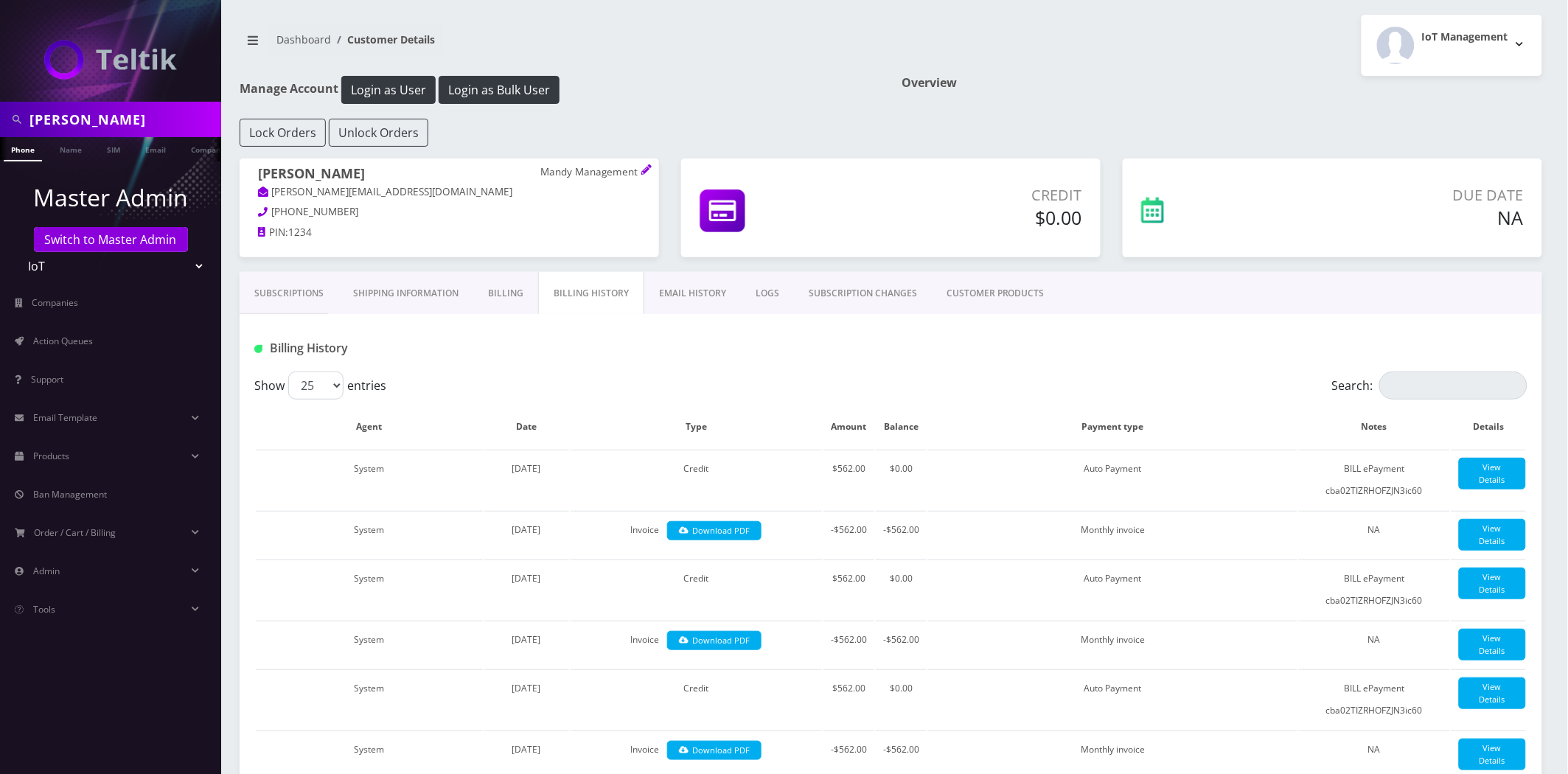
click at [300, 289] on link "Subscriptions" at bounding box center [289, 293] width 99 height 43
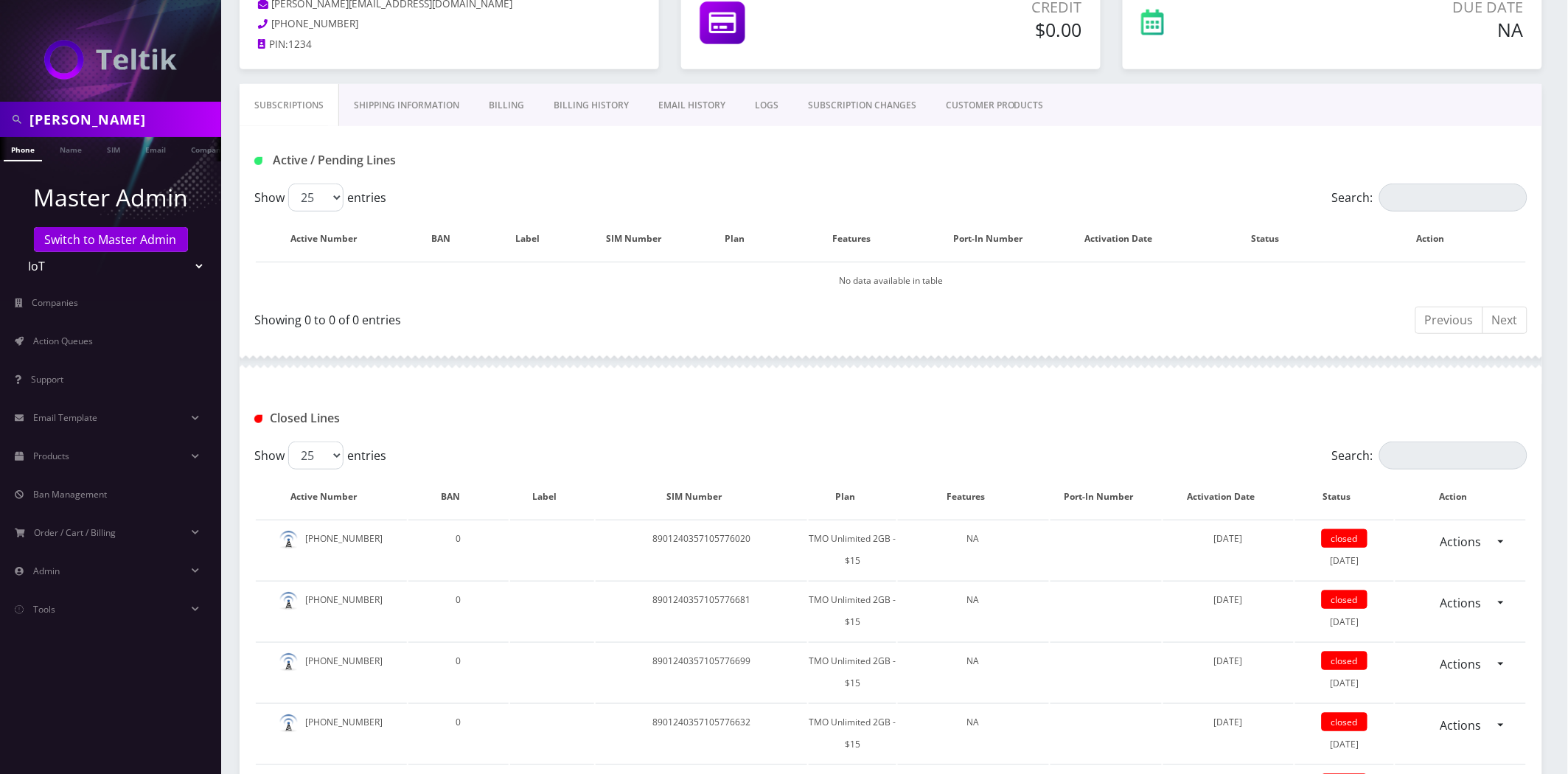
scroll to position [164, 0]
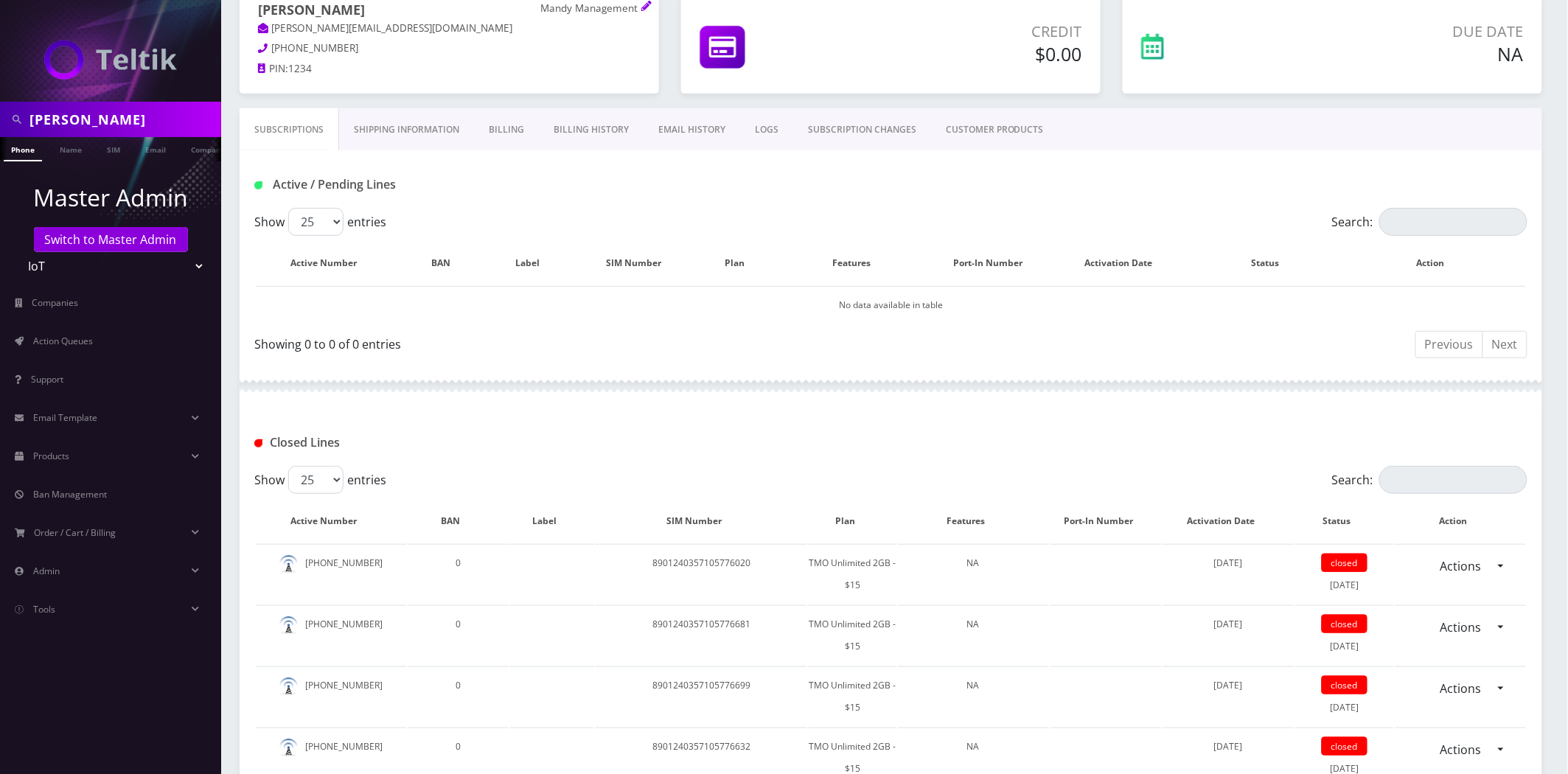
click at [702, 128] on link "EMAIL HISTORY" at bounding box center [692, 129] width 97 height 43
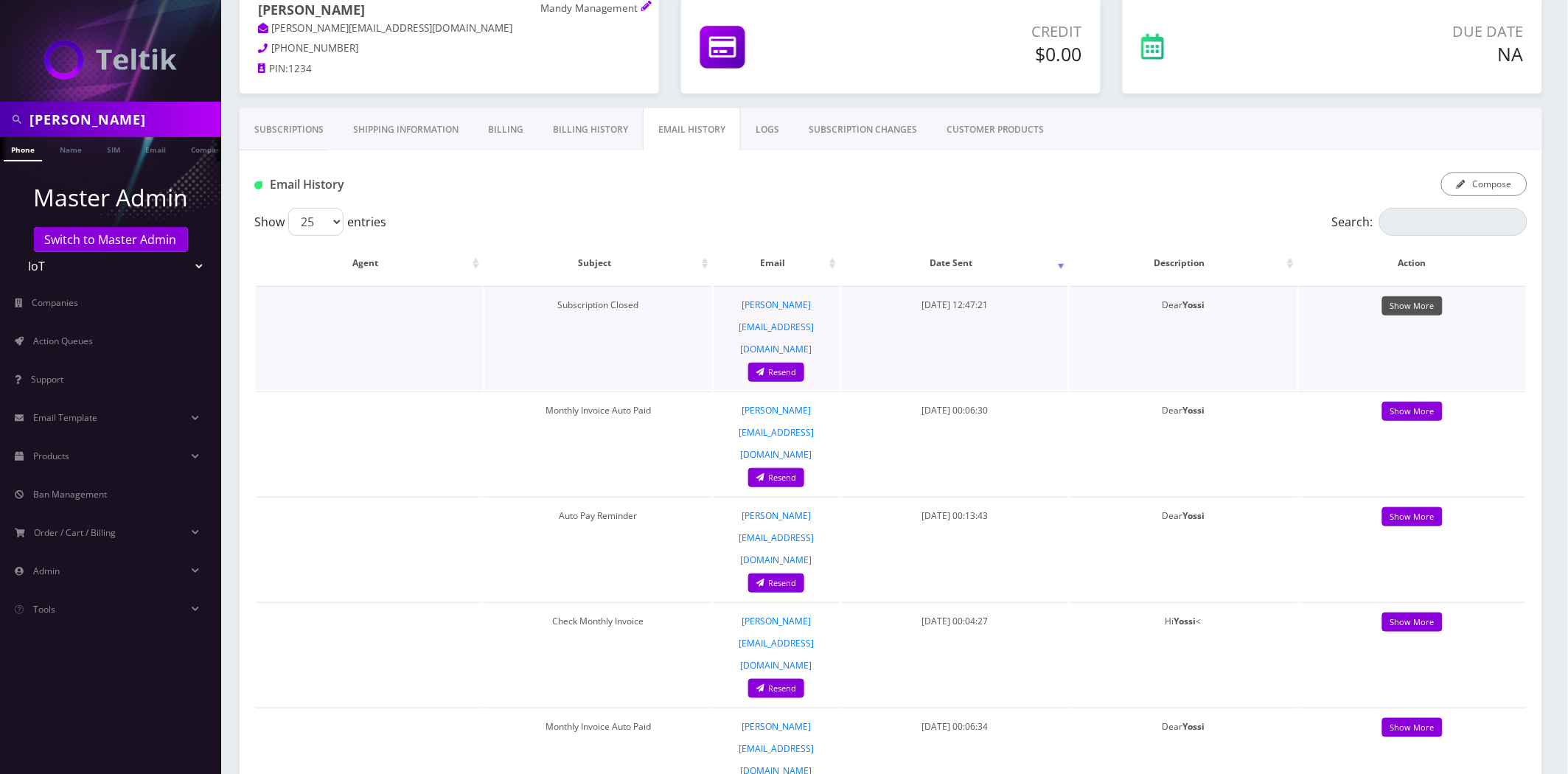
click at [1416, 303] on link "Show More" at bounding box center [1412, 306] width 61 height 20
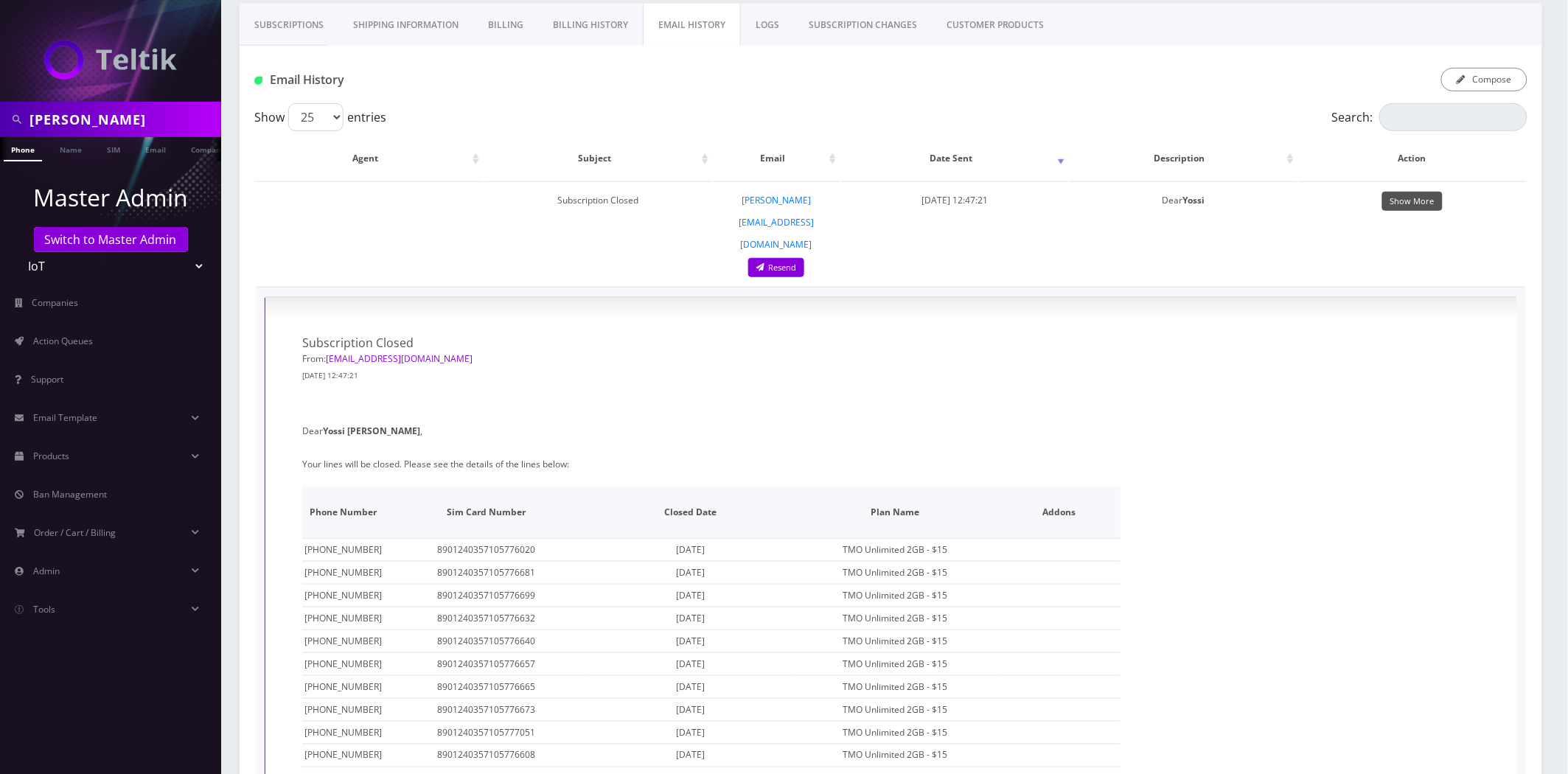
scroll to position [164, 0]
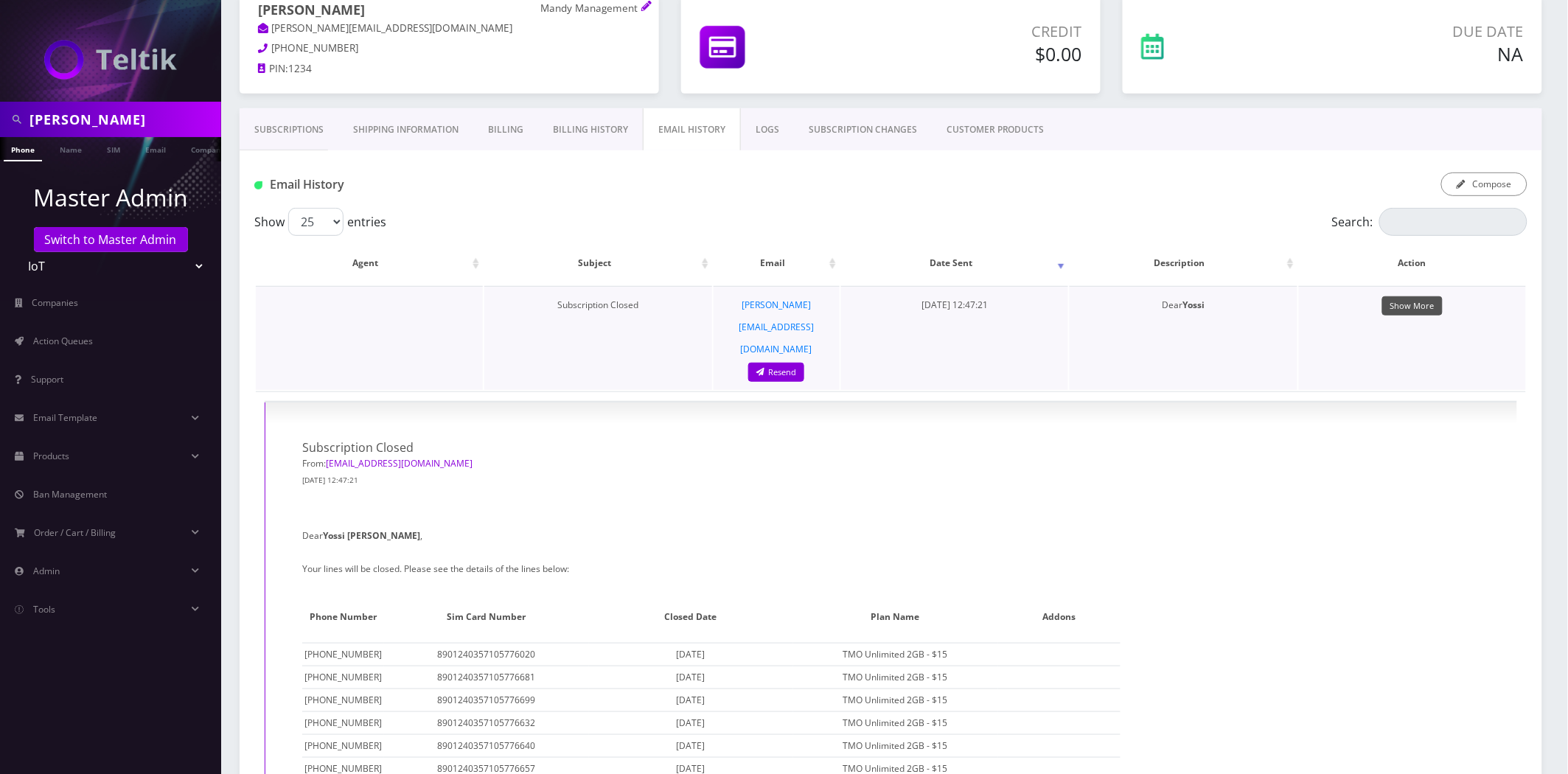
click at [1421, 301] on link "Show More" at bounding box center [1412, 306] width 61 height 20
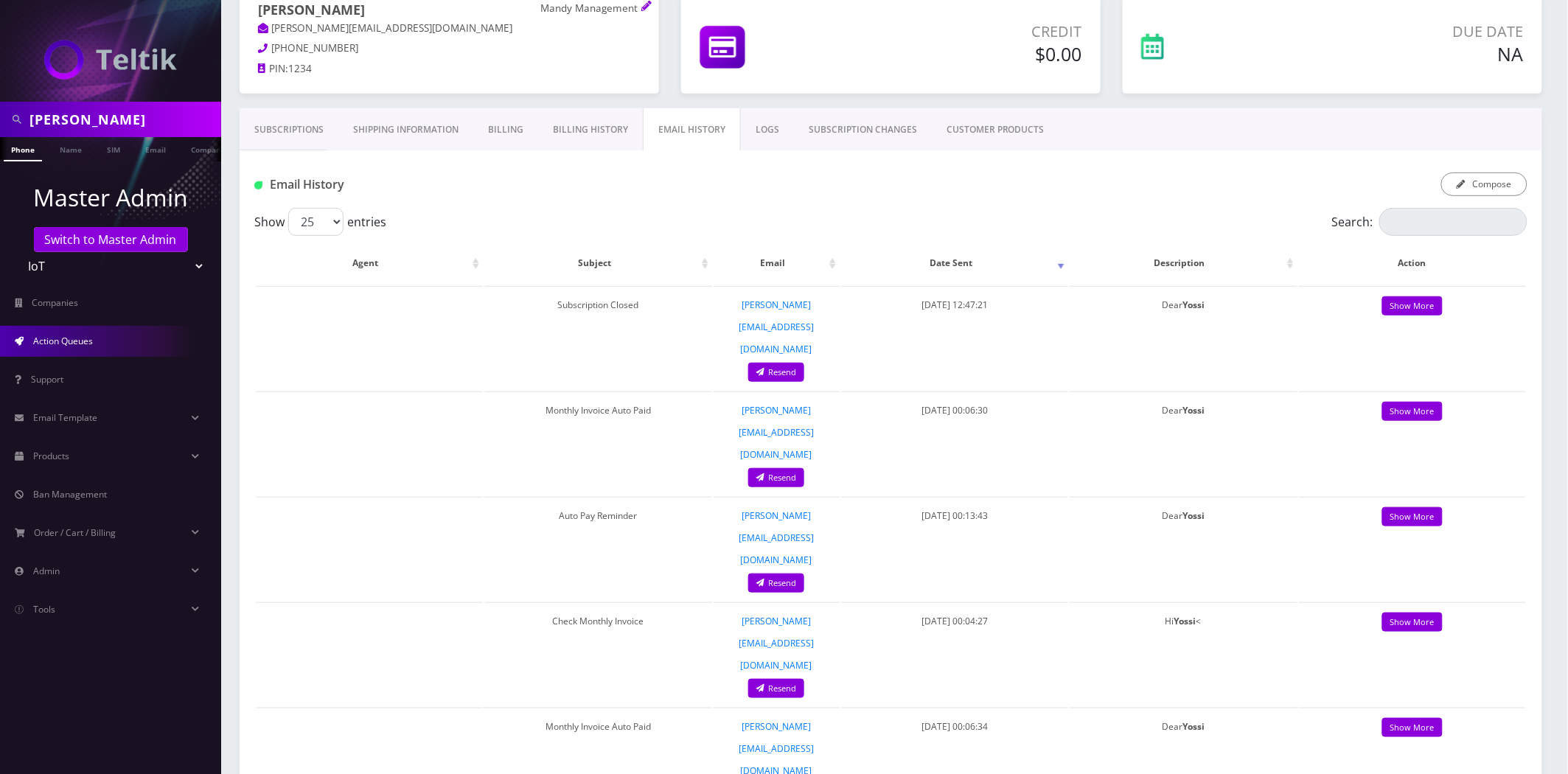
click at [82, 341] on span "Action Queues" at bounding box center [63, 341] width 60 height 13
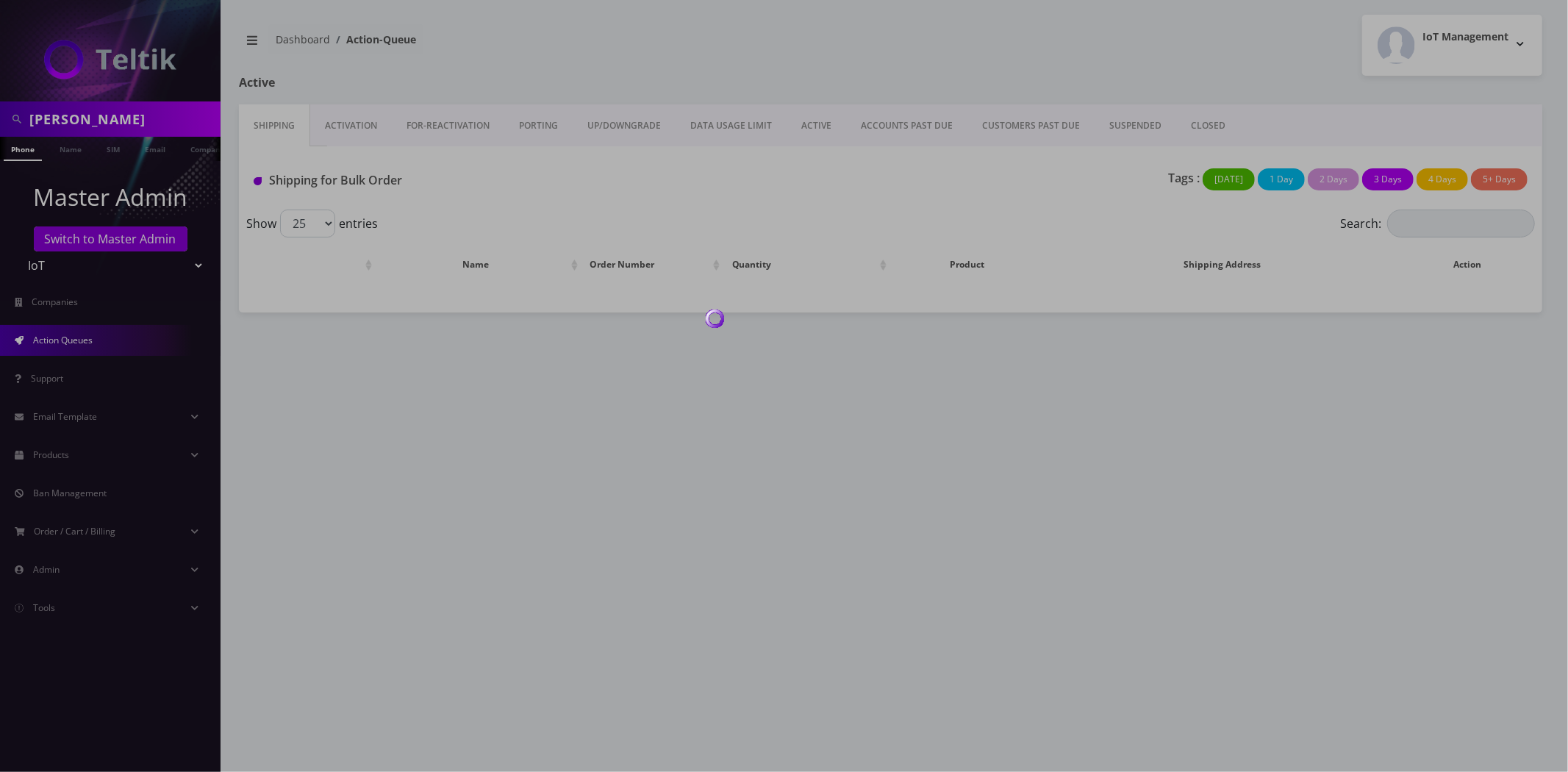
click at [1218, 125] on div at bounding box center [784, 386] width 1568 height 772
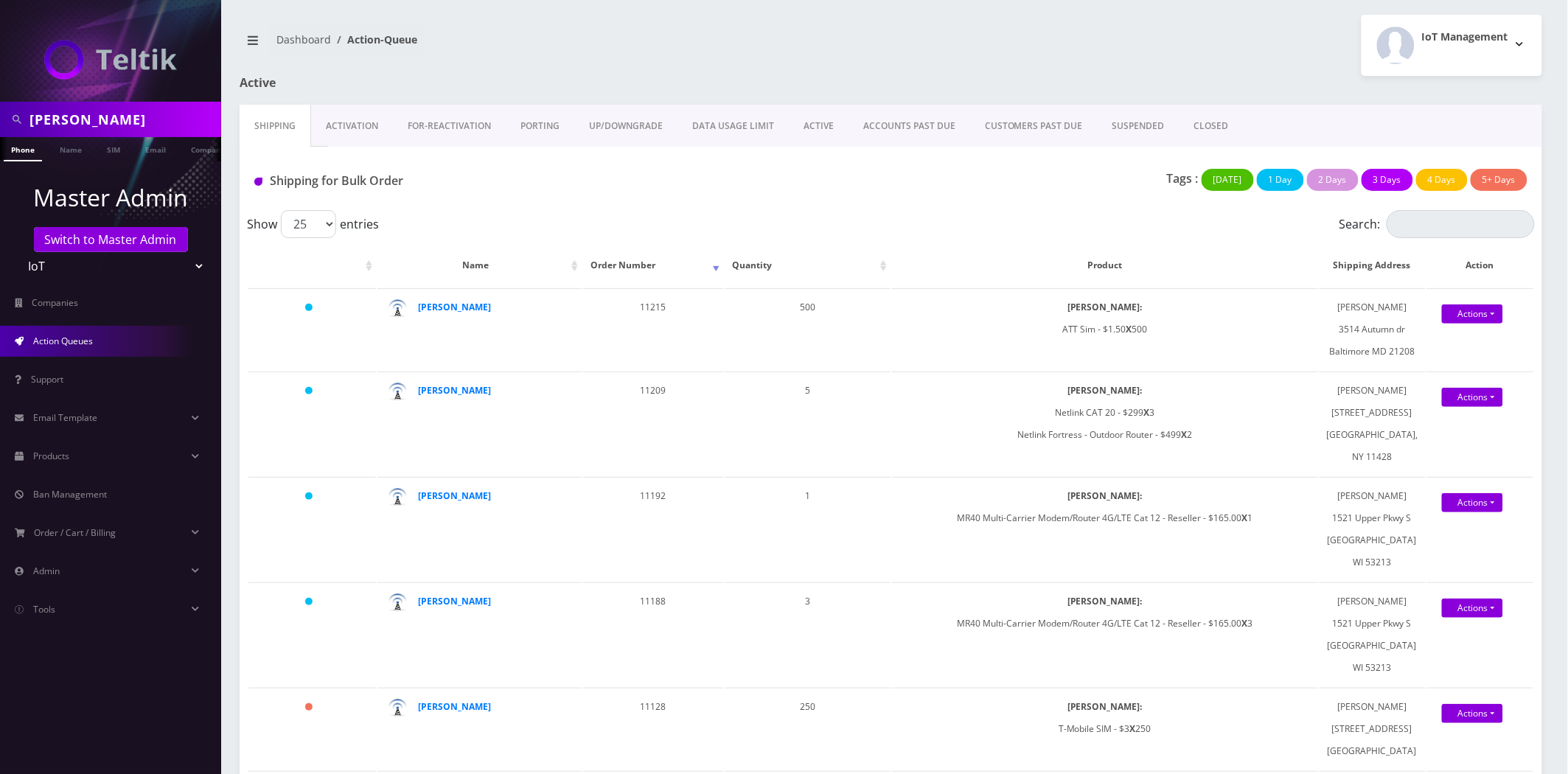
click at [1217, 125] on link "CLOSED" at bounding box center [1211, 126] width 64 height 43
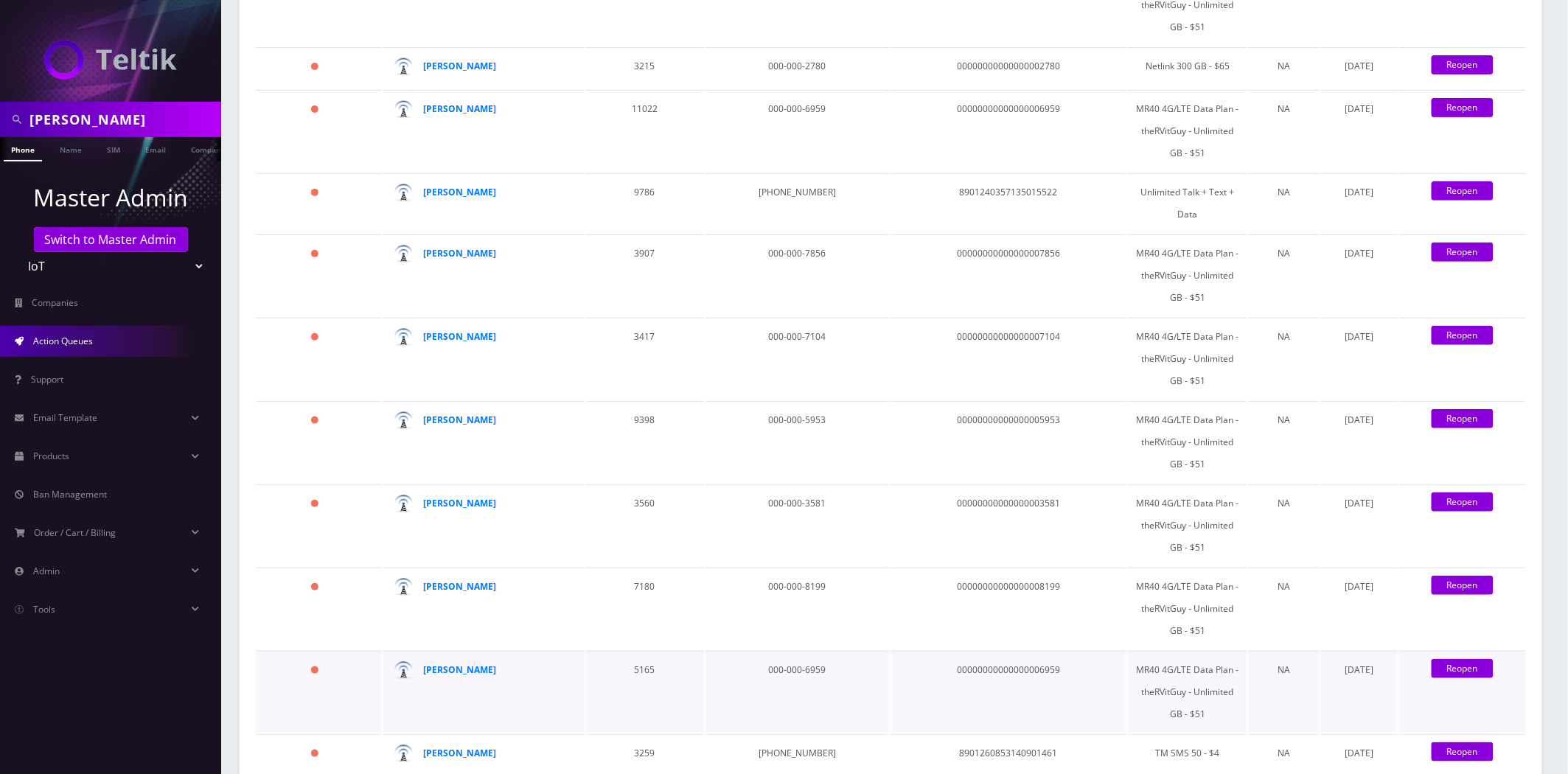
scroll to position [2507, 0]
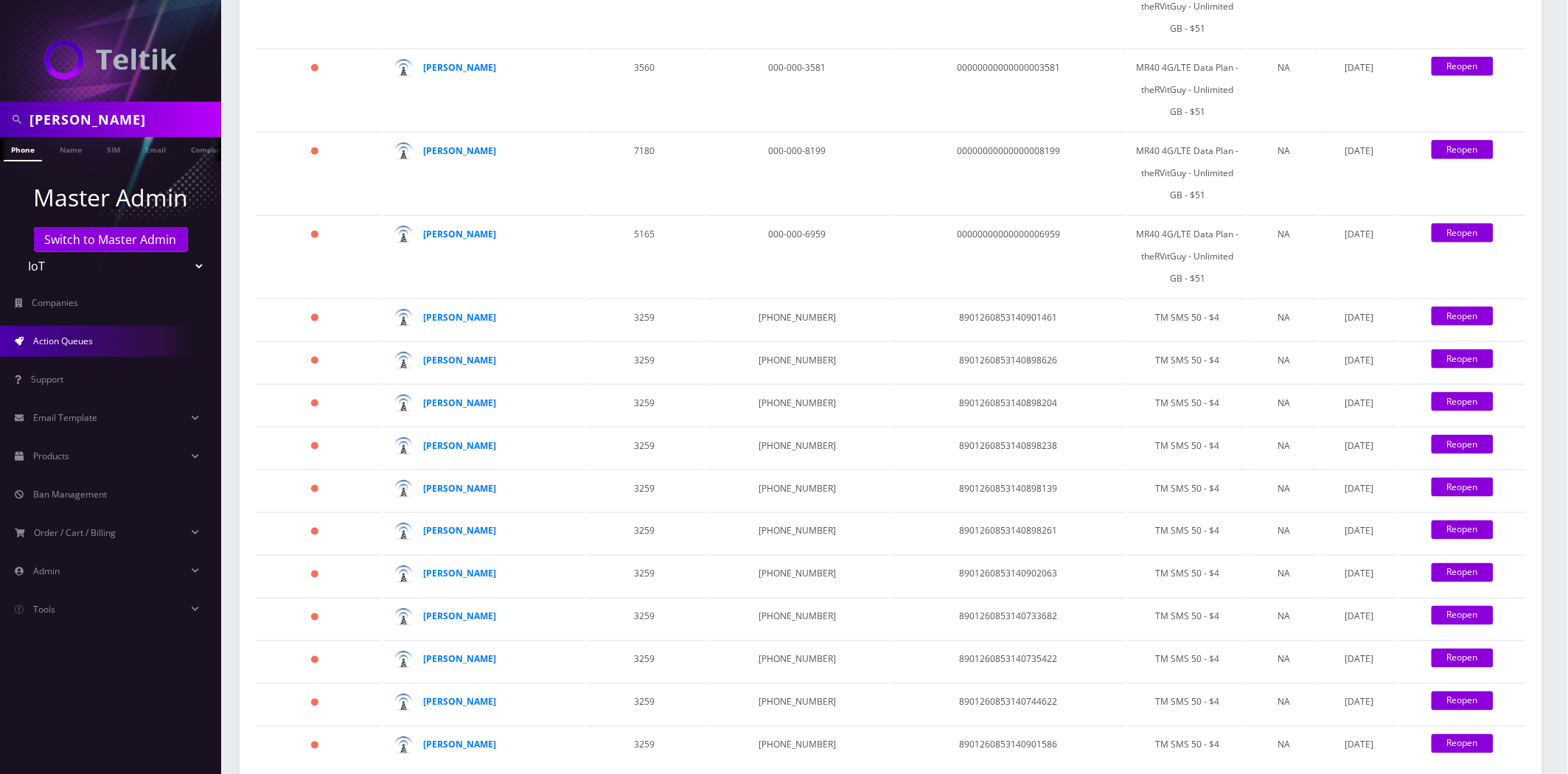
click at [1327, 773] on link "2" at bounding box center [1323, 789] width 26 height 27
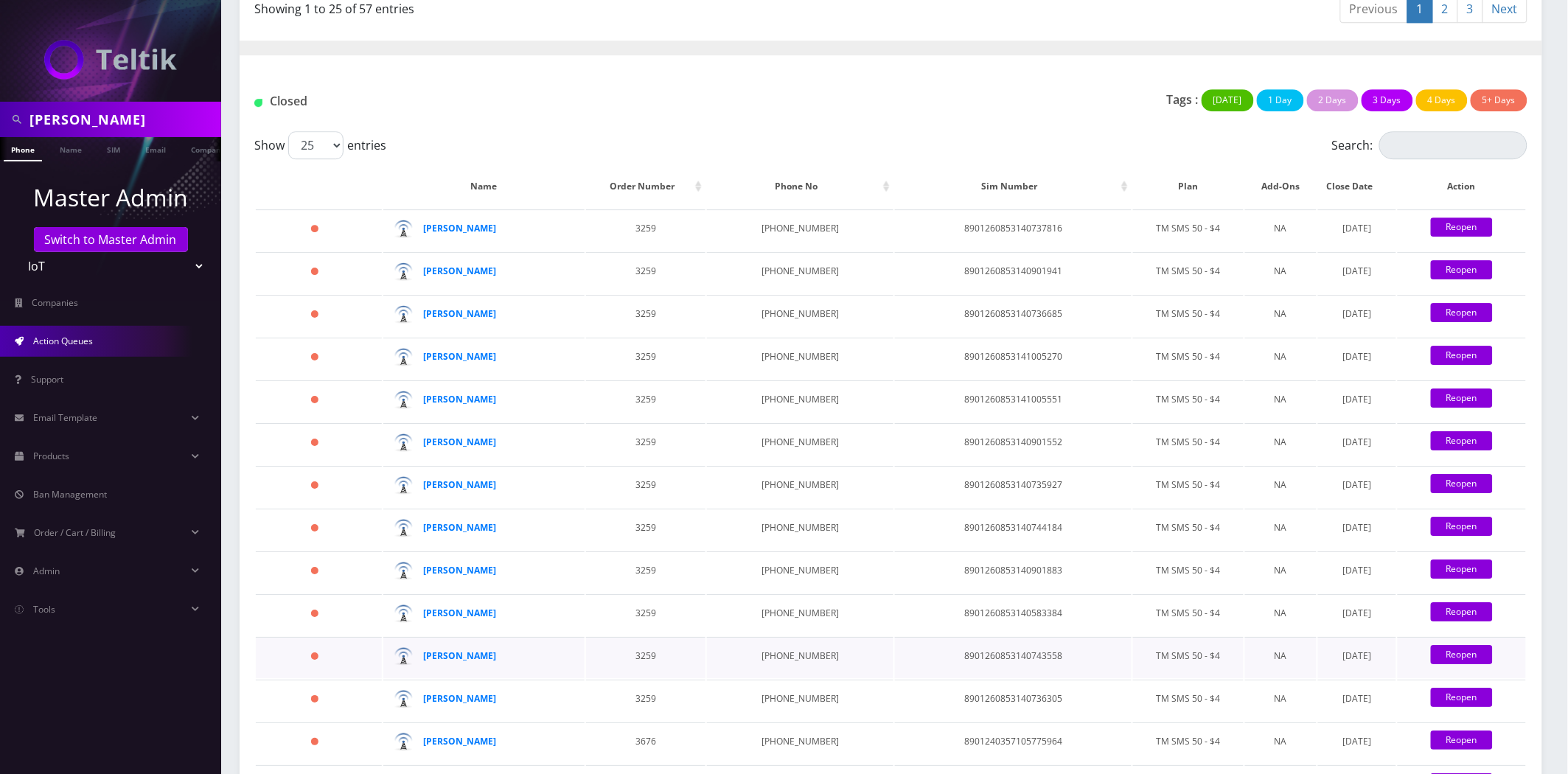
scroll to position [2060, 0]
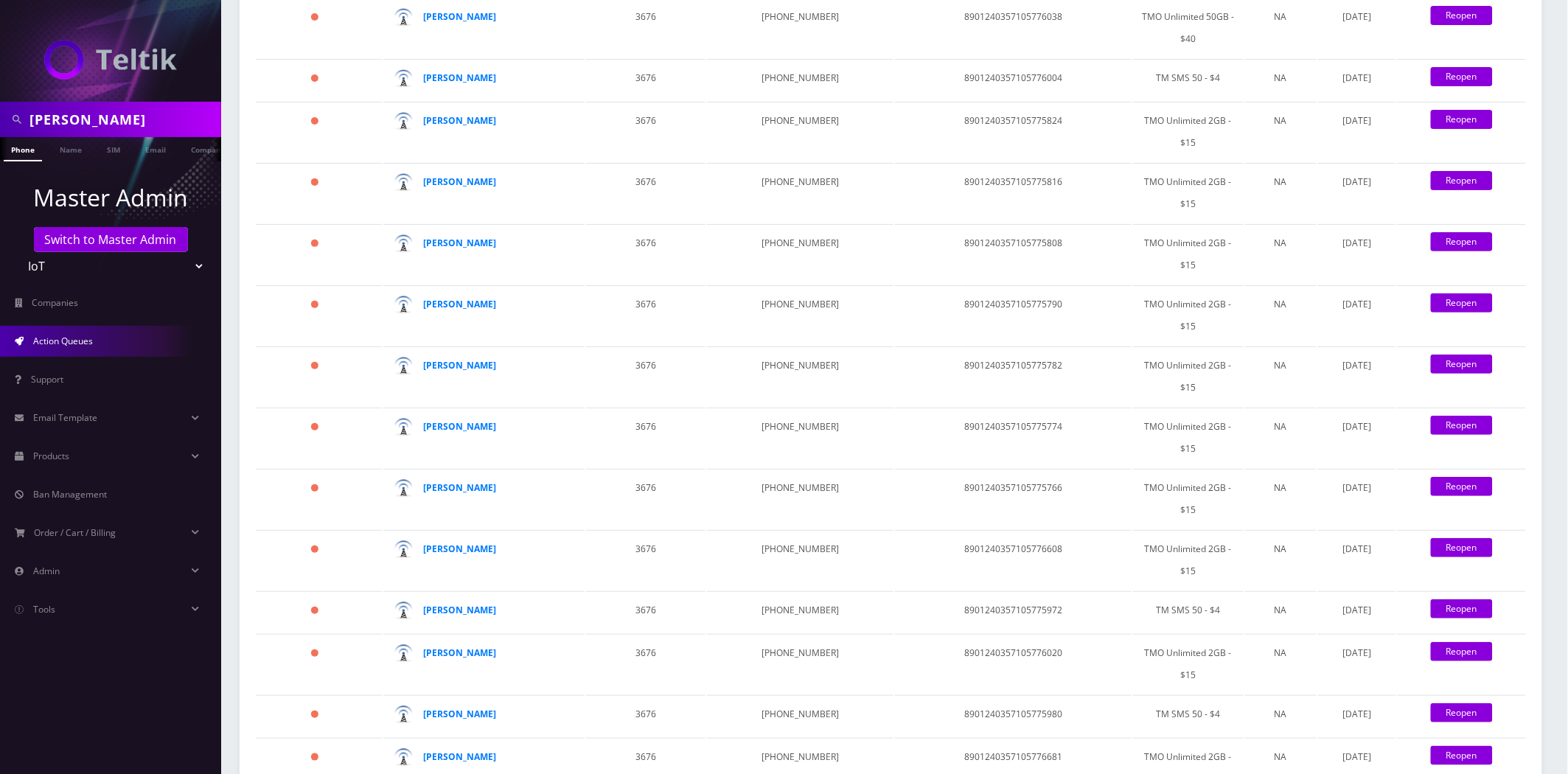
scroll to position [2079, 0]
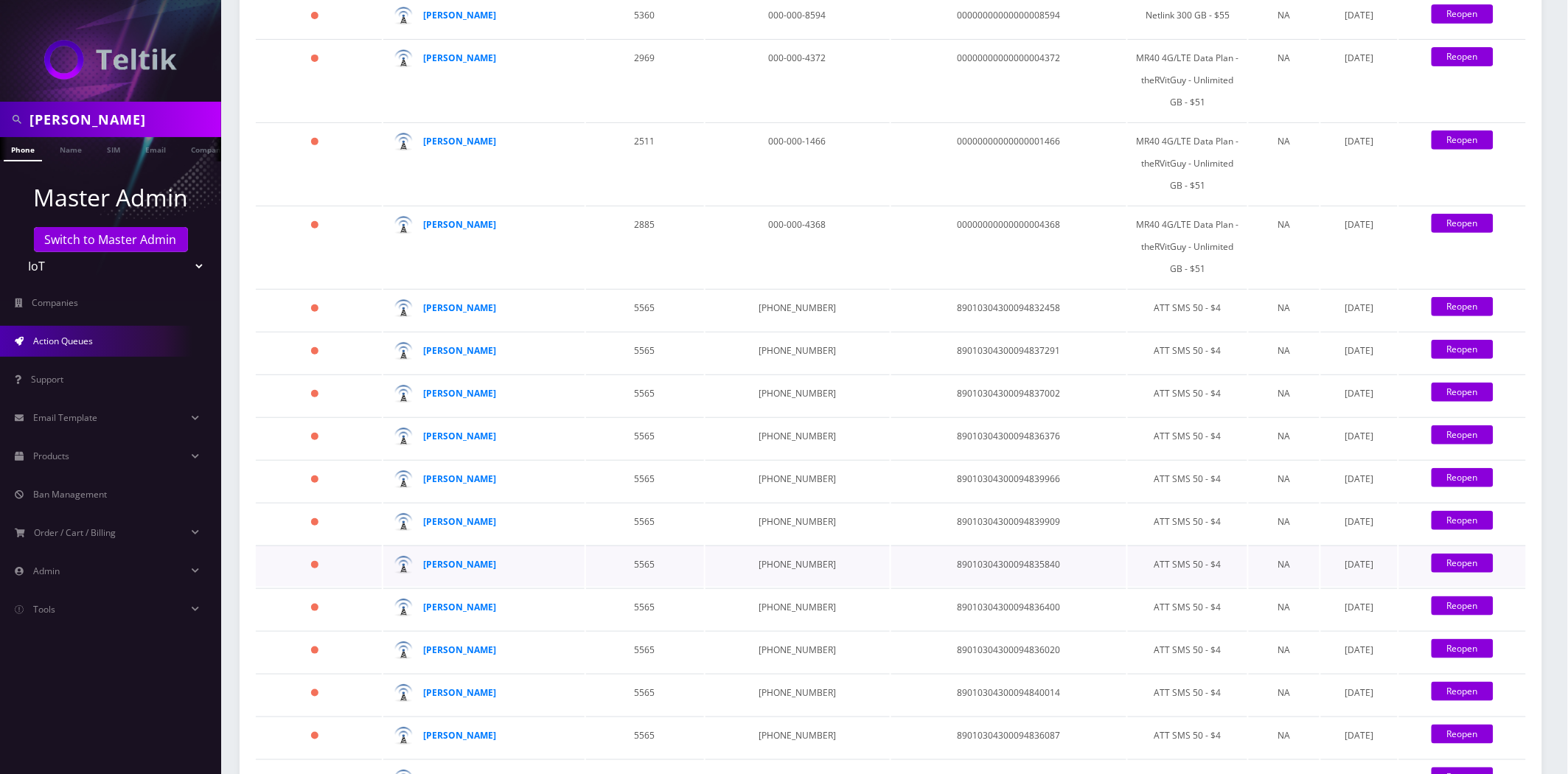
scroll to position [2322, 0]
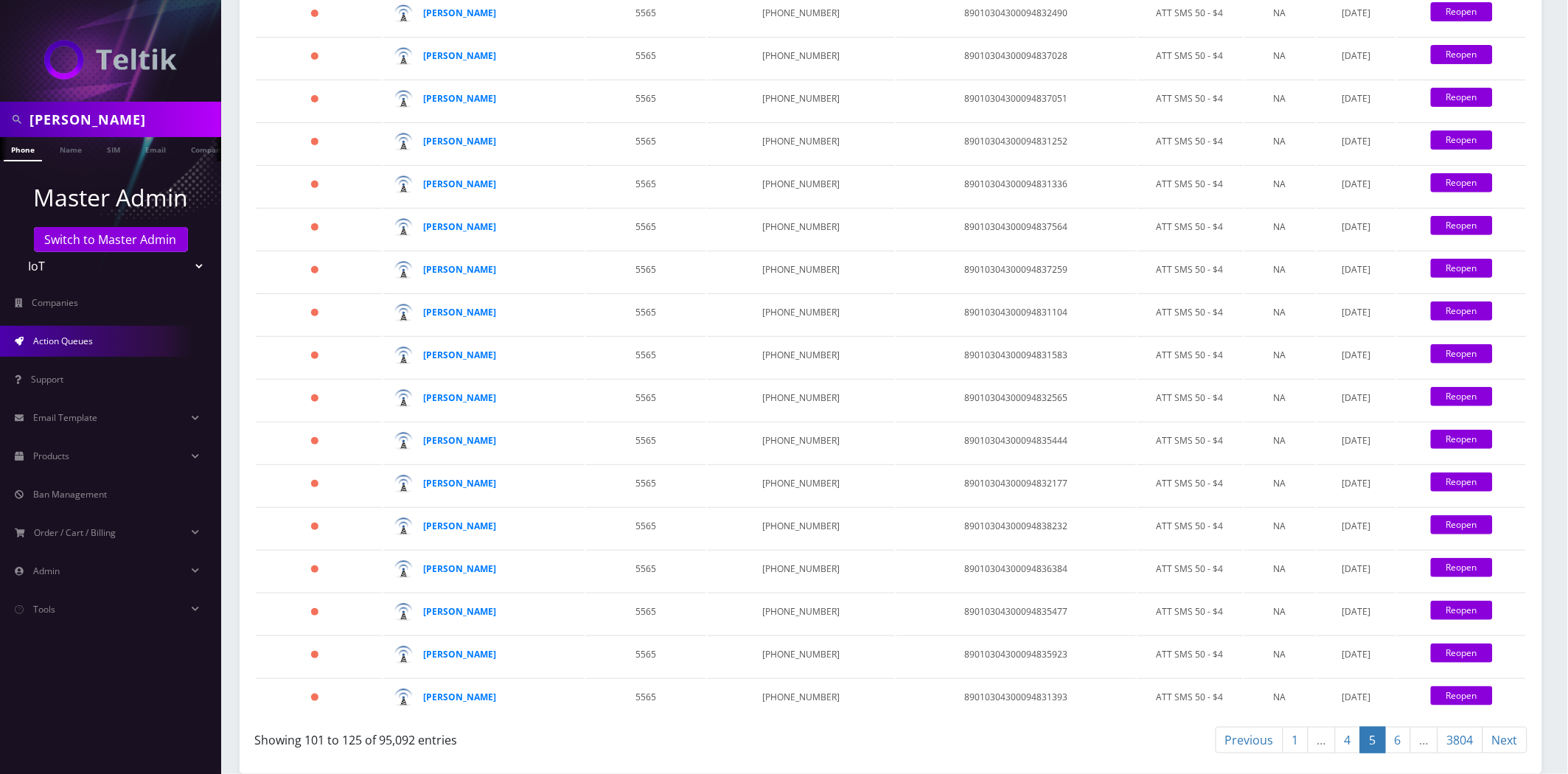
scroll to position [2060, 0]
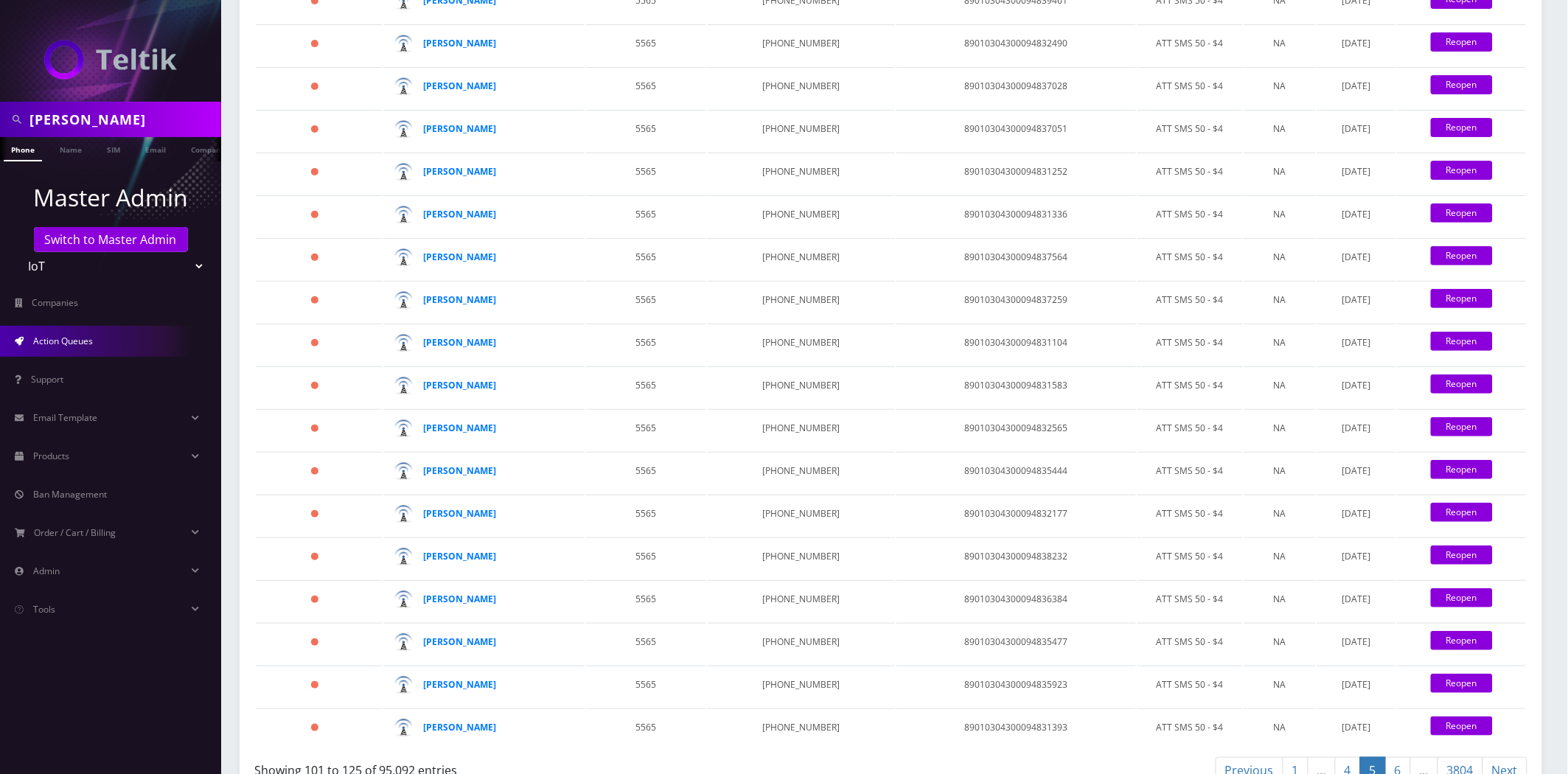
click at [1403, 757] on link "6" at bounding box center [1398, 771] width 26 height 27
click at [1403, 757] on link "7" at bounding box center [1398, 771] width 26 height 27
click at [1403, 757] on link "8" at bounding box center [1398, 771] width 26 height 27
click at [1403, 757] on link "9" at bounding box center [1398, 771] width 26 height 27
click at [1403, 757] on link "10" at bounding box center [1395, 771] width 32 height 27
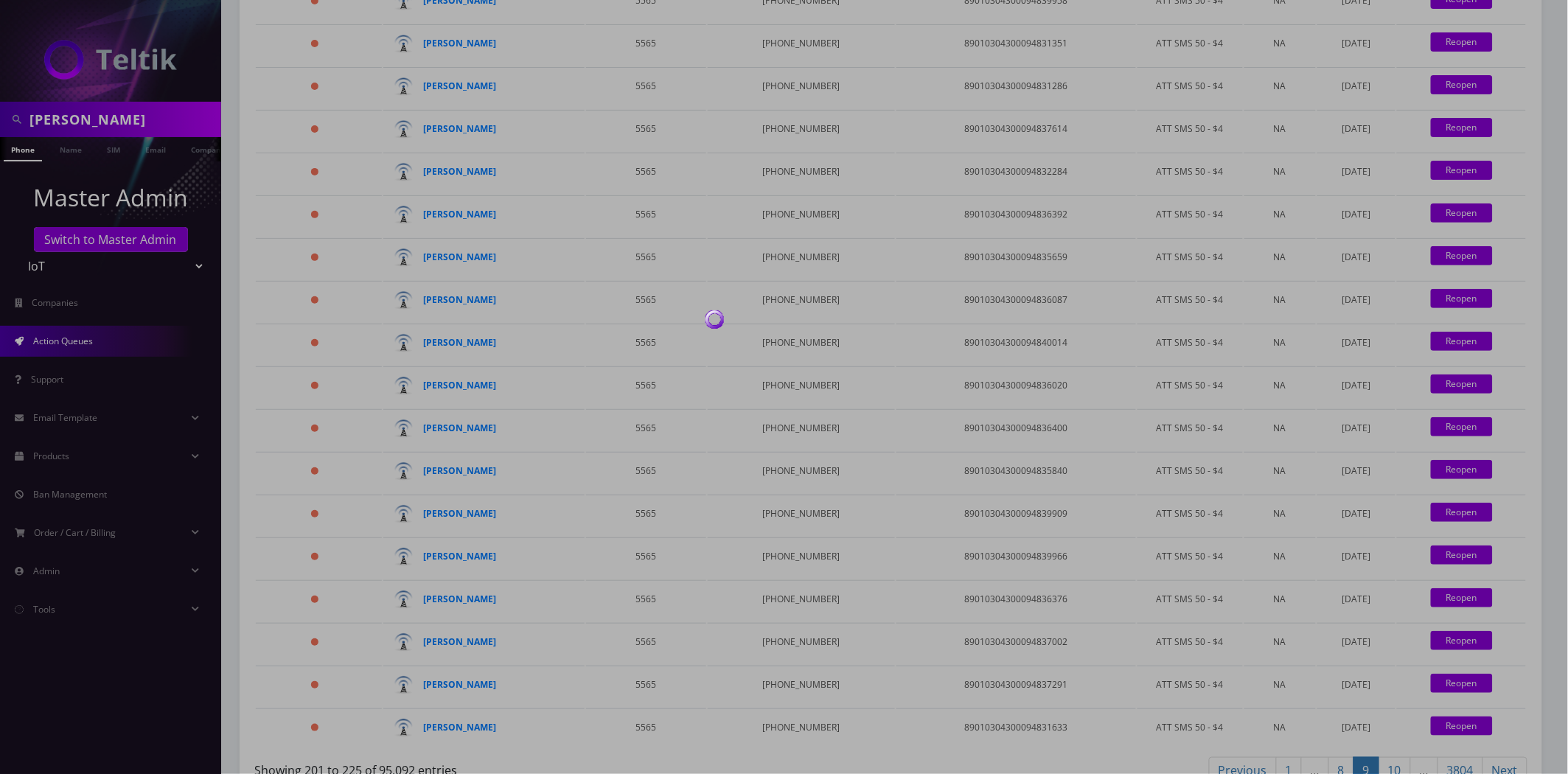
scroll to position [2119, 0]
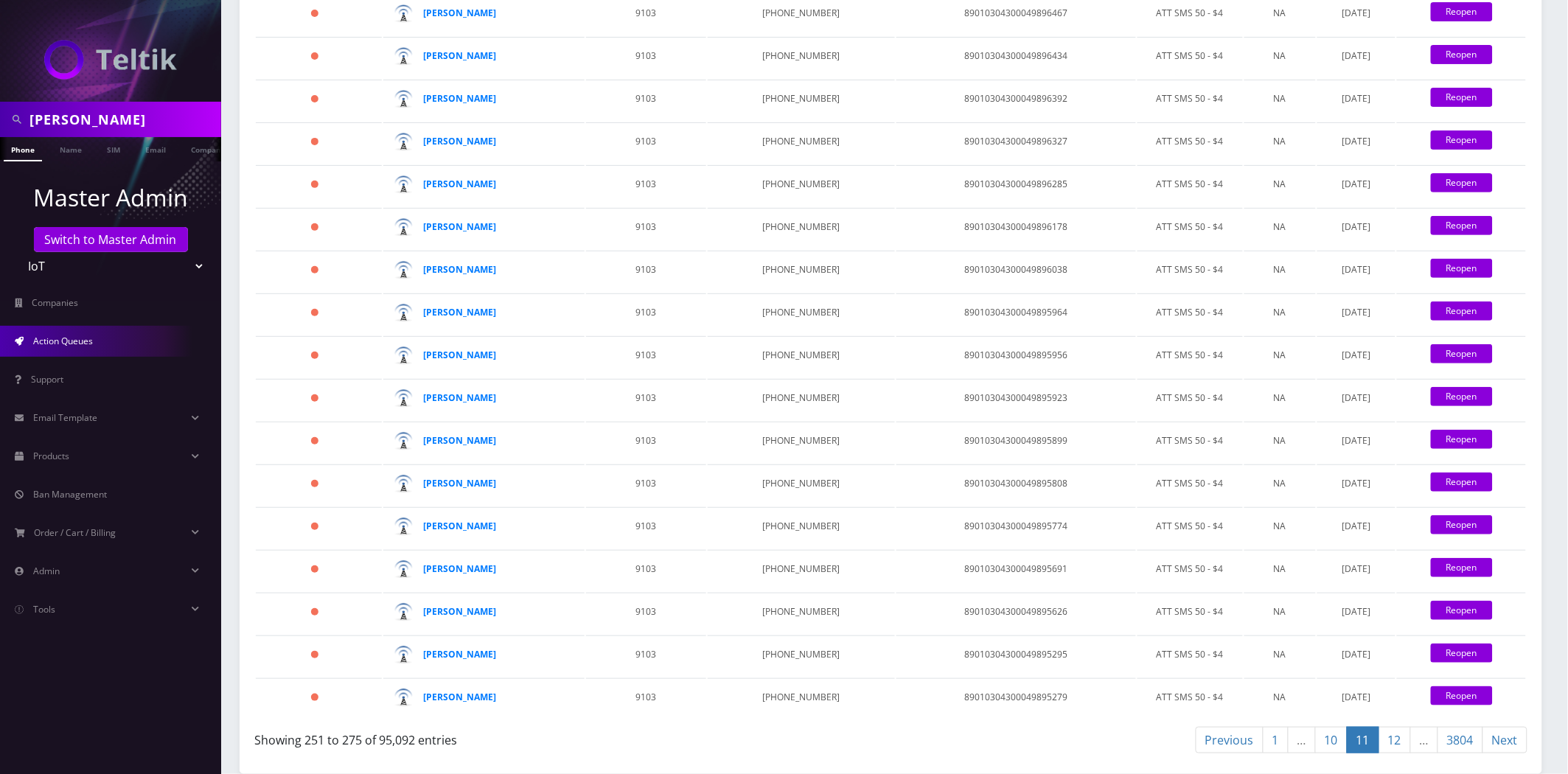
scroll to position [2060, 0]
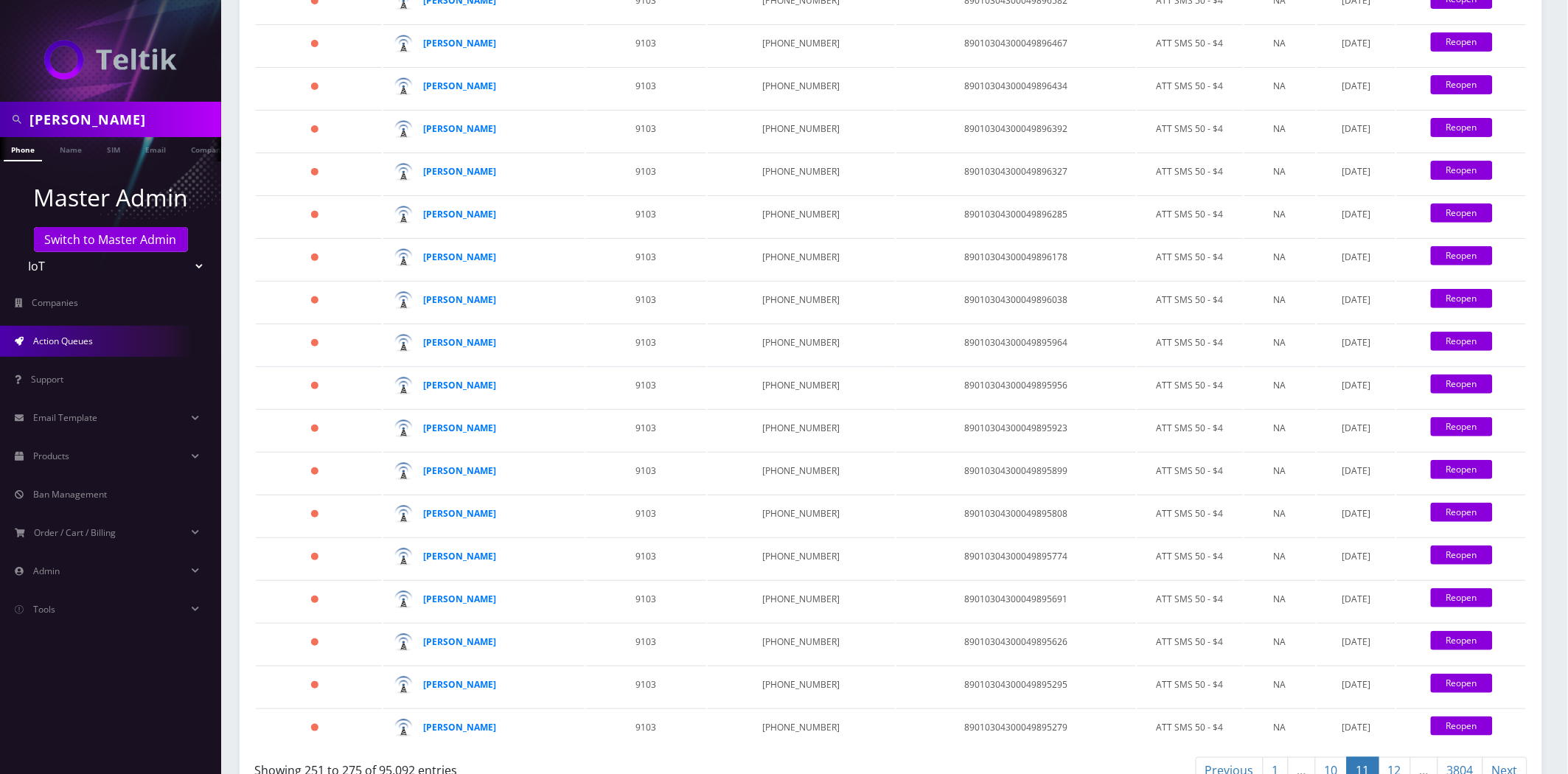
click at [1357, 757] on link "11" at bounding box center [1363, 771] width 32 height 27
click at [1340, 757] on link "10" at bounding box center [1331, 771] width 32 height 27
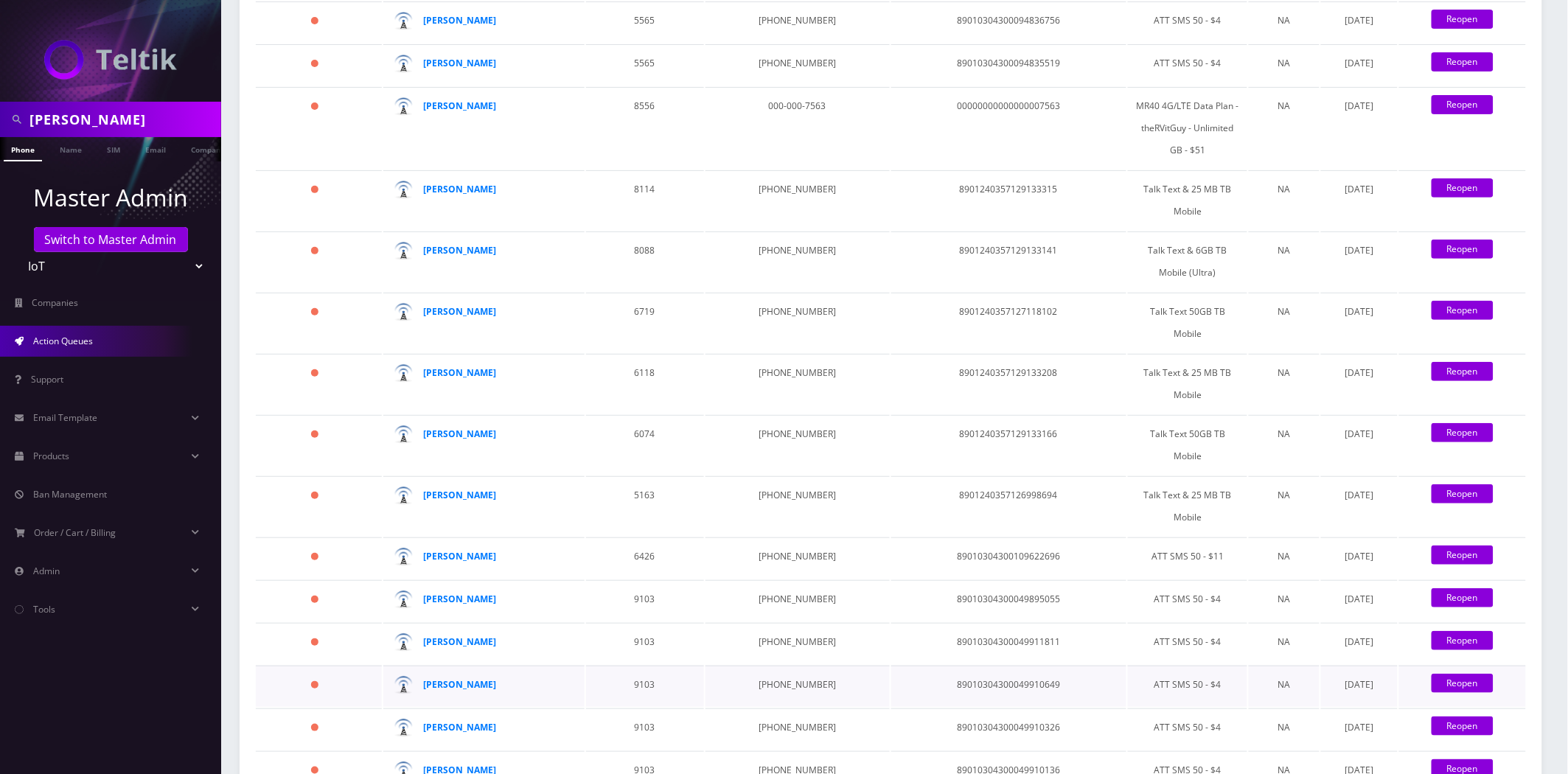
scroll to position [2119, 0]
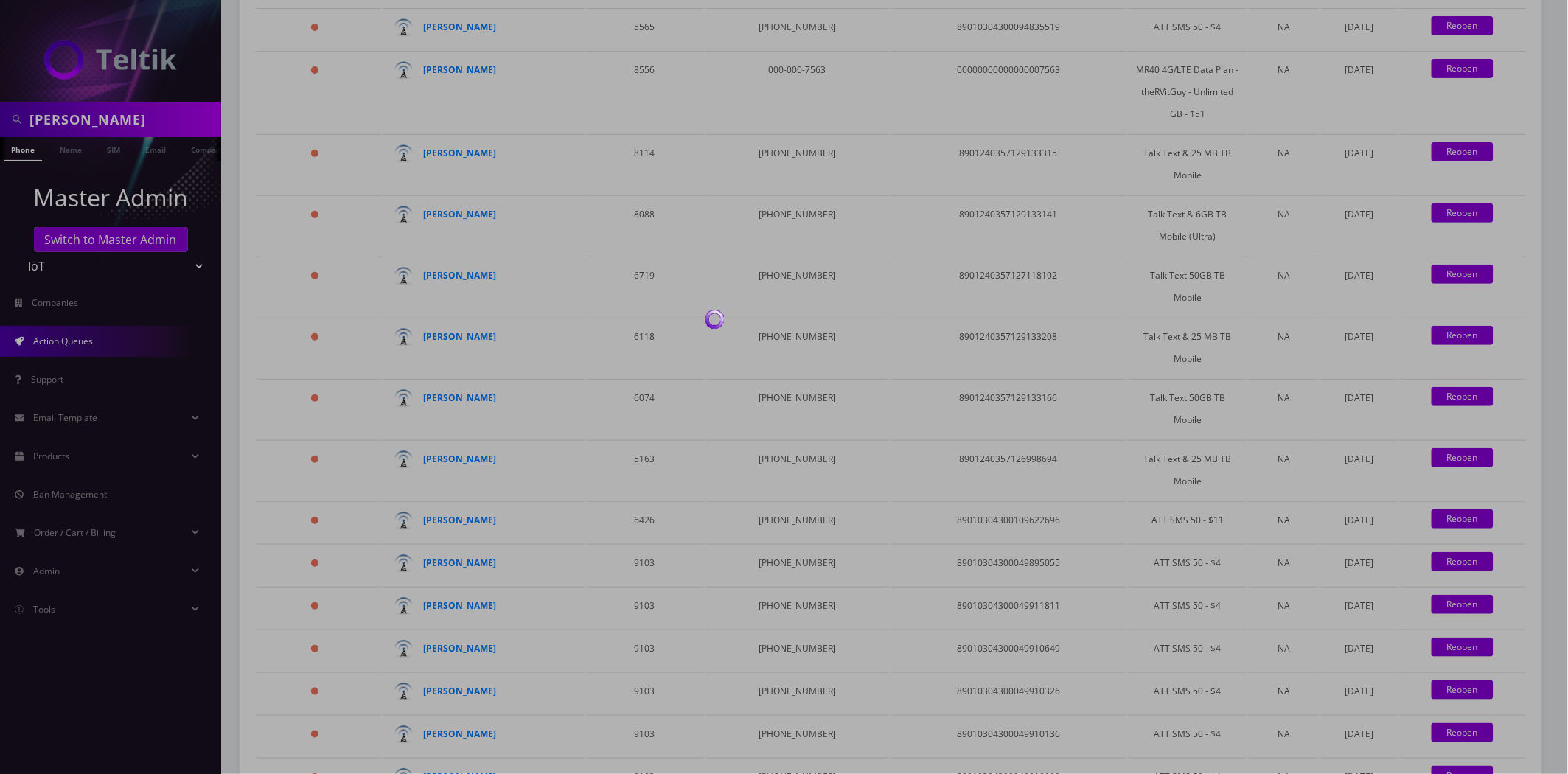
scroll to position [2060, 0]
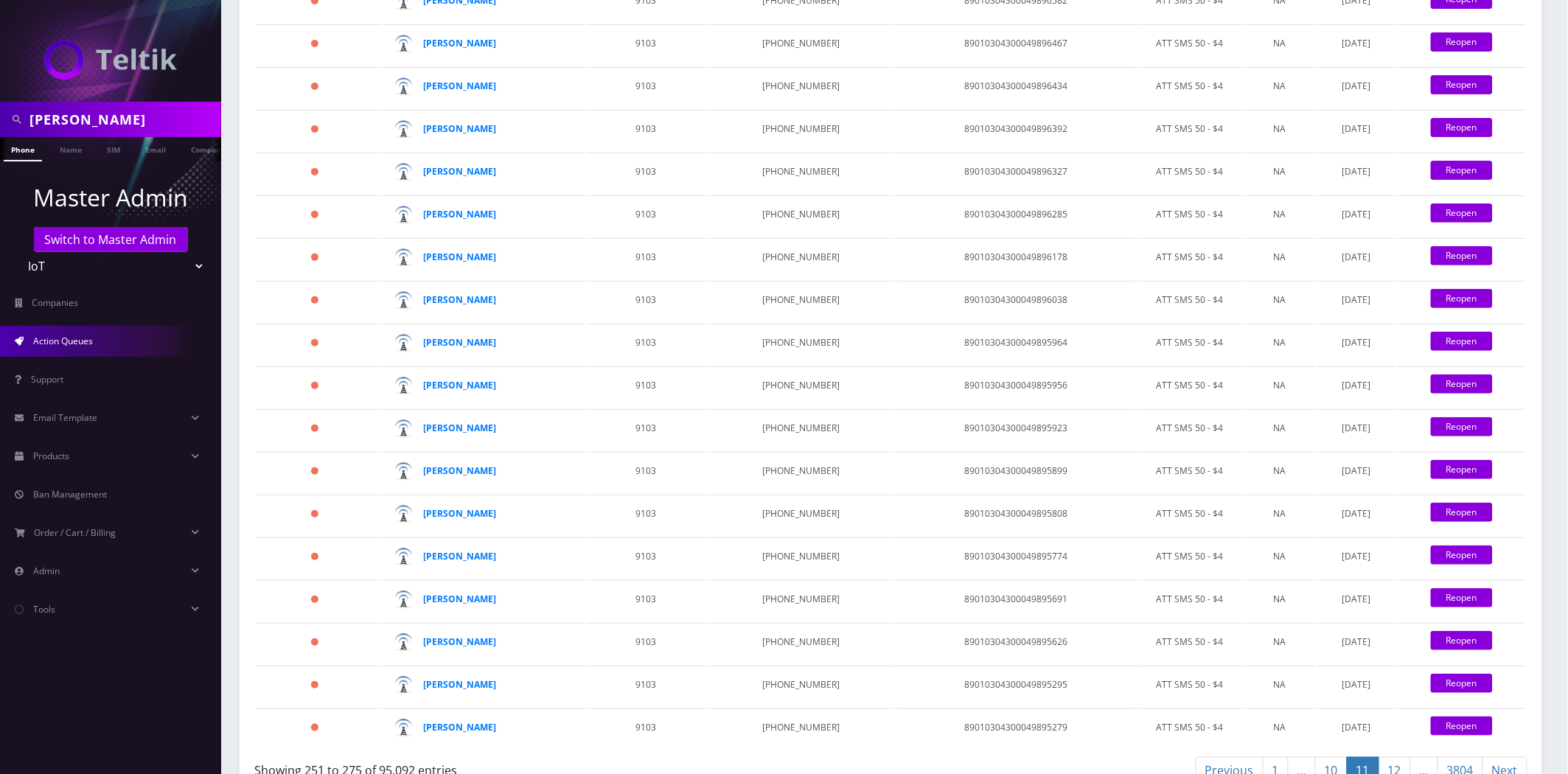
click at [1404, 757] on link "12" at bounding box center [1395, 771] width 32 height 27
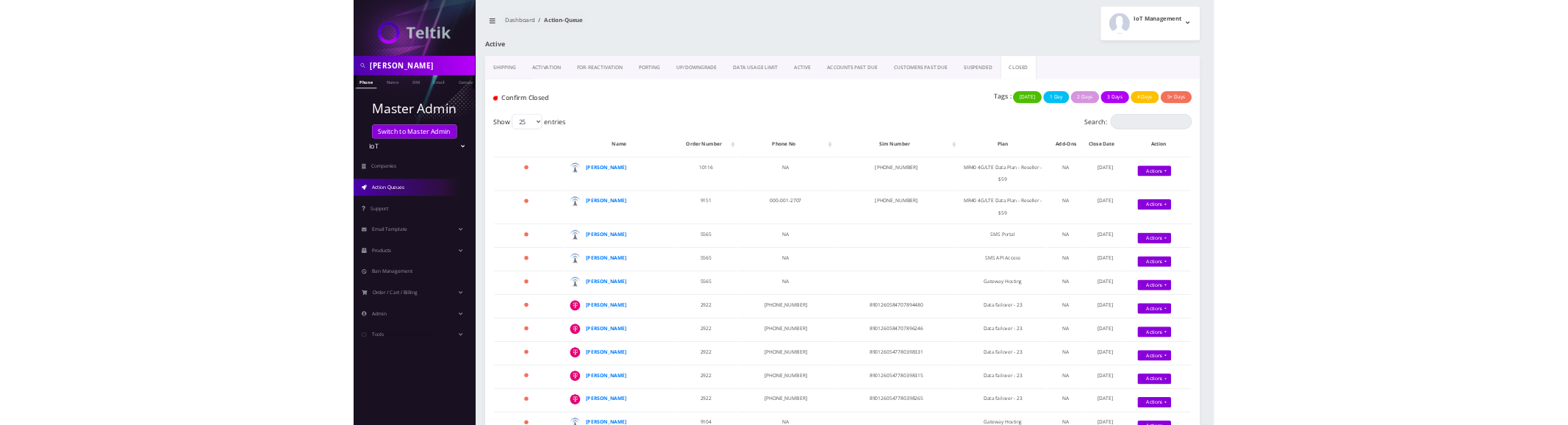
scroll to position [0, 0]
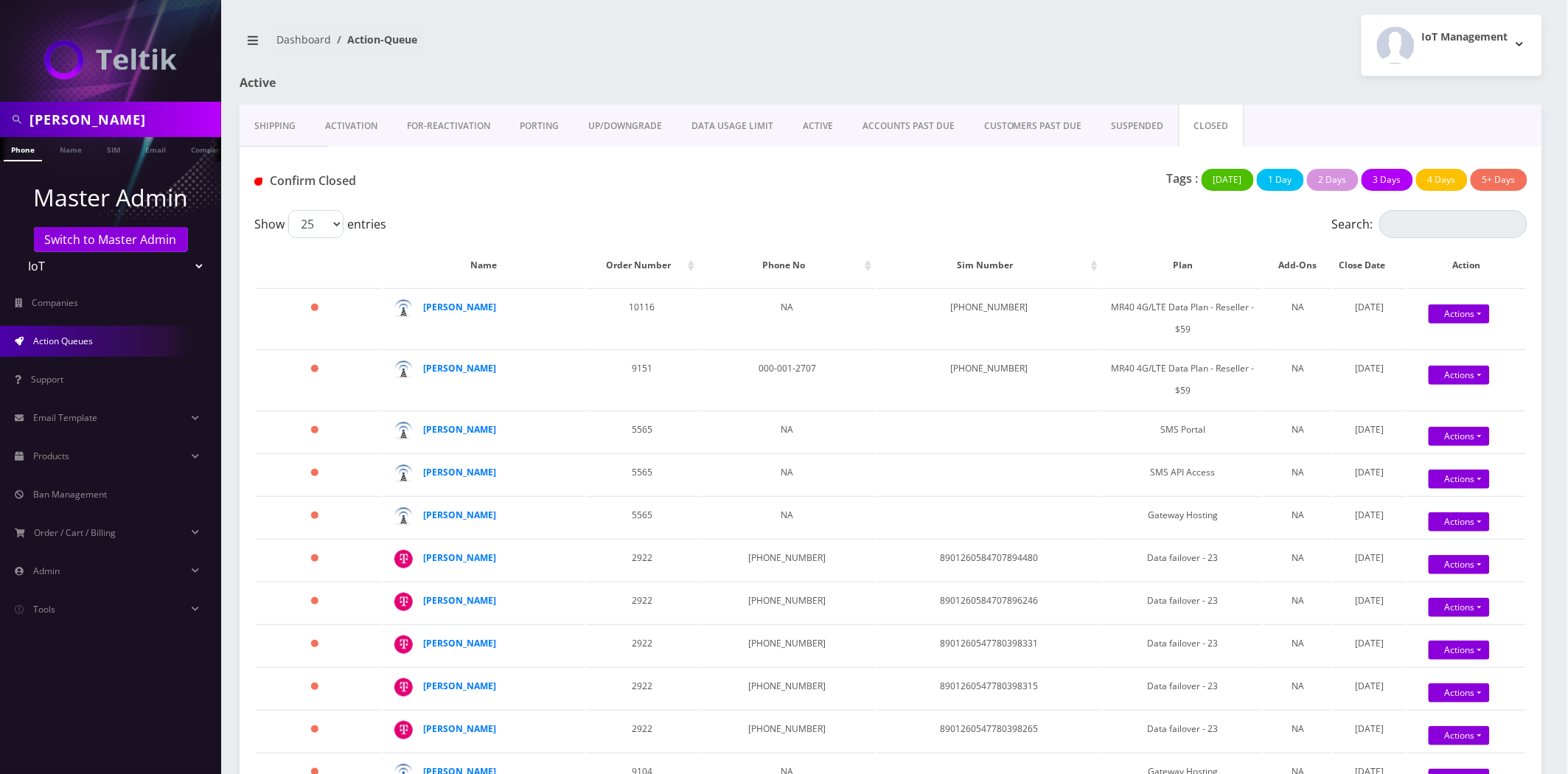
click at [350, 140] on link "Activation" at bounding box center [350, 126] width 82 height 43
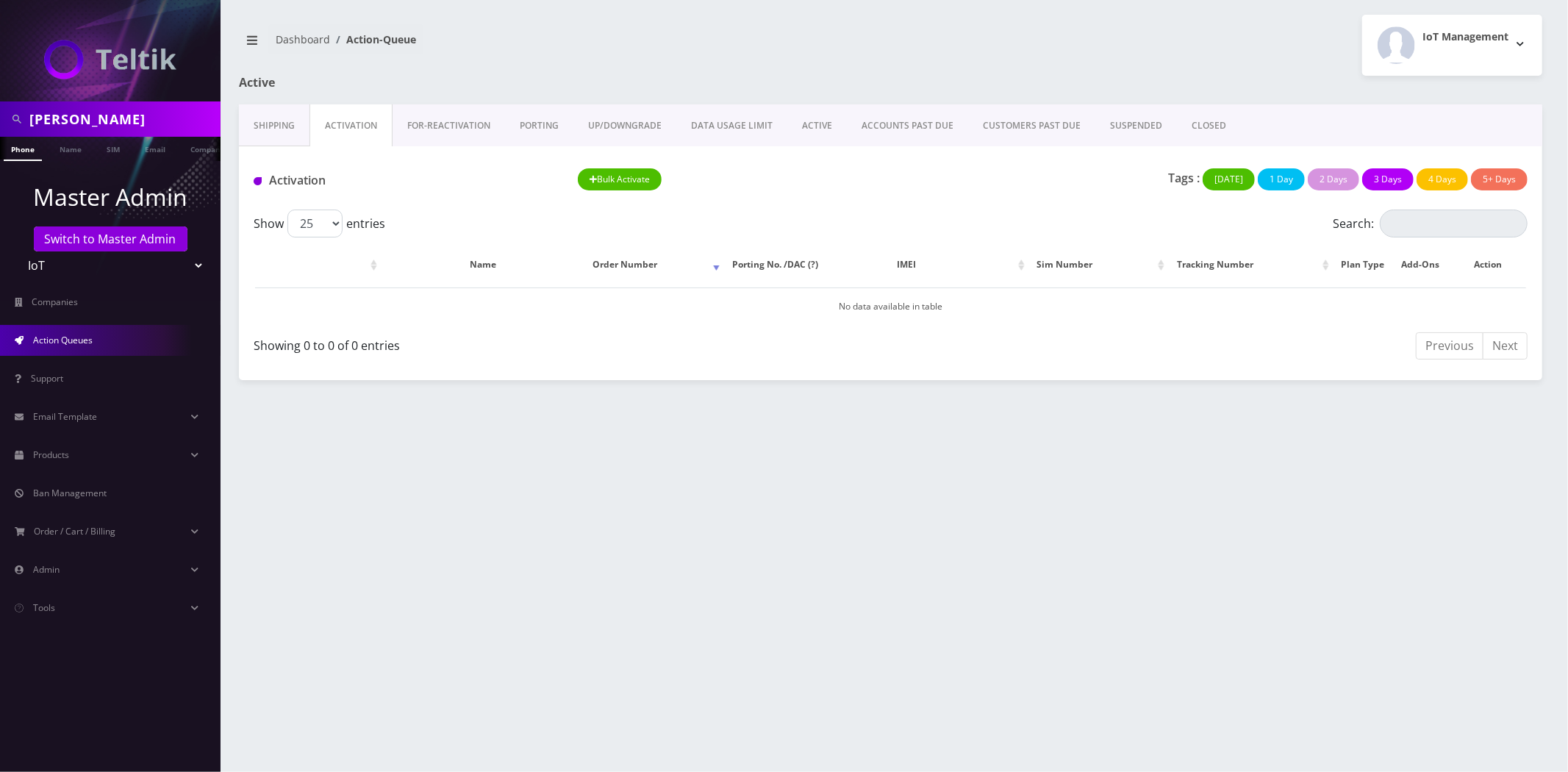
click at [77, 260] on select "Teltik Production My Link Mobile VennMobile Unlimited Advanced LTE Rexing Inc D…" at bounding box center [110, 265] width 188 height 28
click at [17, 251] on select "Teltik Production My Link Mobile VennMobile Unlimited Advanced LTE Rexing Inc D…" at bounding box center [110, 265] width 188 height 28
click at [410, 80] on h1 "Active" at bounding box center [448, 82] width 419 height 14
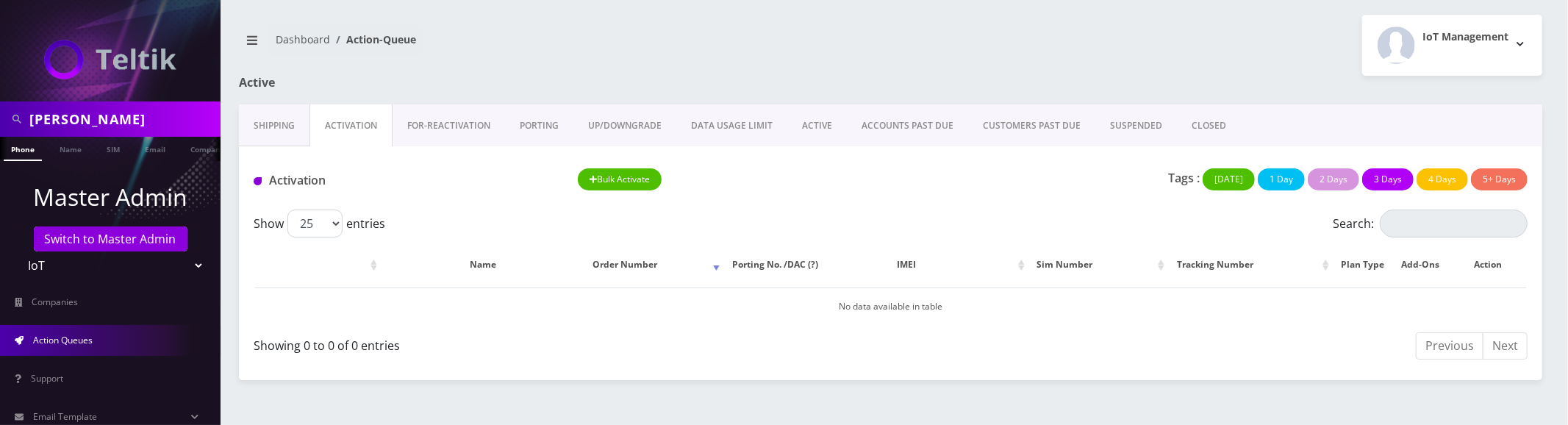
click at [510, 35] on nav "Dashboard Action-Queue" at bounding box center [559, 45] width 641 height 42
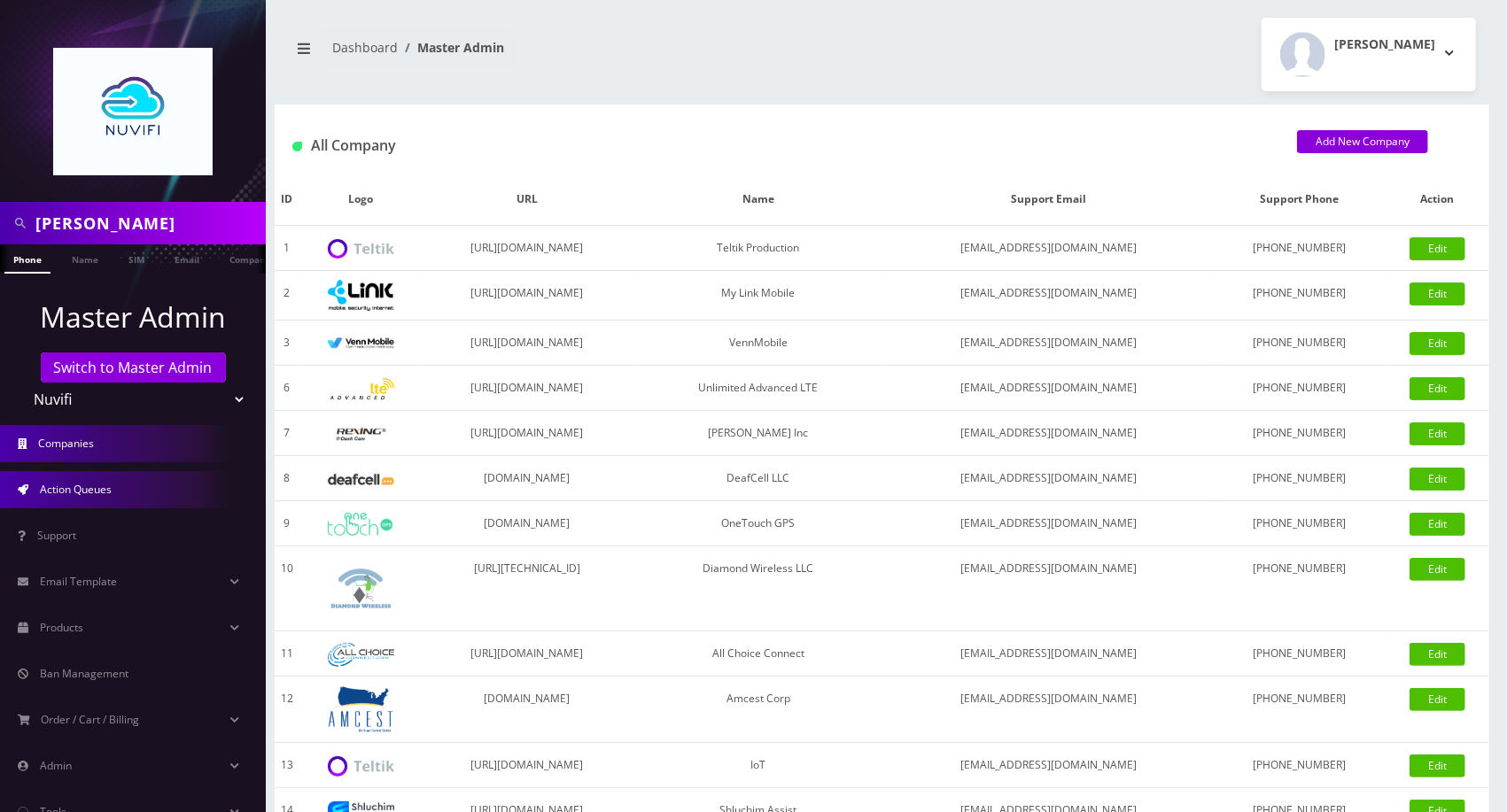
click at [107, 482] on span "Action Queues" at bounding box center [76, 490] width 72 height 16
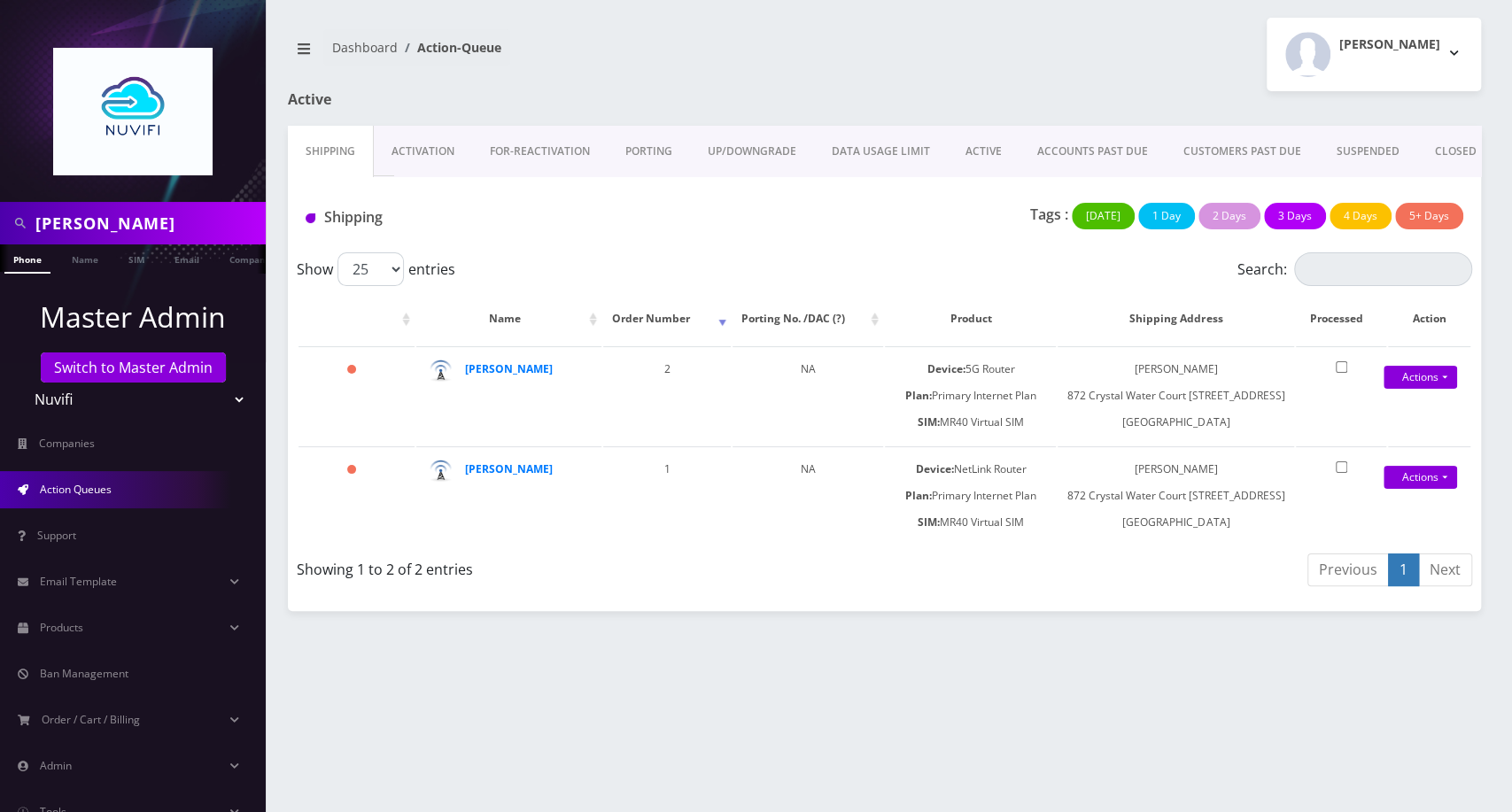
click at [85, 385] on select "Teltik Production My Link Mobile VennMobile Unlimited Advanced LTE [PERSON_NAME…" at bounding box center [133, 399] width 226 height 34
select select "13"
click at [20, 382] on select "Teltik Production My Link Mobile VennMobile Unlimited Advanced LTE [PERSON_NAME…" at bounding box center [133, 399] width 226 height 34
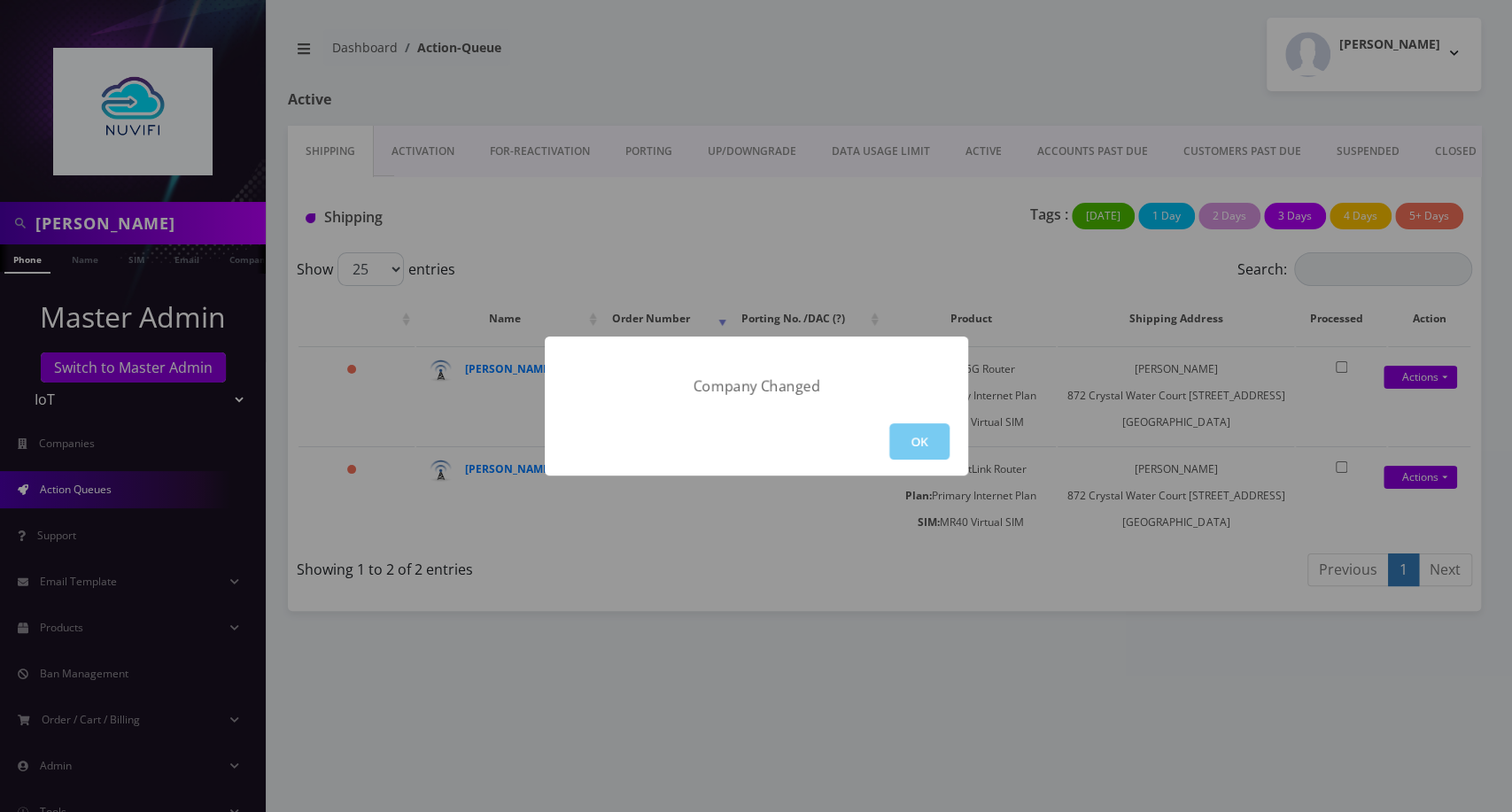
click at [910, 438] on button "OK" at bounding box center [919, 440] width 60 height 36
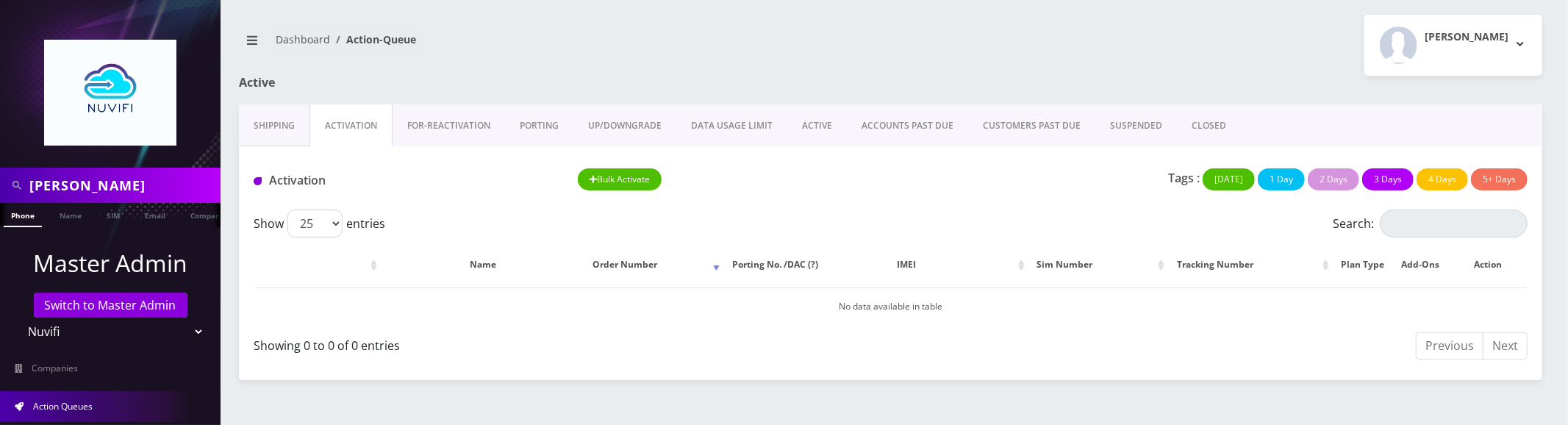
click at [55, 340] on select "Teltik Production My Link Mobile VennMobile Unlimited Advanced LTE [PERSON_NAME…" at bounding box center [110, 331] width 188 height 28
select select "13"
click at [17, 317] on select "Teltik Production My Link Mobile VennMobile Unlimited Advanced LTE [PERSON_NAME…" at bounding box center [110, 331] width 188 height 28
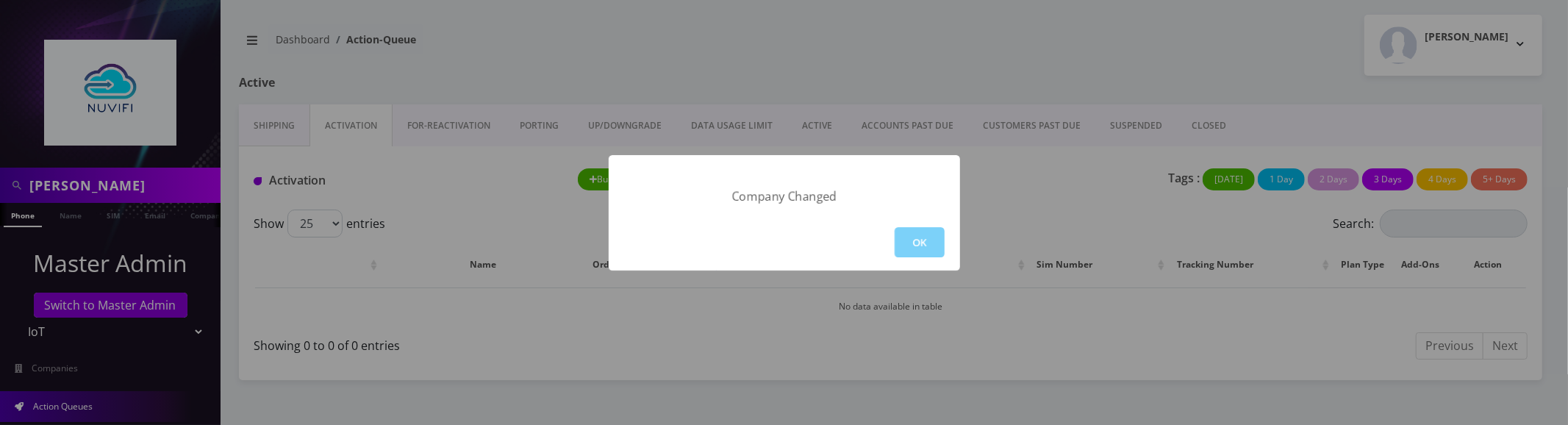
click at [915, 224] on div "OK" at bounding box center [784, 242] width 351 height 56
click at [915, 230] on button "OK" at bounding box center [919, 241] width 50 height 30
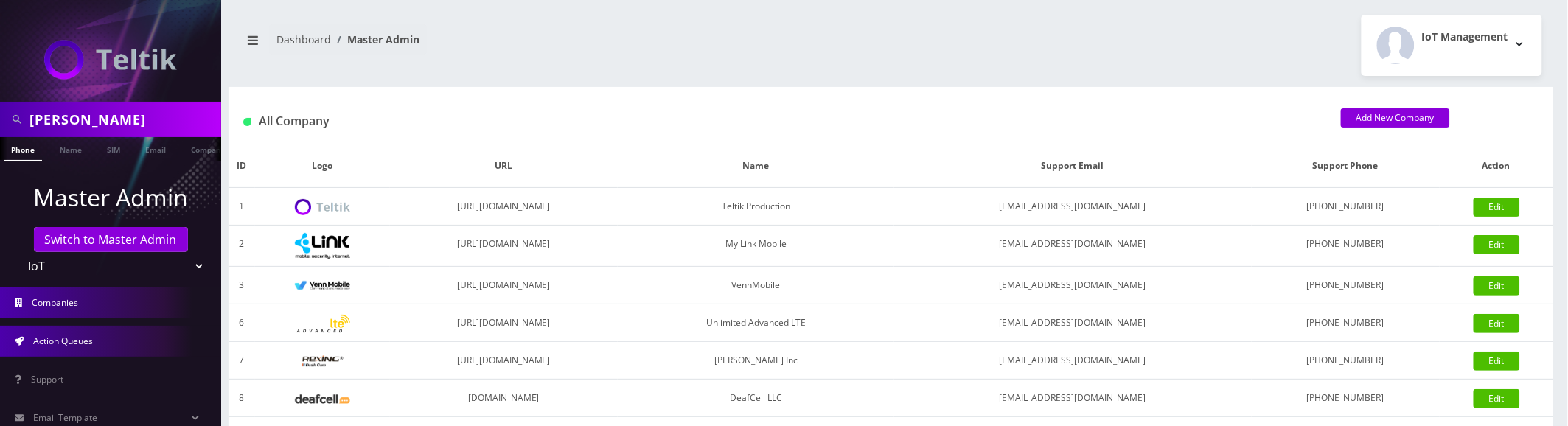
click at [28, 347] on link "Action Queues" at bounding box center [111, 341] width 221 height 31
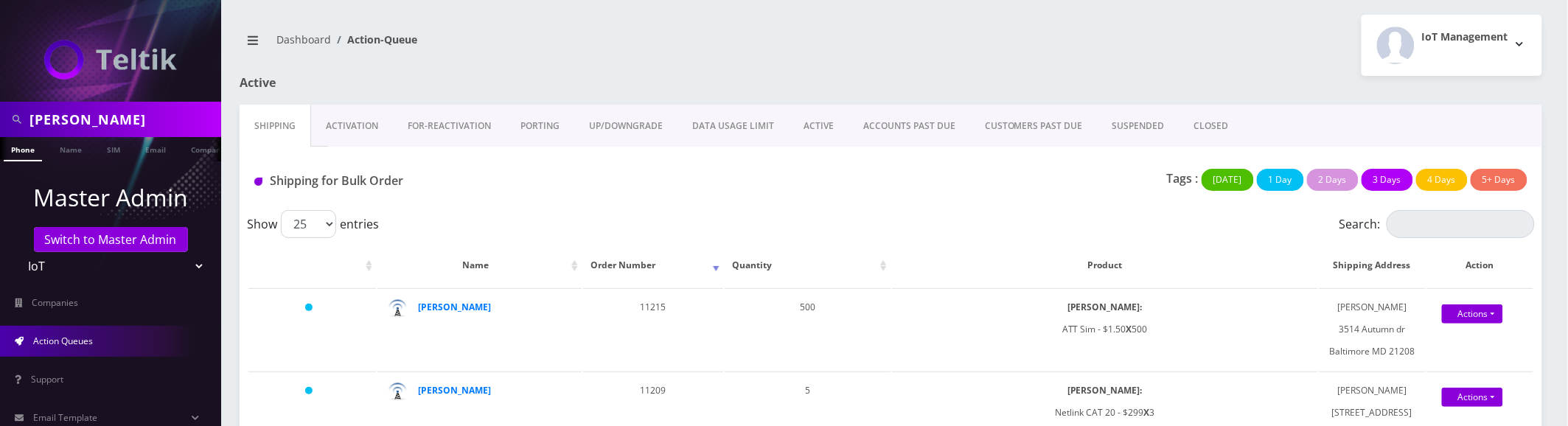
click at [343, 118] on link "Activation" at bounding box center [351, 126] width 82 height 43
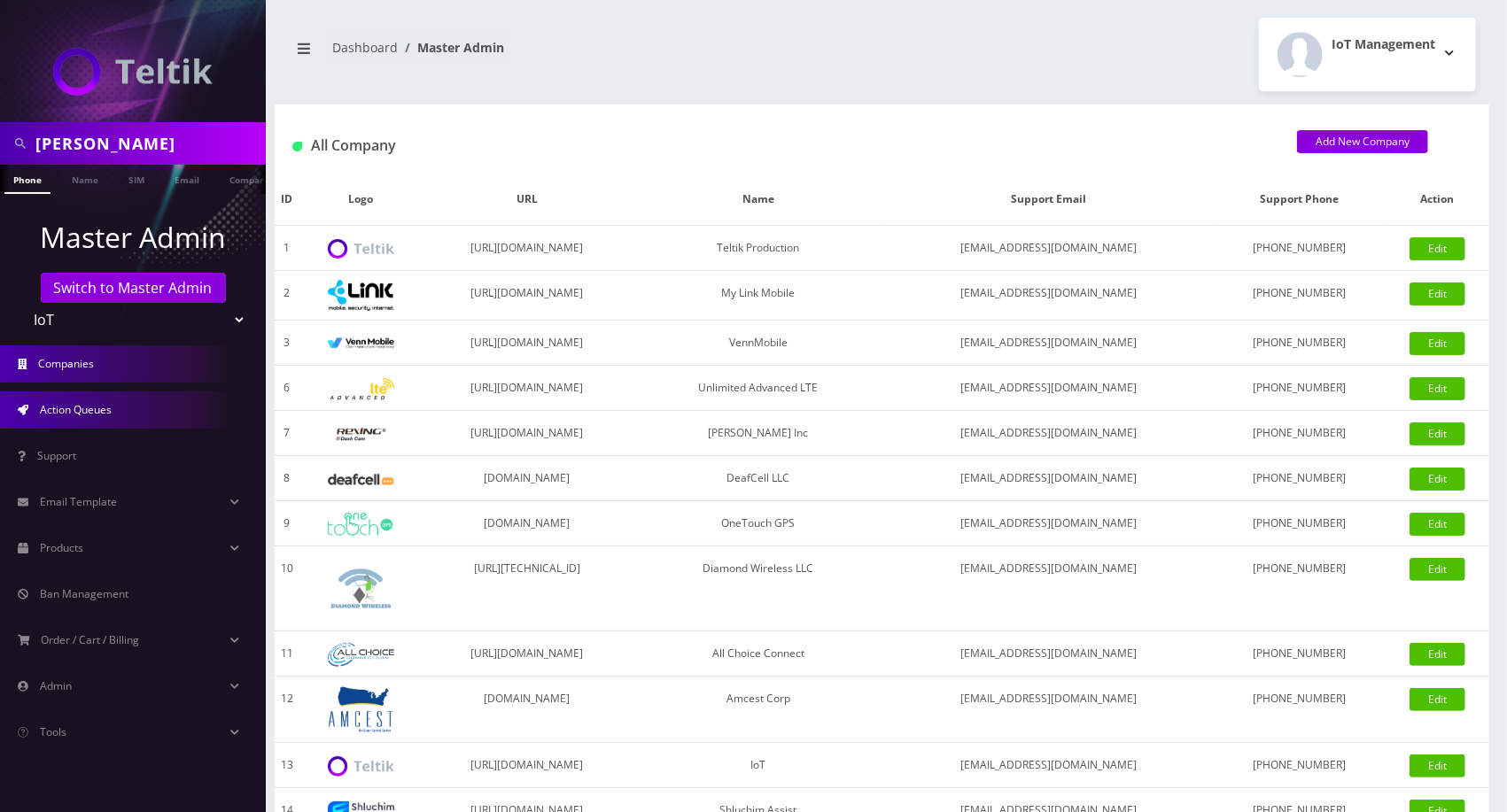
click at [107, 419] on link "Action Queues" at bounding box center [133, 410] width 266 height 37
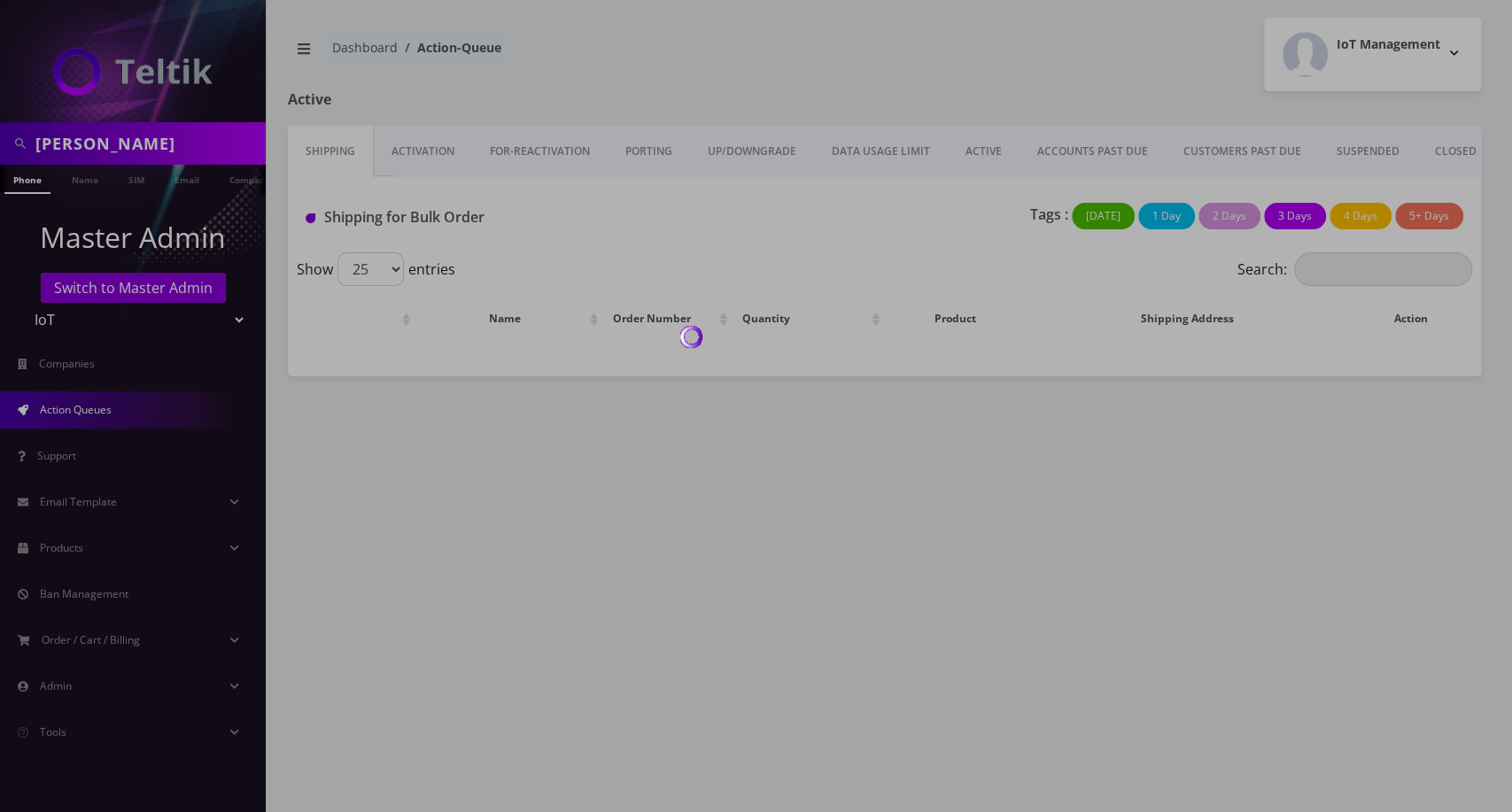
click at [423, 144] on div at bounding box center [756, 406] width 1512 height 812
click at [423, 149] on div at bounding box center [756, 406] width 1512 height 812
click at [425, 152] on div at bounding box center [756, 406] width 1512 height 812
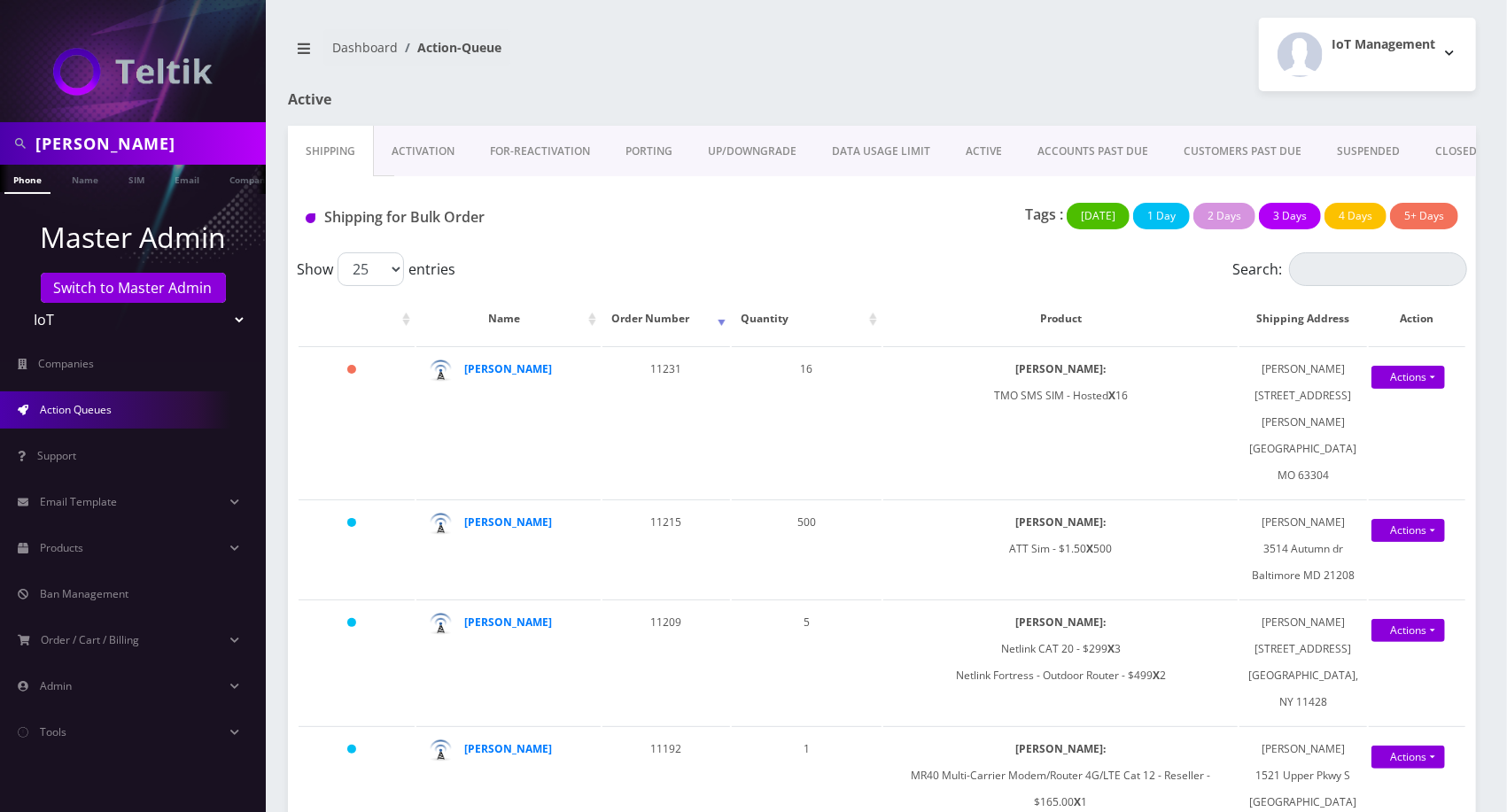
click at [425, 152] on link "Activation" at bounding box center [422, 151] width 98 height 51
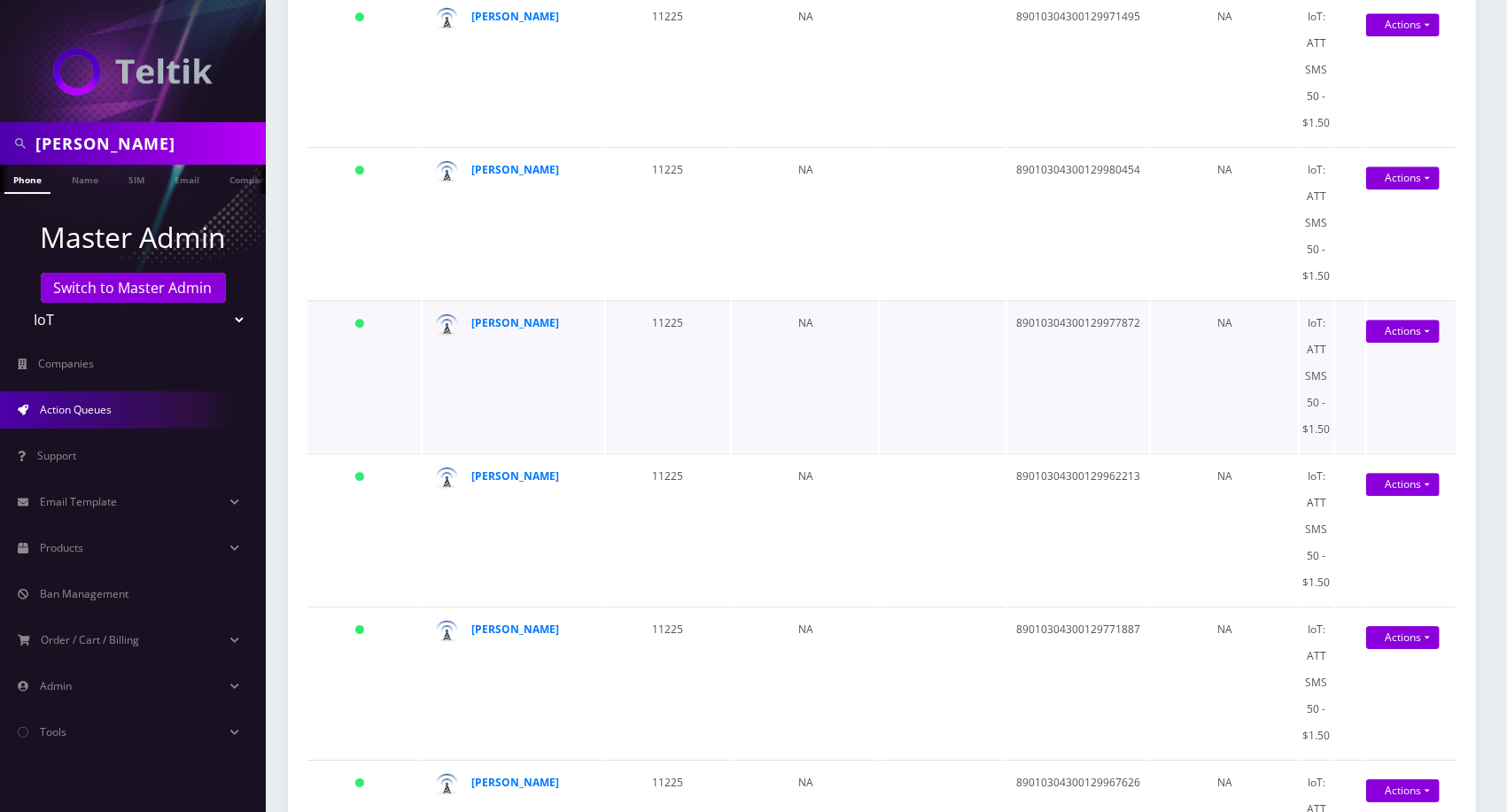
scroll to position [3586, 0]
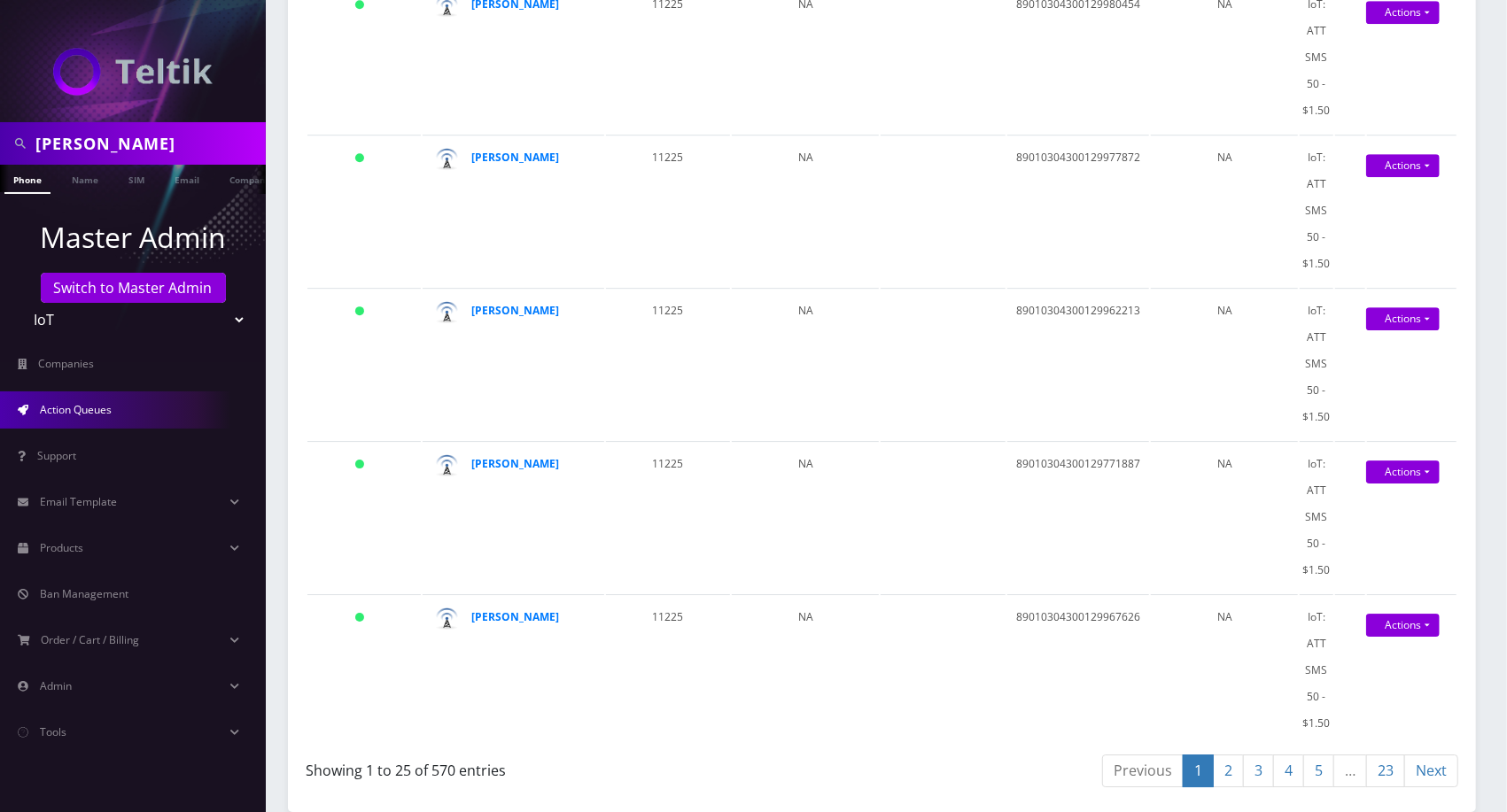
click at [1392, 759] on link "23" at bounding box center [1386, 771] width 39 height 33
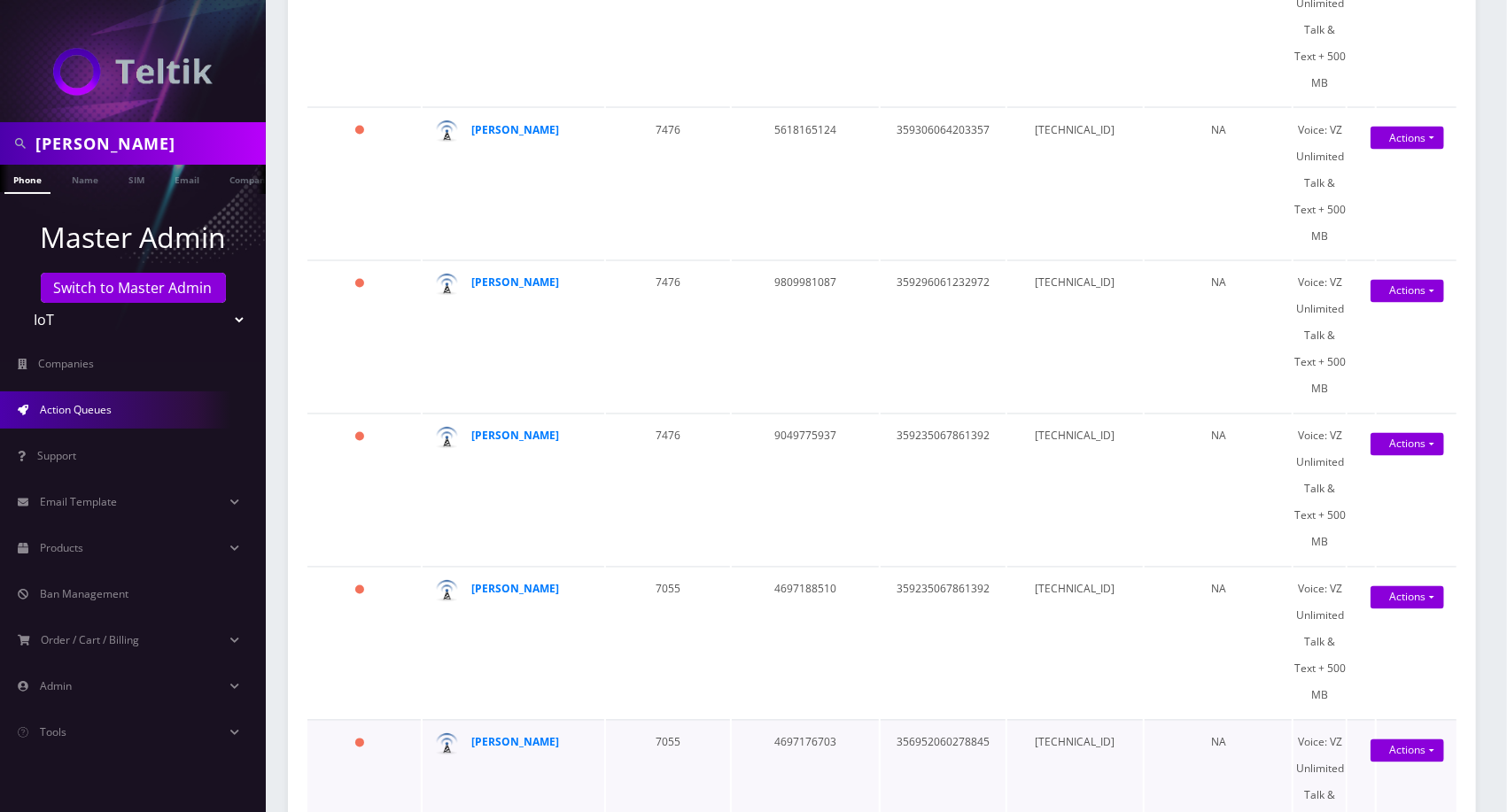
scroll to position [2156, 0]
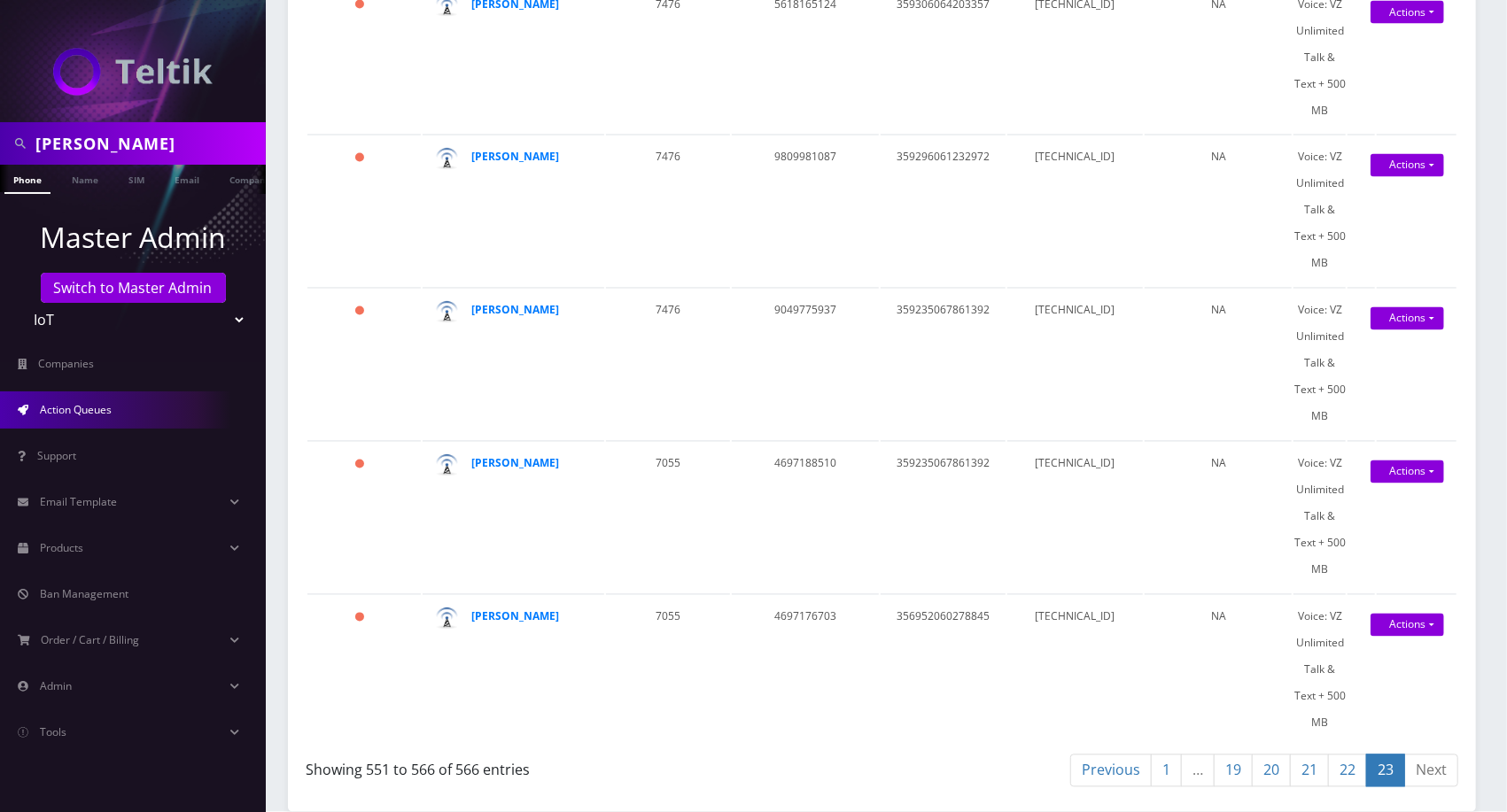
click at [1360, 760] on link "22" at bounding box center [1348, 771] width 39 height 33
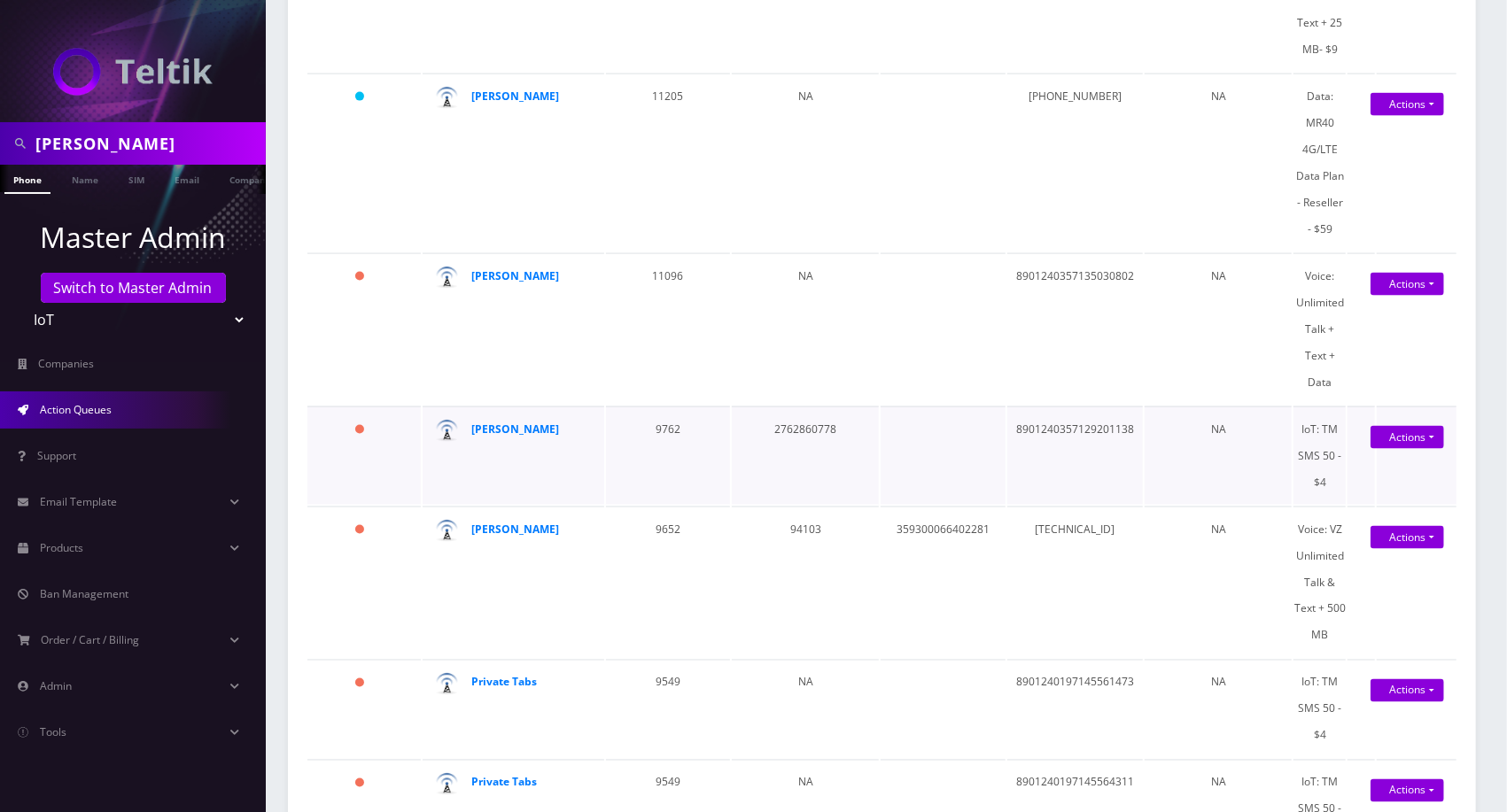
scroll to position [1607, 0]
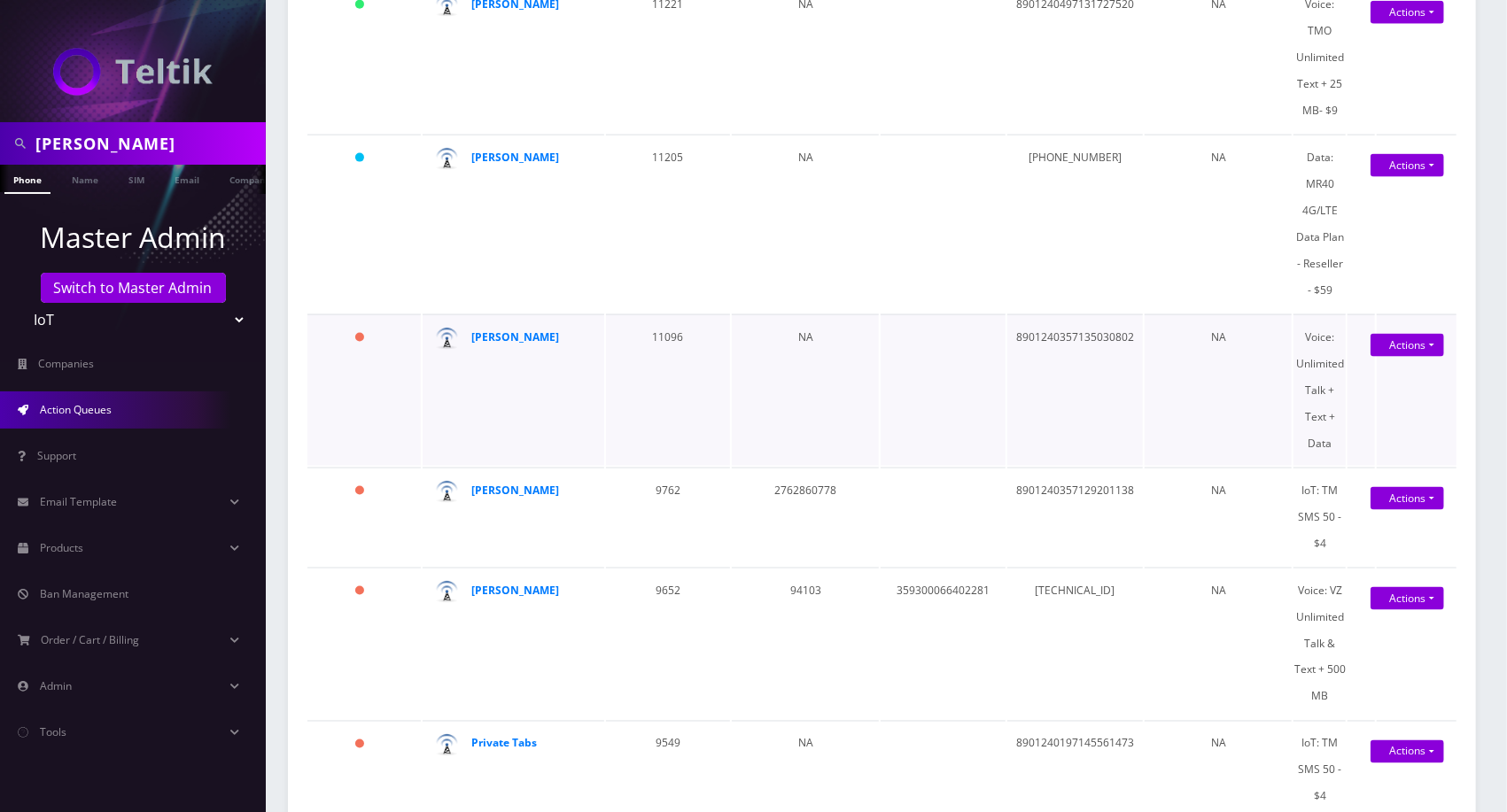
click at [1084, 350] on td "8901240357135030802" at bounding box center [1075, 390] width 136 height 151
click at [1083, 350] on td "8901240357135030802" at bounding box center [1075, 390] width 136 height 151
copy td "8901240357135030802"
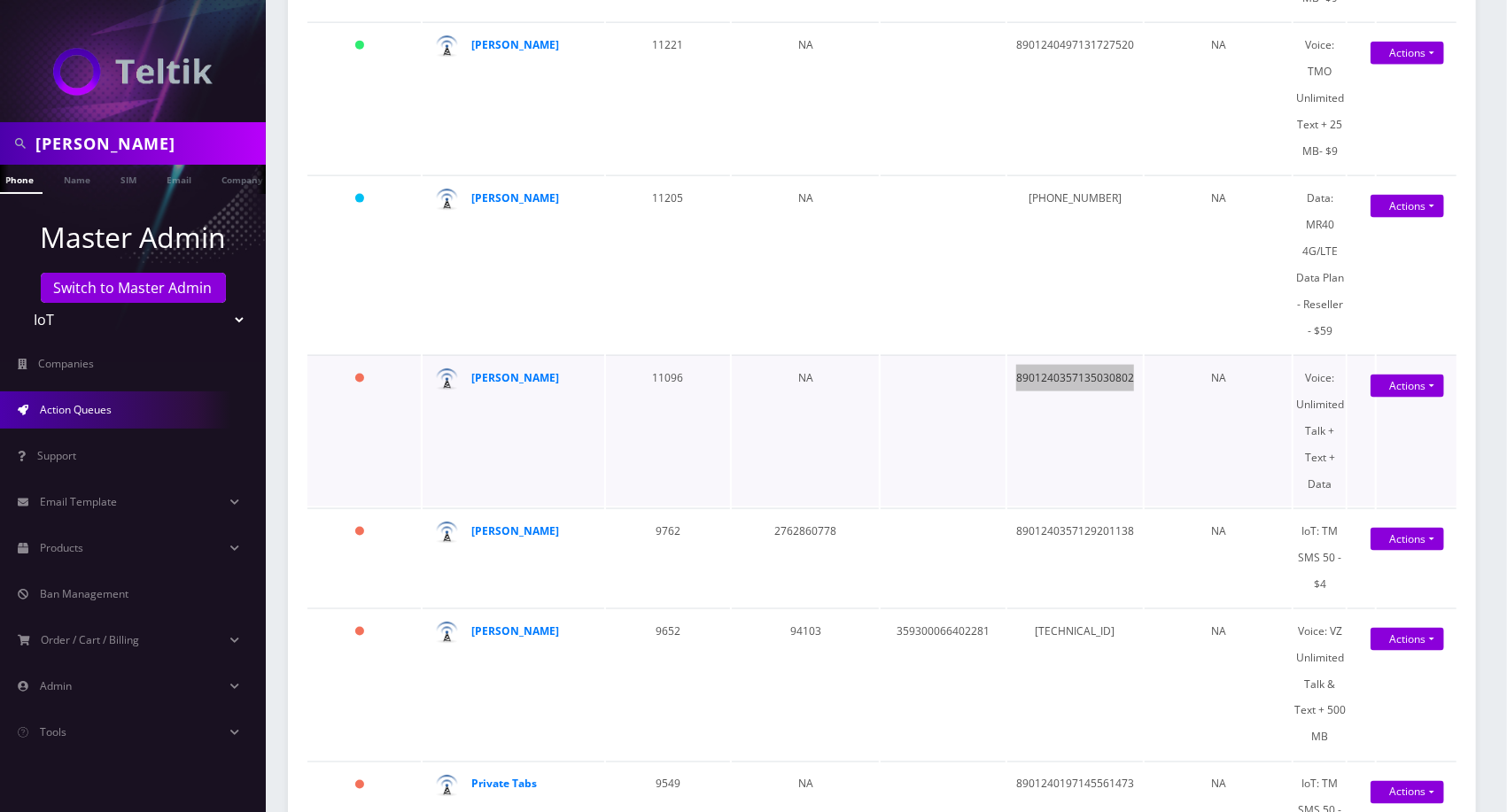
scroll to position [1575, 0]
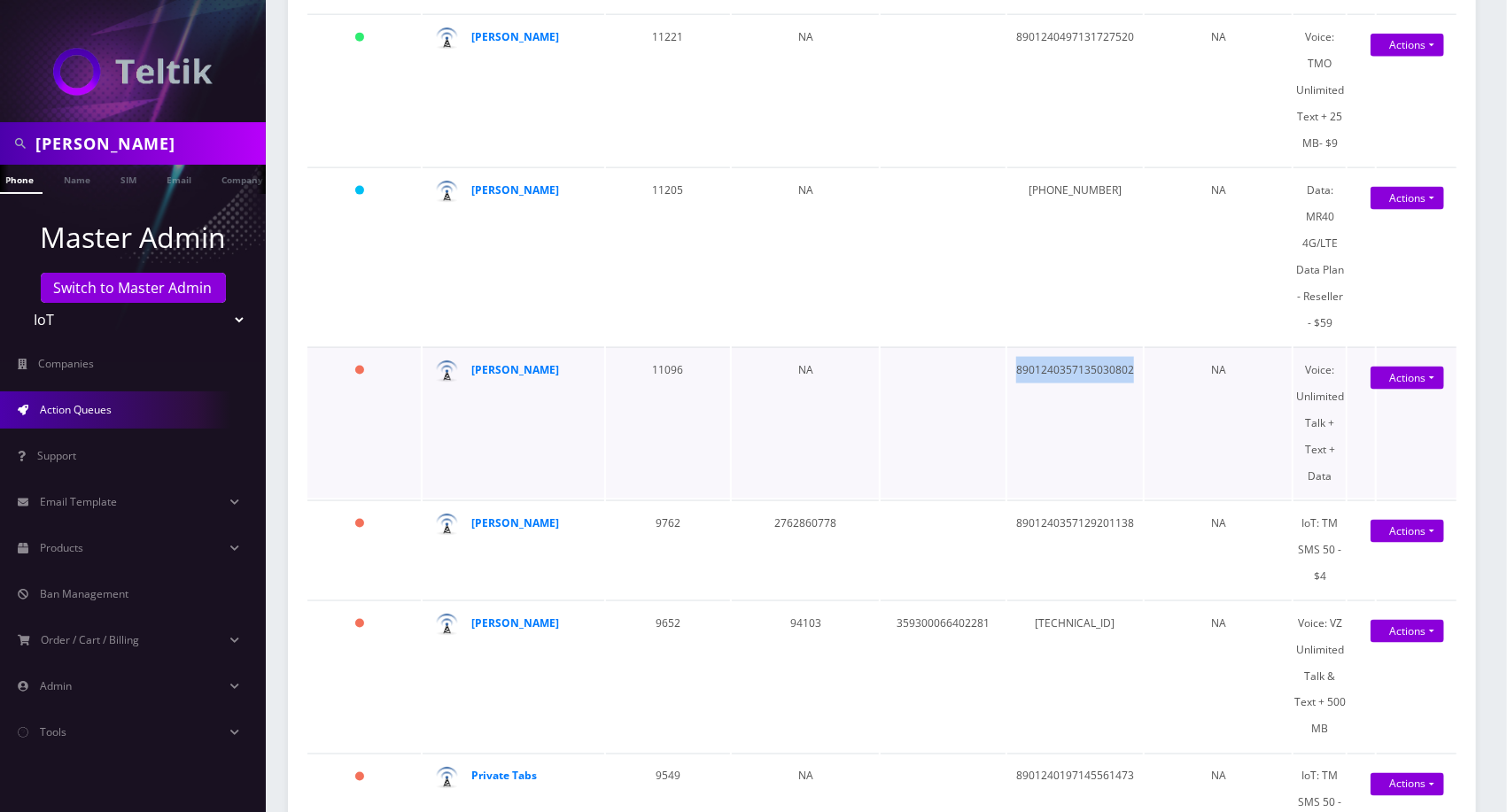
click at [1064, 367] on td "8901240357135030802" at bounding box center [1075, 423] width 136 height 151
copy td "8901240357135030802"
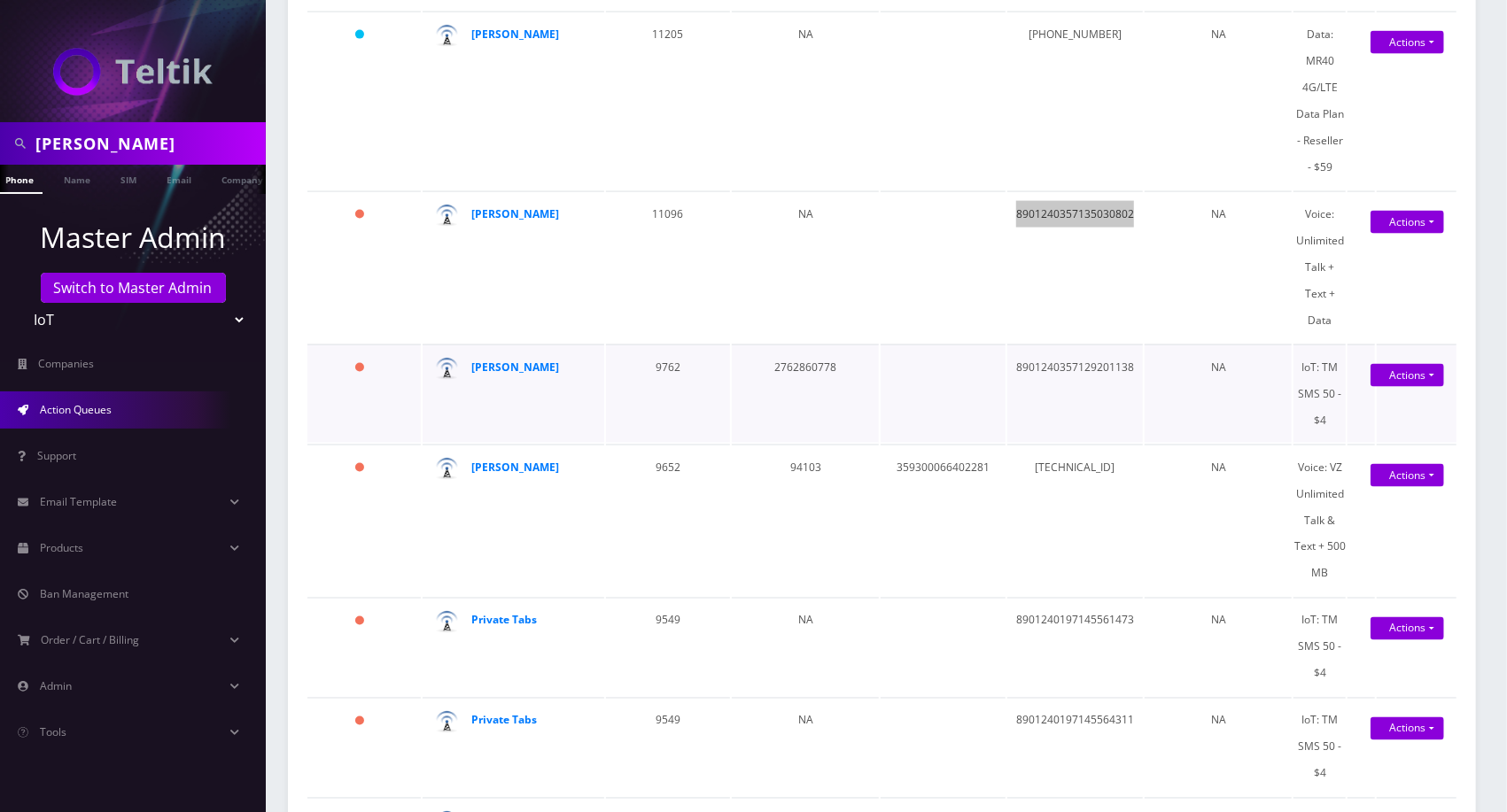
scroll to position [1771, 0]
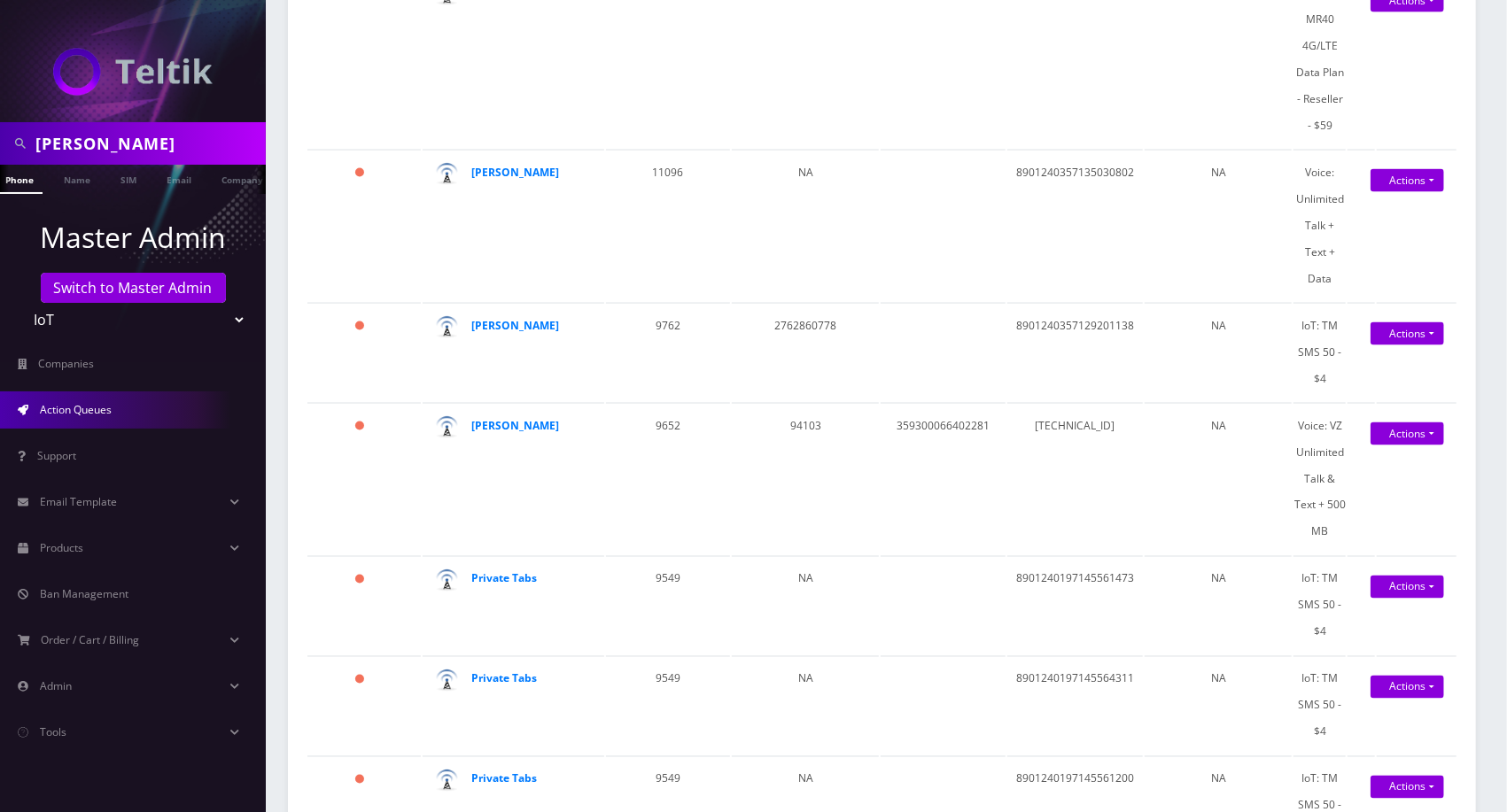
click at [295, 213] on div "Show 25 50 100 250 500 1000 entries Search: Name Order Number Porting No. /DAC …" at bounding box center [882, 143] width 1189 height 3324
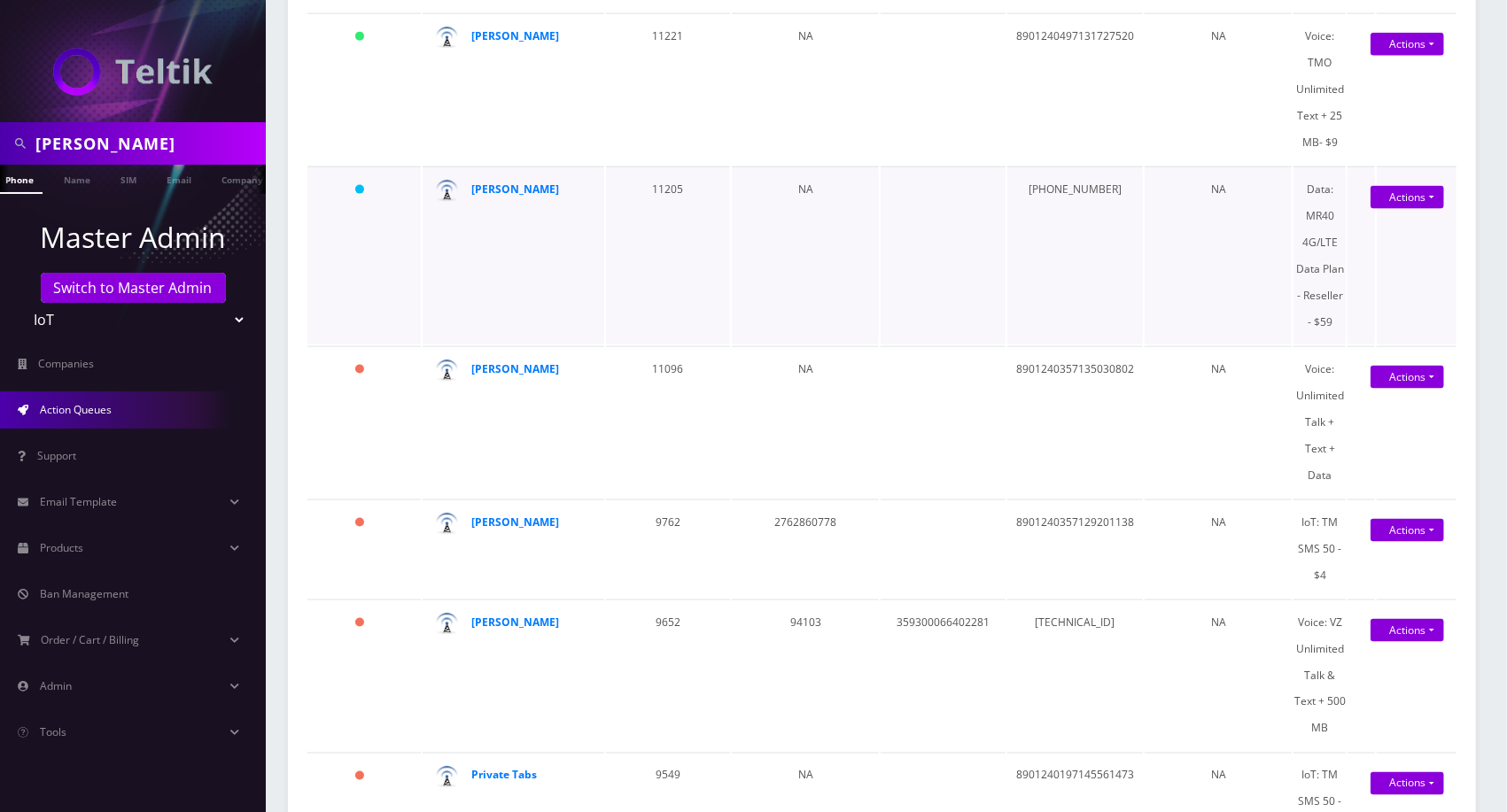
scroll to position [1575, 0]
click at [525, 377] on strong "[PERSON_NAME]" at bounding box center [515, 370] width 87 height 16
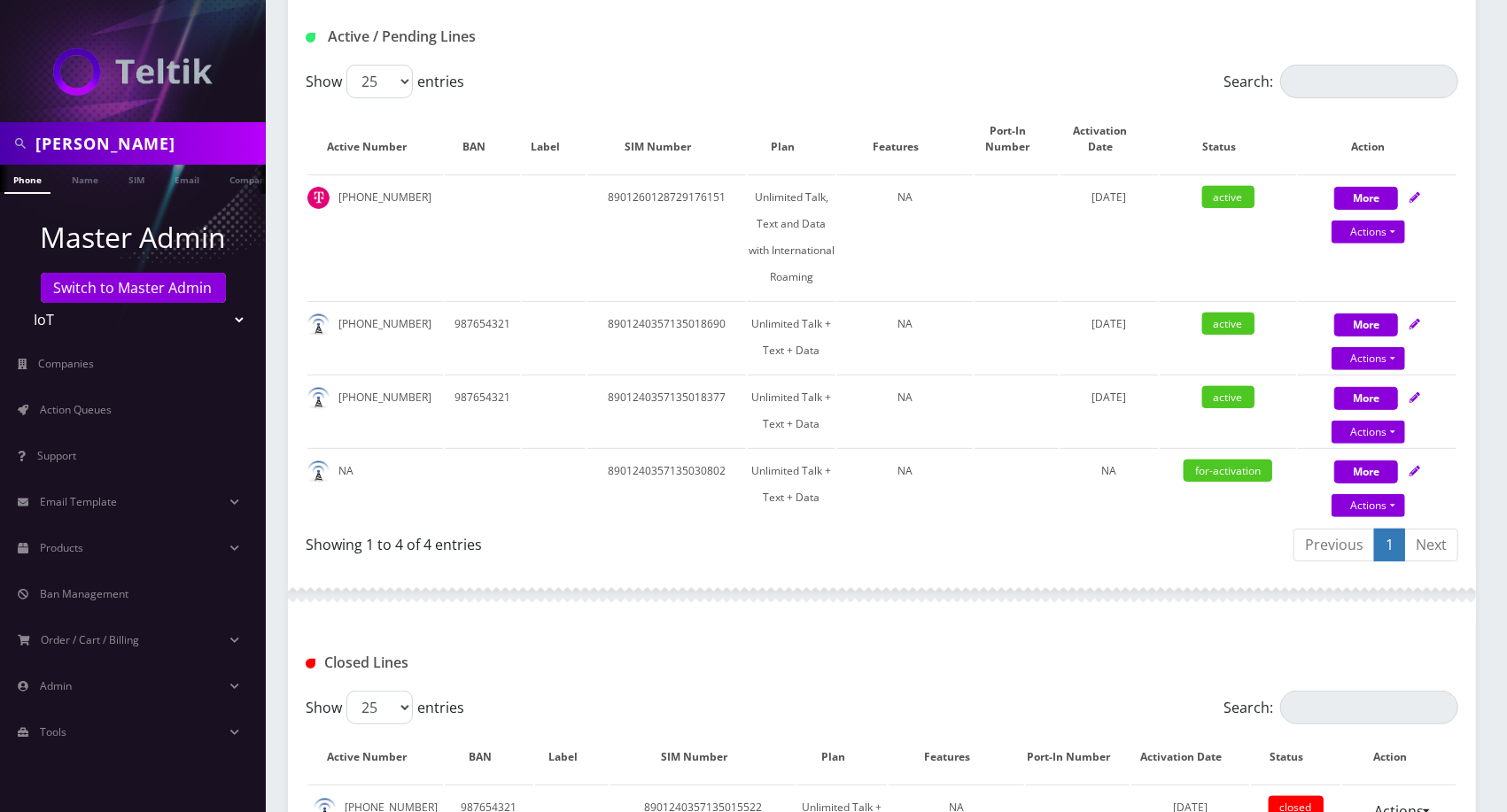
scroll to position [393, 0]
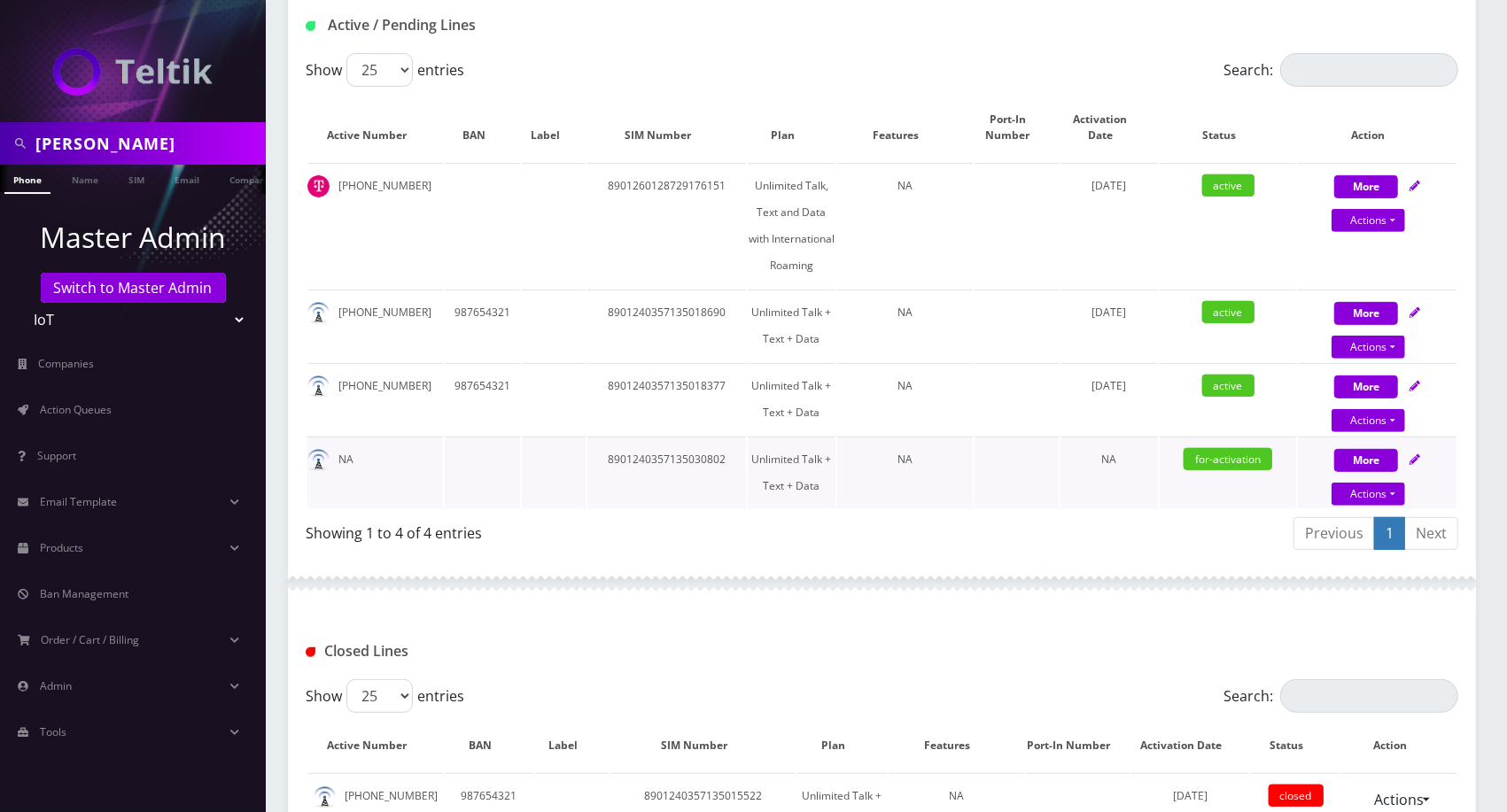
click at [1420, 457] on div "More Actions Suspend Close Swap Sim Confirm" at bounding box center [1377, 472] width 158 height 53
select select "TMO eSim - $10 (Domestic)"
select select "400"
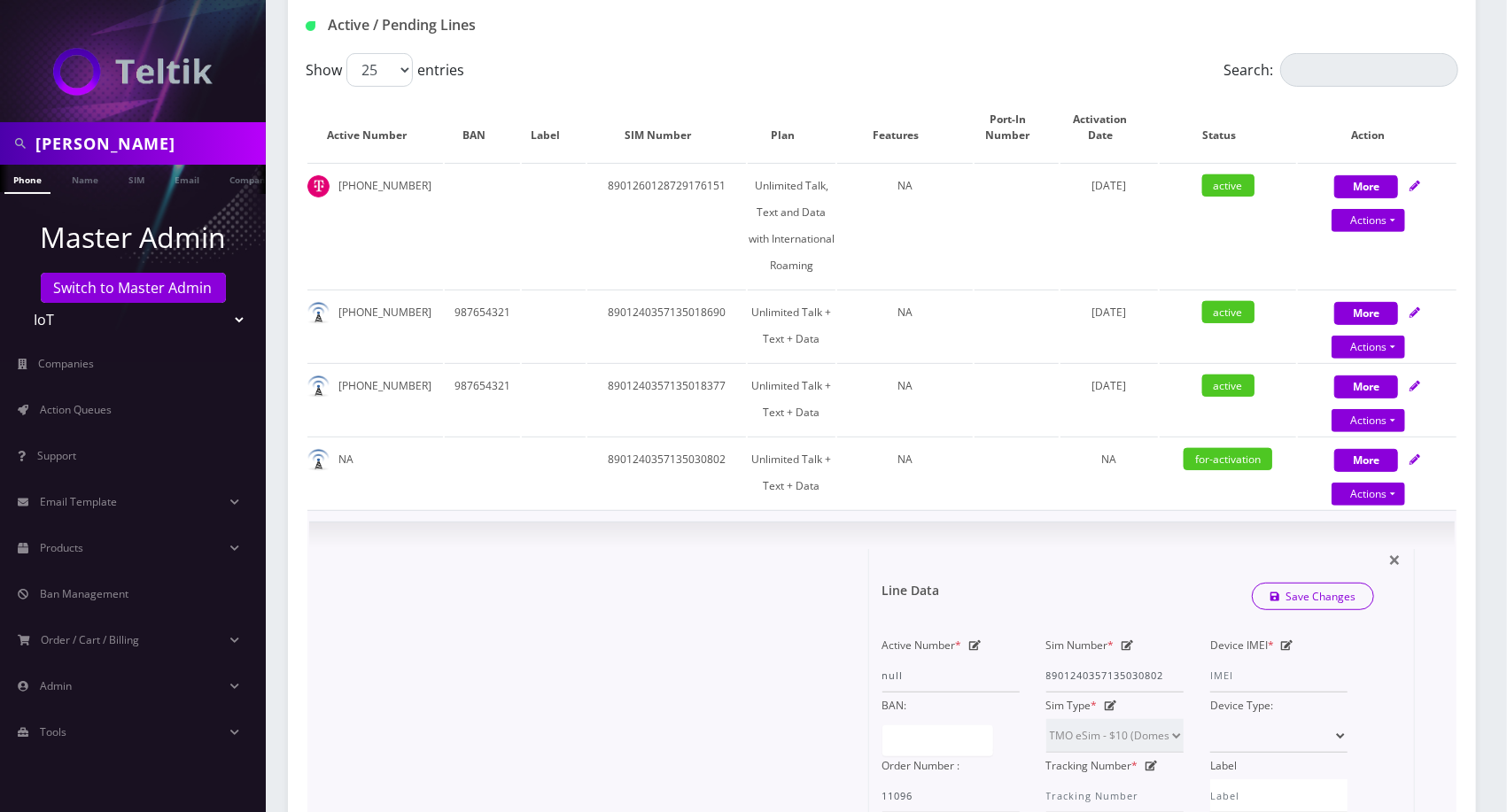
click at [1129, 640] on icon at bounding box center [1128, 645] width 13 height 11
click at [1130, 668] on input "8901240357135030802" at bounding box center [1115, 675] width 138 height 34
paste input "5637"
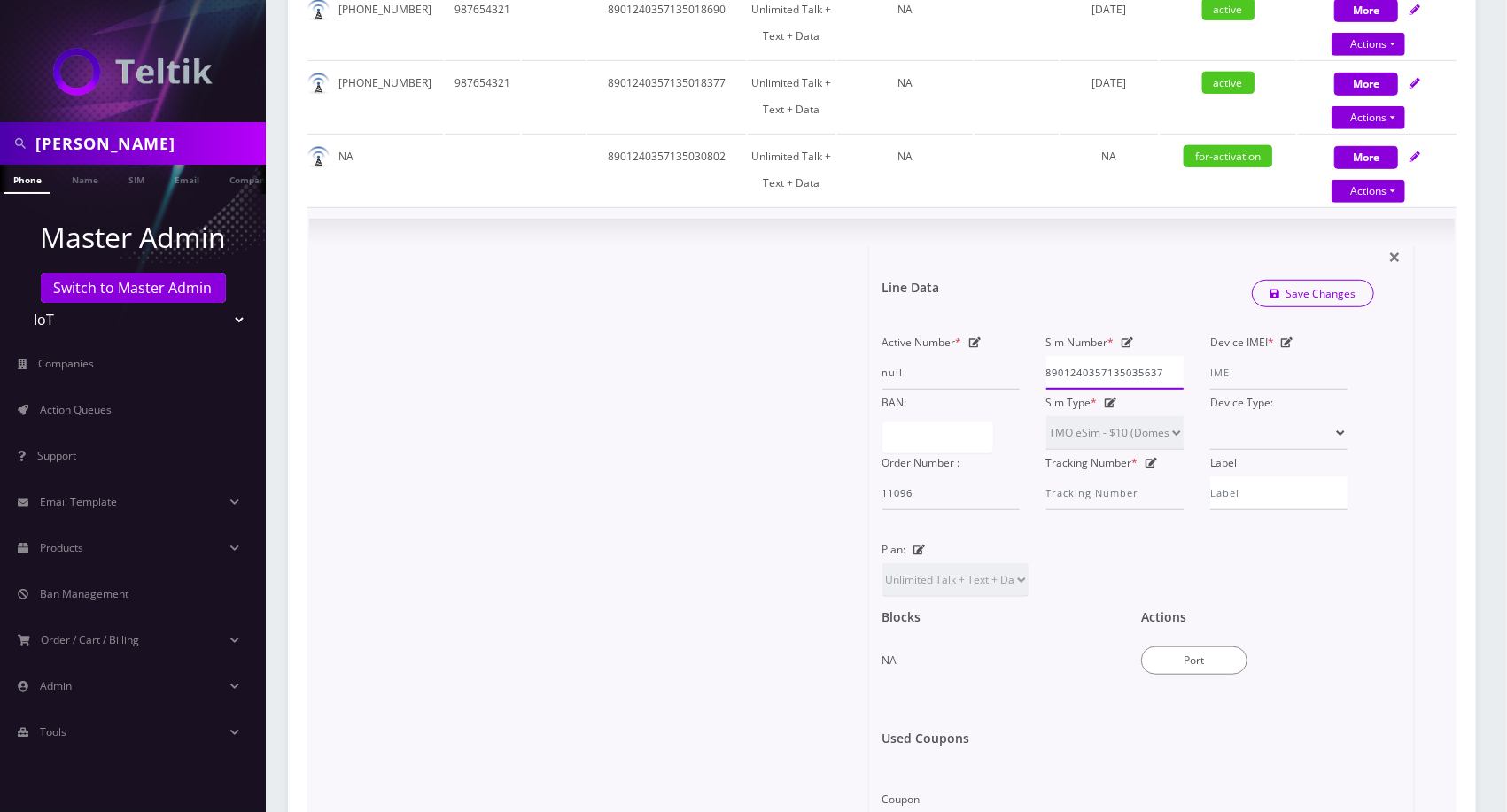
scroll to position [689, 0]
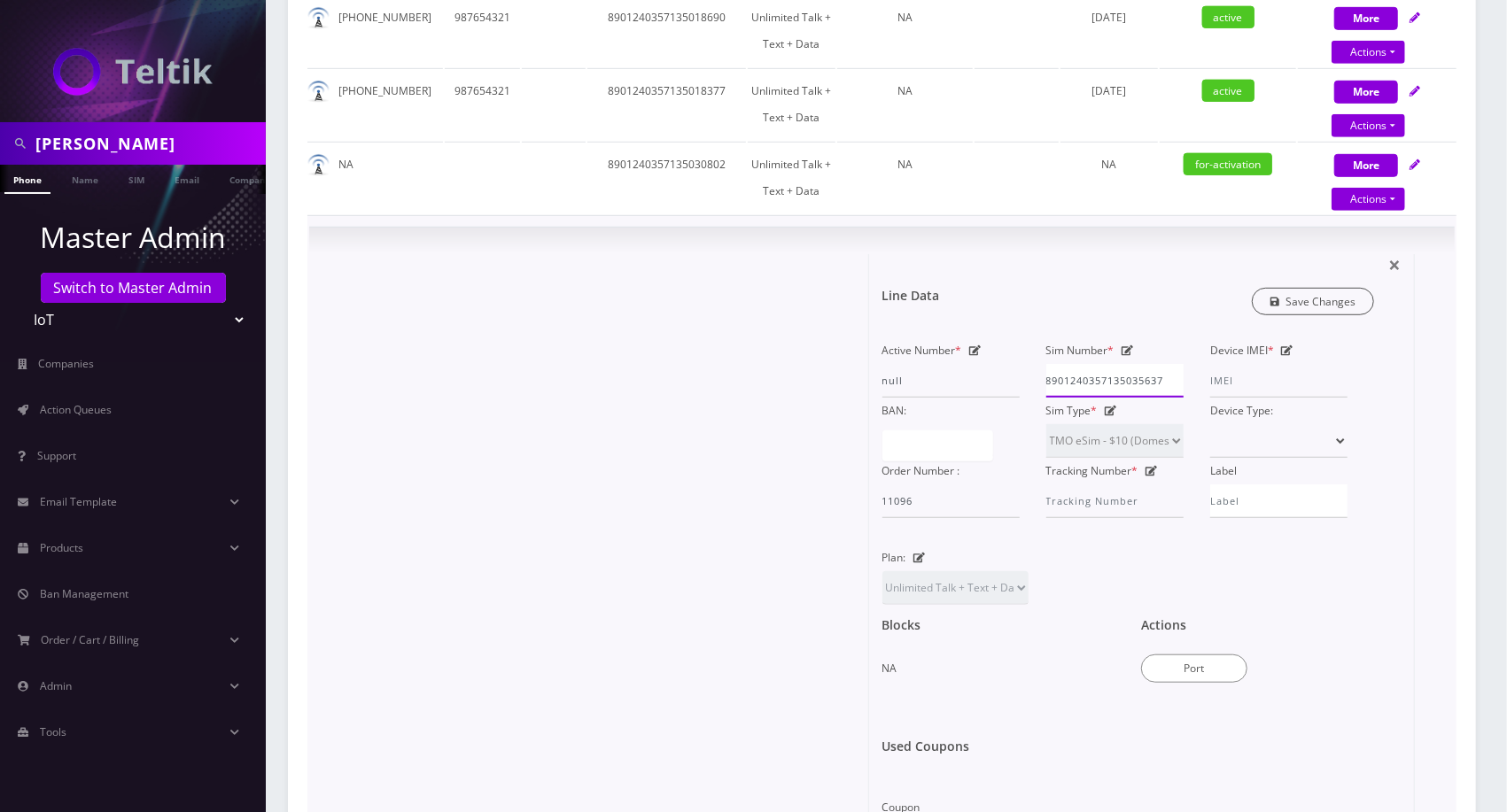
type input "8901240357135035637"
click at [1340, 288] on link "Save Changes" at bounding box center [1313, 302] width 123 height 27
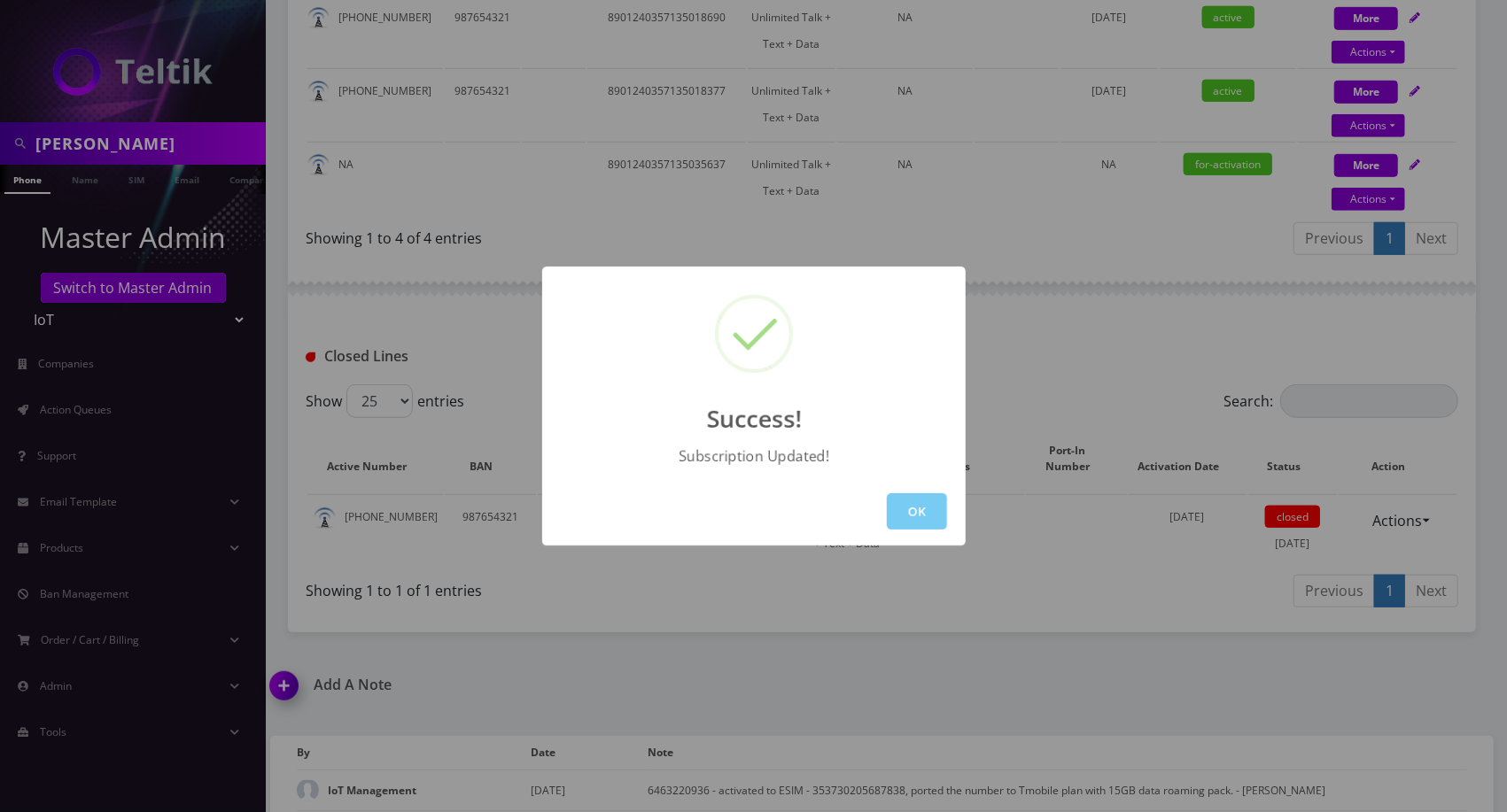
click at [924, 525] on button "OK" at bounding box center [917, 511] width 60 height 36
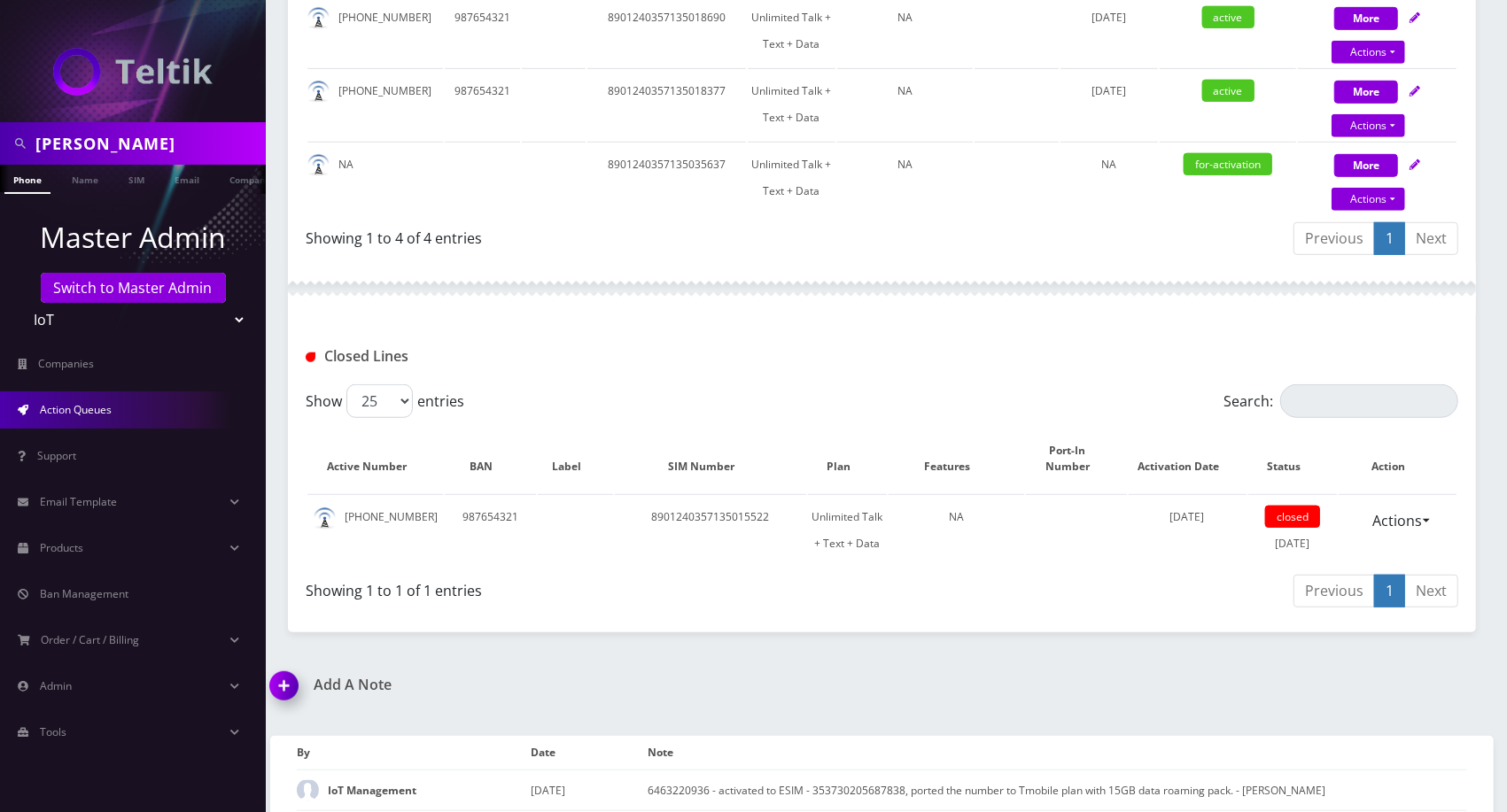
click at [70, 405] on span "Action Queues" at bounding box center [76, 410] width 72 height 16
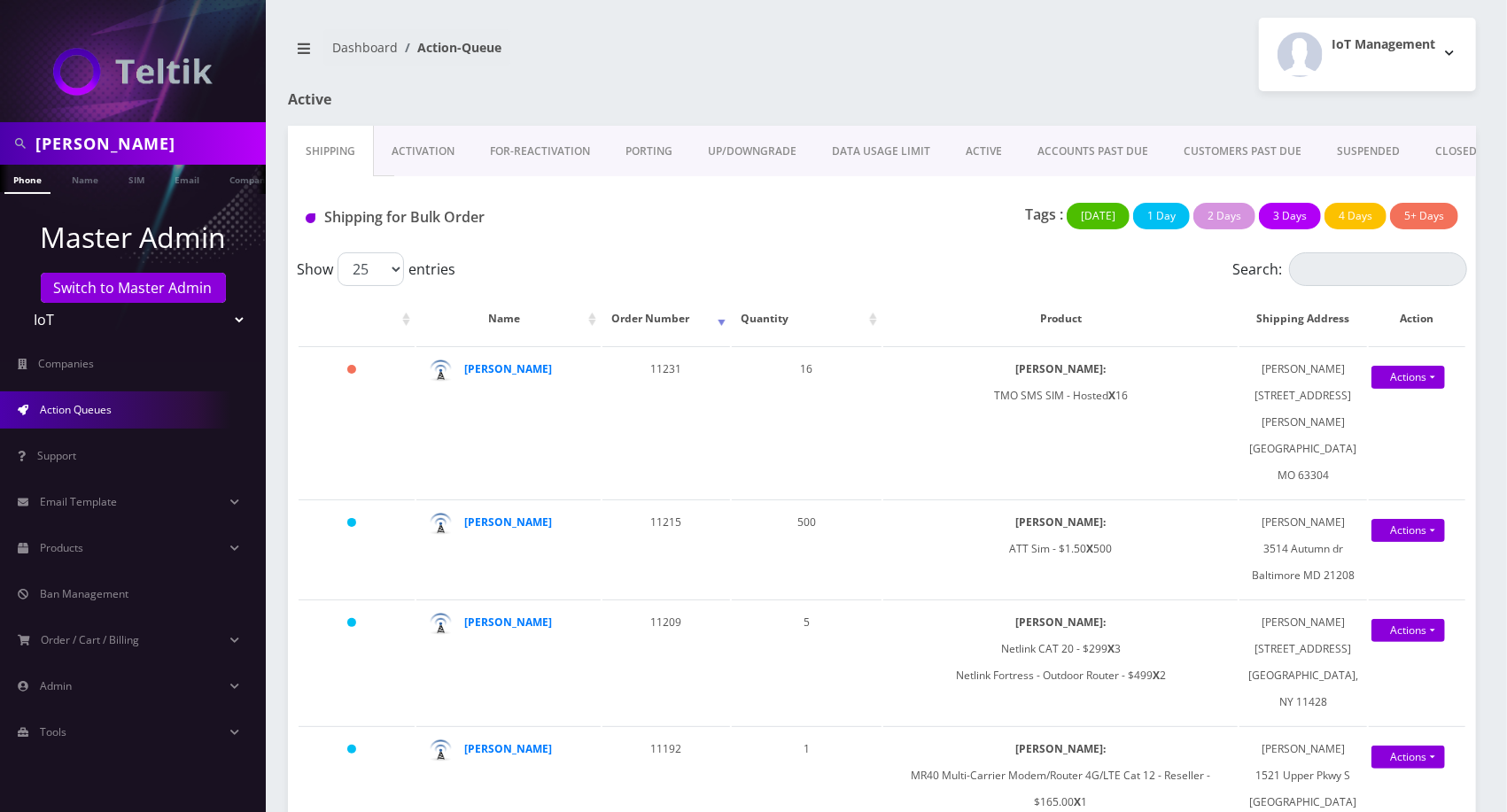
click at [405, 145] on link "Activation" at bounding box center [422, 151] width 98 height 51
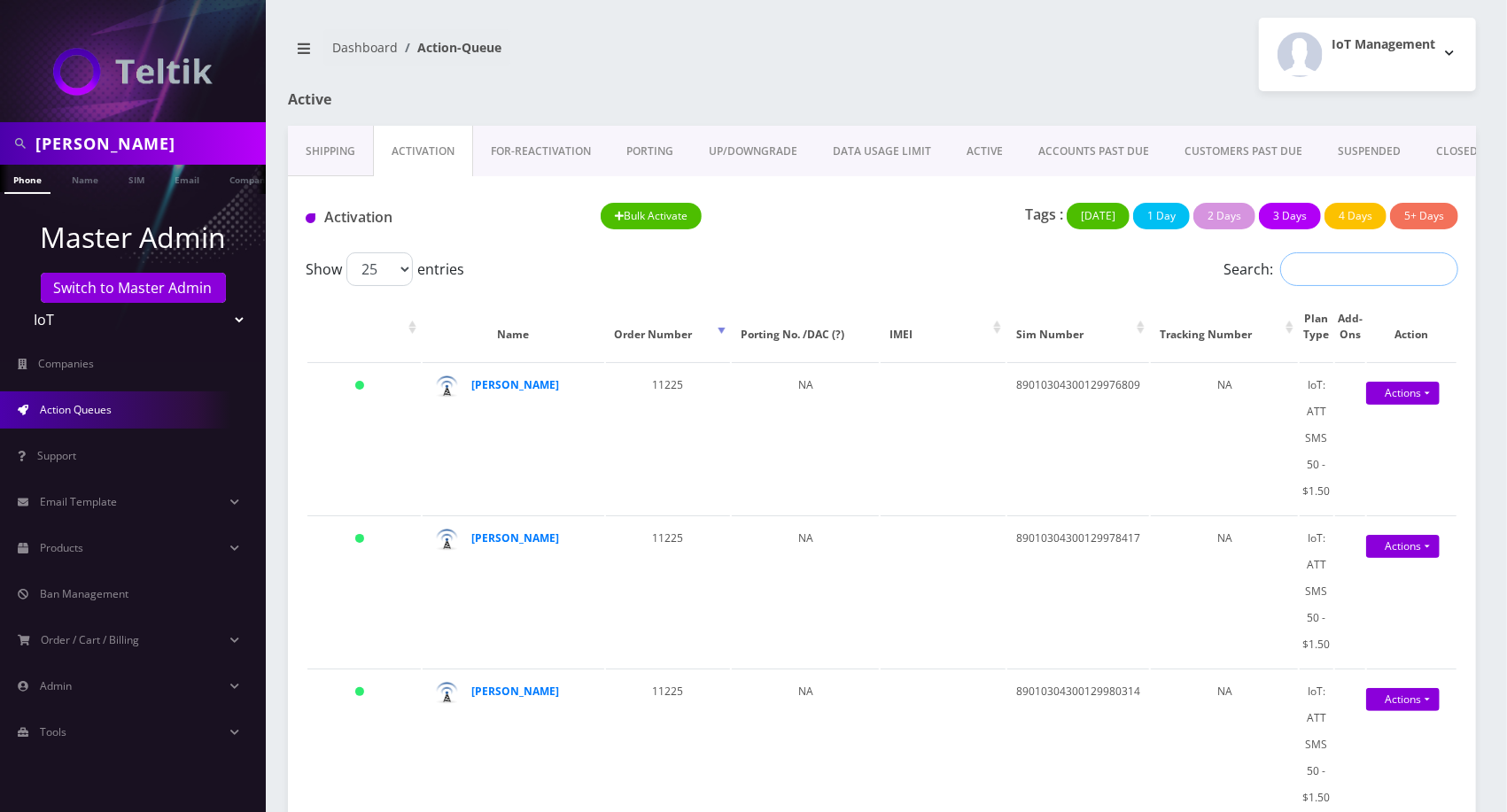
click at [1349, 278] on input "Search:" at bounding box center [1369, 269] width 179 height 34
paste input "8901240357135035637"
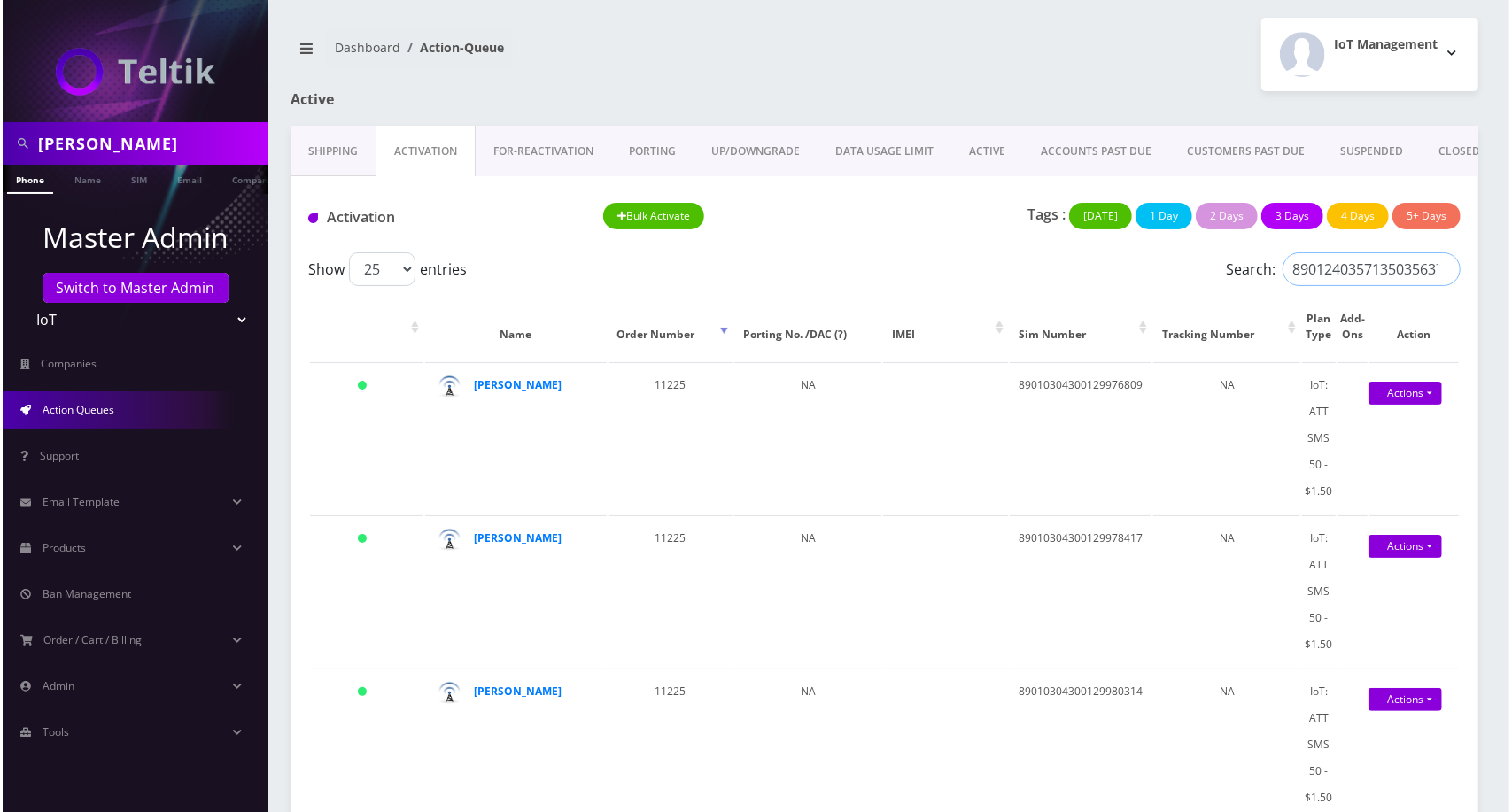
scroll to position [0, 5]
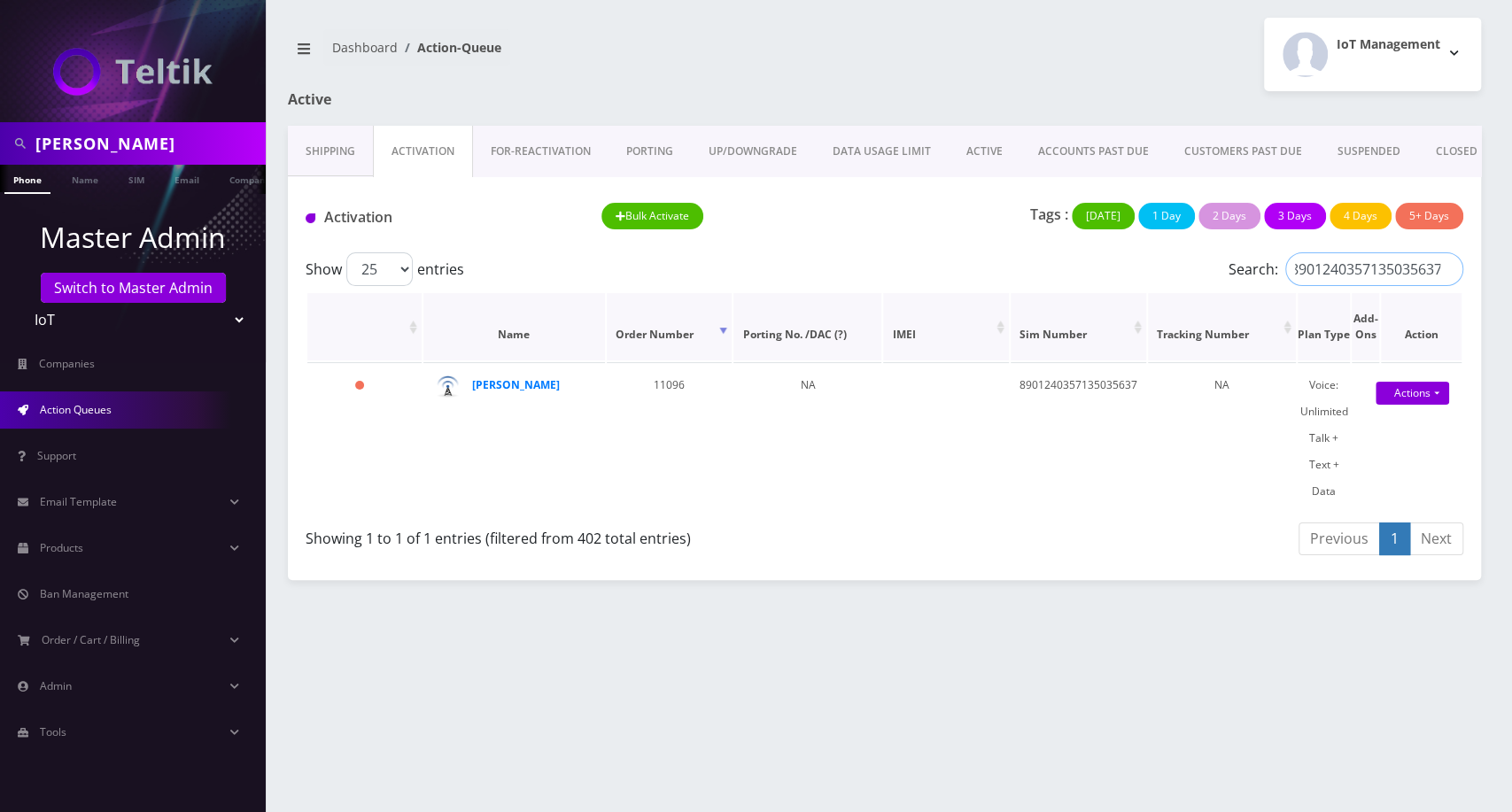
type input "8901240357135035637"
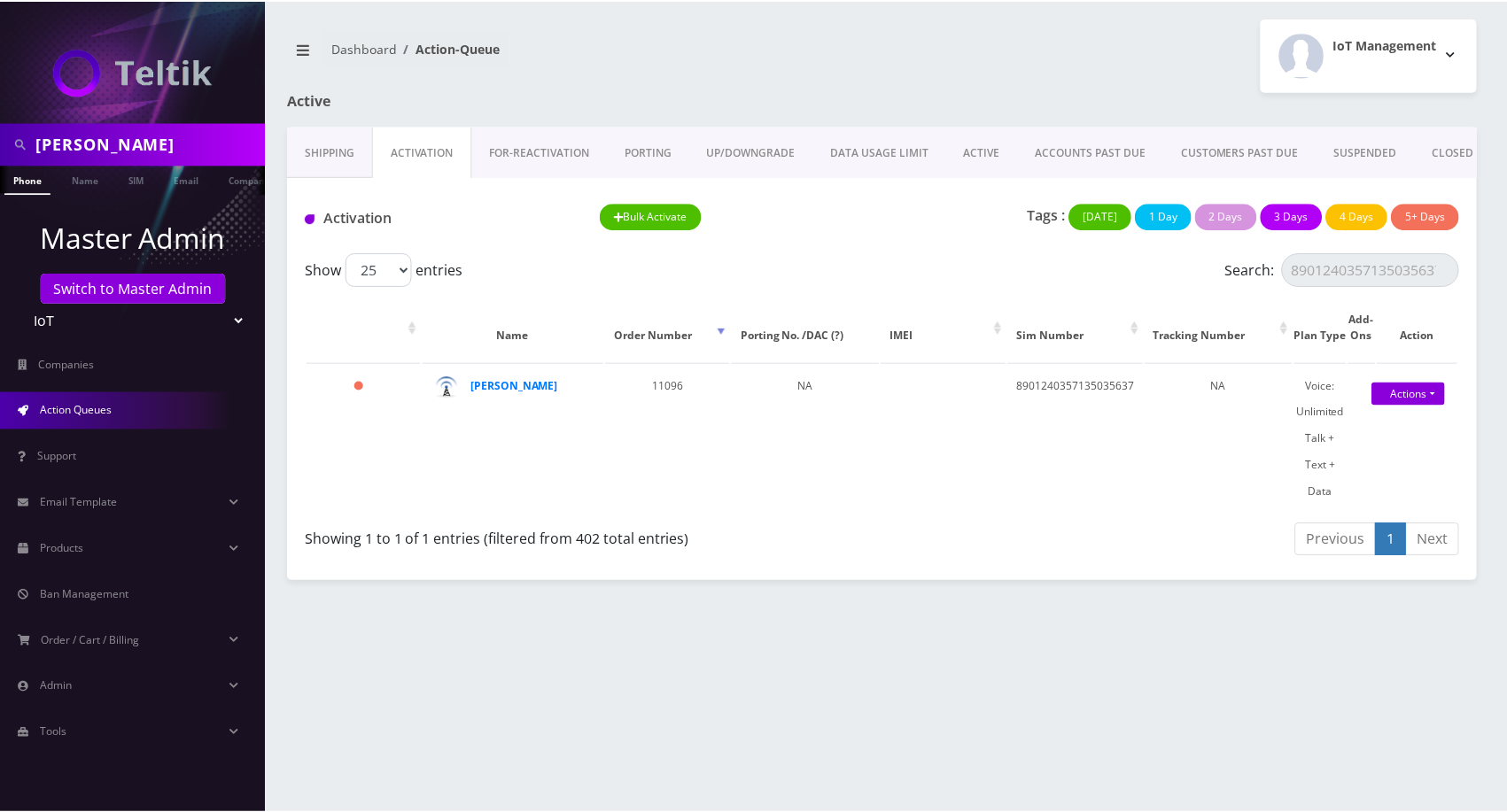
scroll to position [0, 8]
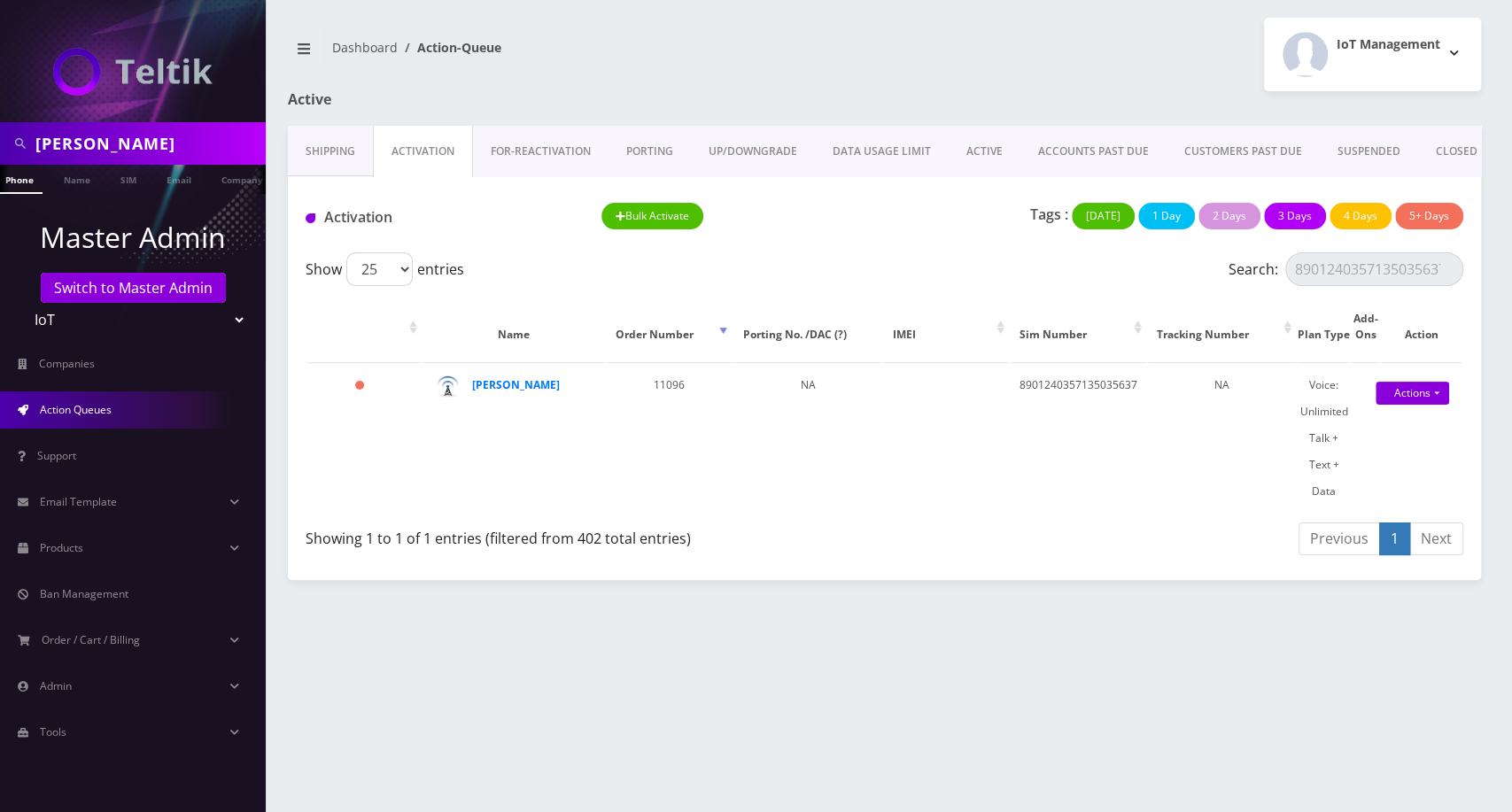
click at [443, 137] on link "Activation" at bounding box center [422, 151] width 100 height 51
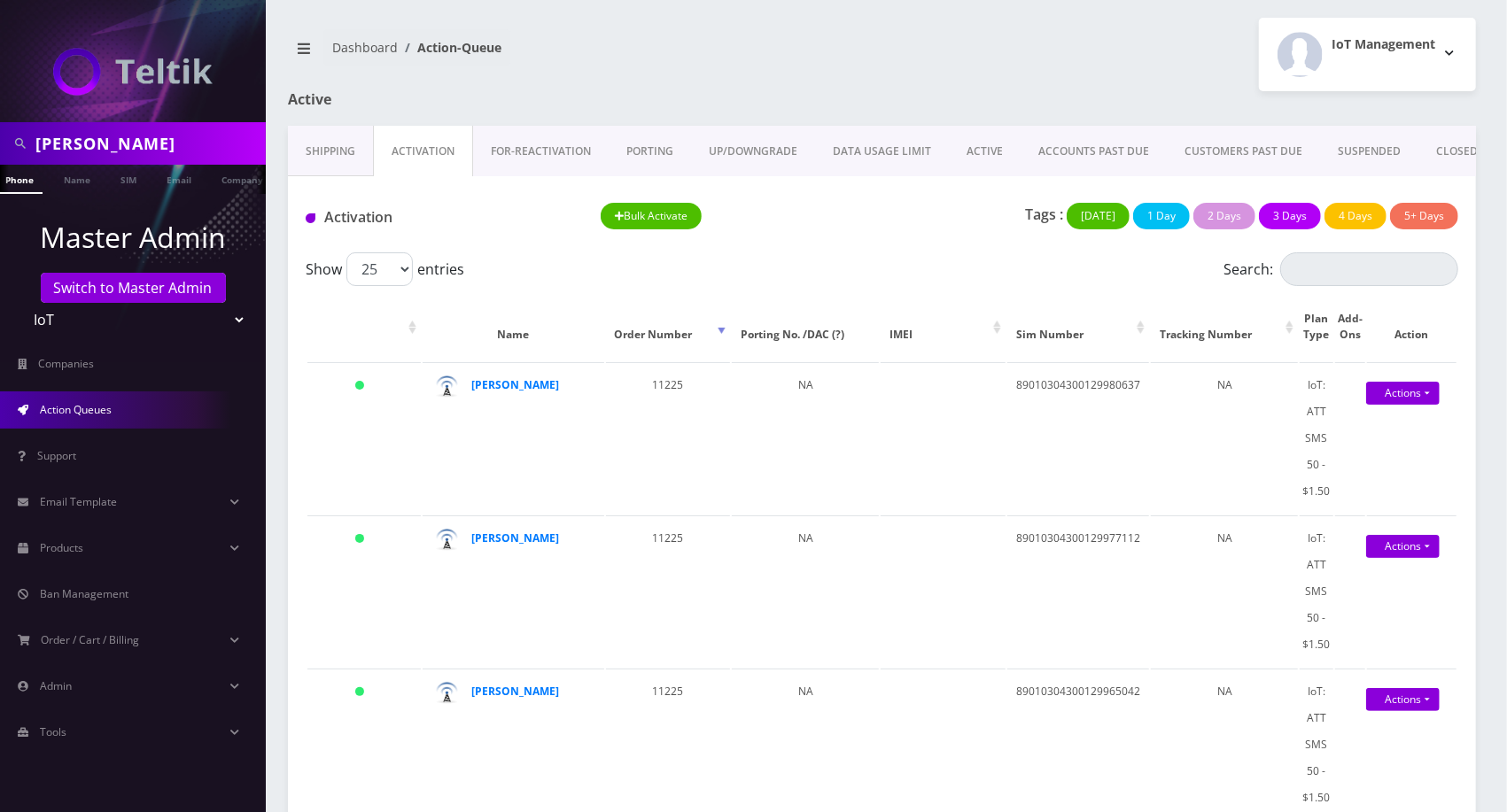
click at [966, 144] on link "ACTIVE" at bounding box center [985, 151] width 72 height 51
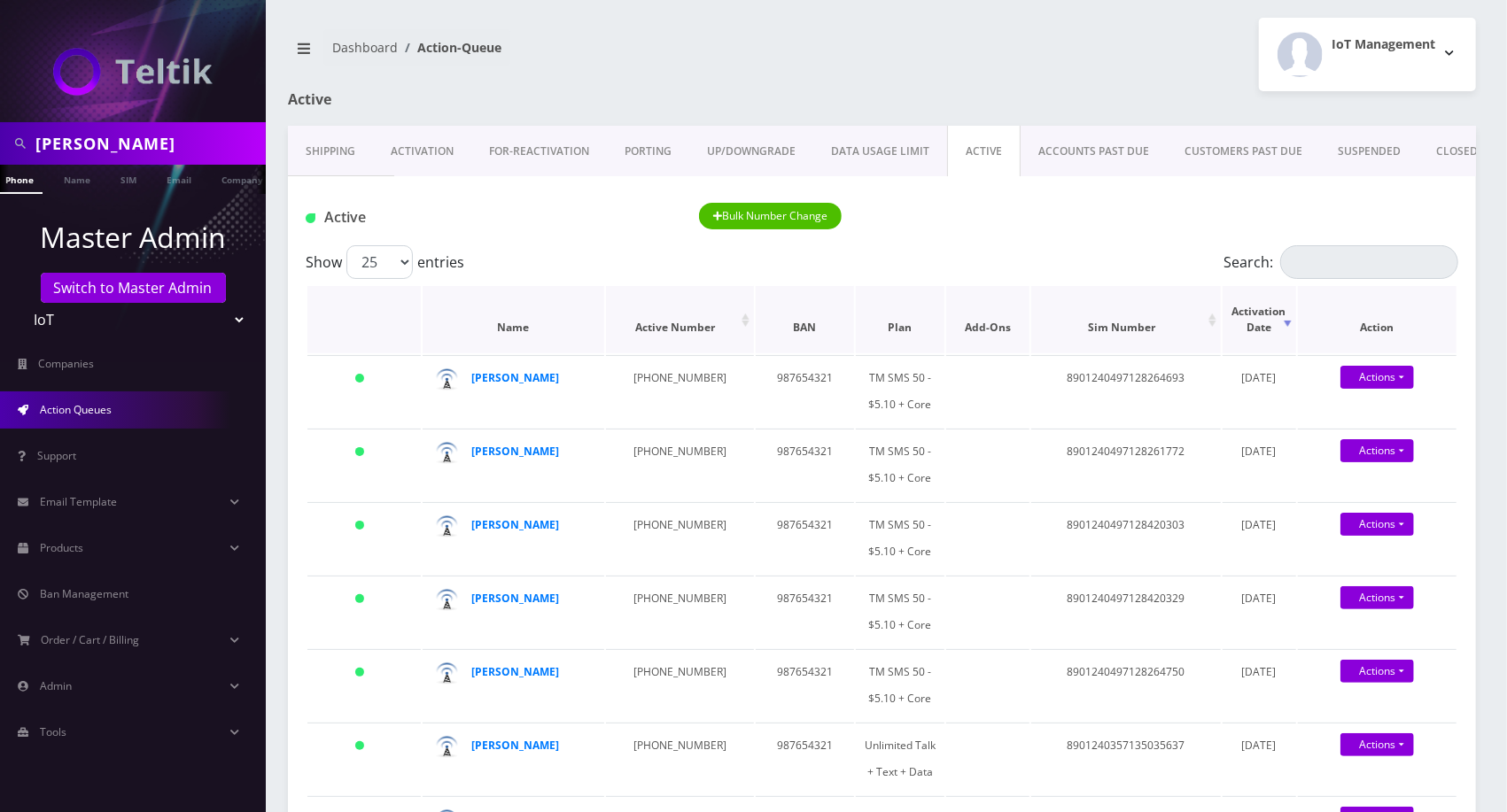
scroll to position [98, 0]
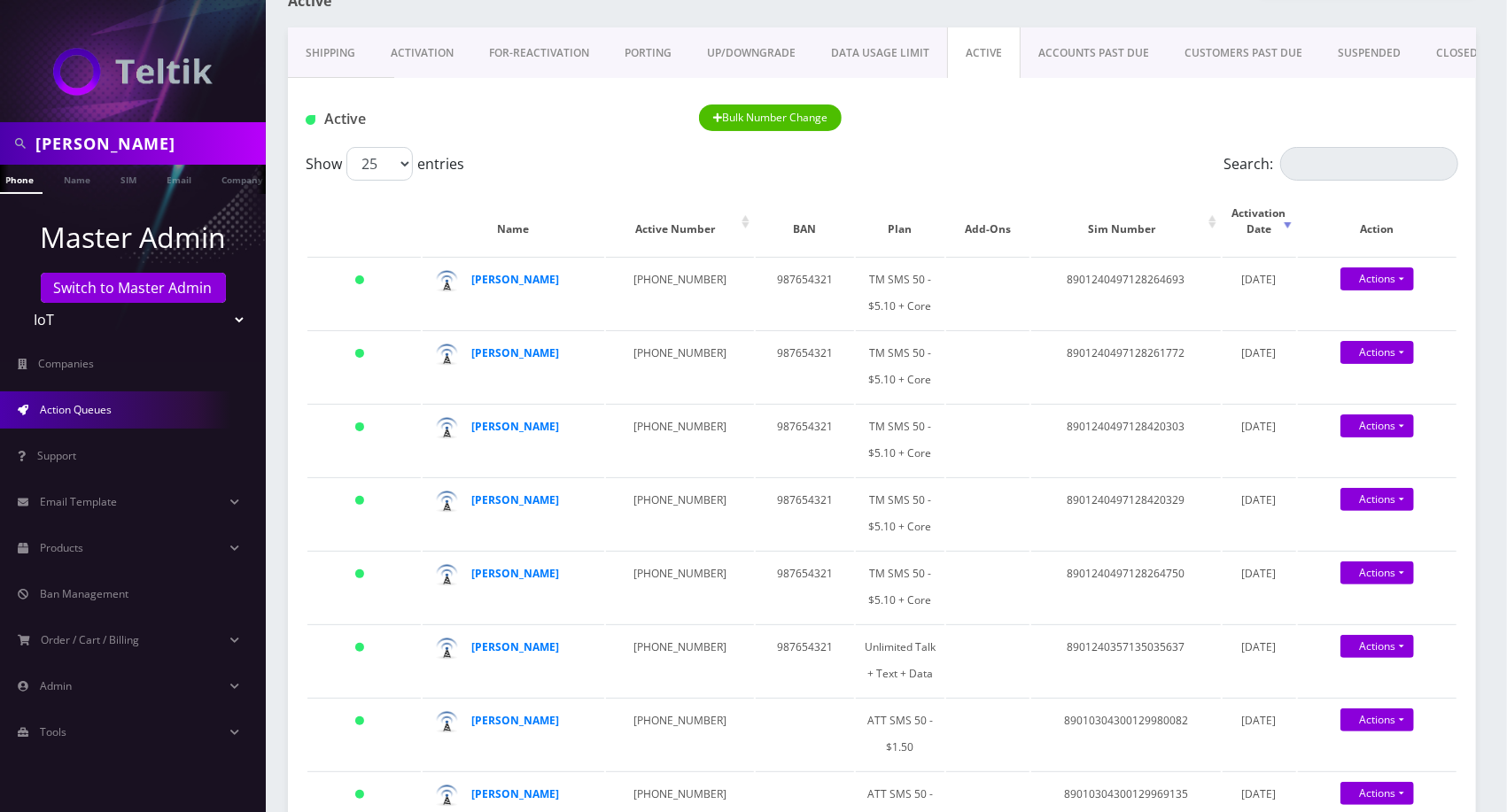
click at [120, 140] on input "jason m" at bounding box center [148, 144] width 226 height 34
paste input "Hali Siew"
type input "Hali Siew"
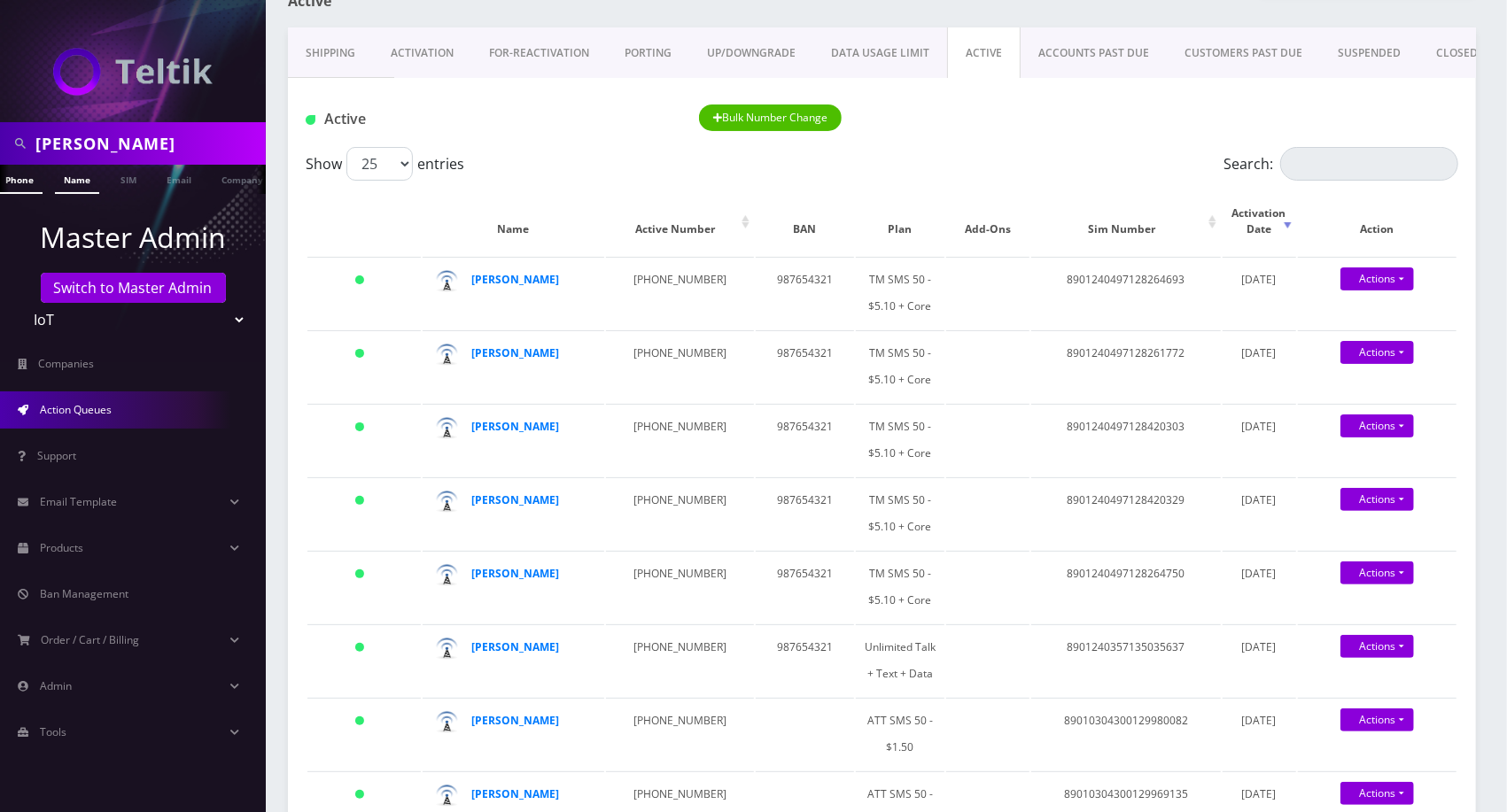
click at [85, 180] on link "Name" at bounding box center [78, 179] width 45 height 29
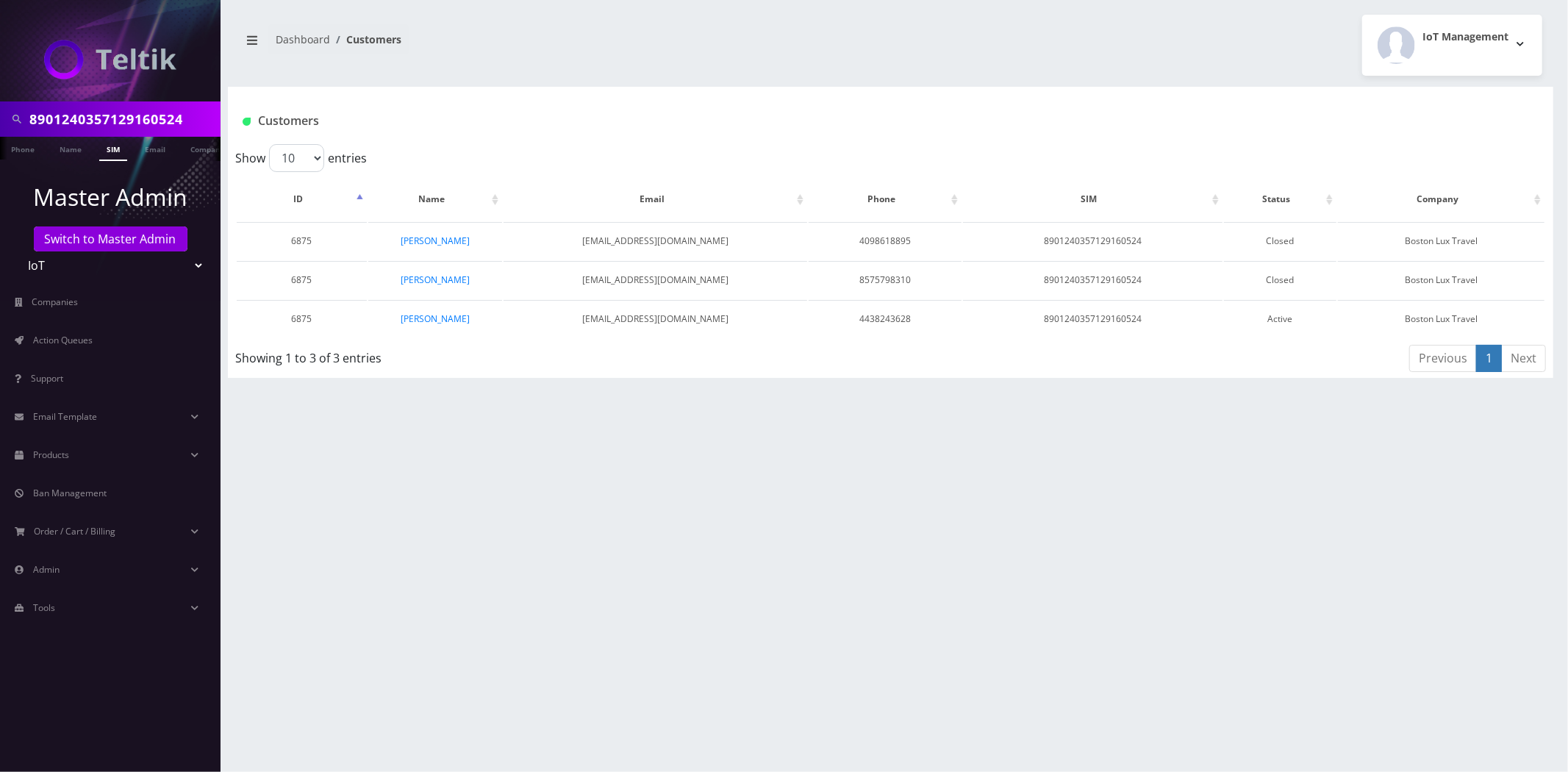
click at [152, 130] on input "8901240357129160524" at bounding box center [123, 119] width 188 height 28
click at [153, 130] on input "8901240357129160524" at bounding box center [123, 119] width 188 height 28
paste input "53958"
type input "8901240357129153958"
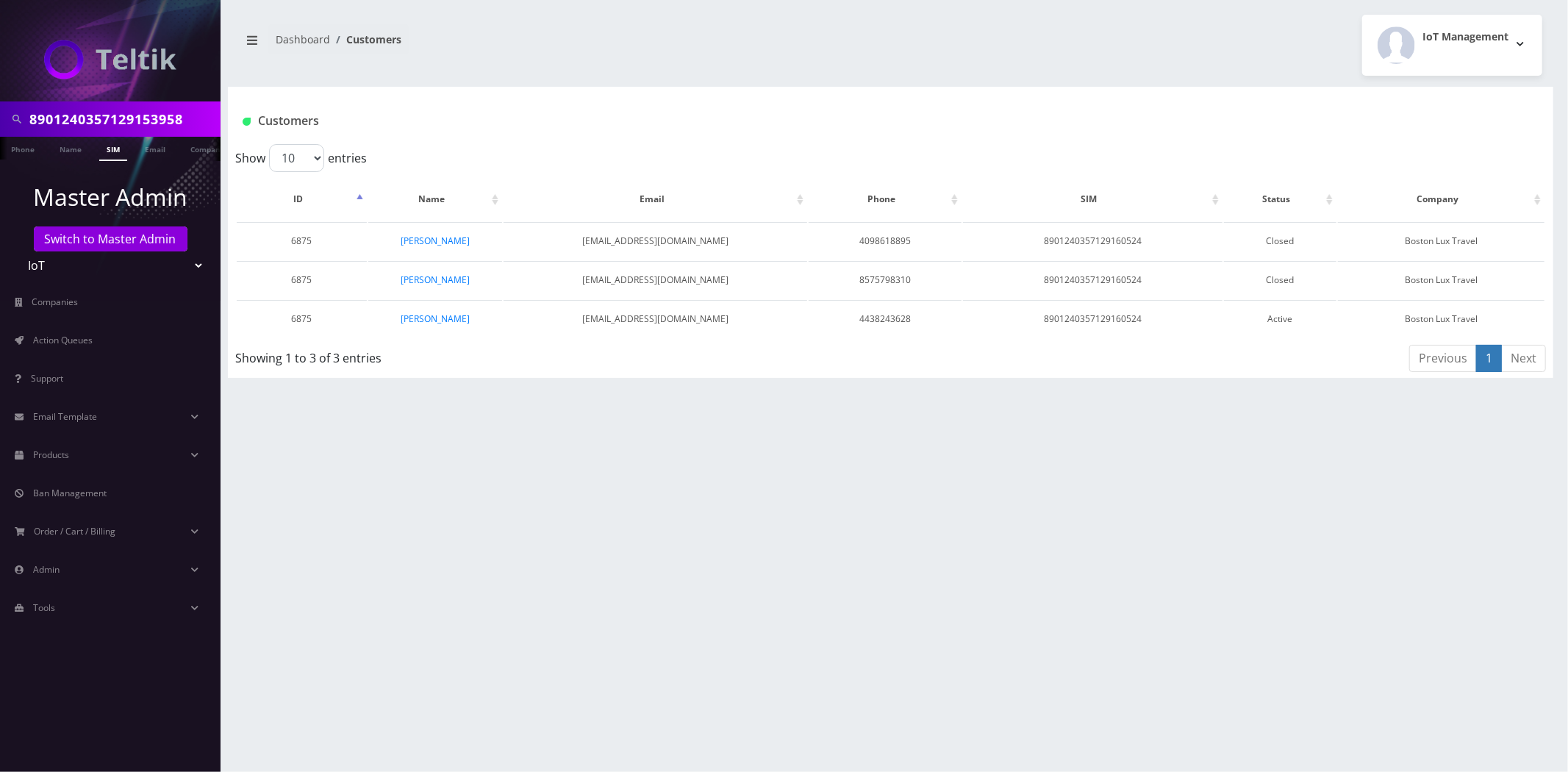
click at [107, 153] on link "SIM" at bounding box center [113, 149] width 28 height 24
click at [157, 127] on input "8901240357129153958" at bounding box center [123, 119] width 188 height 28
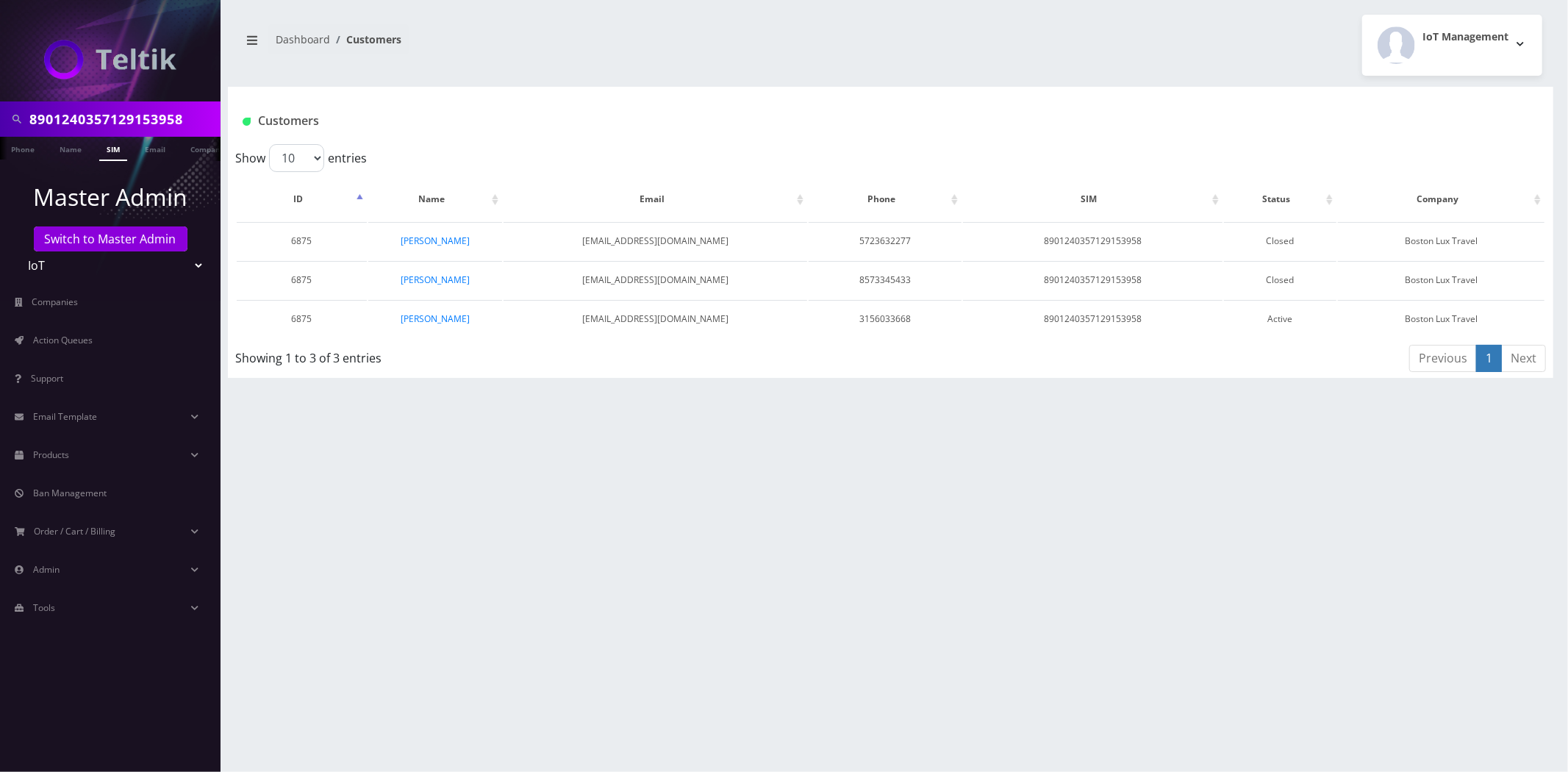
paste input "305"
type input "8901240357129153305"
click at [113, 148] on link "SIM" at bounding box center [113, 149] width 28 height 24
click at [112, 106] on input "8901240357129153305" at bounding box center [123, 119] width 188 height 28
click at [112, 105] on input "8901240357129153305" at bounding box center [123, 119] width 188 height 28
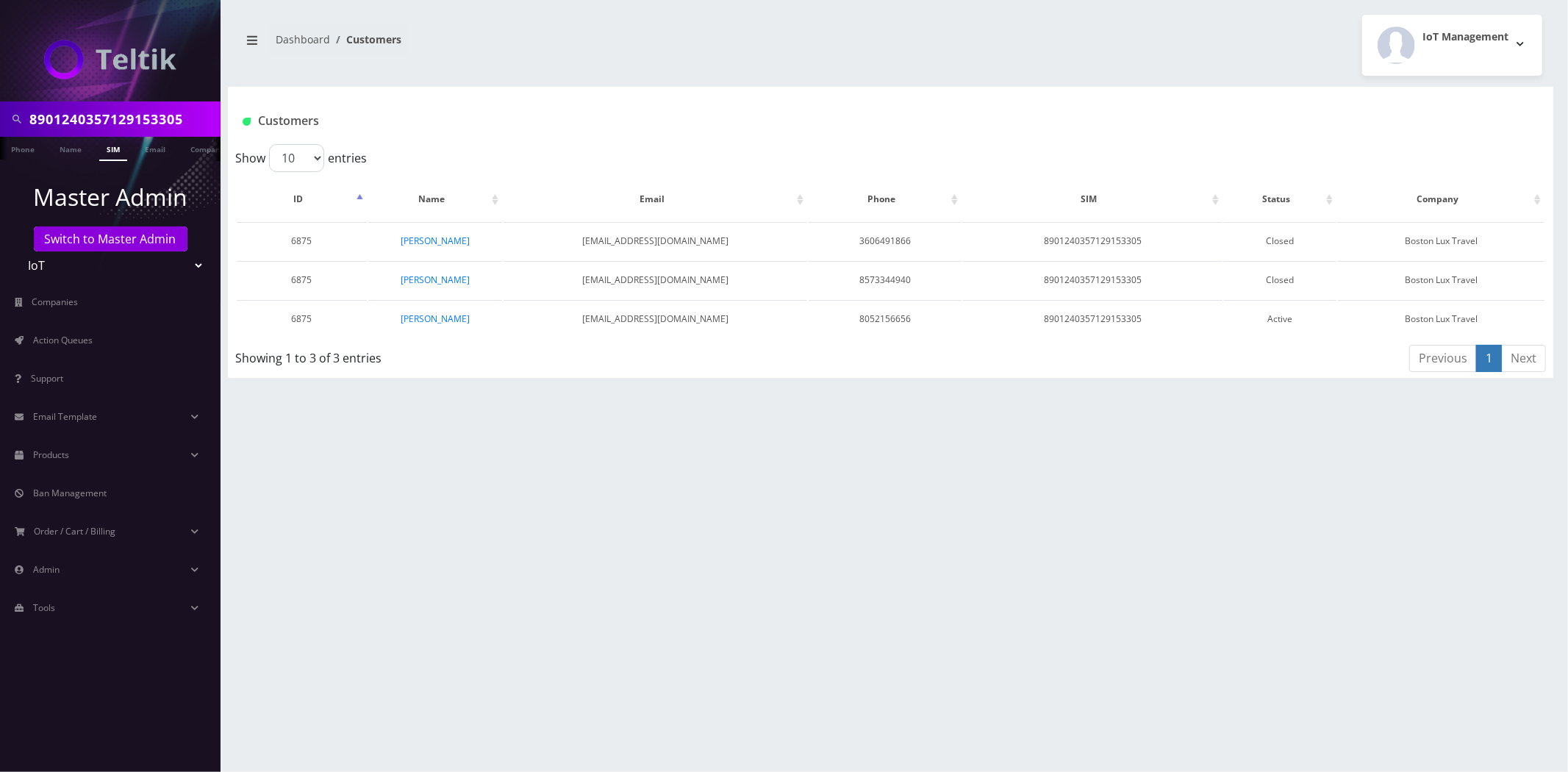
click at [112, 105] on input "8901240357129153305" at bounding box center [123, 119] width 188 height 28
paste input "47"
type input "8901240357129153347"
click at [111, 152] on link "SIM" at bounding box center [113, 149] width 28 height 24
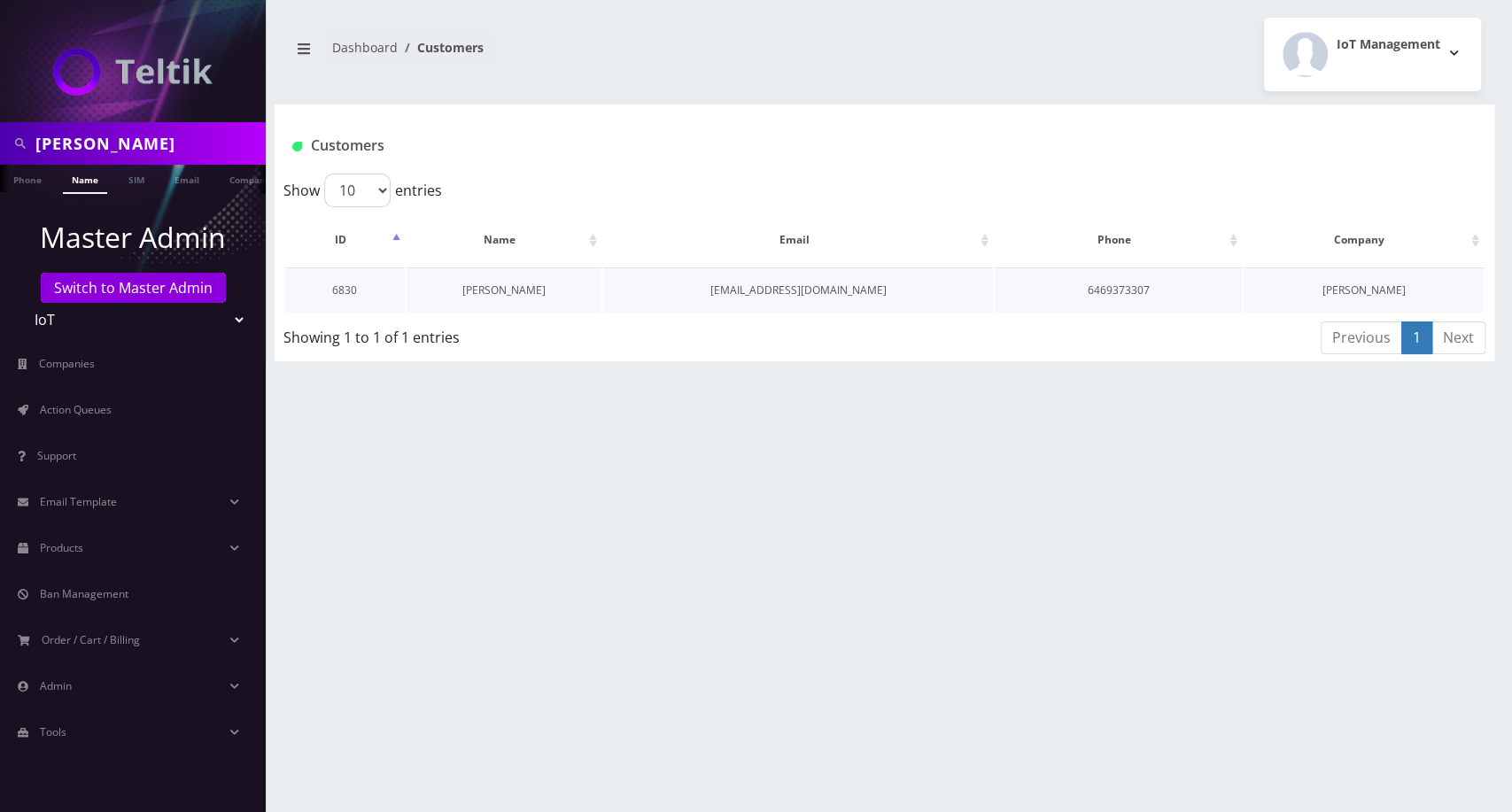
click at [501, 286] on link "[PERSON_NAME]" at bounding box center [504, 290] width 83 height 16
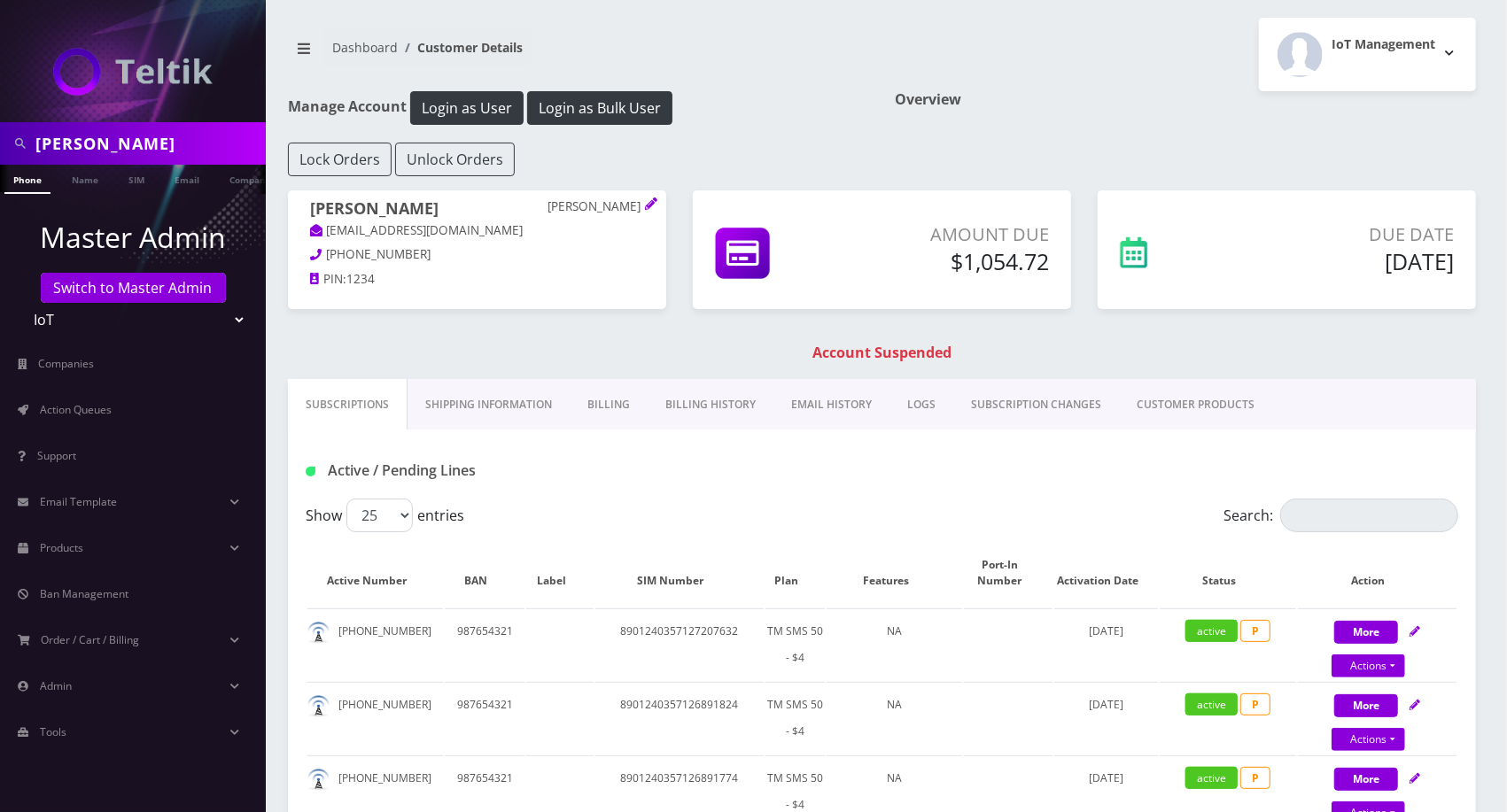
click at [835, 398] on link "EMAIL HISTORY" at bounding box center [832, 405] width 116 height 51
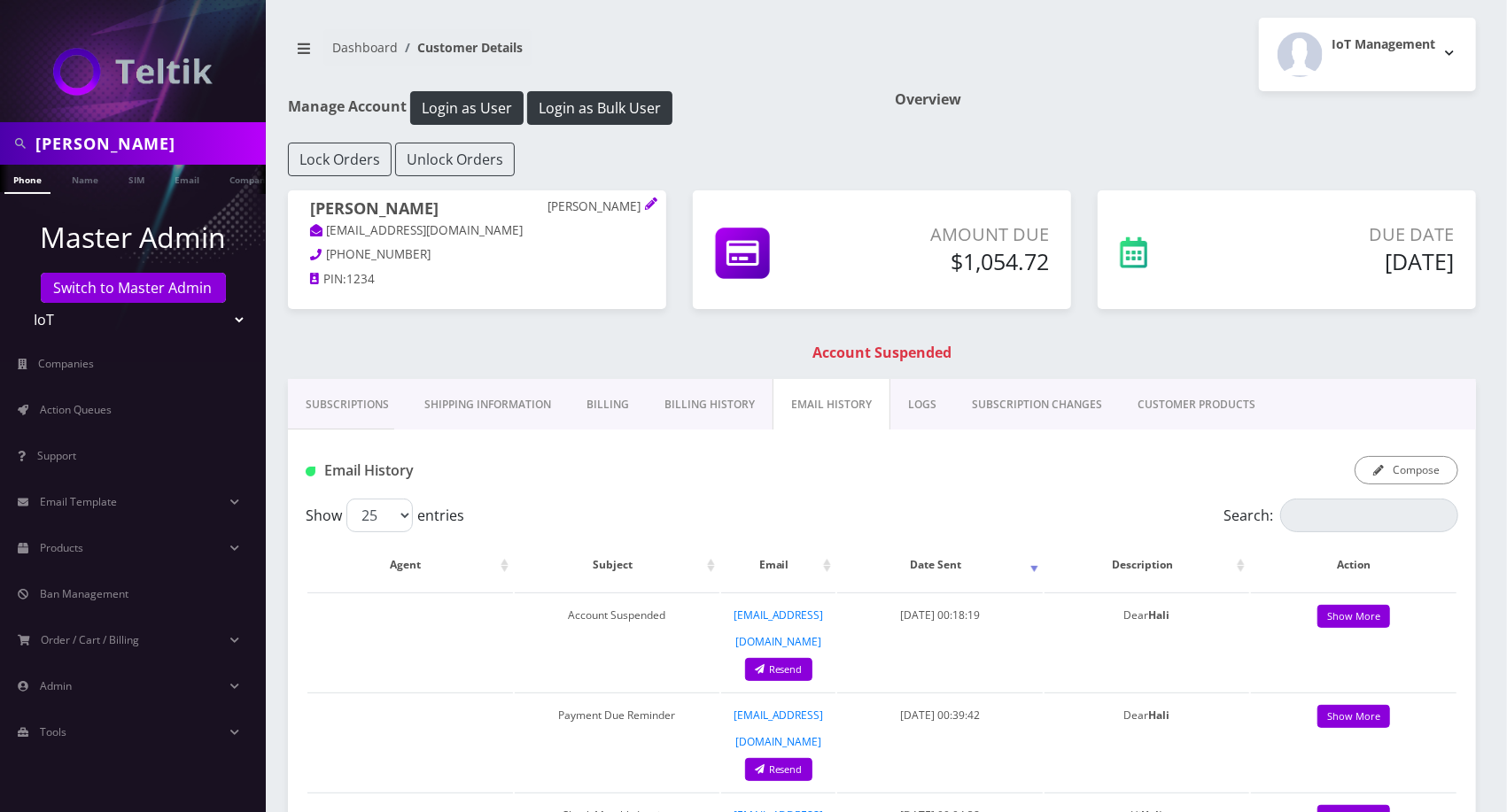
click at [747, 404] on link "Billing History" at bounding box center [710, 405] width 126 height 51
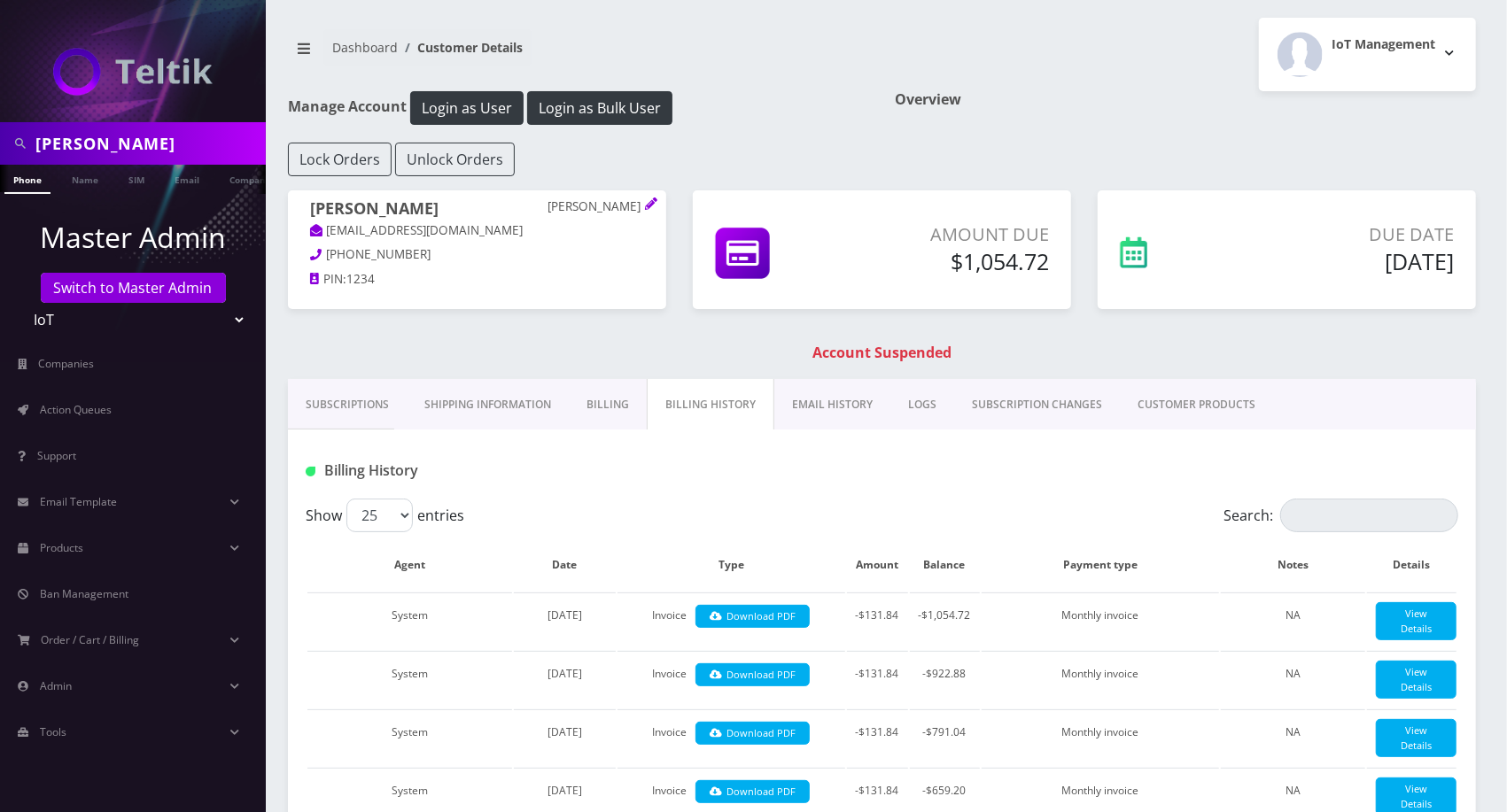
click at [361, 394] on link "Subscriptions" at bounding box center [347, 405] width 118 height 51
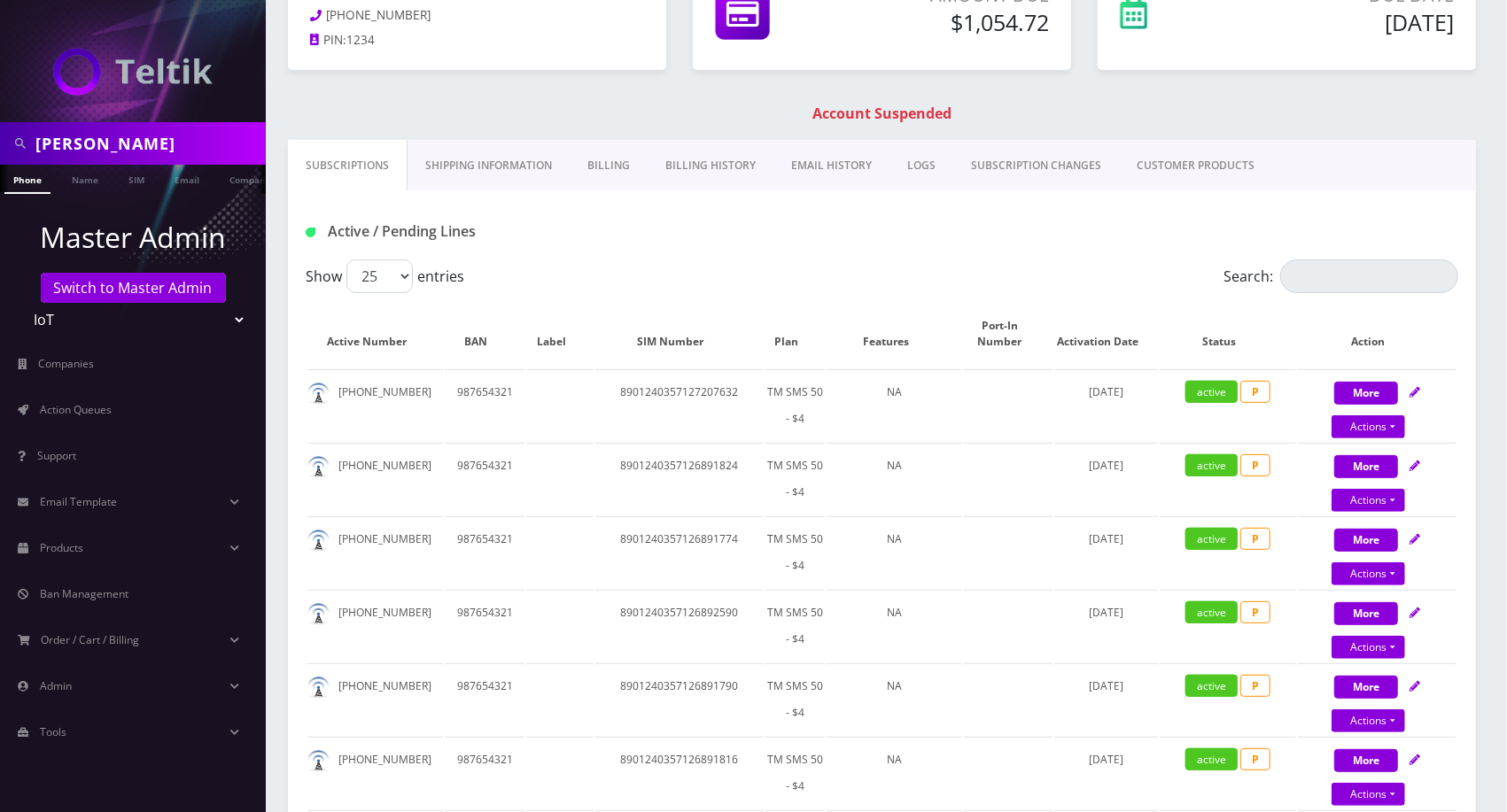
scroll to position [197, 0]
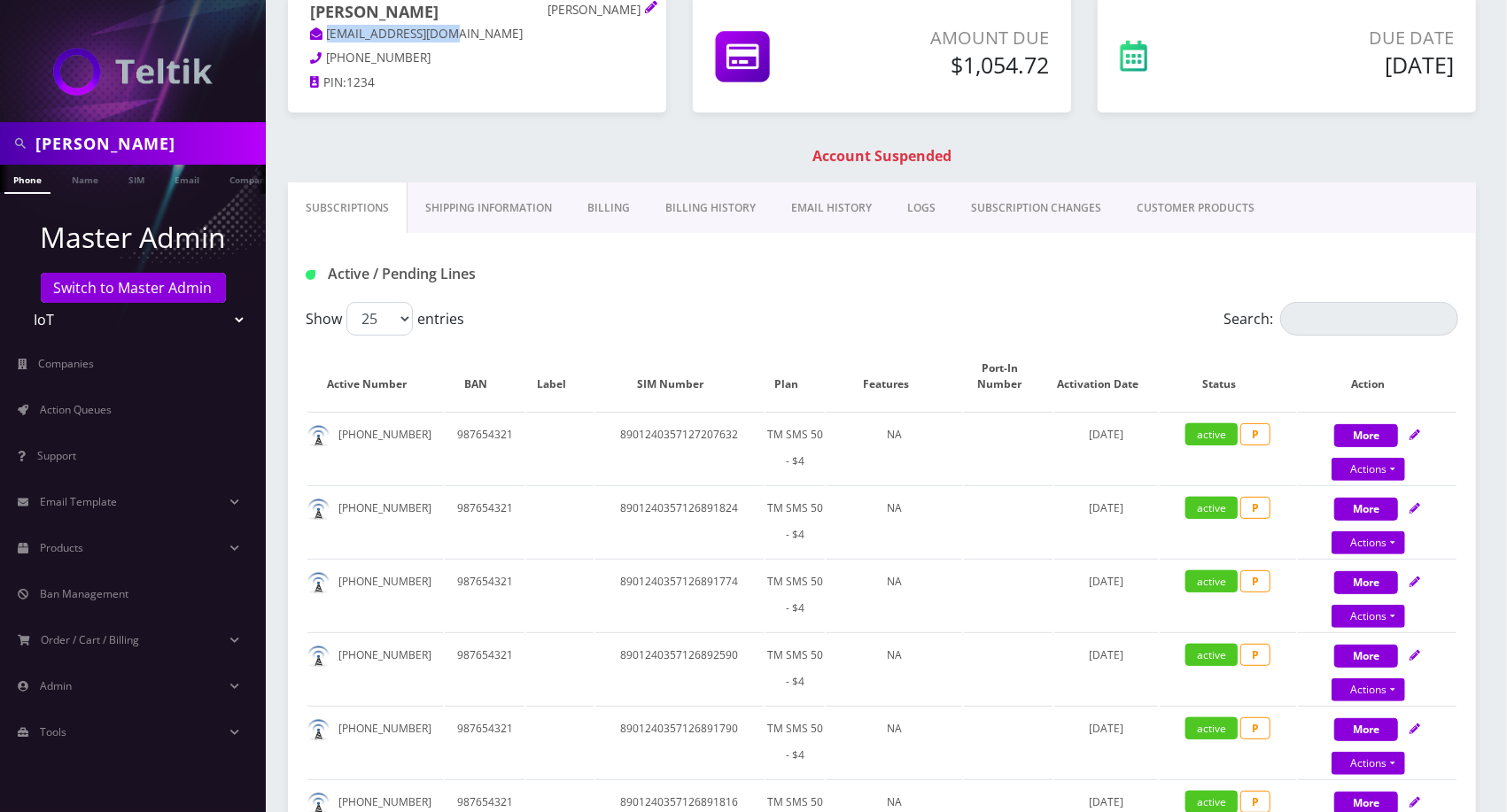
drag, startPoint x: 473, startPoint y: 37, endPoint x: 331, endPoint y: 46, distance: 142.3
click at [327, 45] on span "Hali Siew Hali Siew halisiew4@gmail.com" at bounding box center [477, 25] width 334 height 46
copy link "halisiew4@gmail.com"
click at [711, 212] on link "Billing History" at bounding box center [711, 208] width 126 height 51
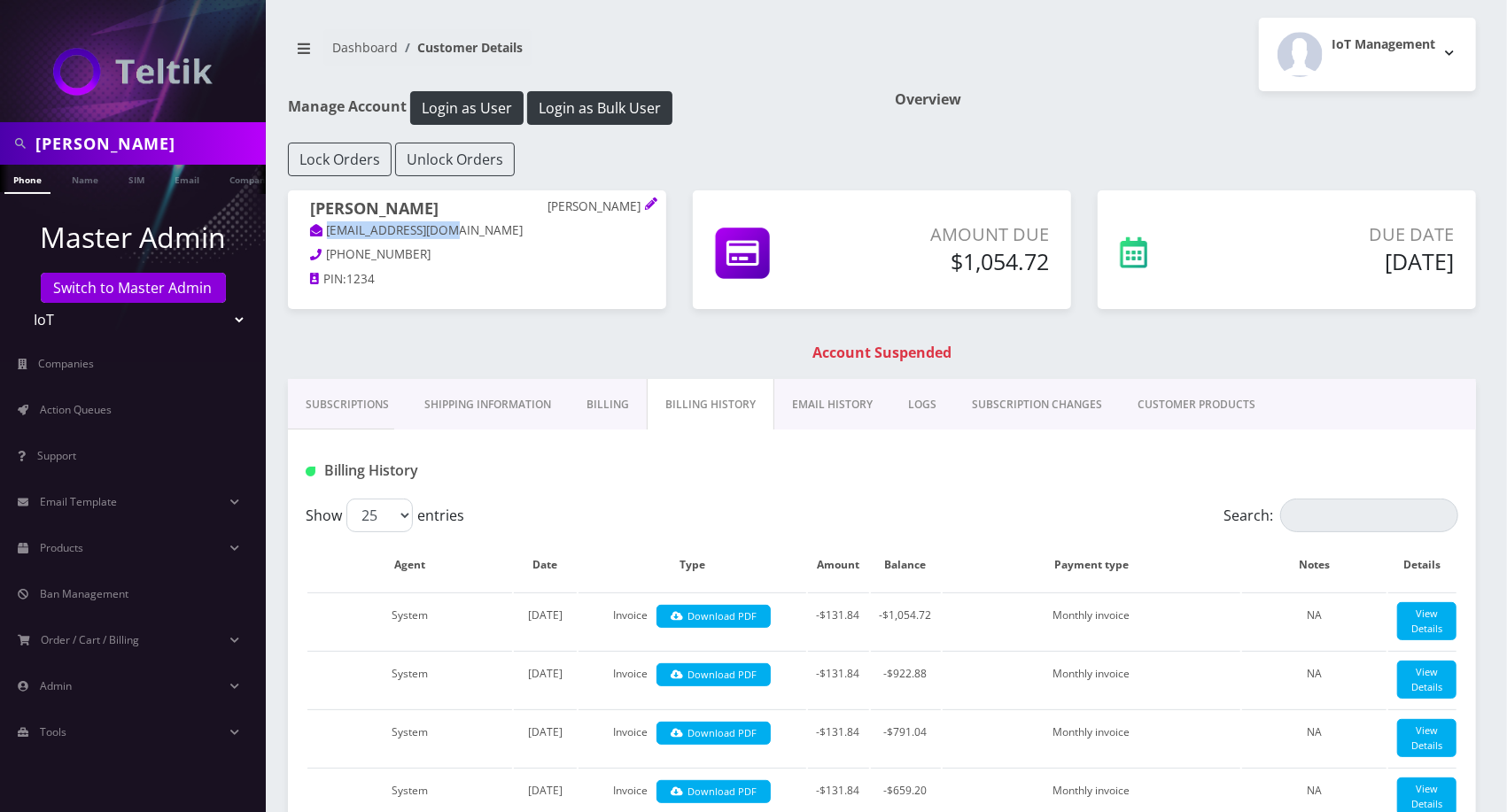
click at [397, 423] on link "Subscriptions" at bounding box center [347, 405] width 118 height 51
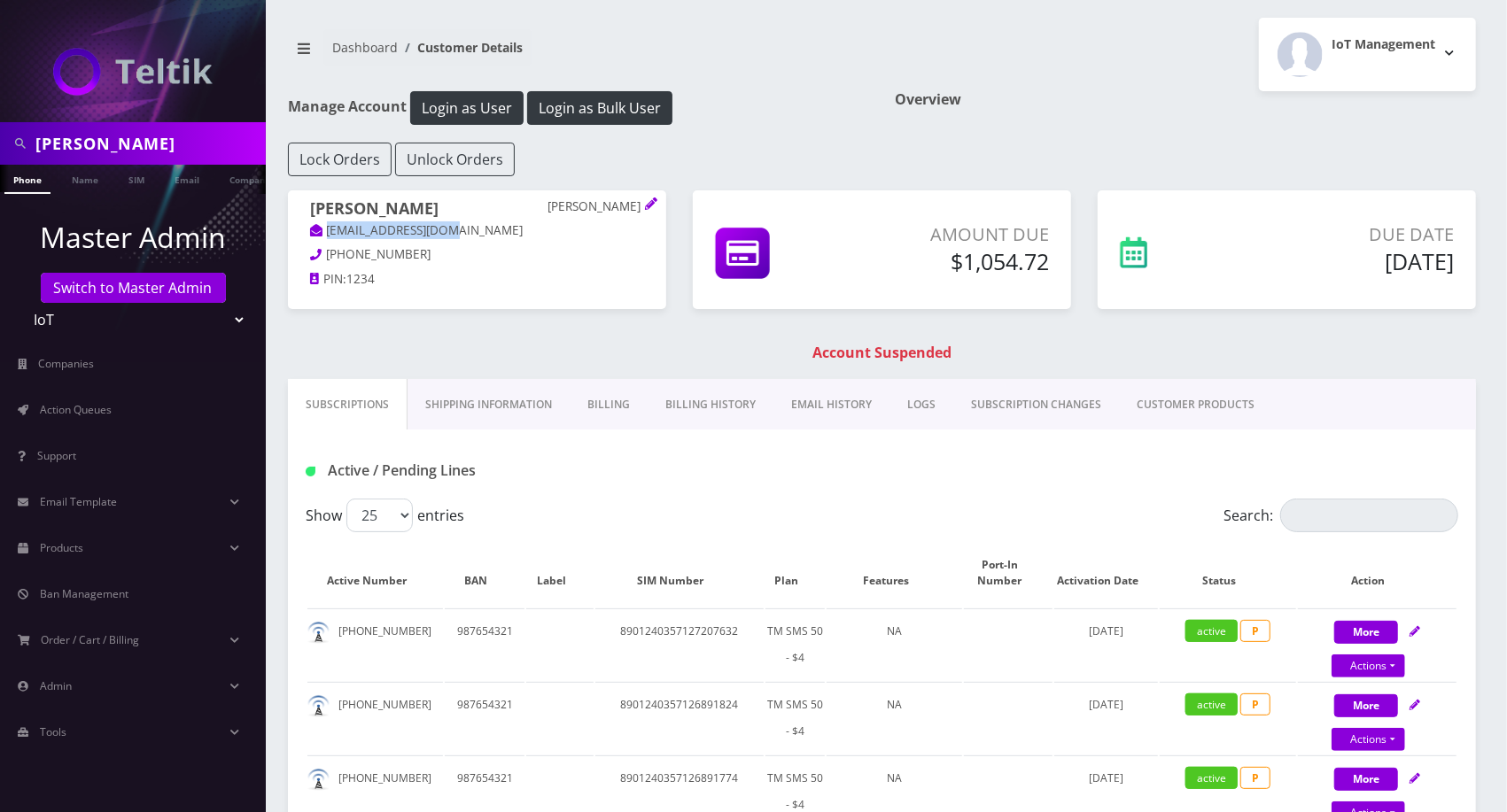
drag, startPoint x: 769, startPoint y: 425, endPoint x: 748, endPoint y: 420, distance: 21.6
click at [773, 425] on link "EMAIL HISTORY" at bounding box center [832, 405] width 116 height 51
click at [742, 417] on link "Billing History" at bounding box center [710, 405] width 126 height 51
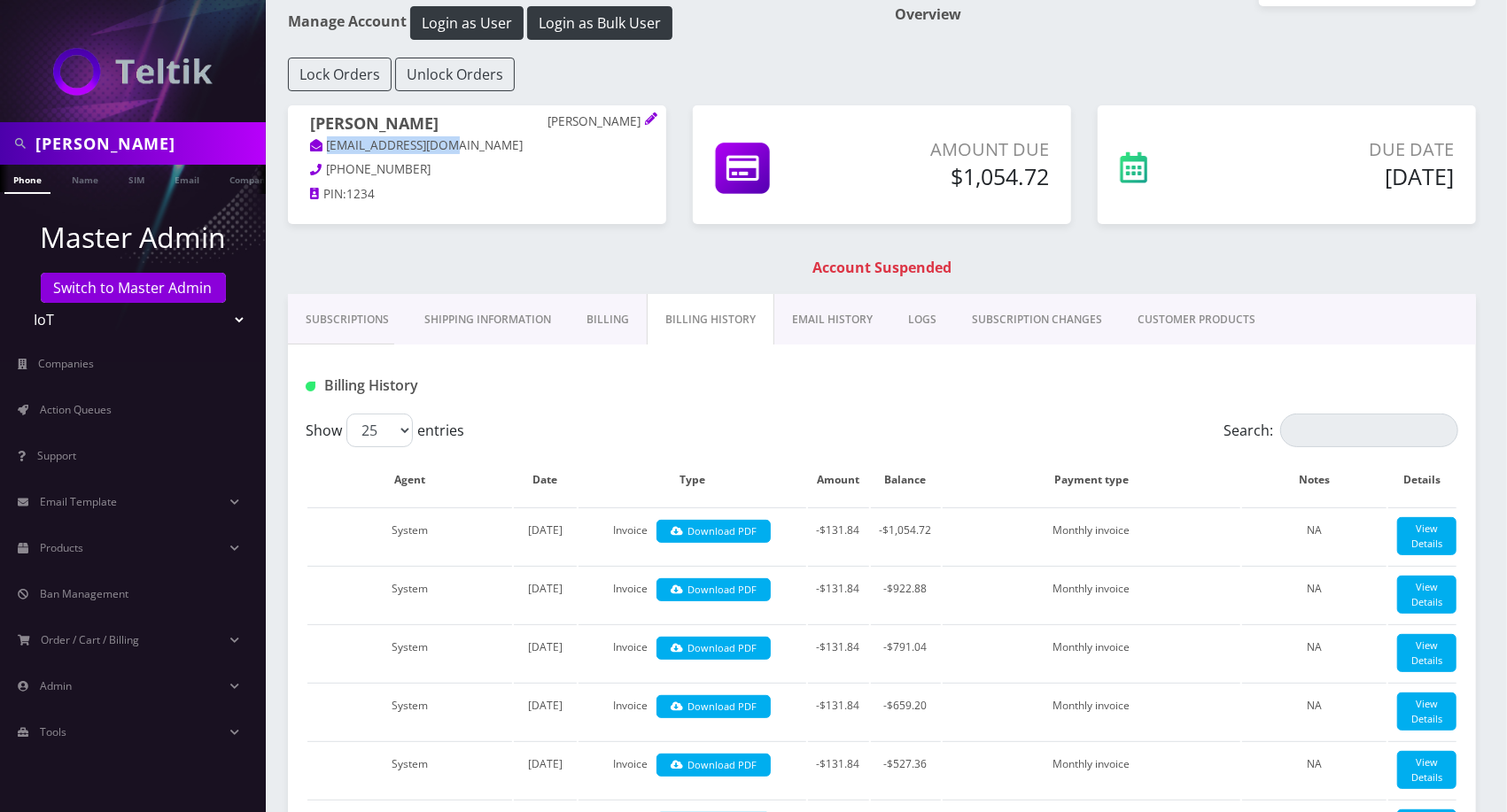
scroll to position [98, 0]
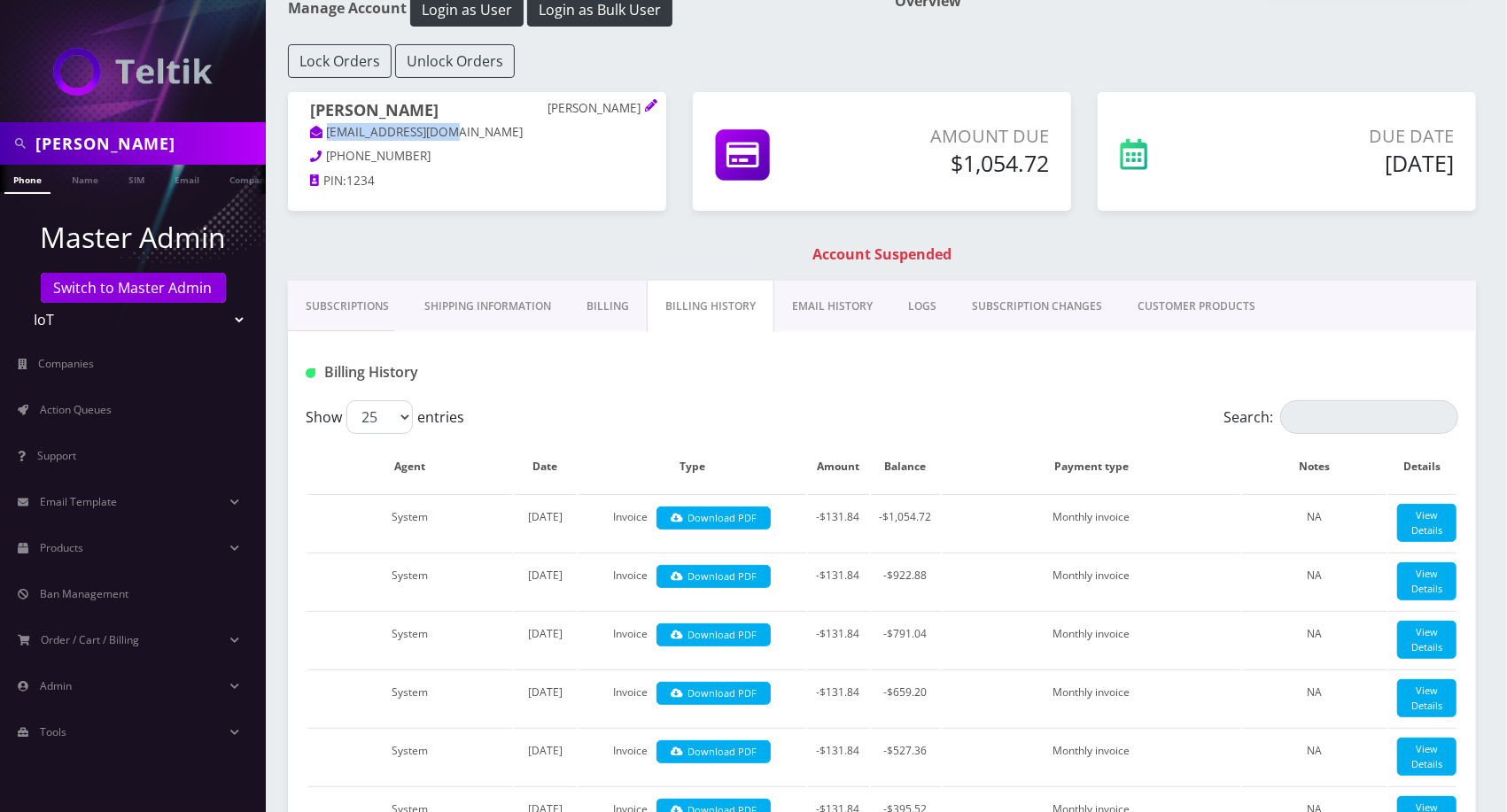
click at [330, 280] on link "Subscriptions" at bounding box center [347, 306] width 118 height 51
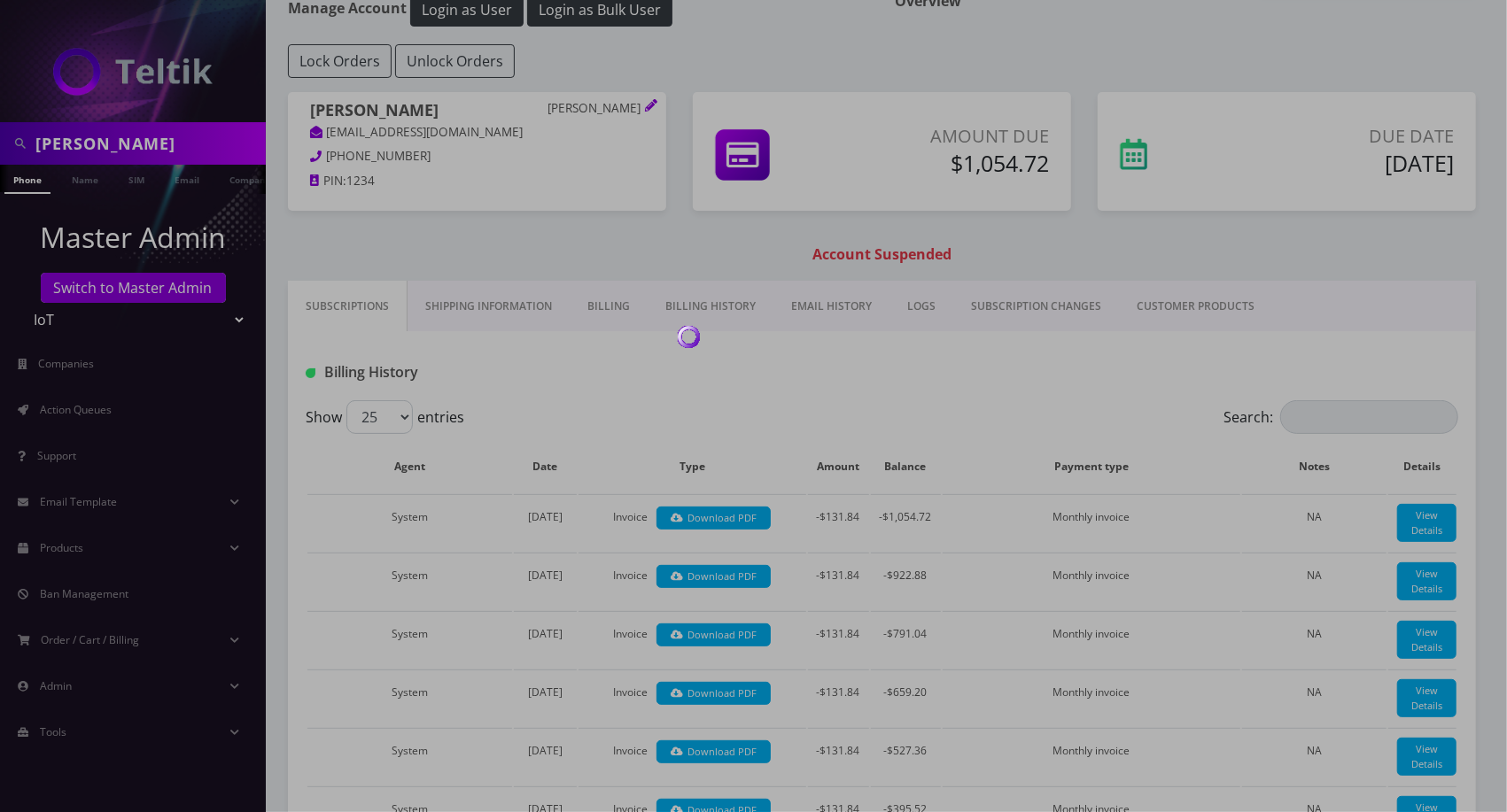
drag, startPoint x: 352, startPoint y: 341, endPoint x: 344, endPoint y: 306, distance: 35.9
click at [351, 333] on div at bounding box center [753, 406] width 1507 height 812
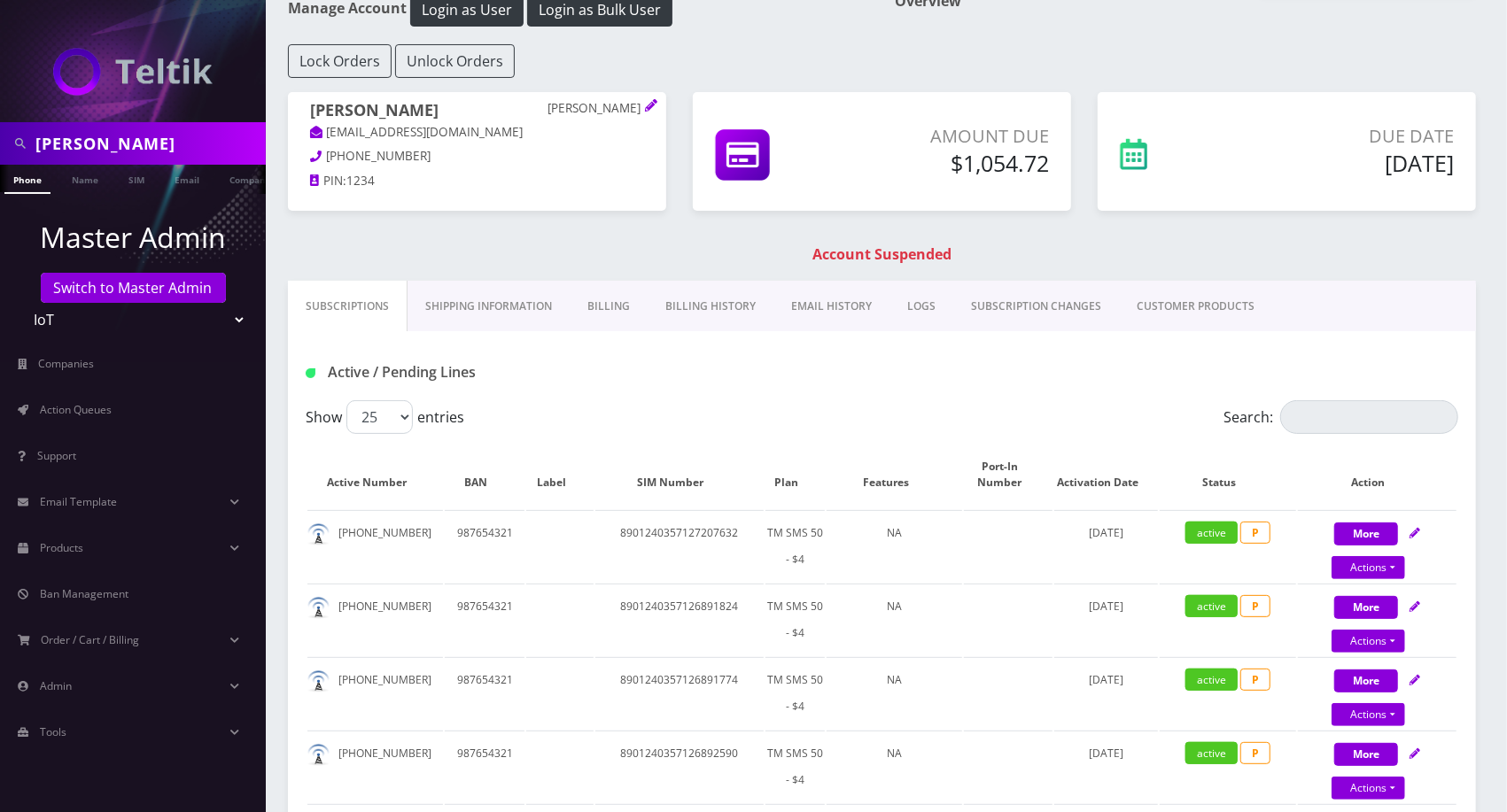
click at [725, 309] on link "Billing History" at bounding box center [711, 306] width 126 height 51
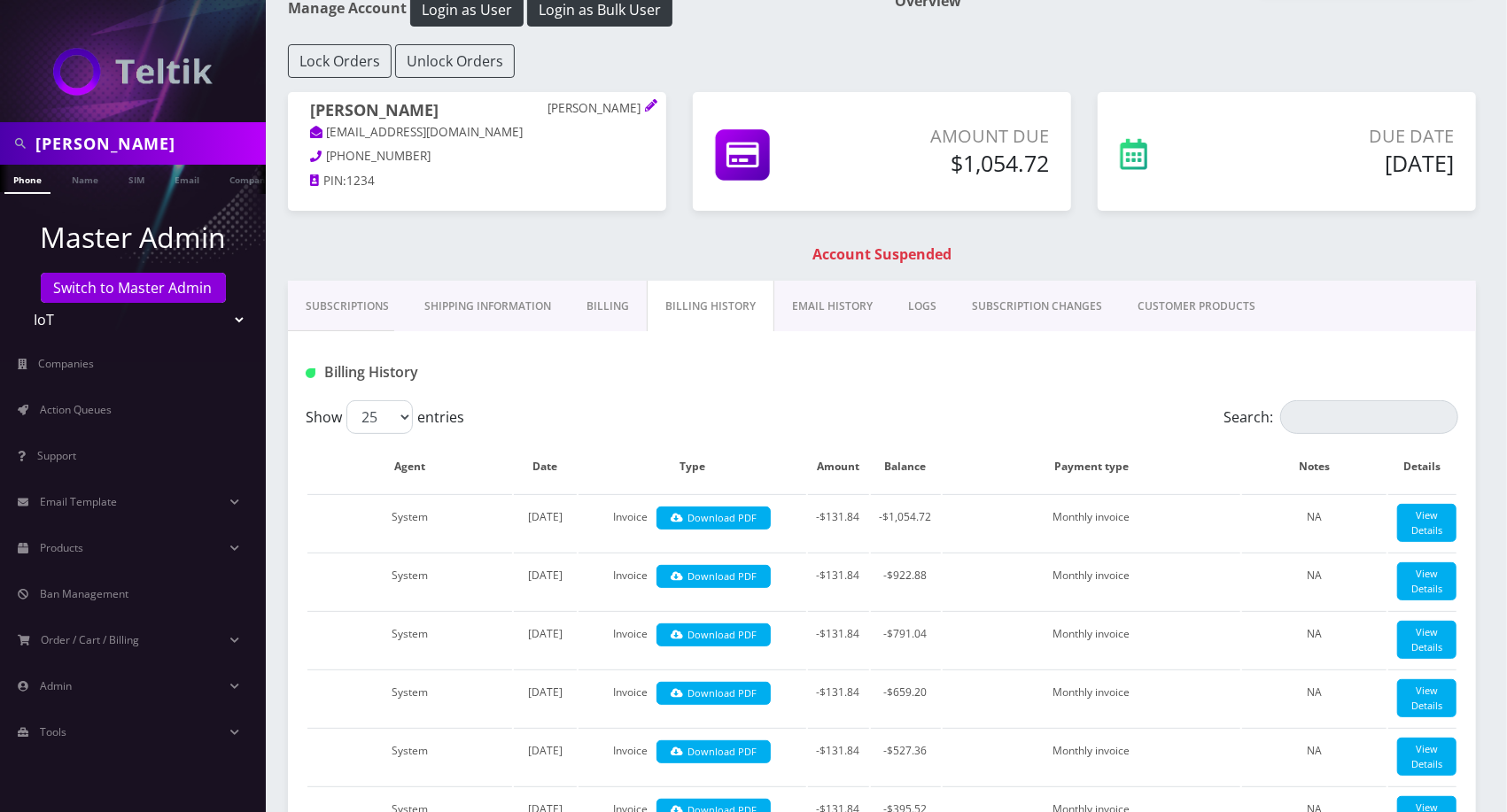
click at [341, 306] on link "Subscriptions" at bounding box center [347, 306] width 118 height 51
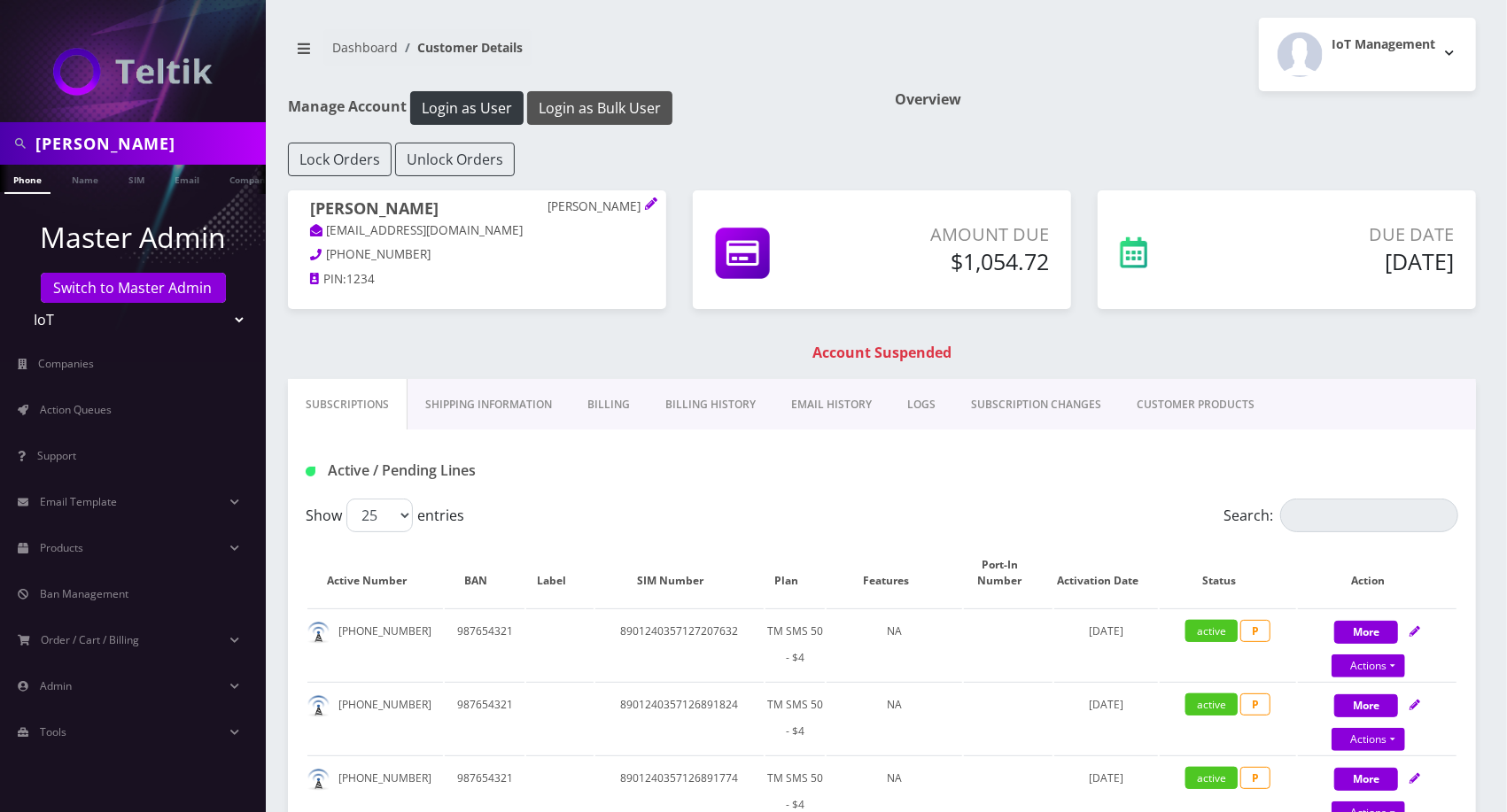
click at [594, 107] on button "Login as Bulk User" at bounding box center [600, 108] width 146 height 34
click at [710, 412] on link "Billing History" at bounding box center [711, 405] width 126 height 51
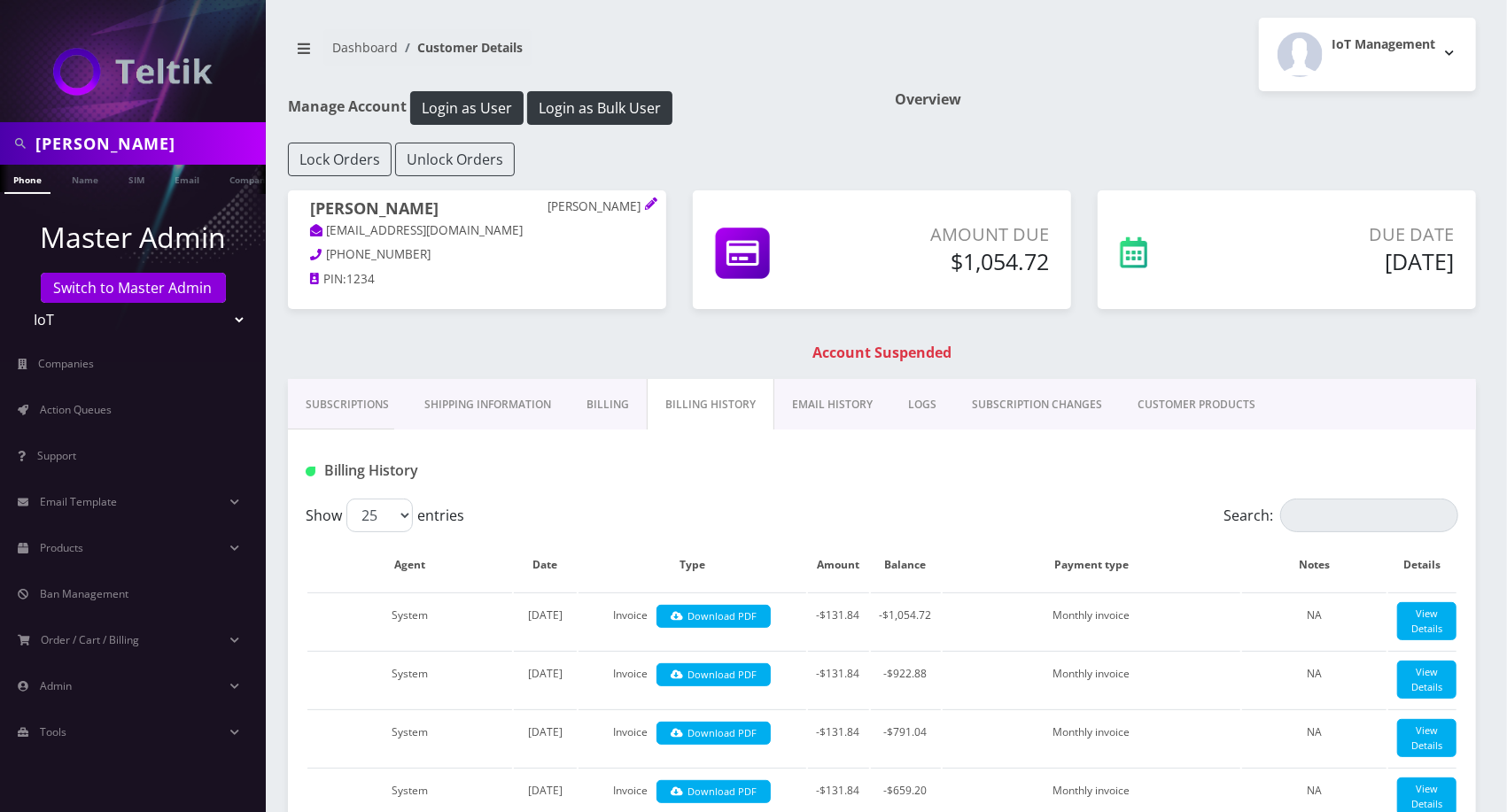
click at [862, 403] on link "EMAIL HISTORY" at bounding box center [833, 405] width 116 height 51
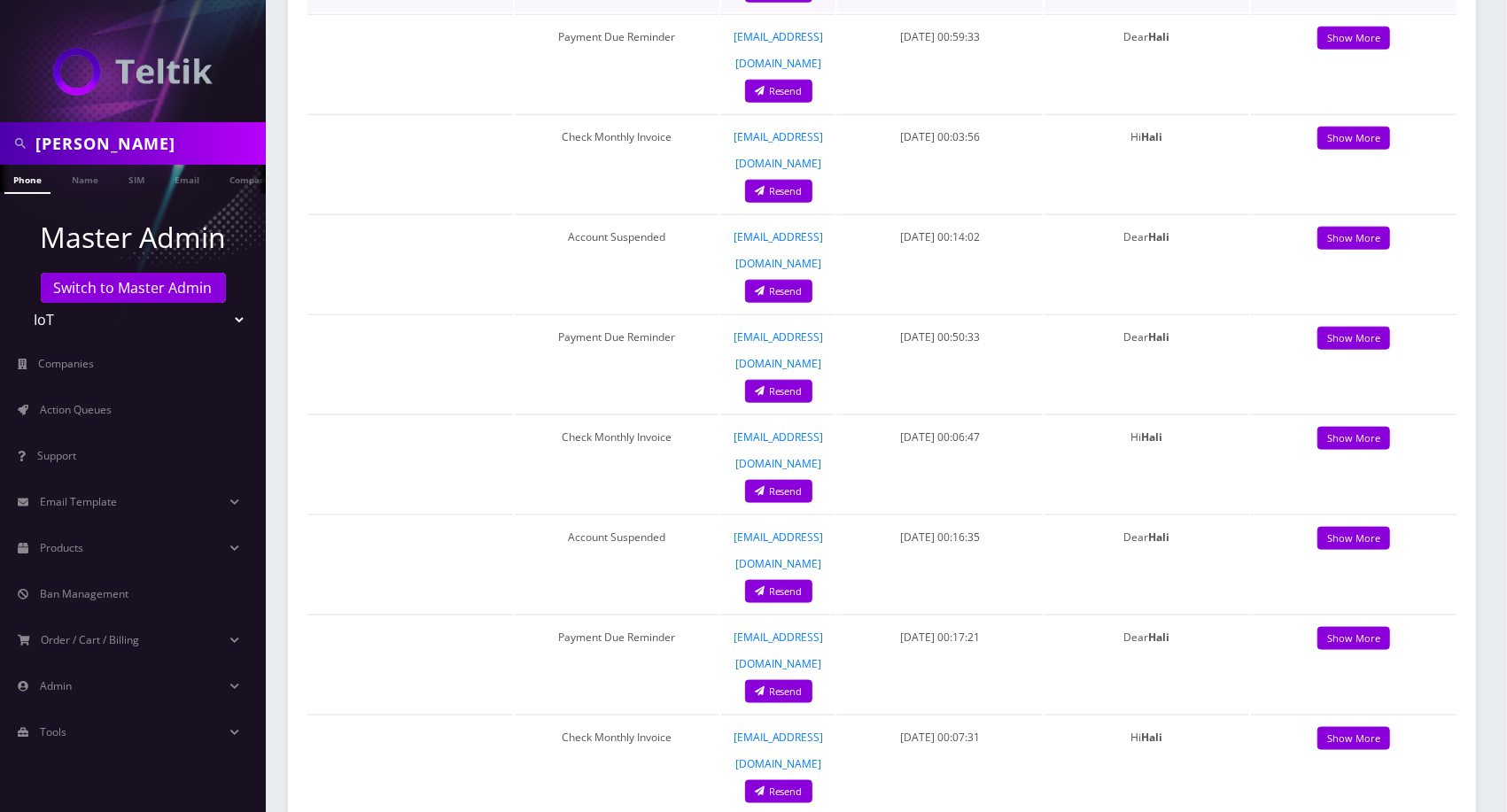
scroll to position [393, 0]
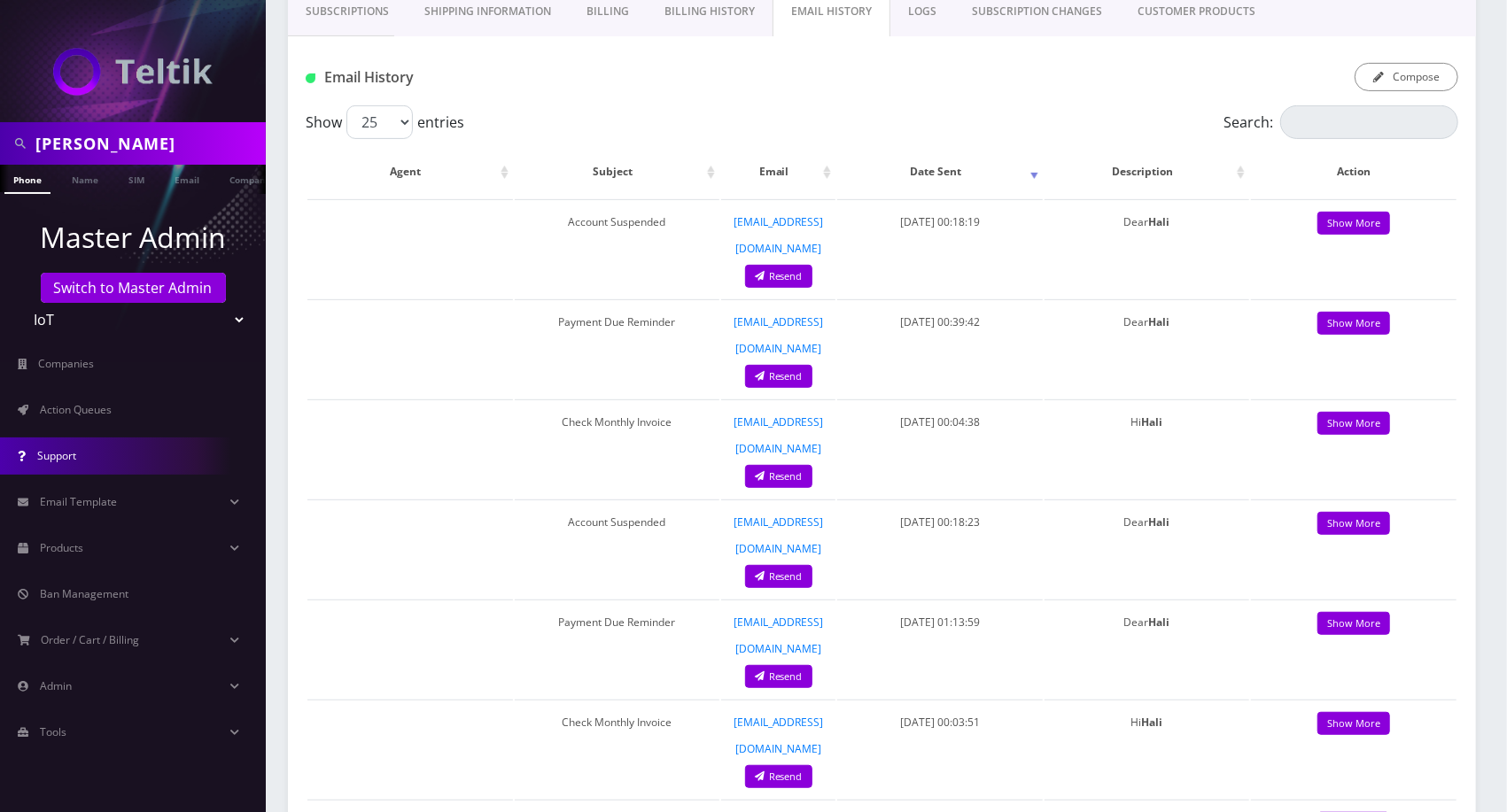
click at [121, 438] on link "Support" at bounding box center [133, 456] width 266 height 37
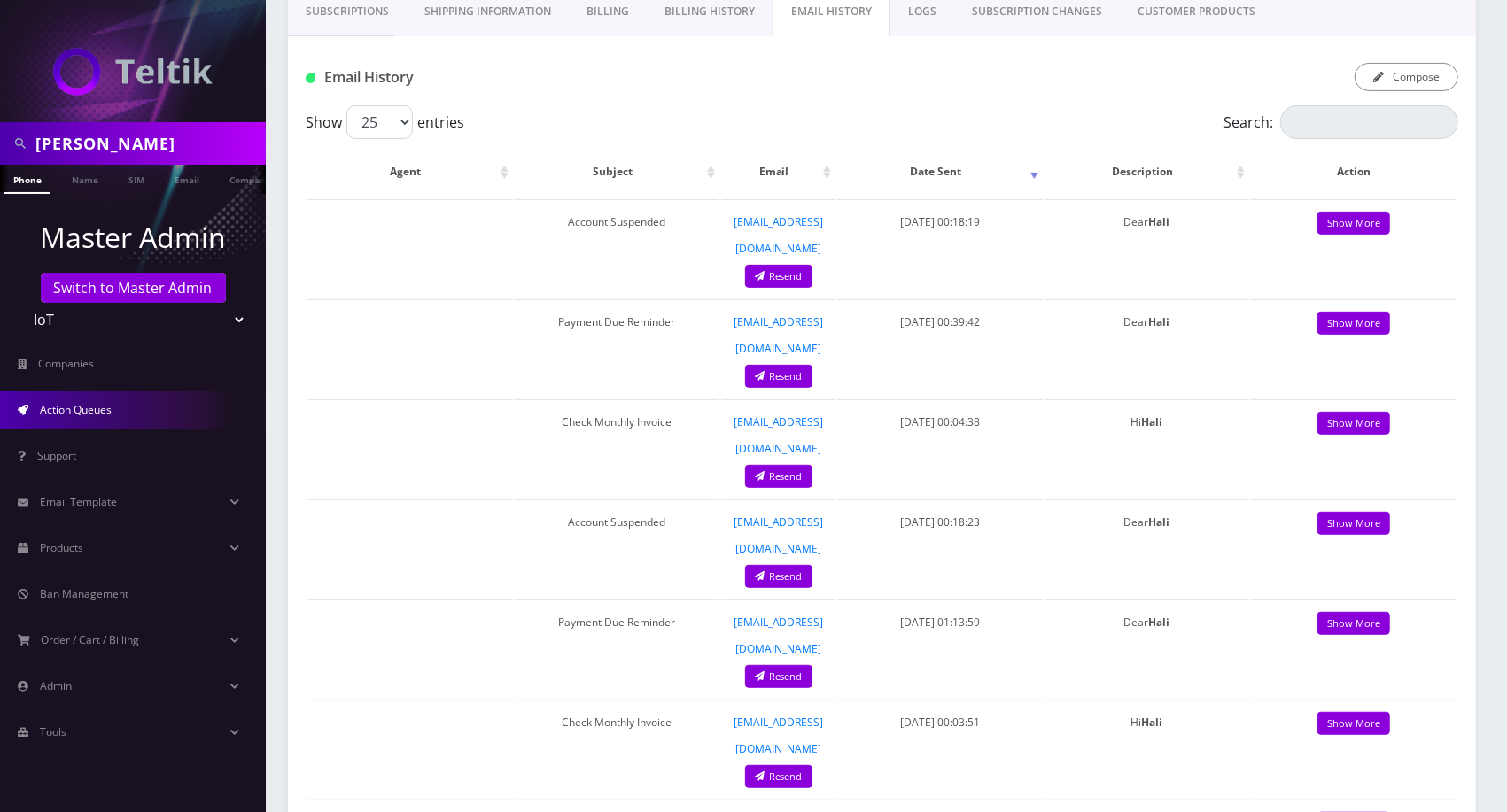
click at [115, 420] on link "Action Queues" at bounding box center [133, 410] width 266 height 37
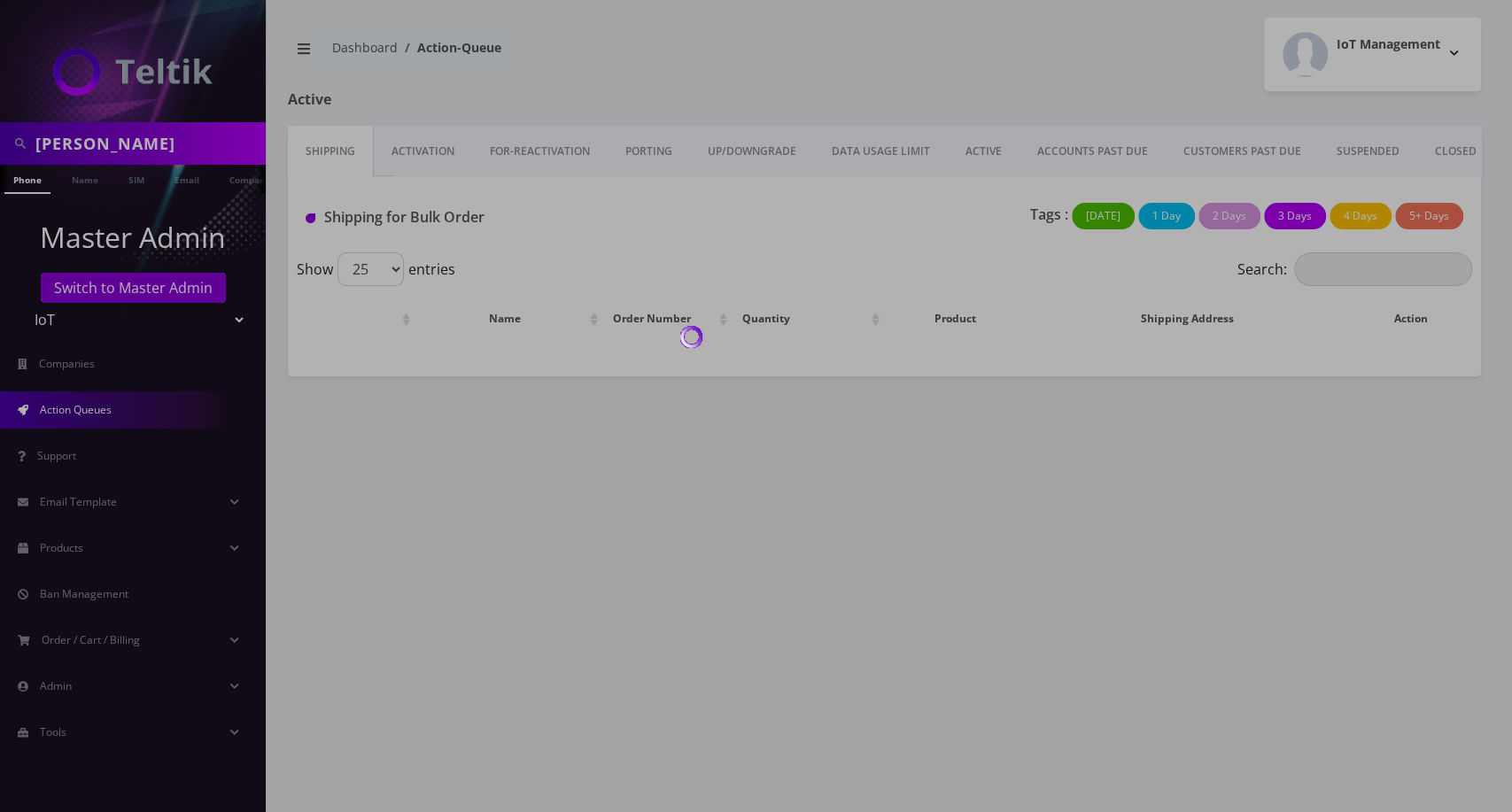
click at [1464, 146] on div at bounding box center [756, 406] width 1512 height 812
click at [1430, 147] on div at bounding box center [756, 406] width 1512 height 812
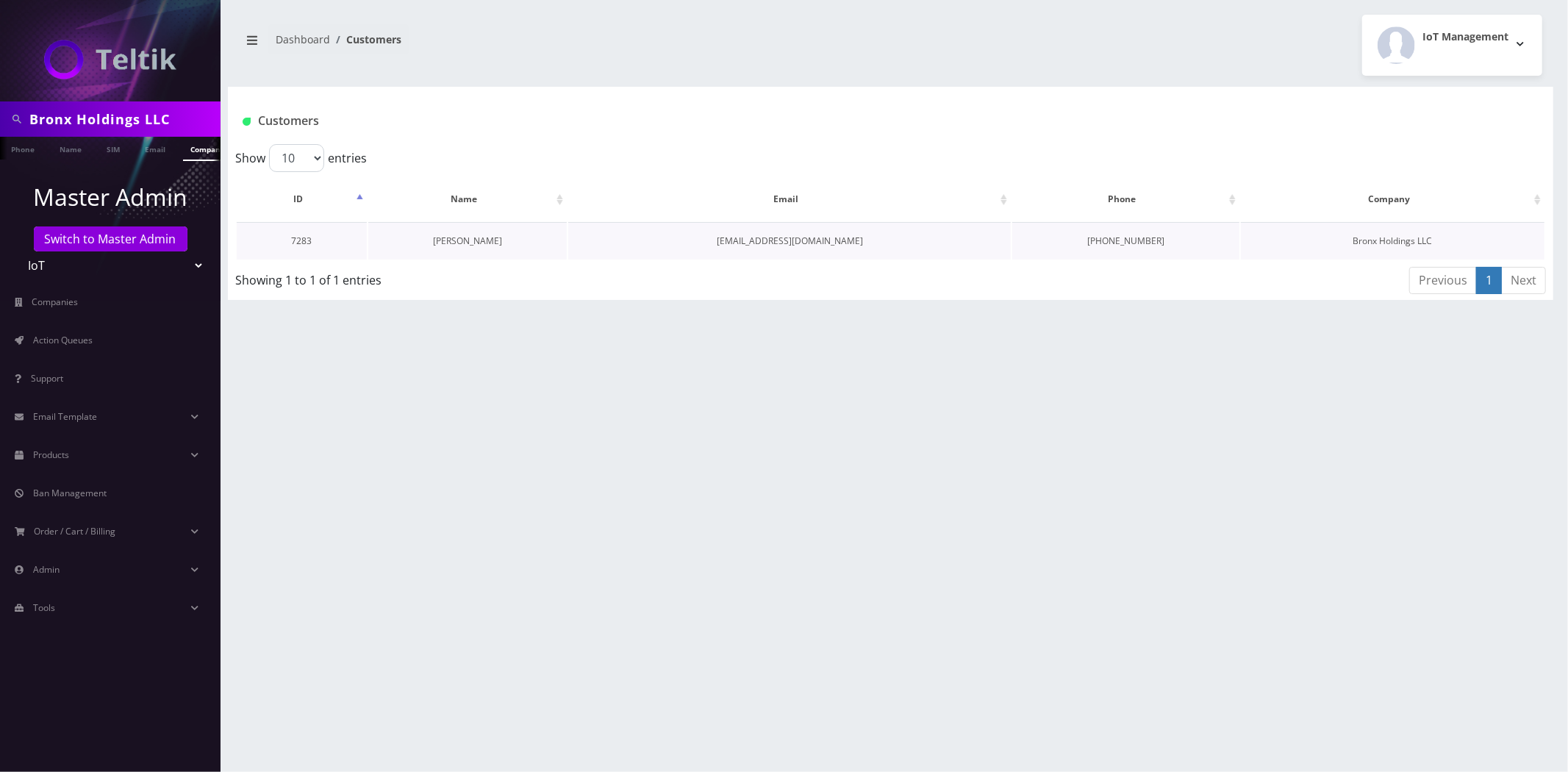
click at [452, 235] on link "[PERSON_NAME]" at bounding box center [468, 241] width 69 height 13
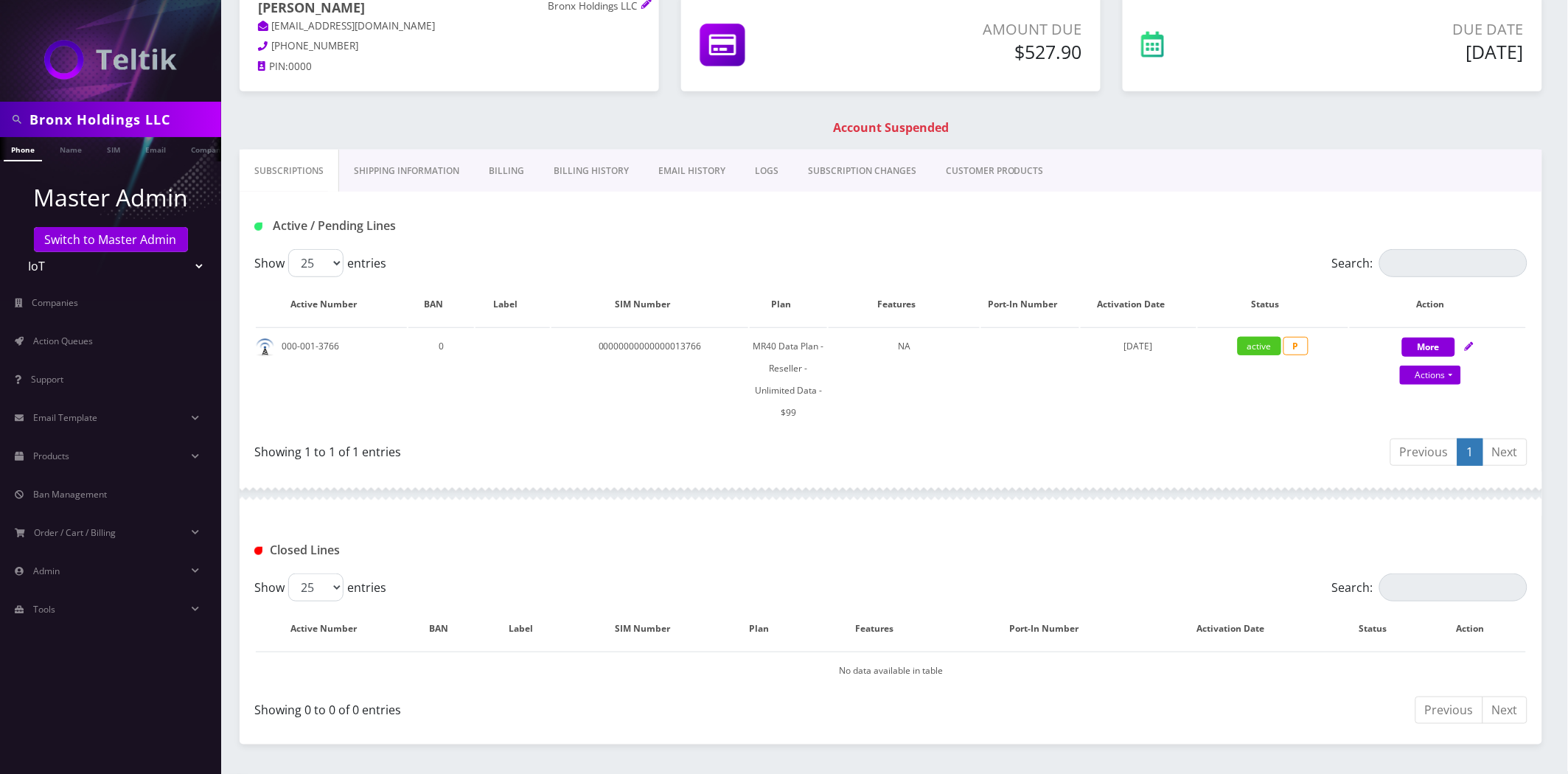
scroll to position [123, 0]
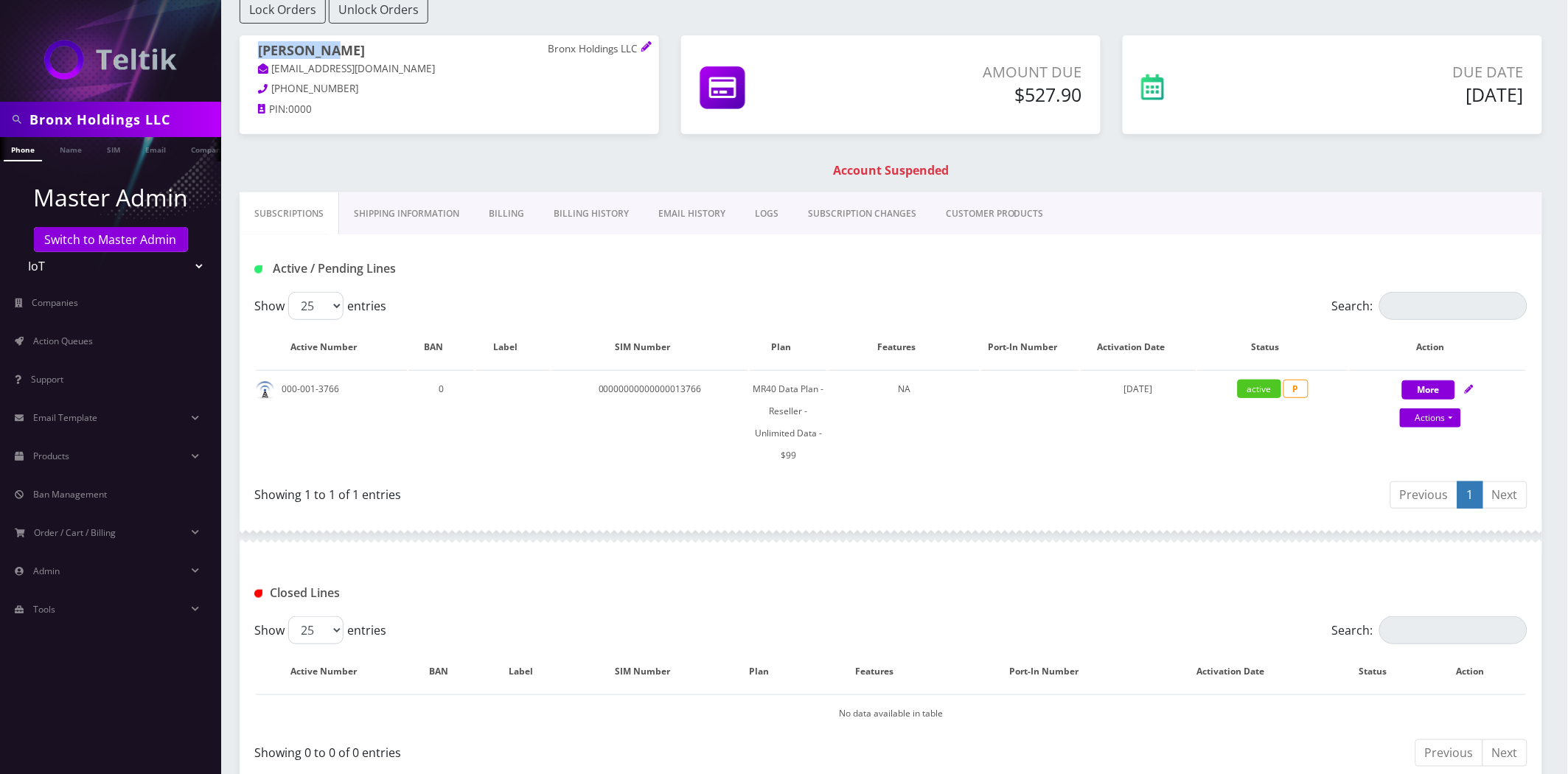
drag, startPoint x: 326, startPoint y: 52, endPoint x: 230, endPoint y: 50, distance: 96.0
click at [230, 50] on div "Susan Ryba Bronx Holdings LLC billing@mjhdevelopersny.com 646-820-2596 PIN: 0000" at bounding box center [449, 82] width 442 height 94
copy h1 "Susan Ryba"
click at [482, 186] on div "Susan Ryba Bronx Holdings LLC billing@mjhdevelopersny.com 646-820-2596 PIN: 000…" at bounding box center [891, 114] width 1325 height 157
click at [562, 204] on link "Billing History" at bounding box center [592, 213] width 105 height 43
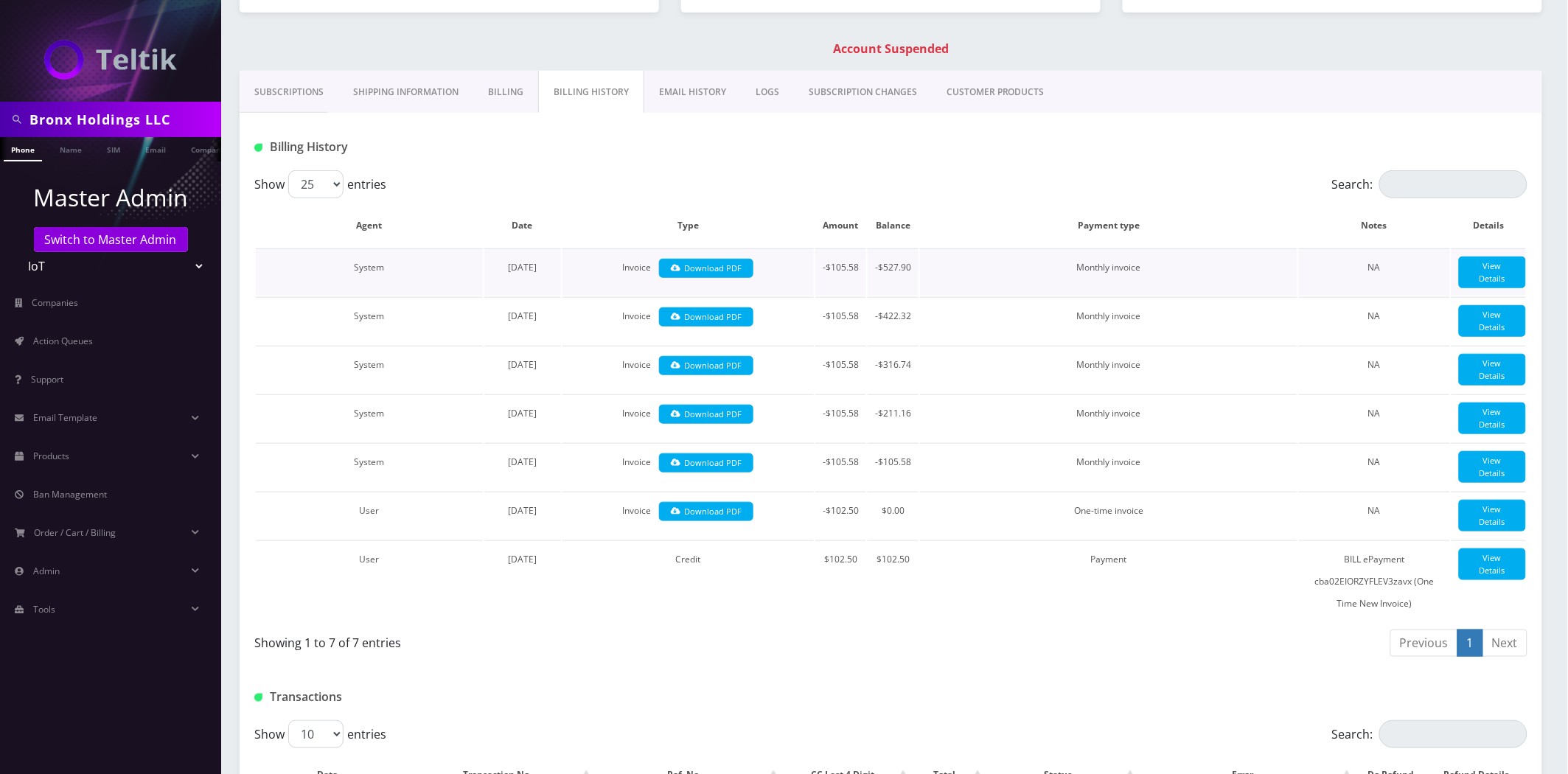
scroll to position [245, 0]
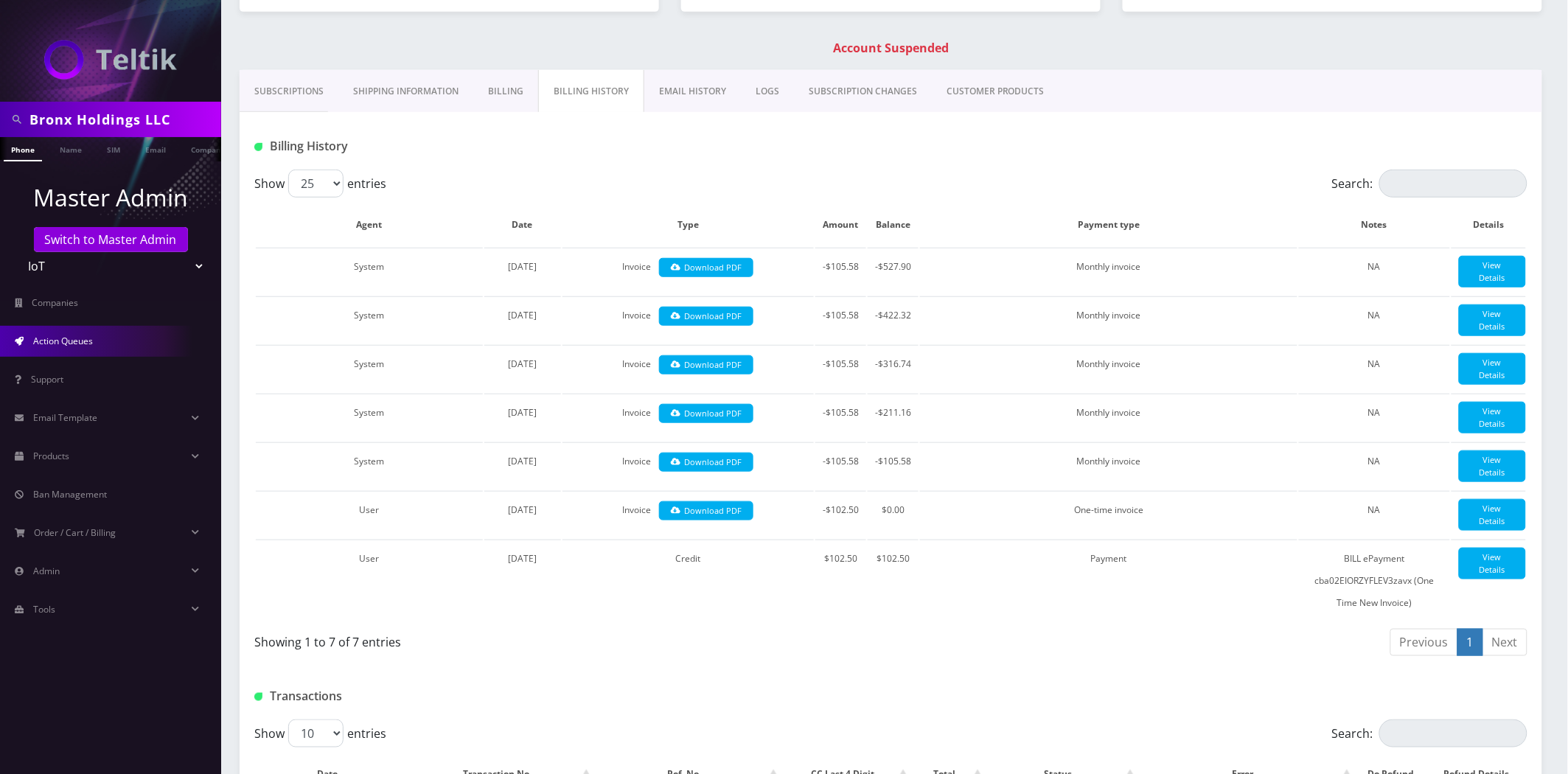
click at [72, 351] on link "Action Queues" at bounding box center [111, 341] width 221 height 31
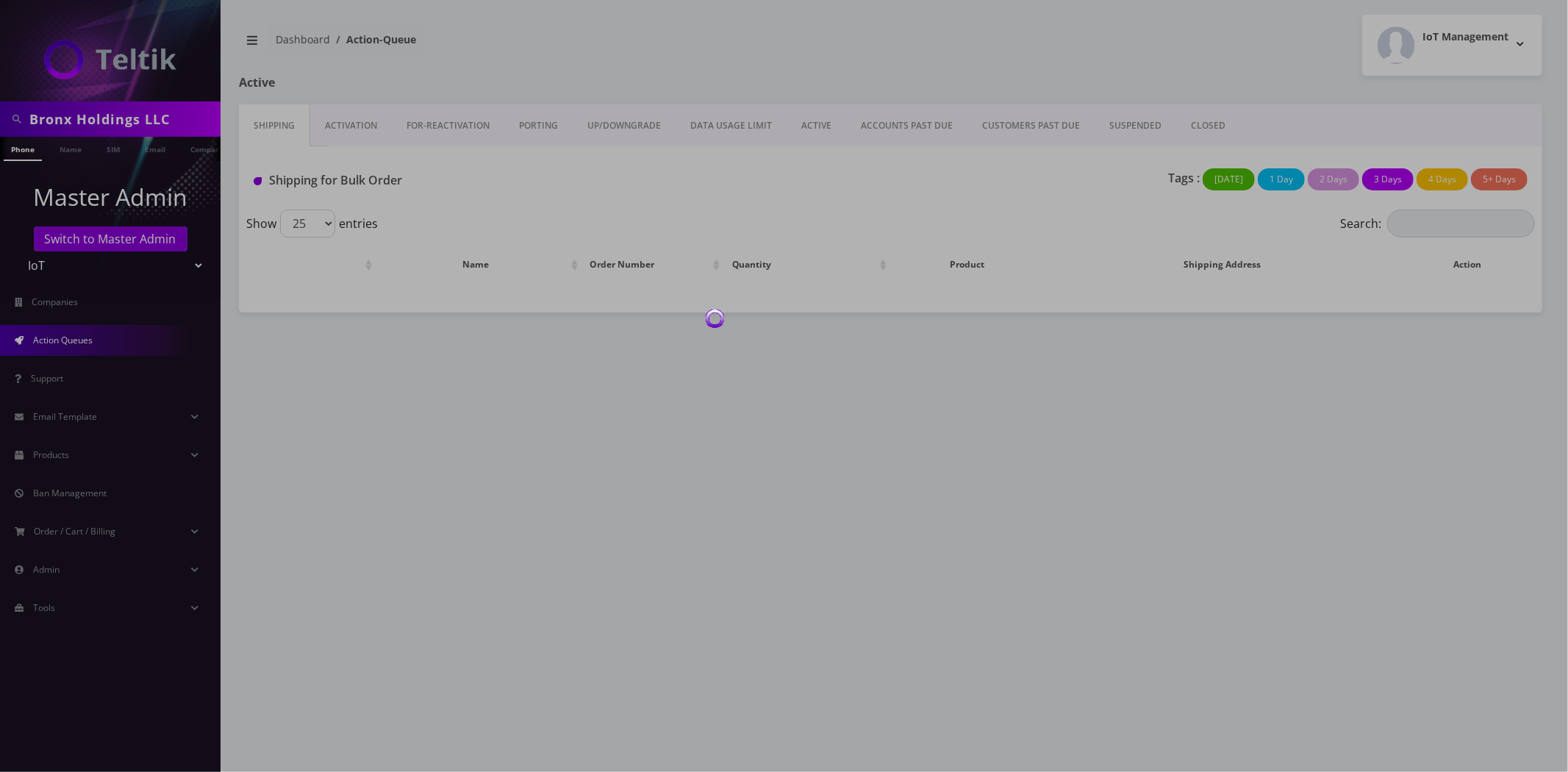
click at [1189, 126] on div at bounding box center [784, 386] width 1568 height 772
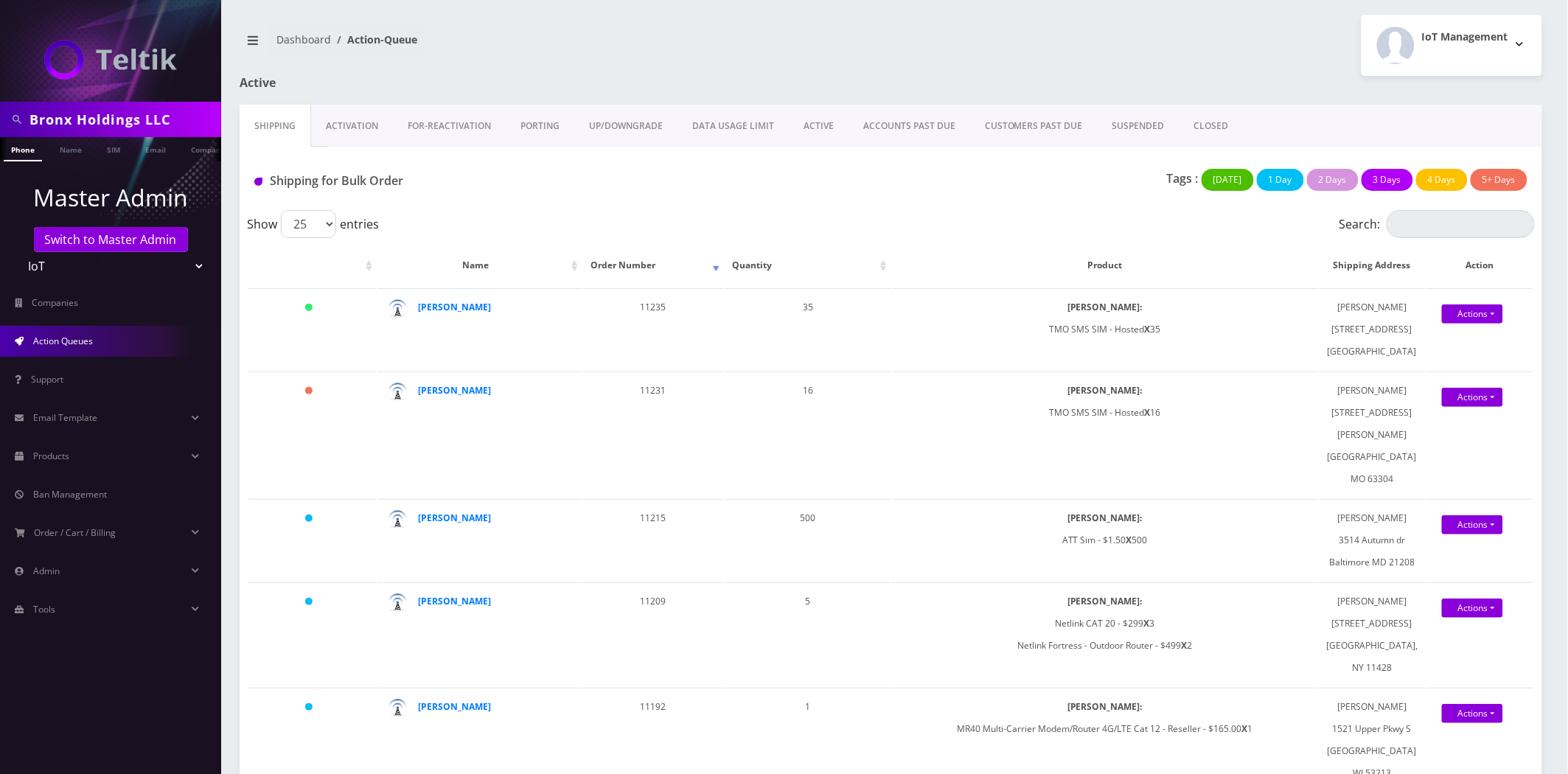
click at [1193, 126] on link "CLOSED" at bounding box center [1211, 126] width 64 height 43
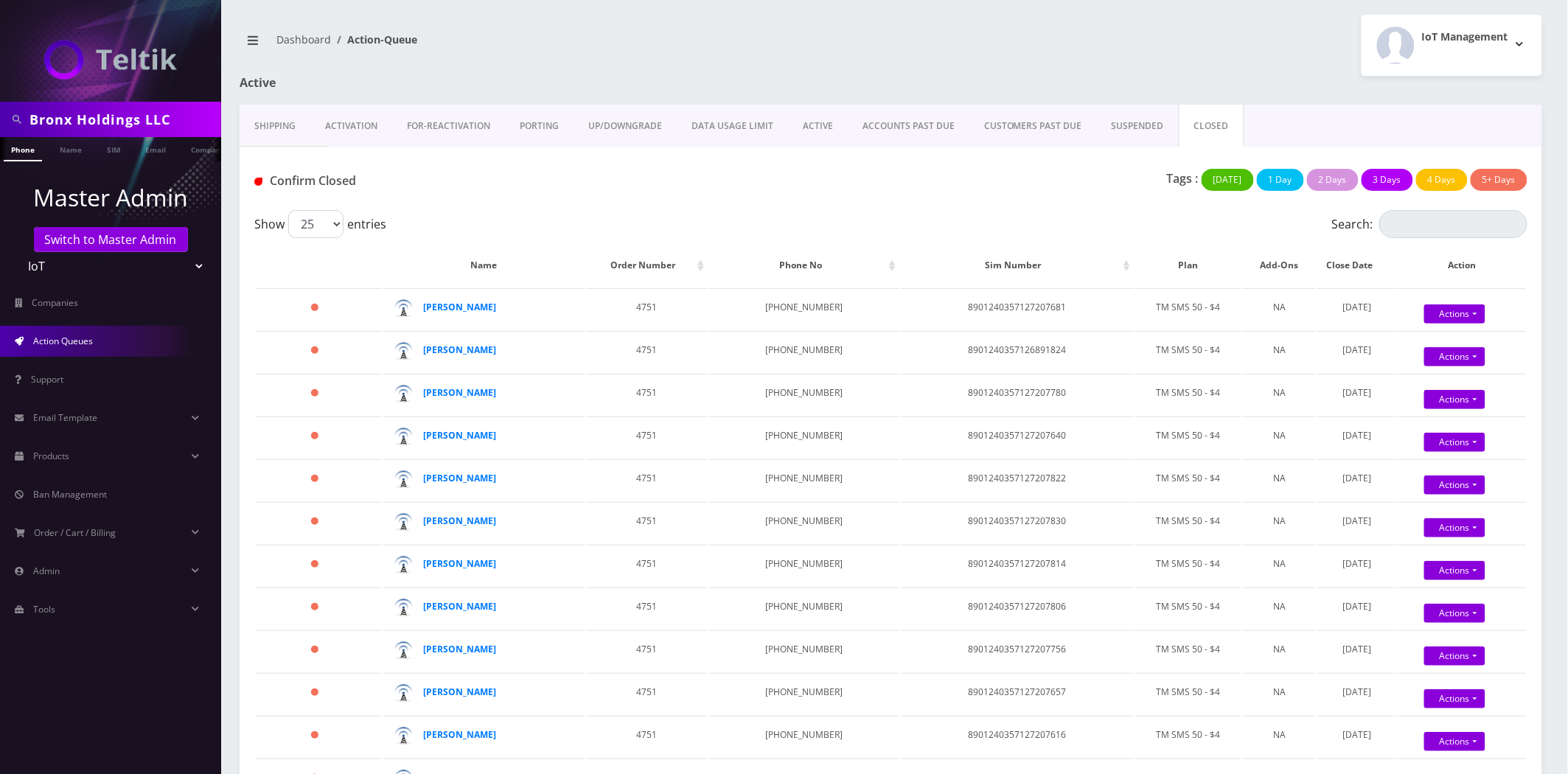
click at [378, 123] on link "Activation" at bounding box center [350, 126] width 82 height 43
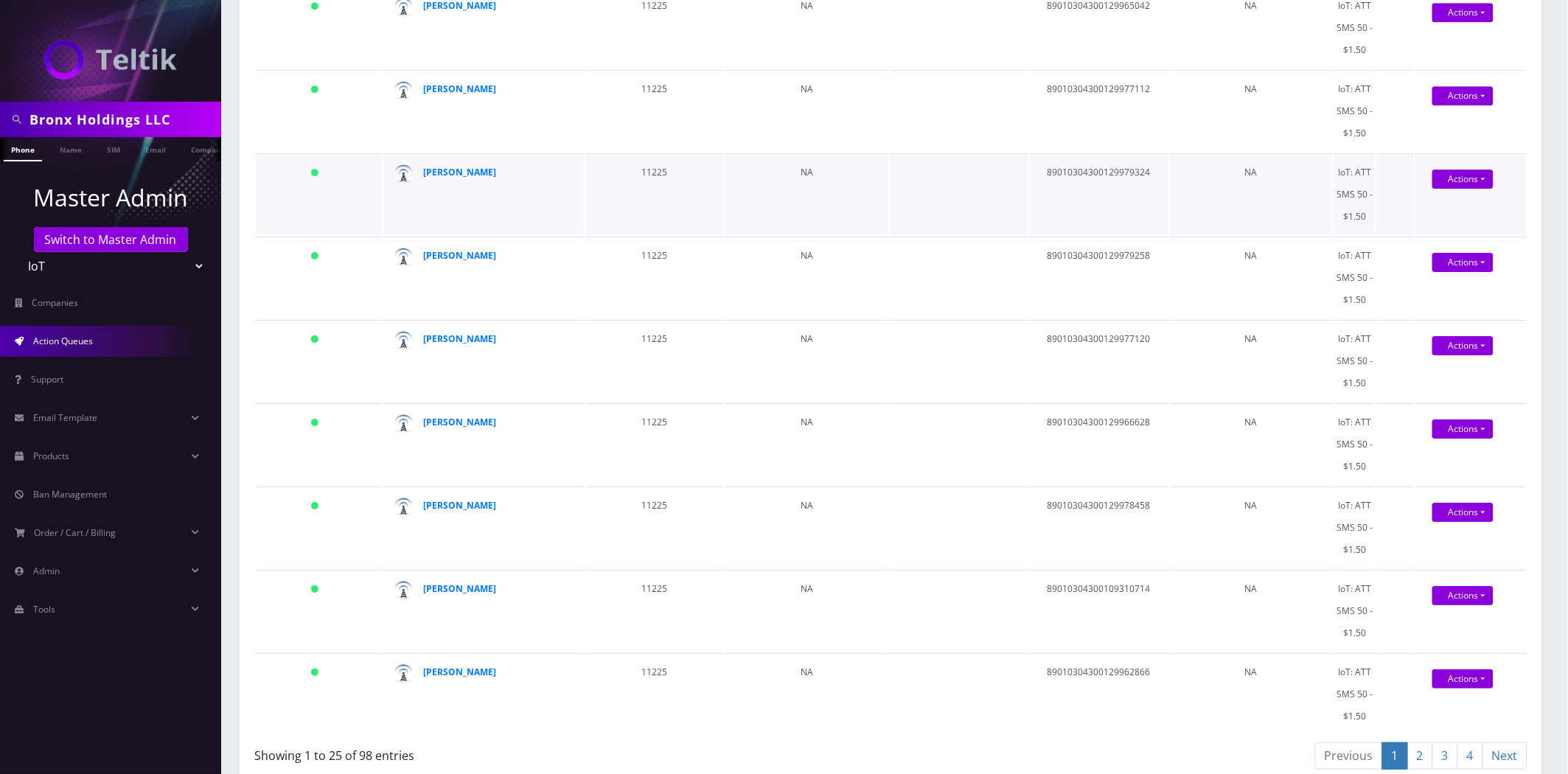
scroll to position [1648, 0]
click at [1421, 744] on link "2" at bounding box center [1420, 755] width 26 height 27
click at [1440, 742] on link "3" at bounding box center [1445, 755] width 26 height 27
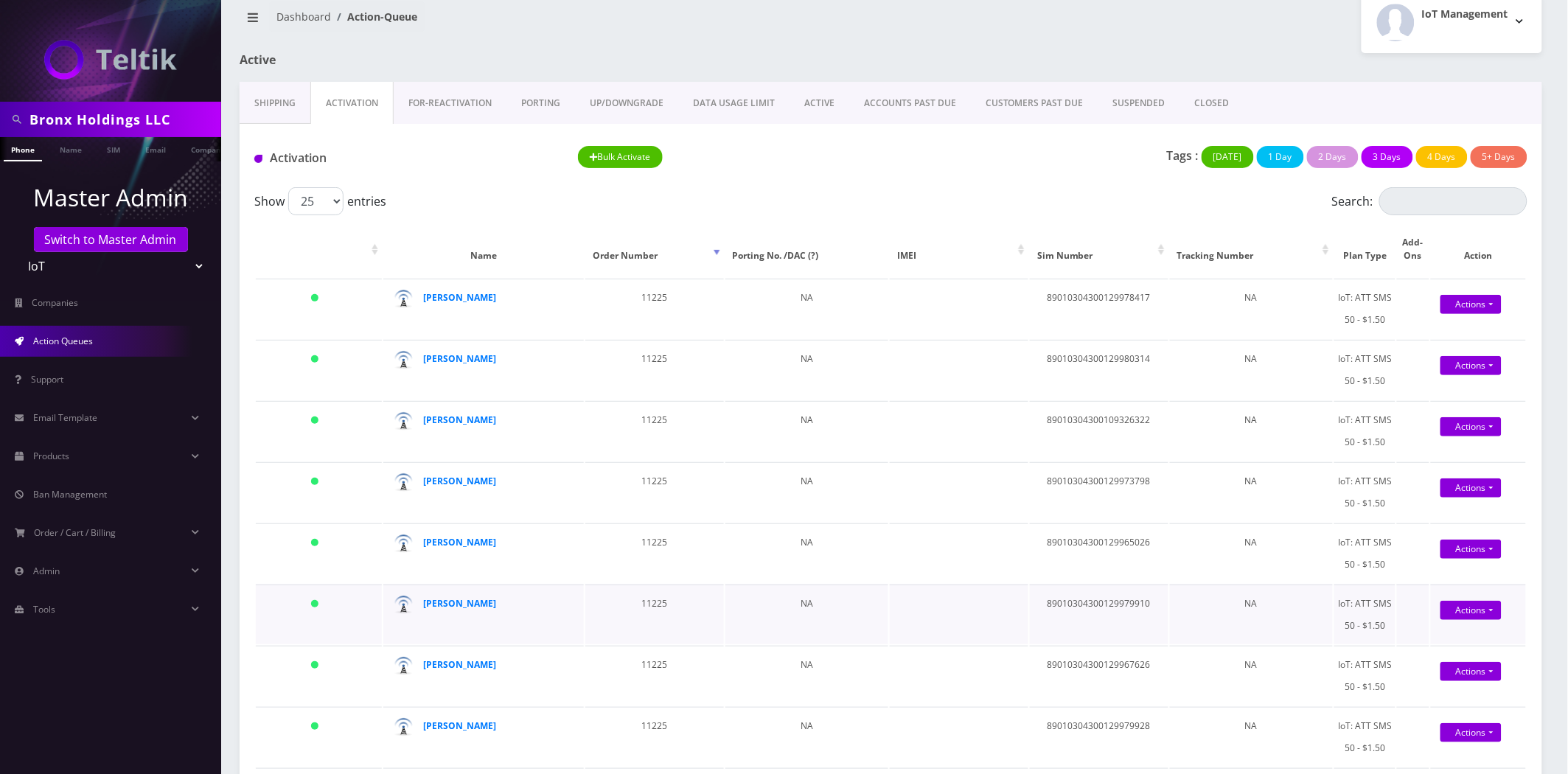
scroll to position [0, 0]
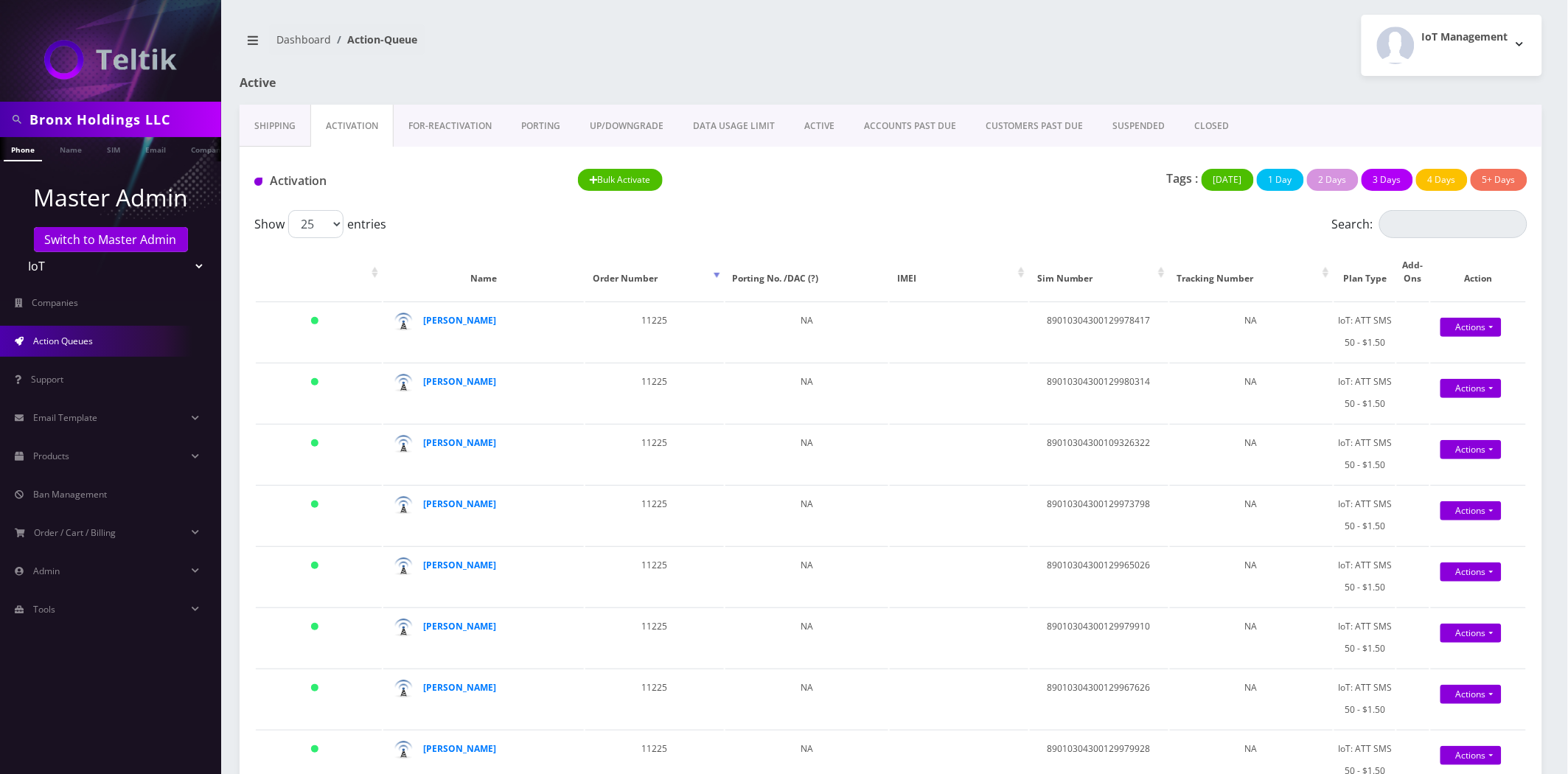
click at [174, 121] on input "Bronx Holdings LLC" at bounding box center [124, 119] width 188 height 28
click at [185, 155] on link "Company" at bounding box center [178, 149] width 49 height 24
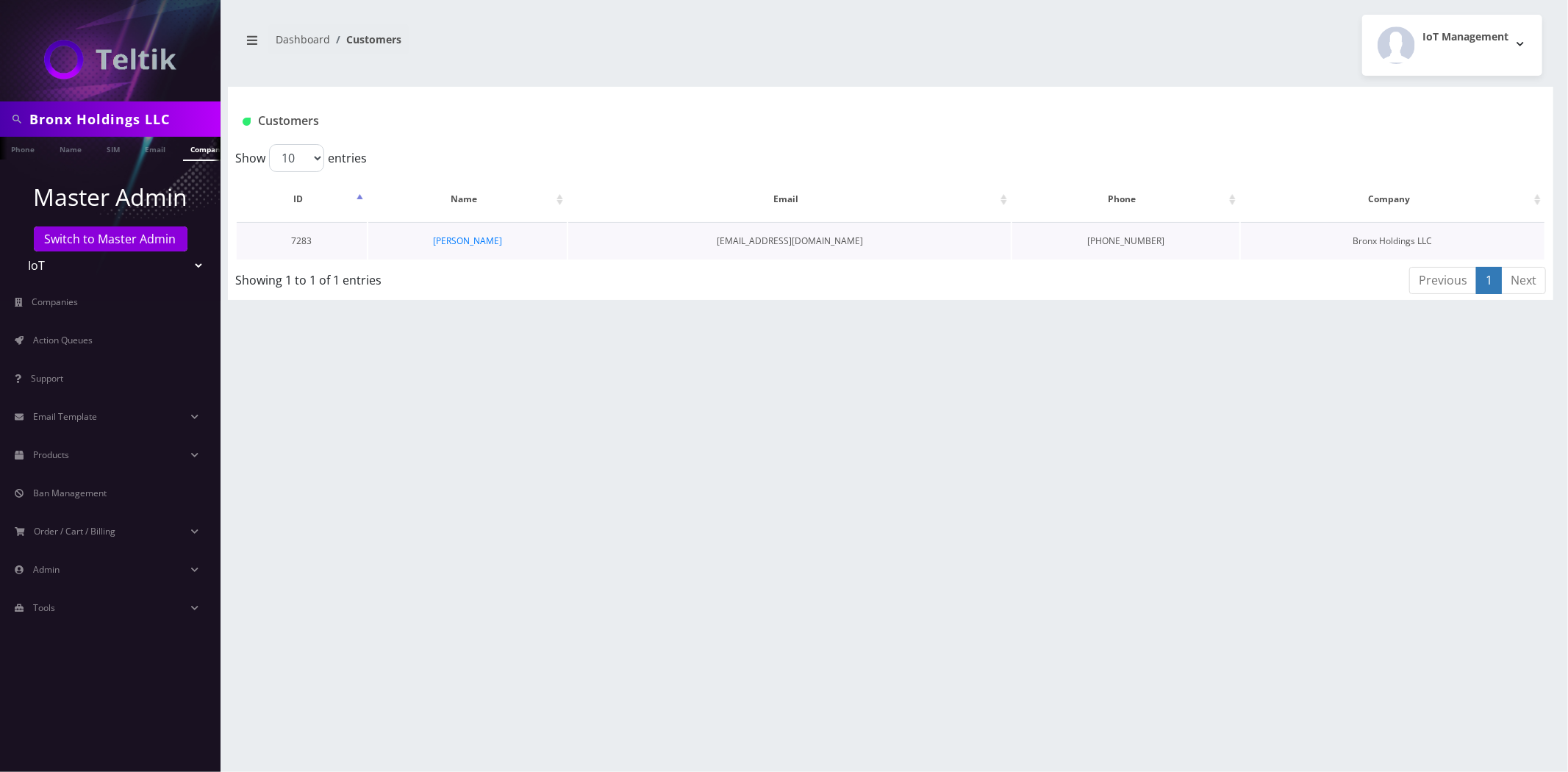
scroll to position [0, 7]
click at [472, 244] on link "[PERSON_NAME]" at bounding box center [468, 241] width 69 height 13
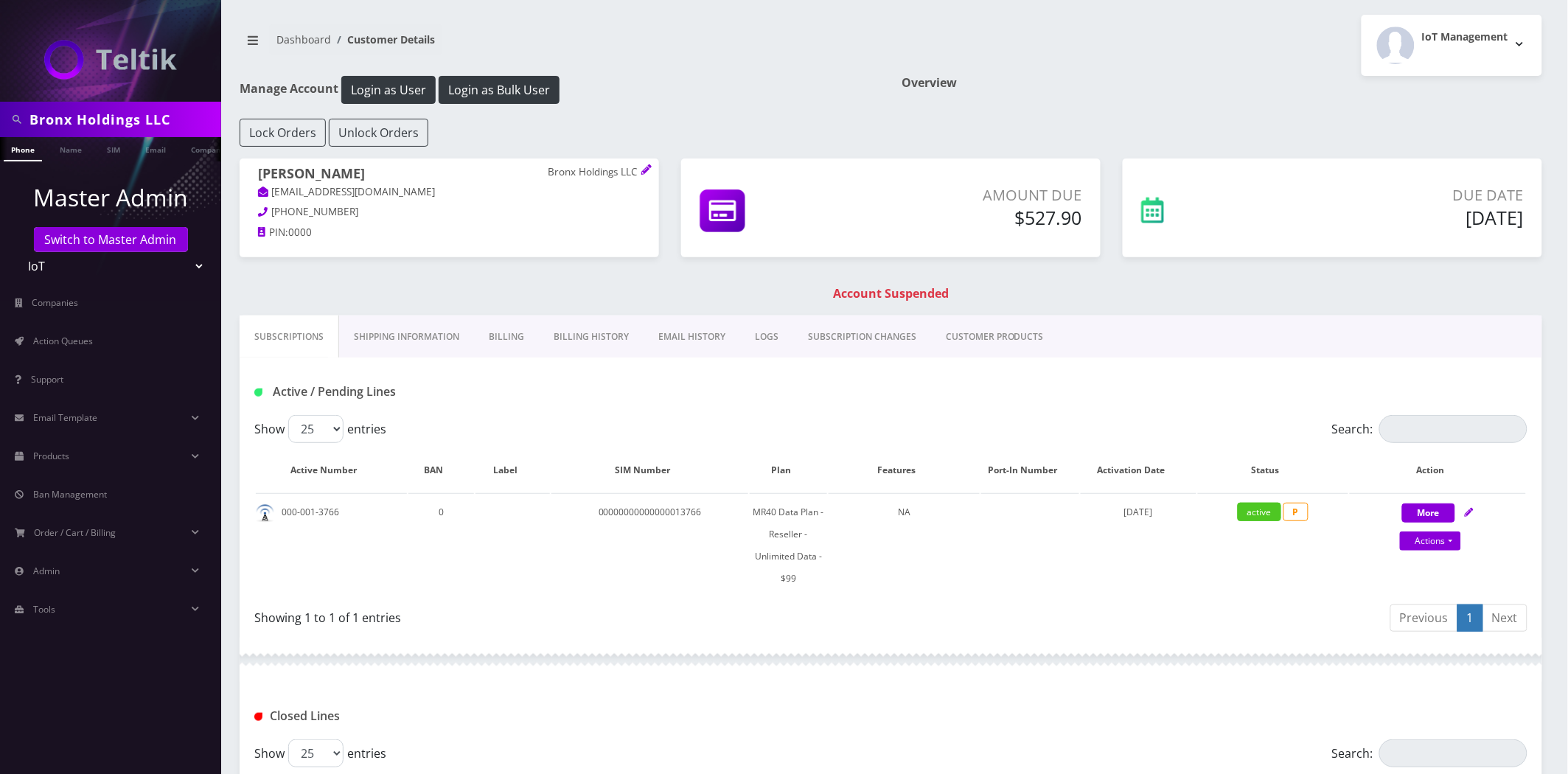
click at [156, 107] on input "Bronx Holdings LLC" at bounding box center [124, 119] width 188 height 28
click at [165, 123] on input "Bronx Holdings LLC" at bounding box center [124, 119] width 188 height 28
paste input "TB-Mobile"
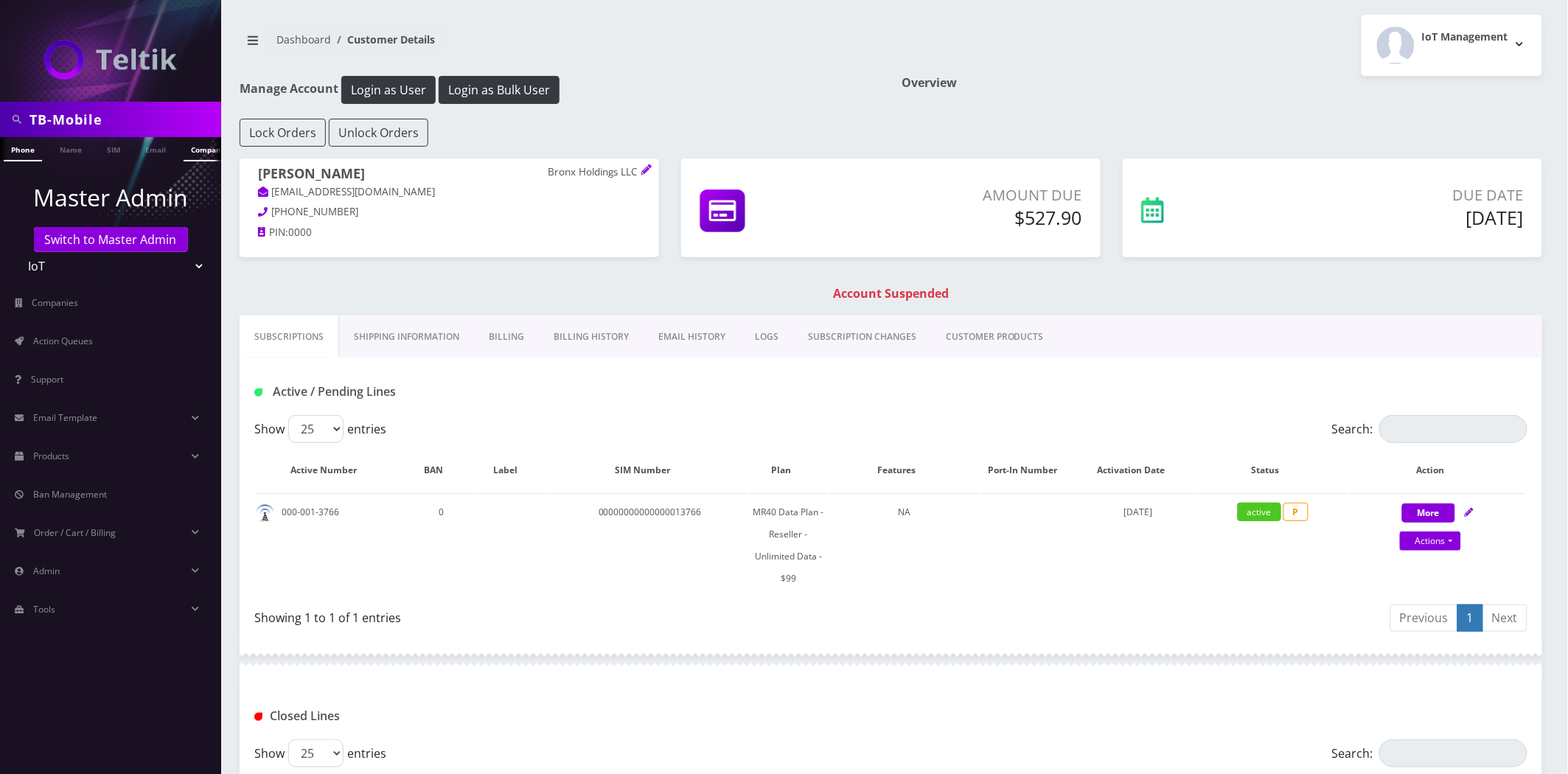
type input "TB-Mobile"
click at [193, 149] on link "Company" at bounding box center [208, 149] width 49 height 24
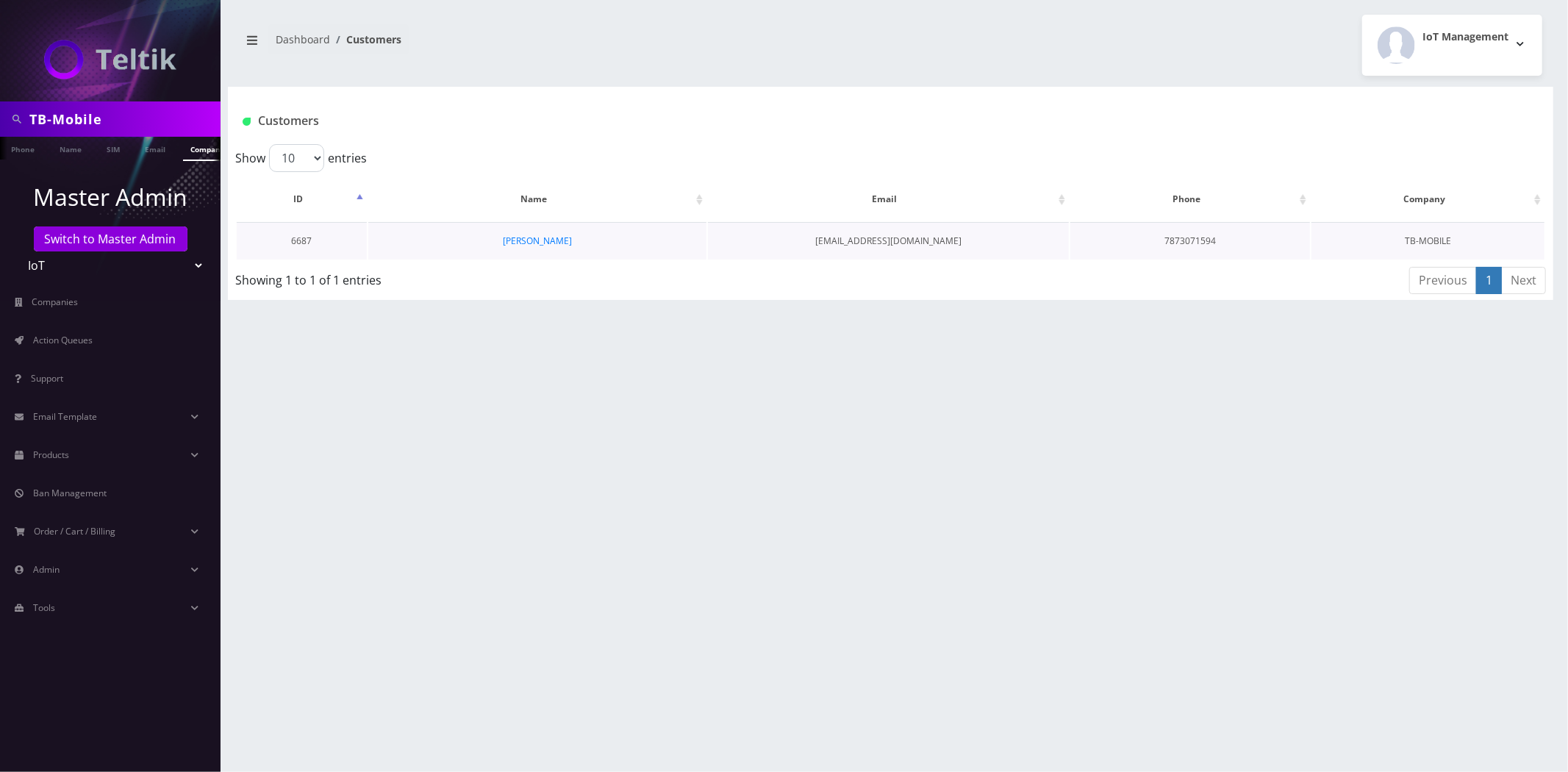
scroll to position [0, 7]
click at [524, 242] on link "[PERSON_NAME]" at bounding box center [538, 241] width 69 height 13
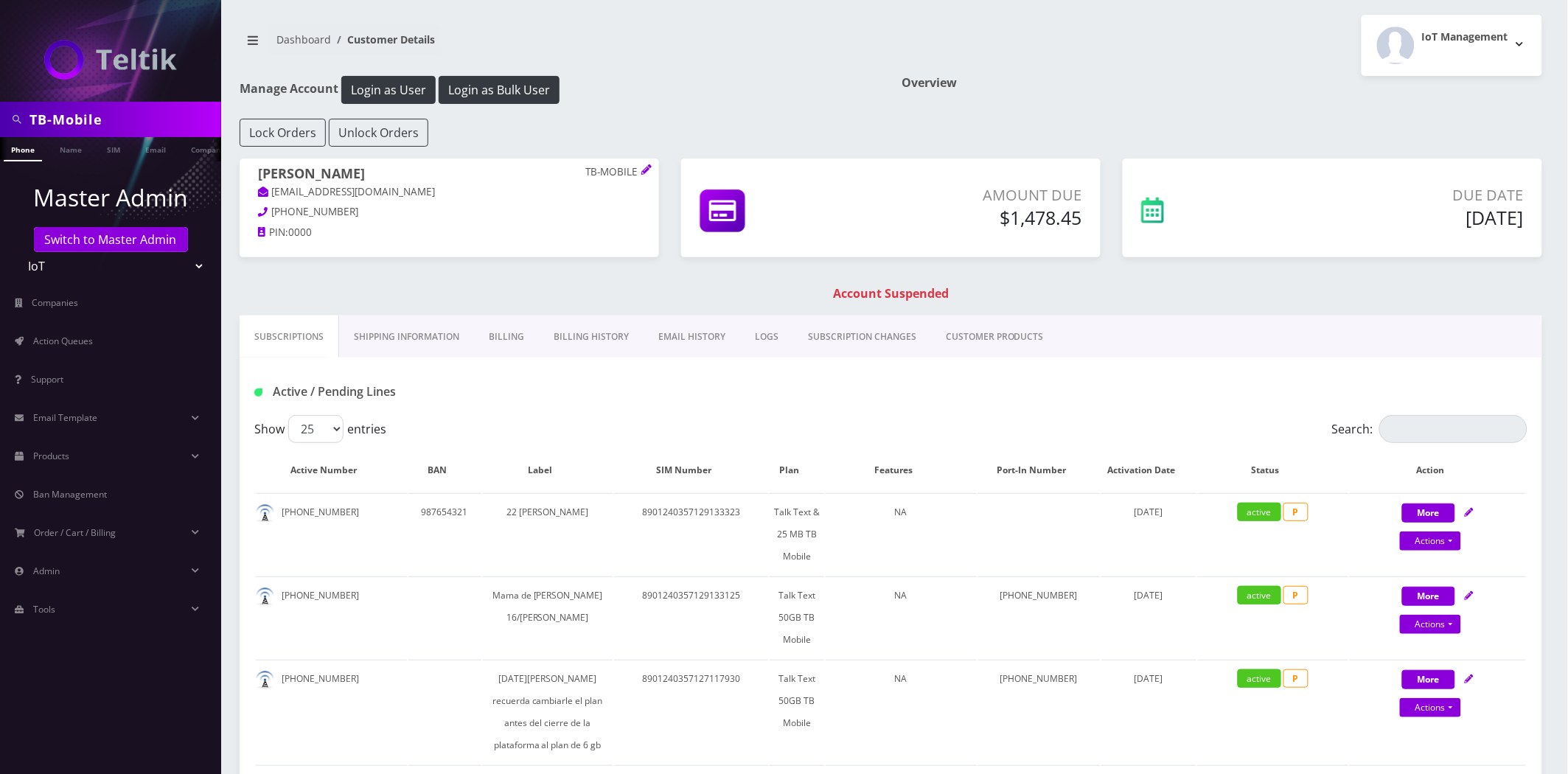
click at [590, 328] on link "Billing History" at bounding box center [592, 337] width 105 height 43
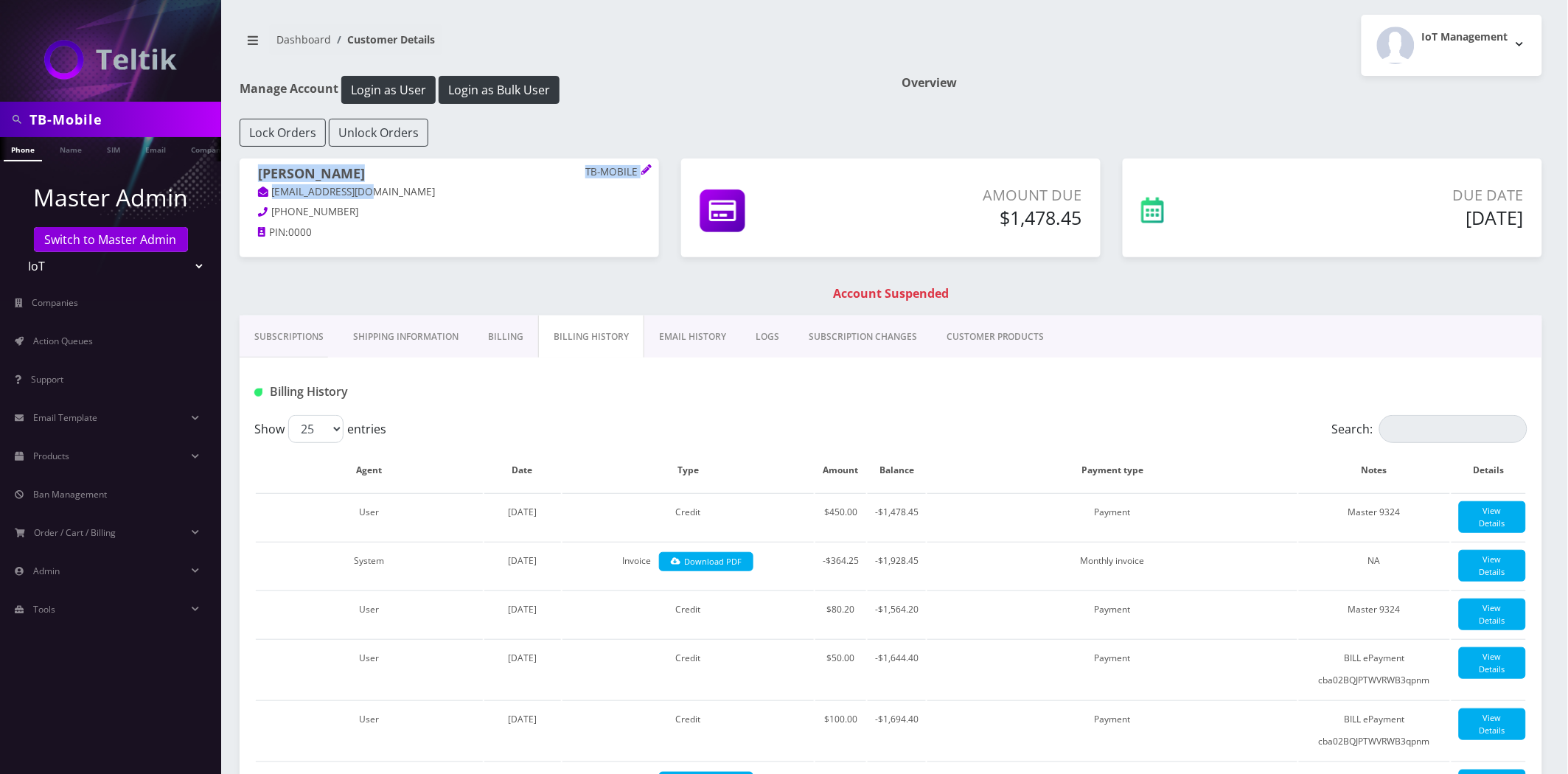
drag, startPoint x: 412, startPoint y: 185, endPoint x: 349, endPoint y: 175, distance: 63.8
click at [245, 182] on div "[PERSON_NAME] TB-MOBILE [EMAIL_ADDRESS][DOMAIN_NAME] [PHONE_NUMBER] PIN: 0000" at bounding box center [450, 205] width 420 height 94
click at [350, 175] on h1 "[PERSON_NAME] TB-MOBILE" at bounding box center [450, 174] width 383 height 19
drag, startPoint x: 422, startPoint y: 174, endPoint x: 257, endPoint y: 175, distance: 165.0
click at [257, 175] on div "CARLOS MARQUEZ TB-MOBILE ccsint17@gmail.com 787-307-1594 PIN: 0000" at bounding box center [450, 205] width 420 height 94
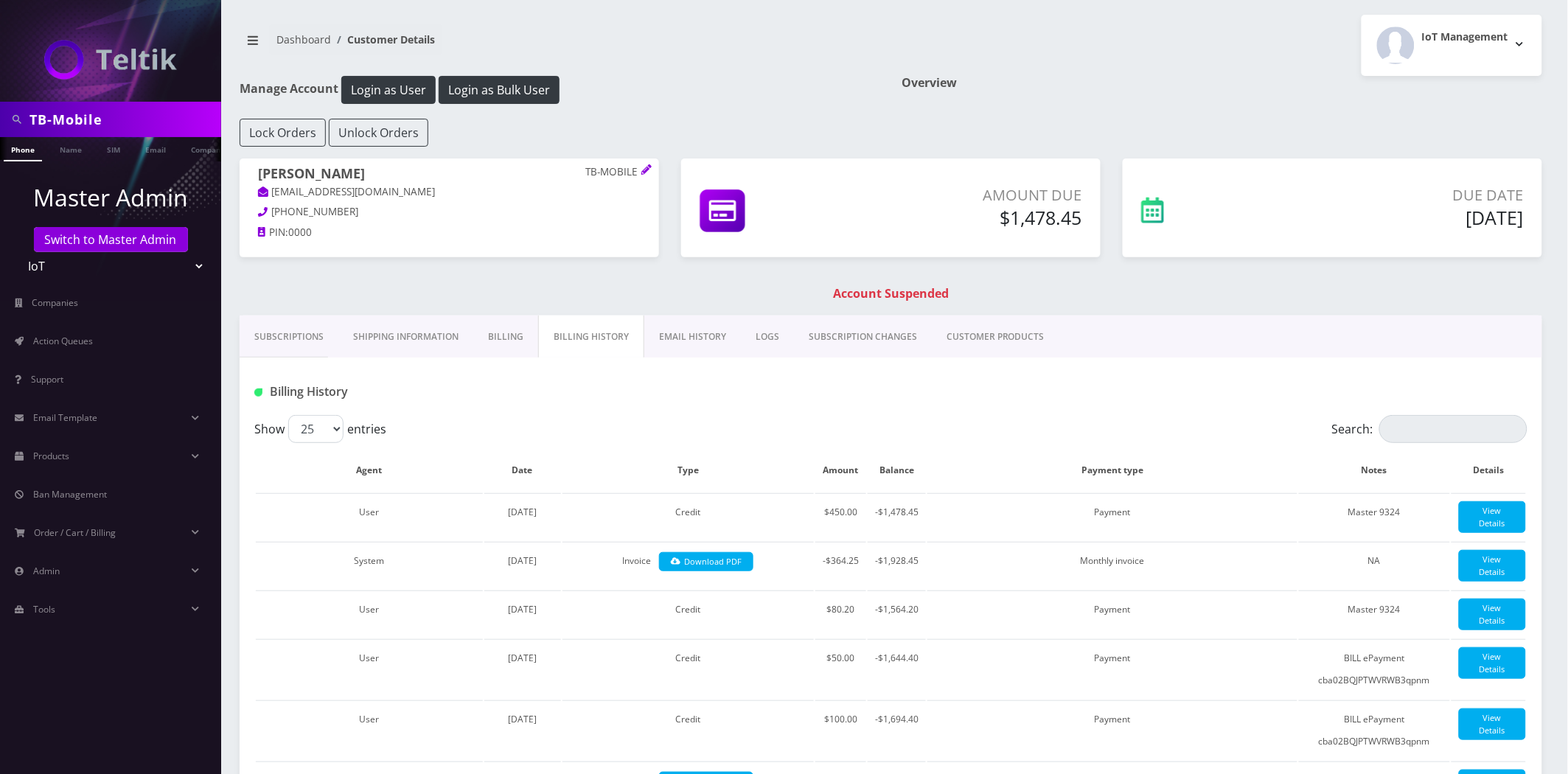
copy h1 "CARLOS MARQUEZ"
click at [1060, 236] on div "Amount Due $1,478.45" at bounding box center [891, 207] width 420 height 98
drag, startPoint x: 1060, startPoint y: 234, endPoint x: 1055, endPoint y: 220, distance: 14.9
click at [1059, 230] on div "Amount Due $1,478.45" at bounding box center [891, 207] width 420 height 98
click at [1055, 220] on h5 "$1,478.45" at bounding box center [975, 217] width 214 height 22
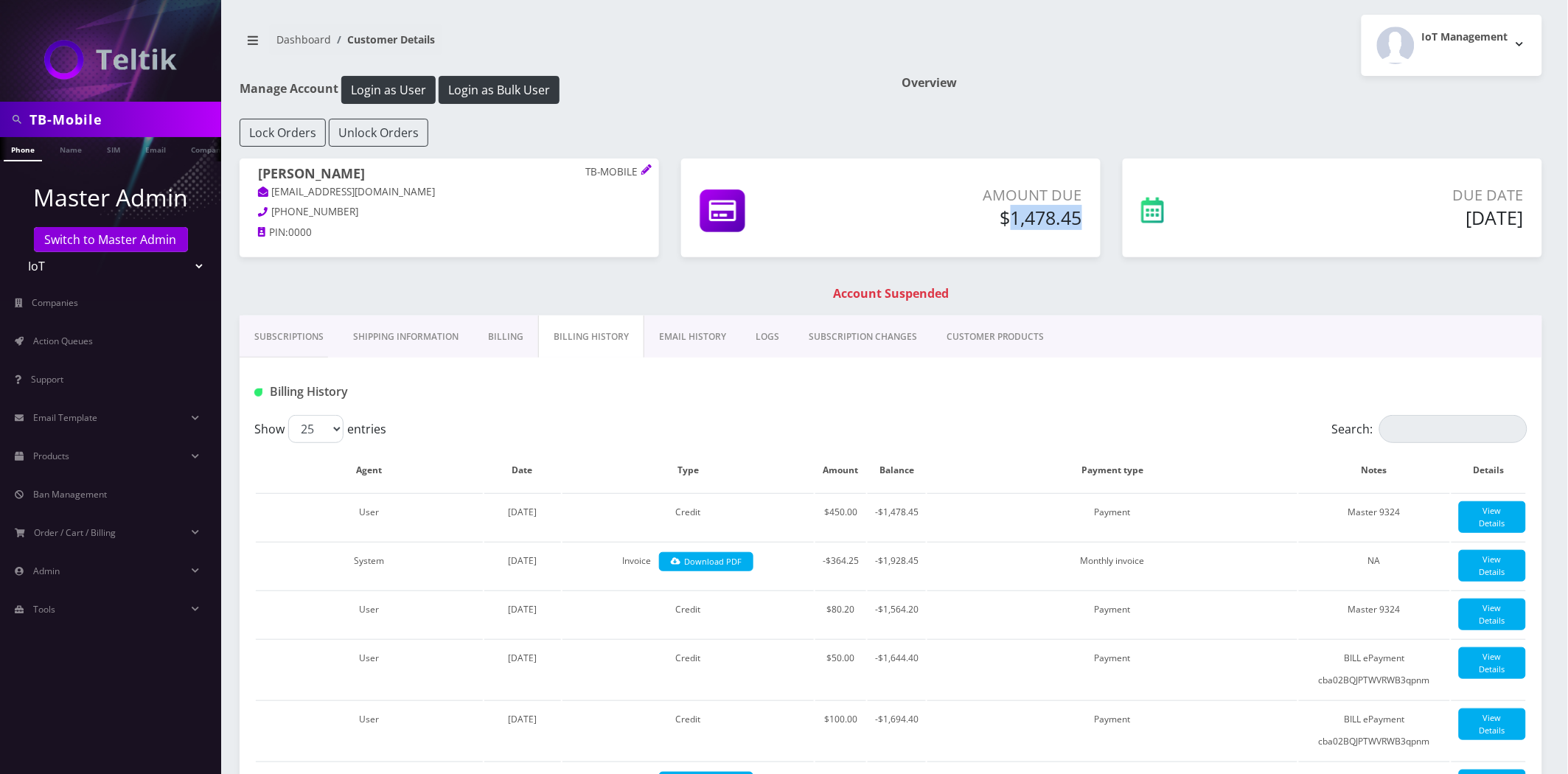
click at [1055, 220] on h5 "$1,478.45" at bounding box center [975, 217] width 214 height 22
click at [160, 115] on input "TB-Mobile" at bounding box center [124, 119] width 188 height 28
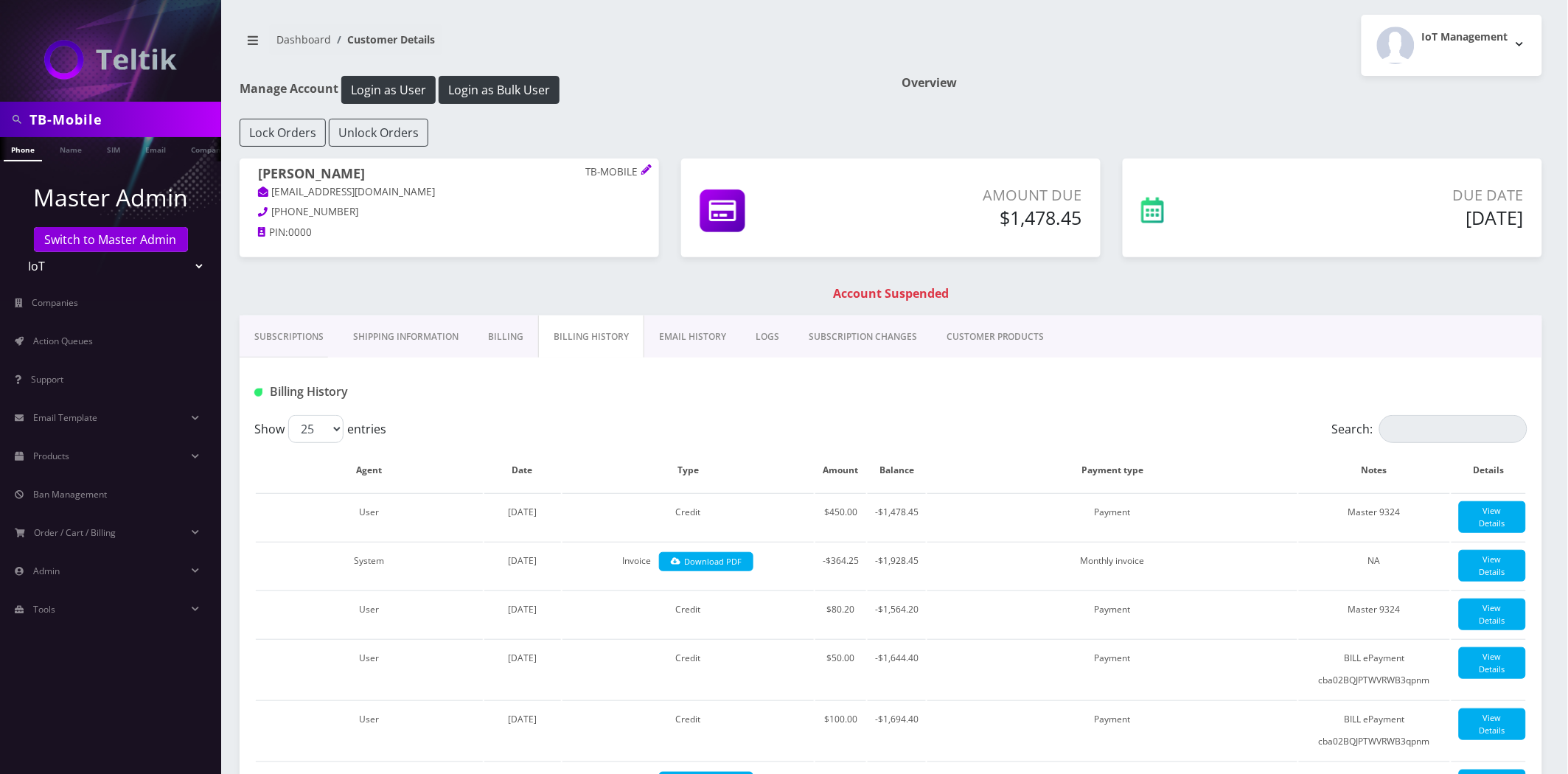
paste input "Wave [GEOGRAPHIC_DATA]"
type input "Wave [GEOGRAPHIC_DATA]"
click at [199, 151] on link "Company" at bounding box center [208, 149] width 49 height 24
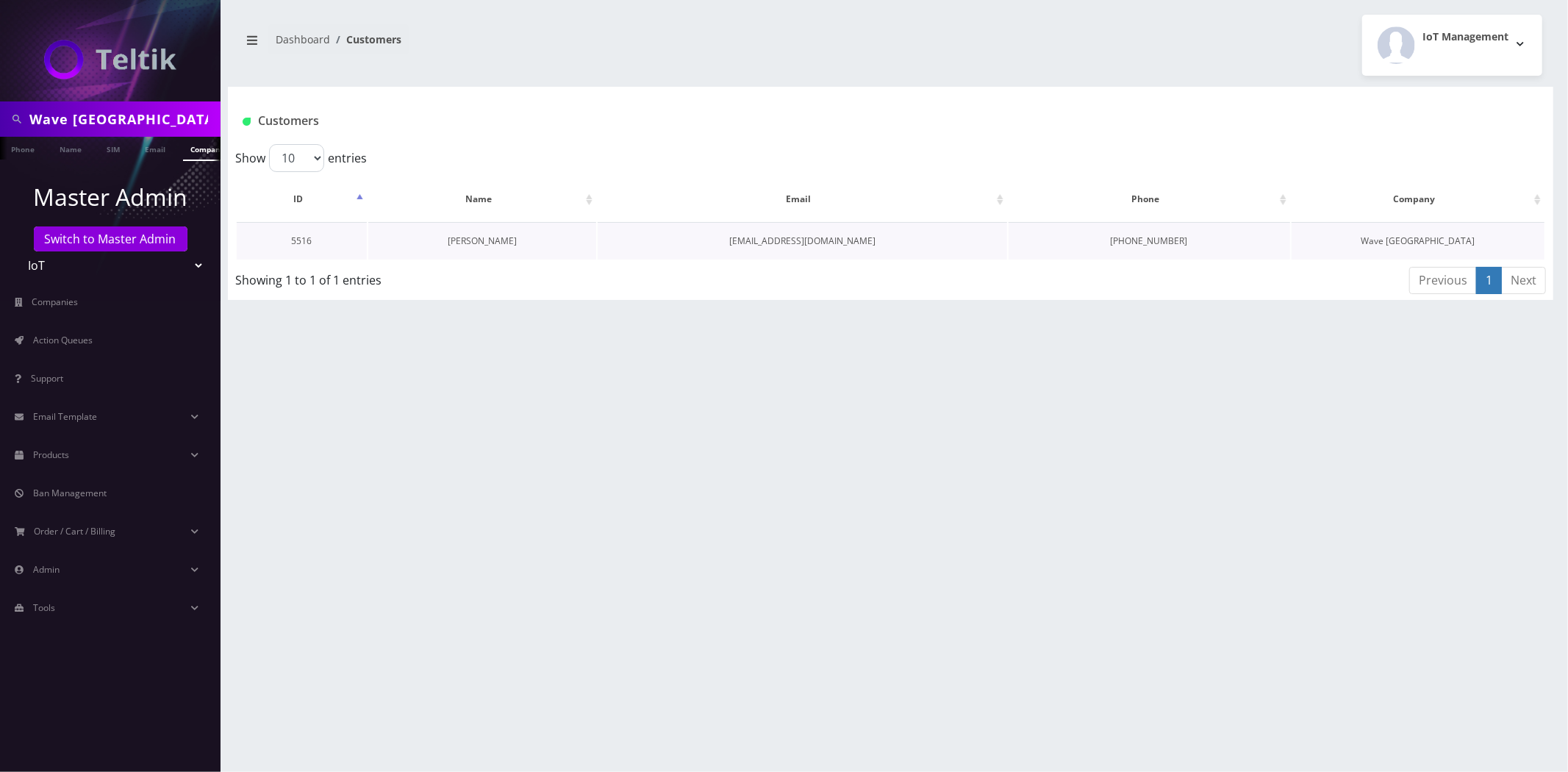
click at [474, 238] on link "[PERSON_NAME]" at bounding box center [482, 241] width 69 height 13
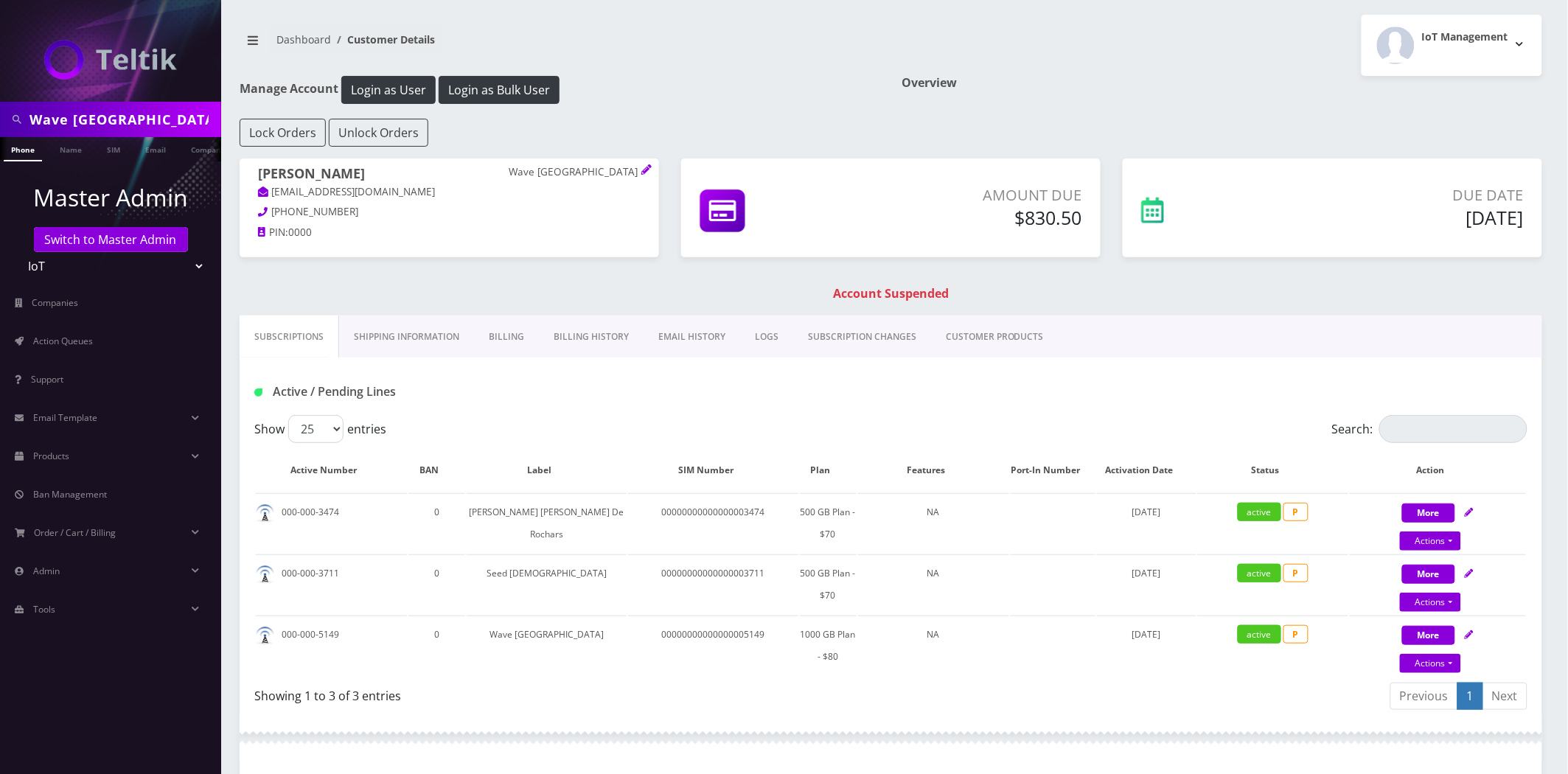
click at [579, 329] on link "Billing History" at bounding box center [592, 337] width 105 height 43
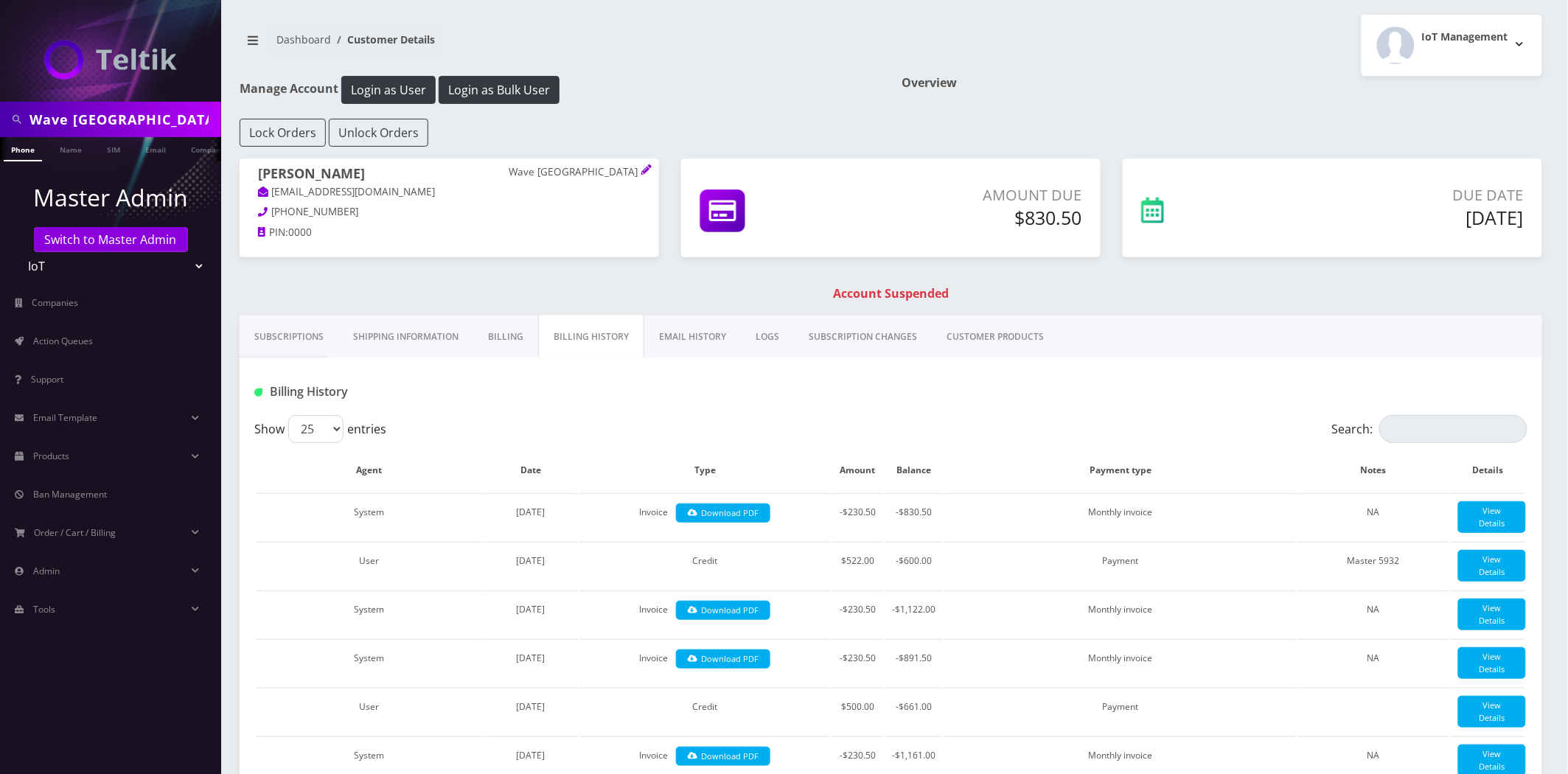
click at [323, 339] on link "Subscriptions" at bounding box center [289, 337] width 99 height 43
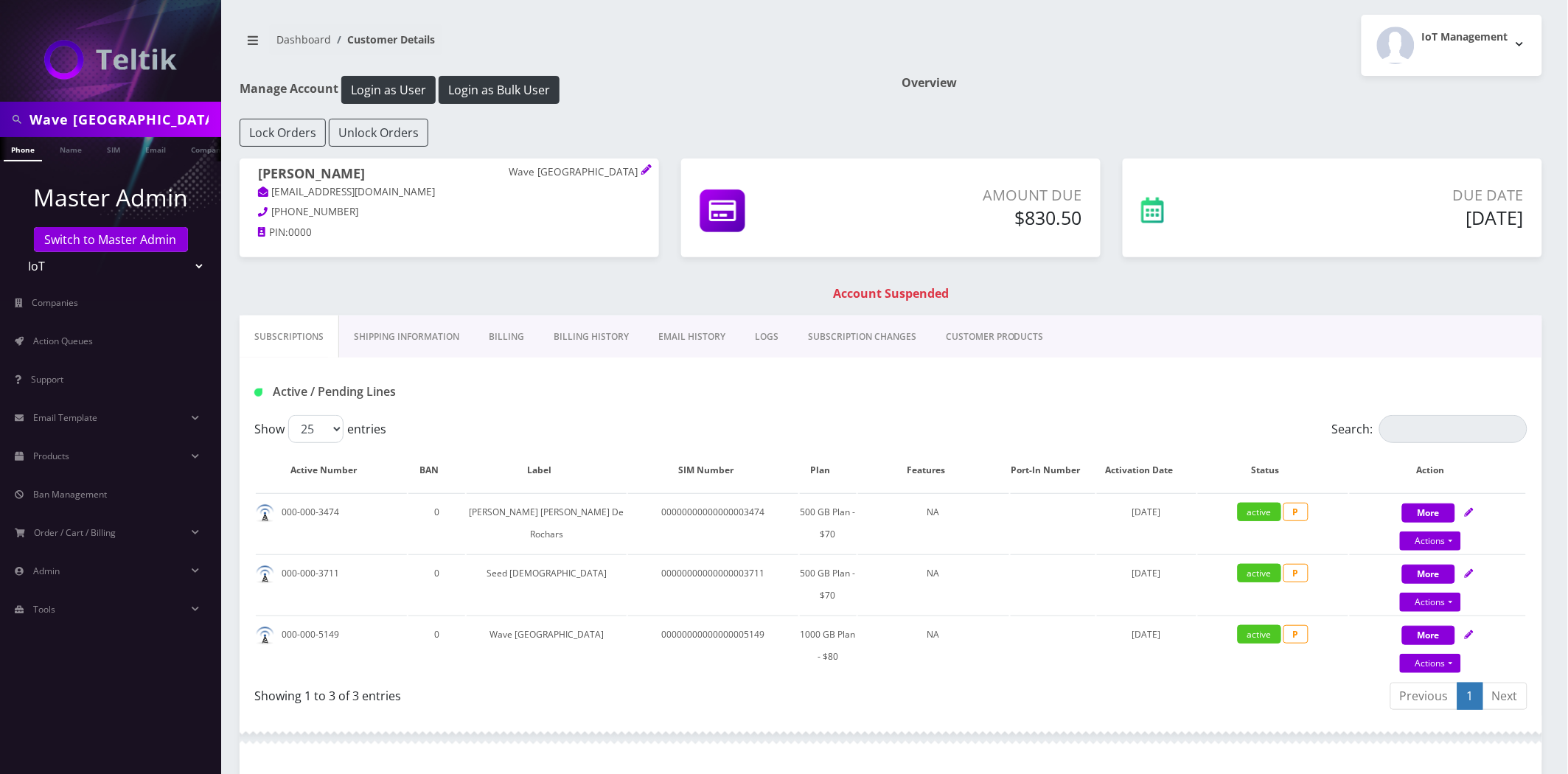
click at [624, 344] on link "Billing History" at bounding box center [592, 337] width 105 height 43
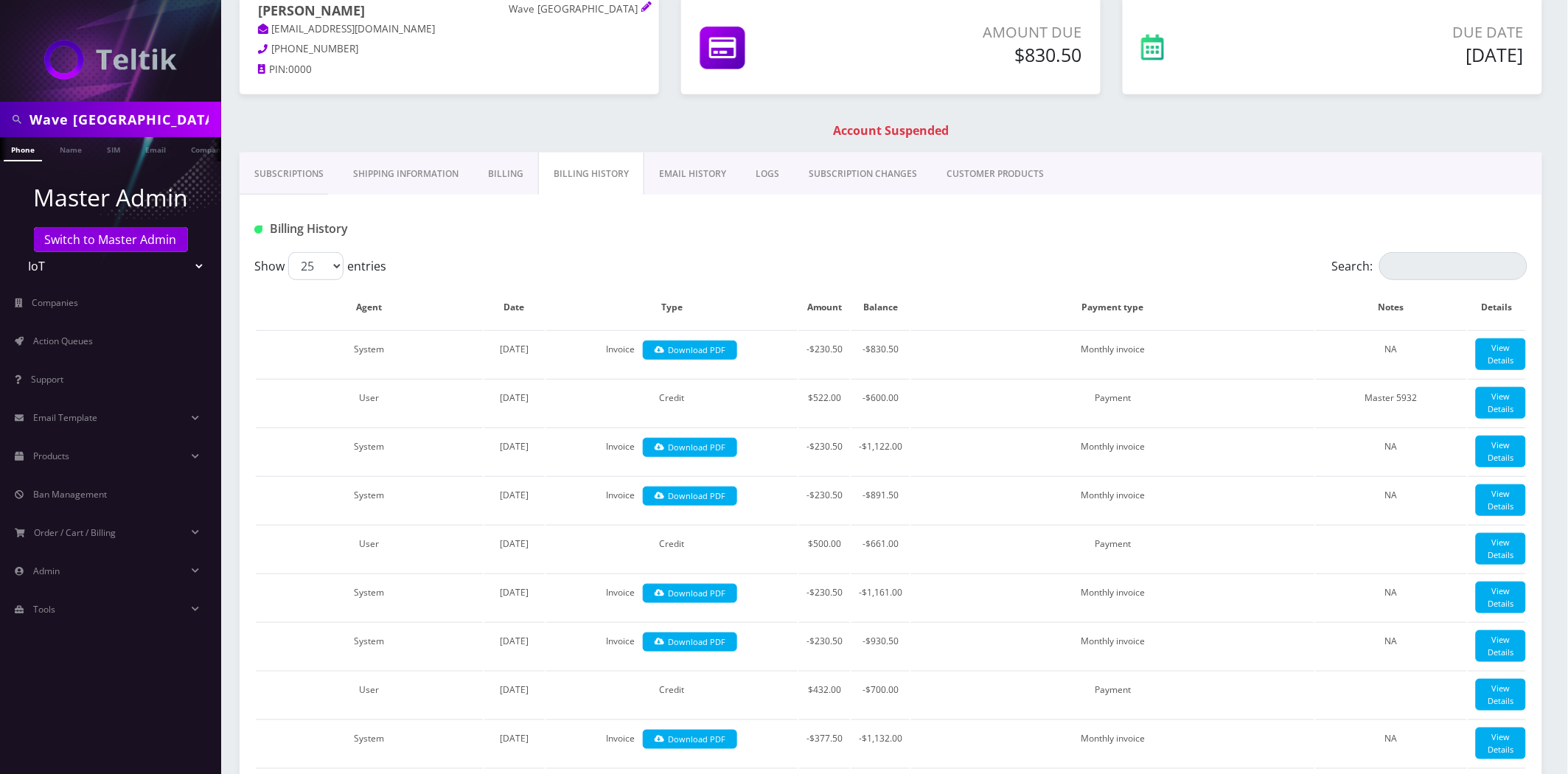
scroll to position [164, 0]
click at [293, 171] on link "Subscriptions" at bounding box center [289, 173] width 99 height 43
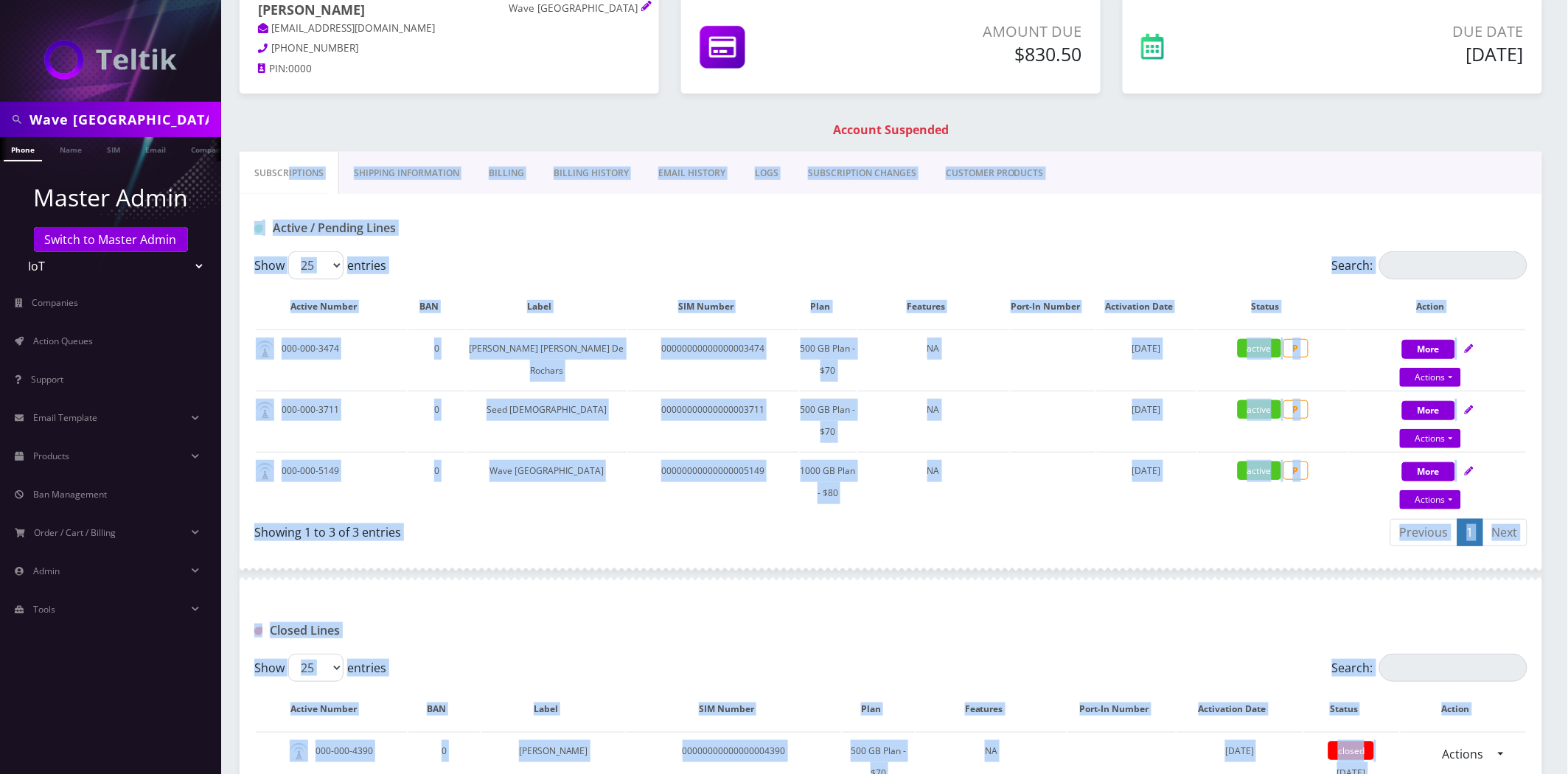
drag, startPoint x: 1104, startPoint y: 503, endPoint x: 1171, endPoint y: 523, distance: 69.9
click at [1105, 503] on td "[DATE]" at bounding box center [1147, 482] width 99 height 60
click at [1438, 387] on link "Actions" at bounding box center [1431, 378] width 61 height 19
select select "Netlink CAT 12 - $180"
select select "301"
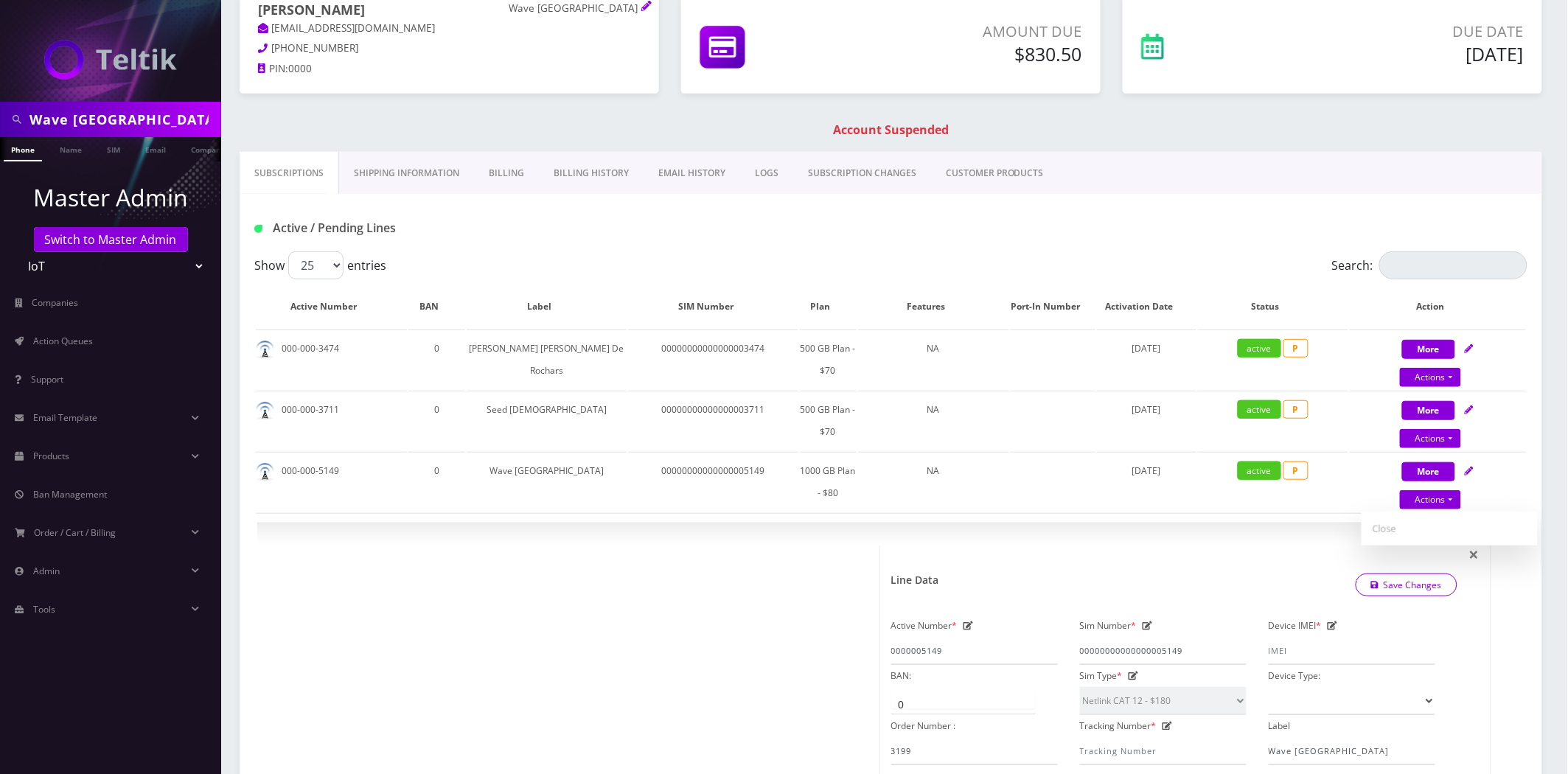
drag, startPoint x: 539, startPoint y: 90, endPoint x: 556, endPoint y: 161, distance: 73.0
click at [539, 94] on div "Jeff Michel Wave USA jeffk0801@gmail.com 866-262-5756 PIN: 0000" at bounding box center [449, 52] width 442 height 114
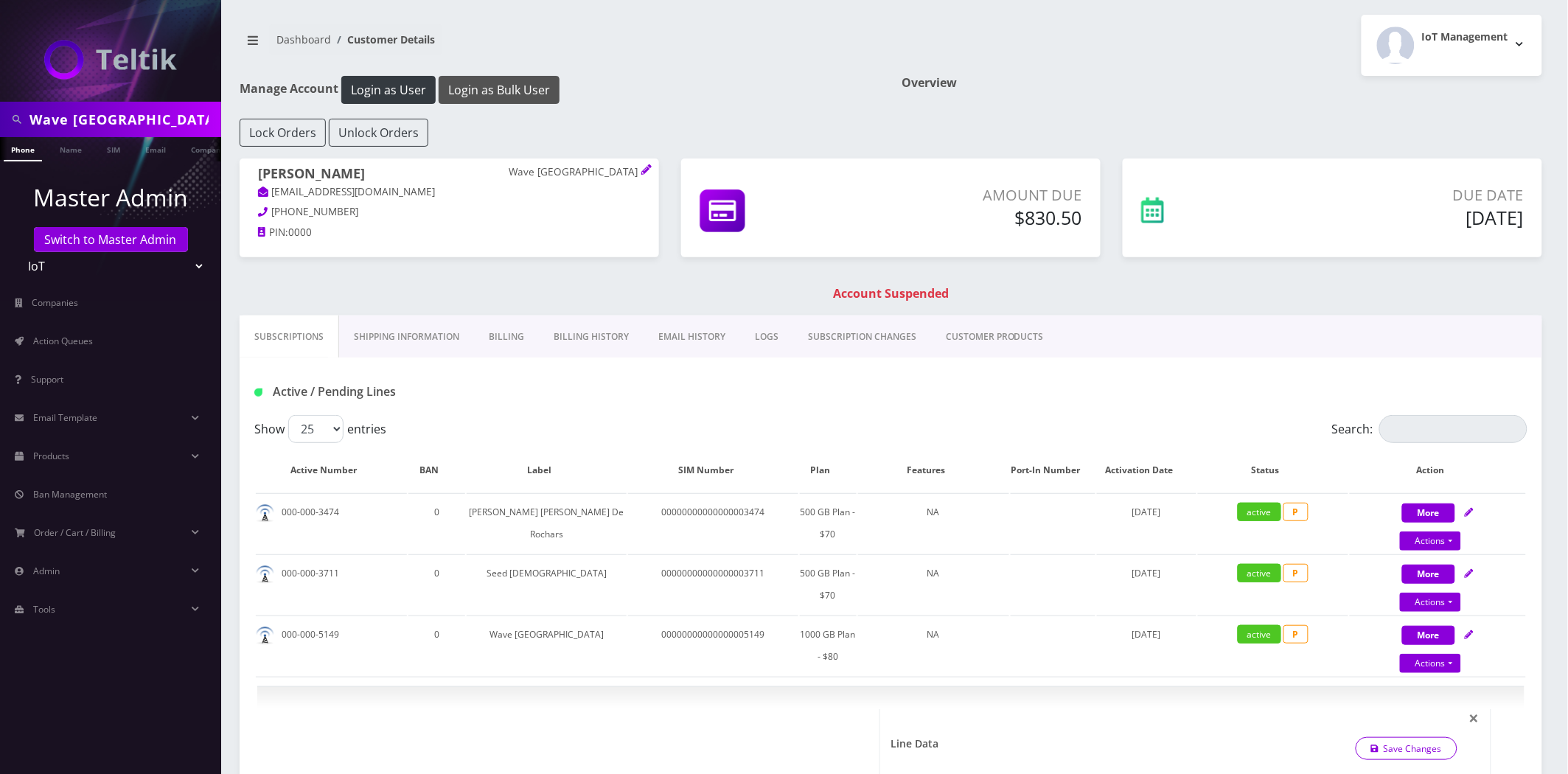
click at [505, 92] on button "Login as Bulk User" at bounding box center [499, 90] width 121 height 28
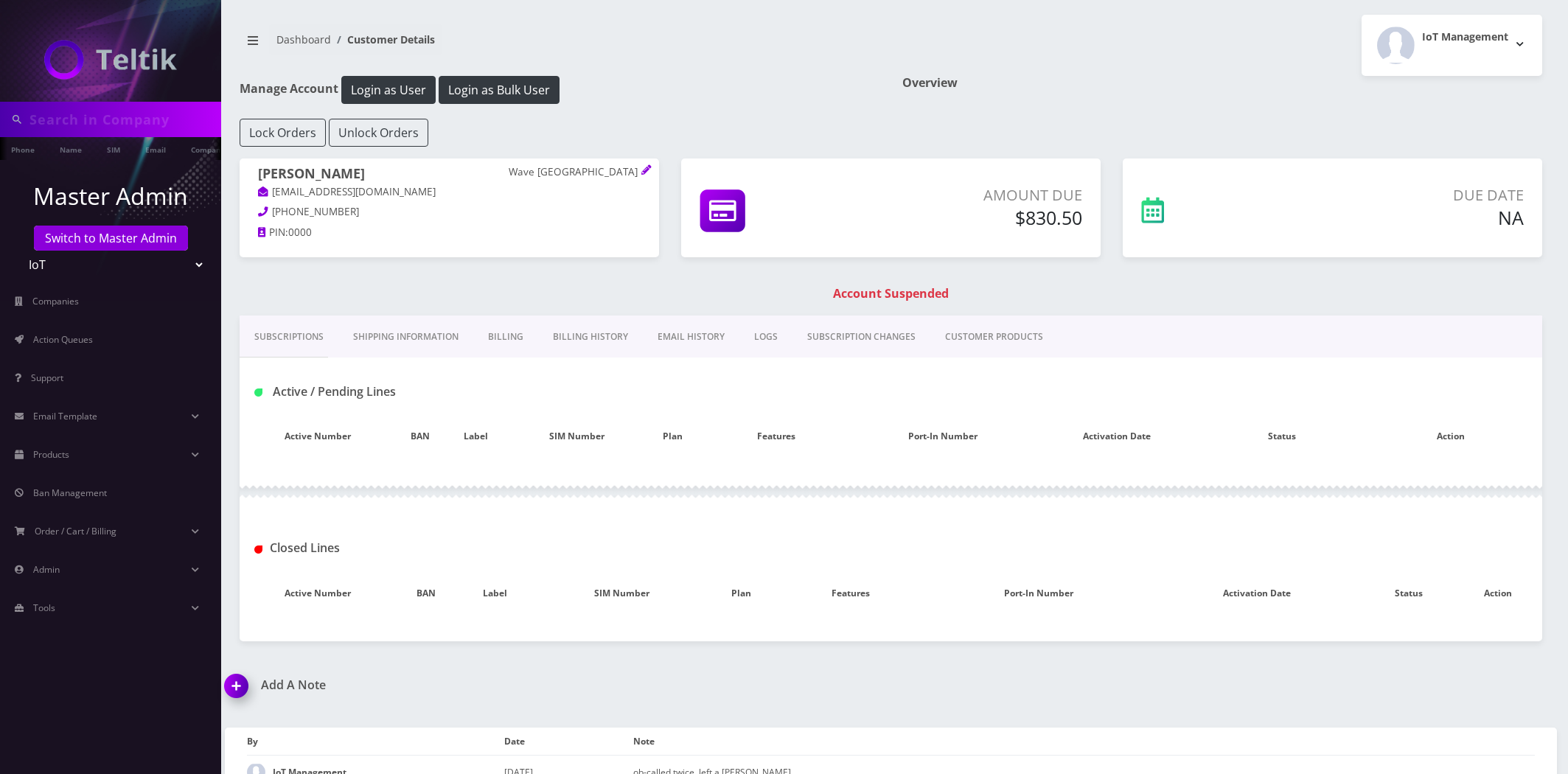
type input "Wave [GEOGRAPHIC_DATA]"
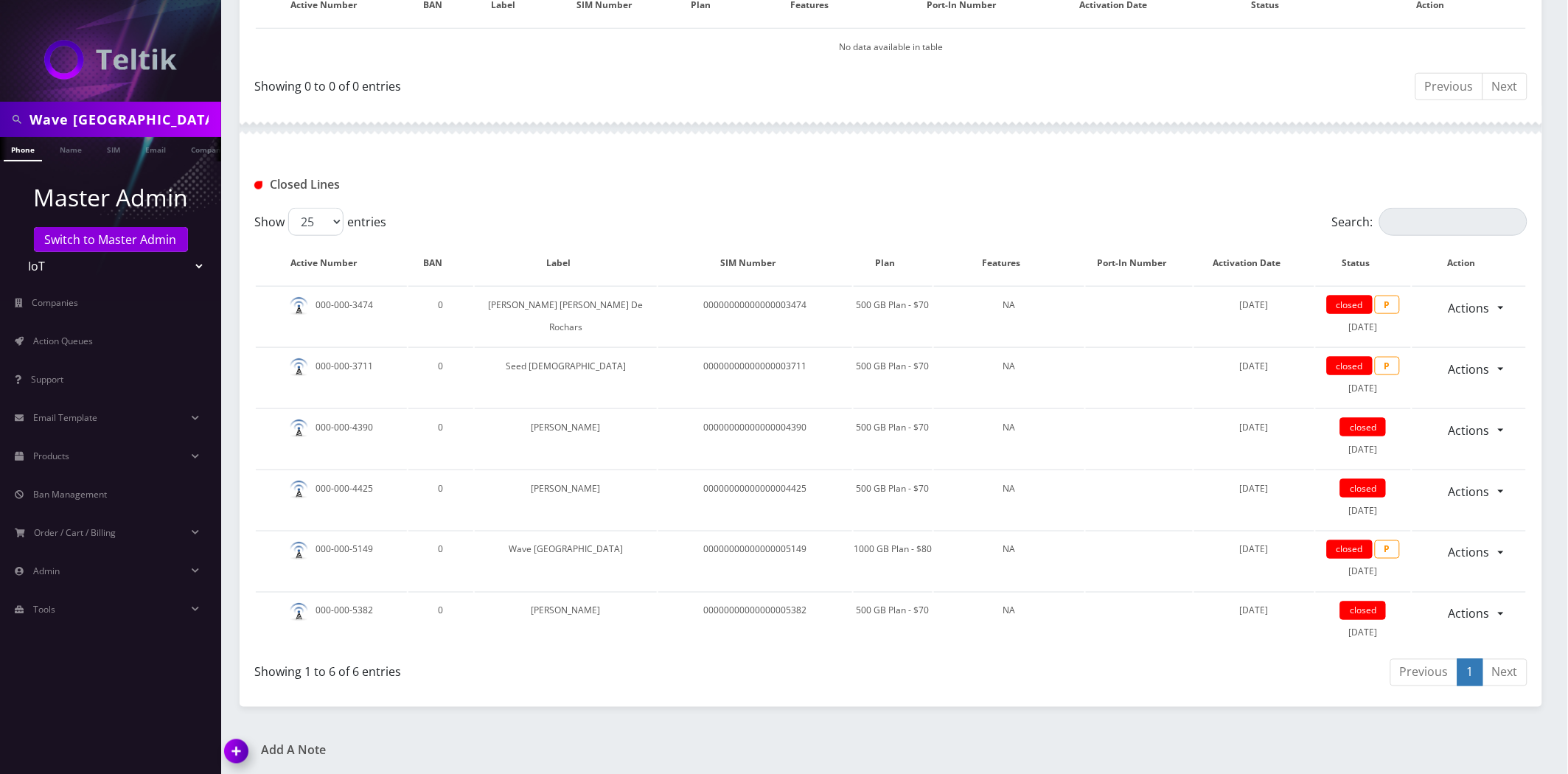
scroll to position [470, 0]
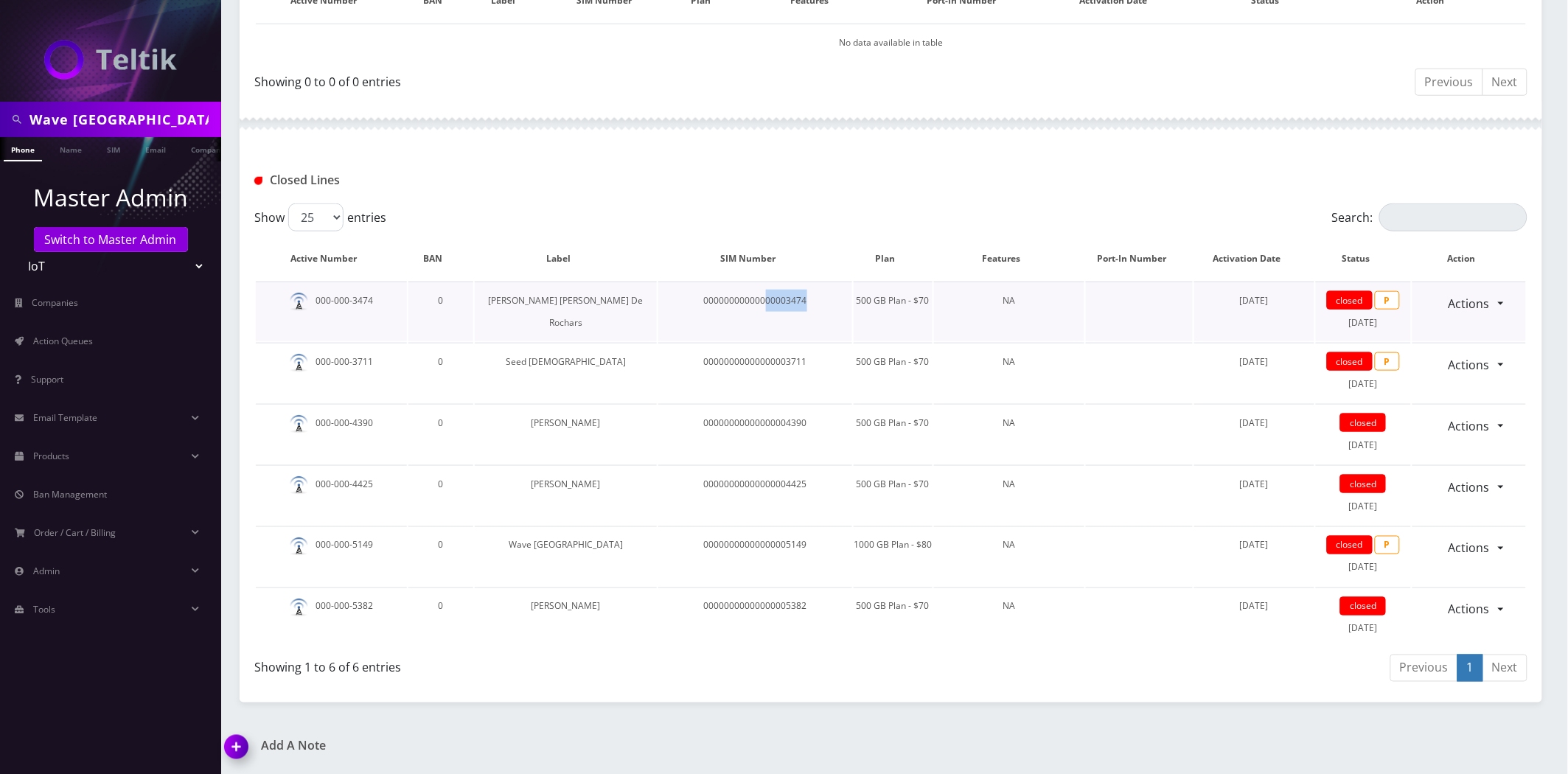
drag, startPoint x: 746, startPoint y: 296, endPoint x: 697, endPoint y: 305, distance: 49.8
click at [697, 305] on td "00000000000000003474" at bounding box center [755, 312] width 194 height 60
copy td "00003474"
